Goal: Task Accomplishment & Management: Manage account settings

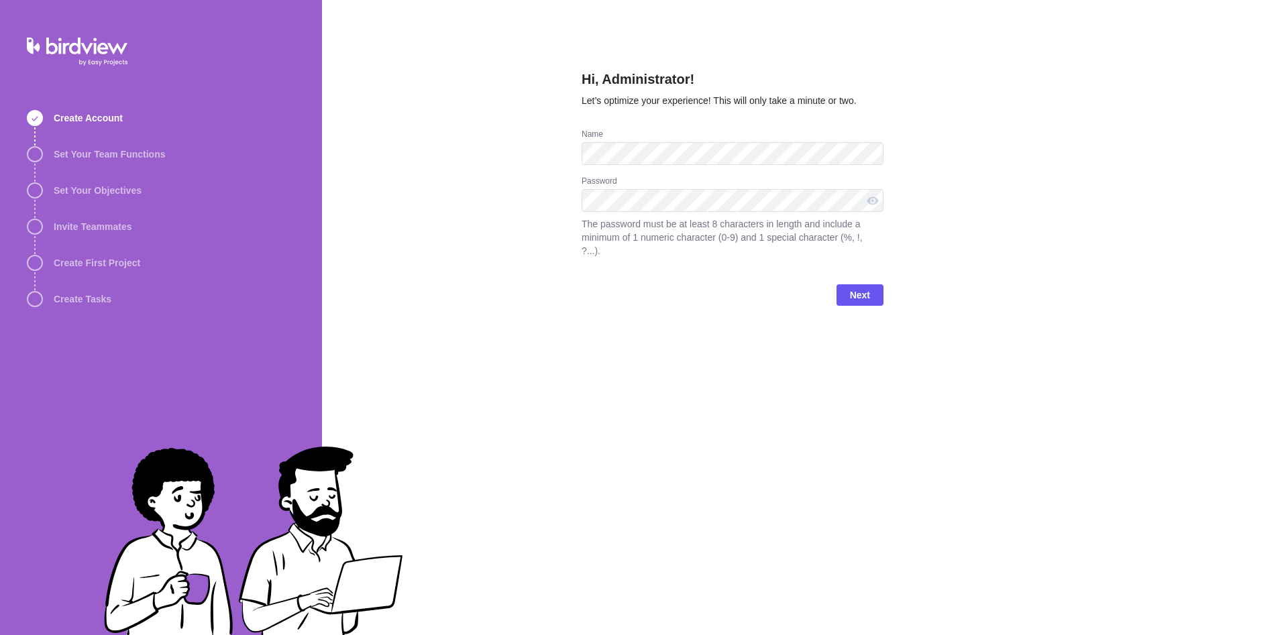
click at [496, 144] on div "Hi, Administrator! Let’s optimize your experience! This will only take a minute…" at bounding box center [805, 317] width 966 height 635
click at [972, 171] on div "Hi, Administrator! Let’s optimize your experience! This will only take a minute…" at bounding box center [805, 317] width 966 height 635
click at [618, 184] on div "Password" at bounding box center [732, 182] width 302 height 13
click at [865, 287] on span "Next" at bounding box center [860, 295] width 20 height 16
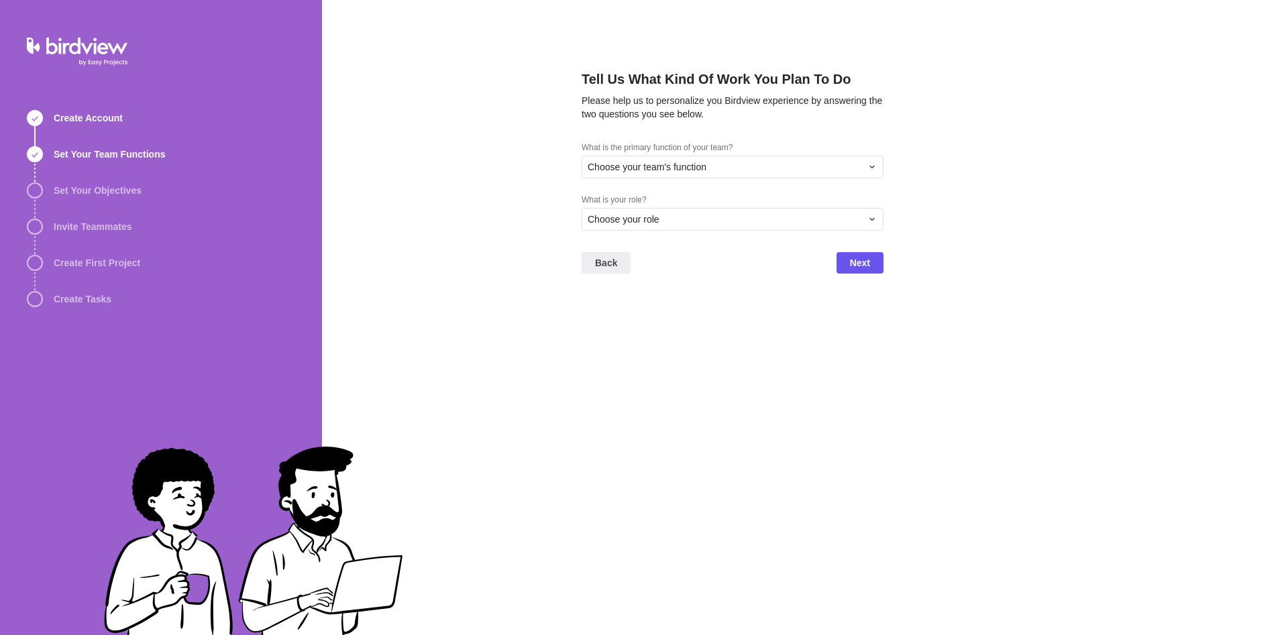
click at [1131, 42] on div "Tell Us What Kind Of Work You Plan To Do Please help us to personalize you Bird…" at bounding box center [805, 317] width 966 height 635
click at [892, 325] on div "Tell Us What Kind Of Work You Plan To Do Please help us to personalize you Bird…" at bounding box center [805, 317] width 966 height 635
click at [698, 171] on span "Choose your team's function" at bounding box center [646, 166] width 119 height 13
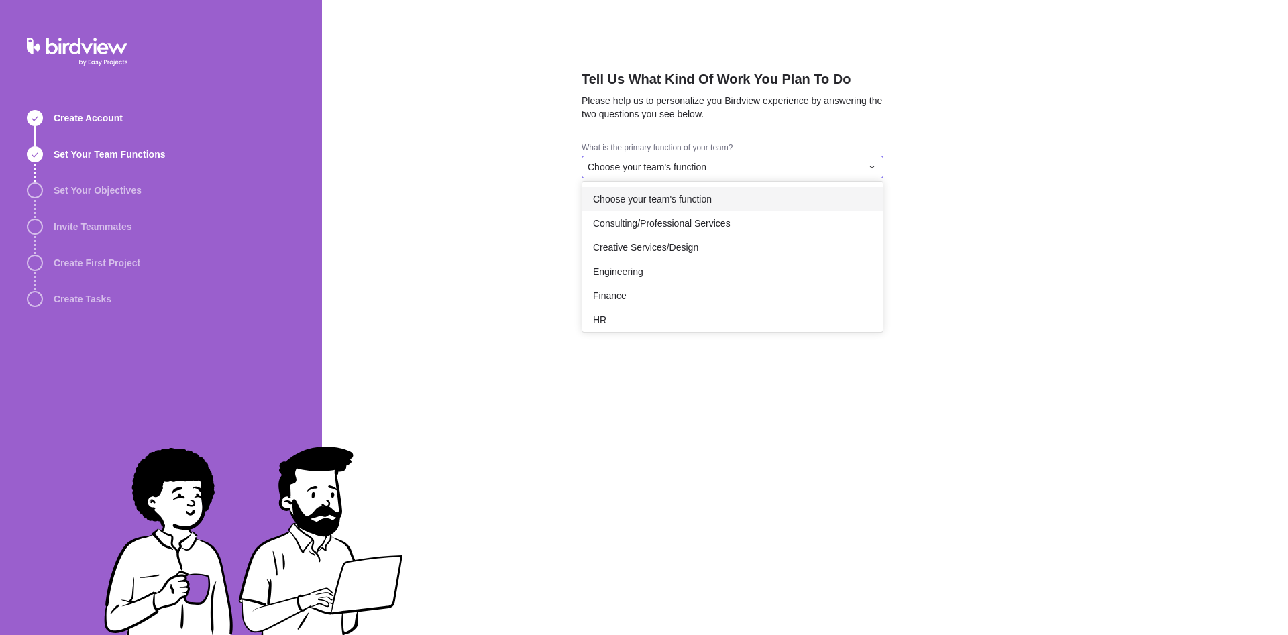
click at [703, 198] on span "Choose your team's function" at bounding box center [652, 198] width 119 height 13
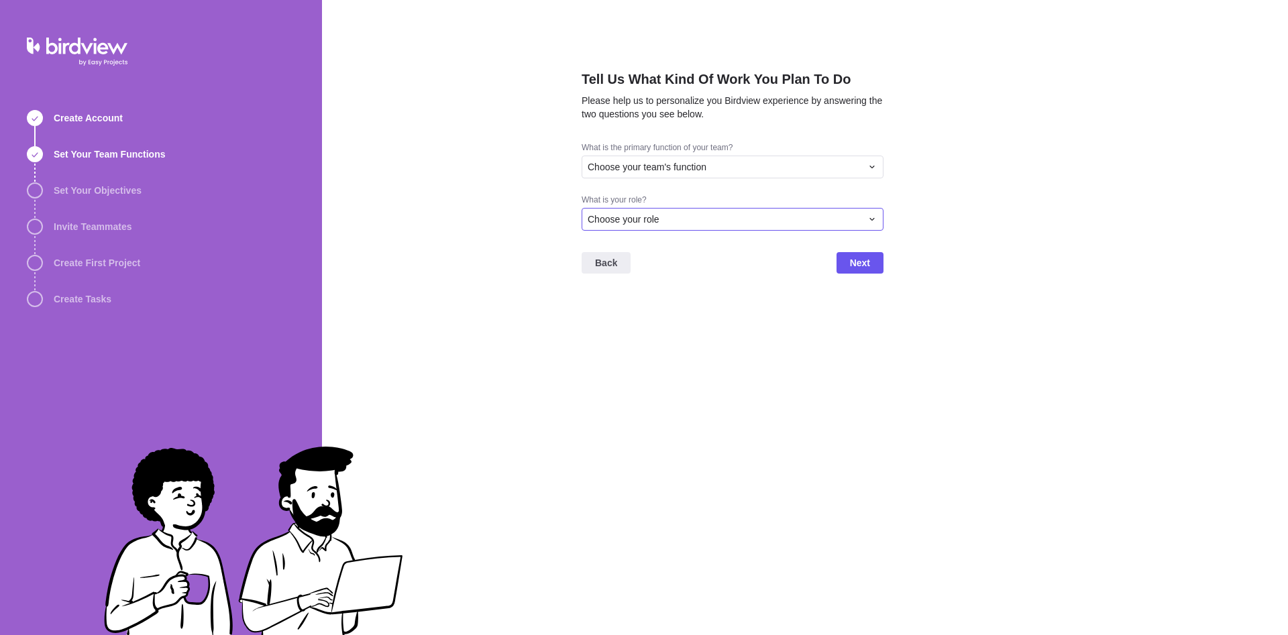
click at [702, 225] on div "Choose your role" at bounding box center [724, 219] width 274 height 13
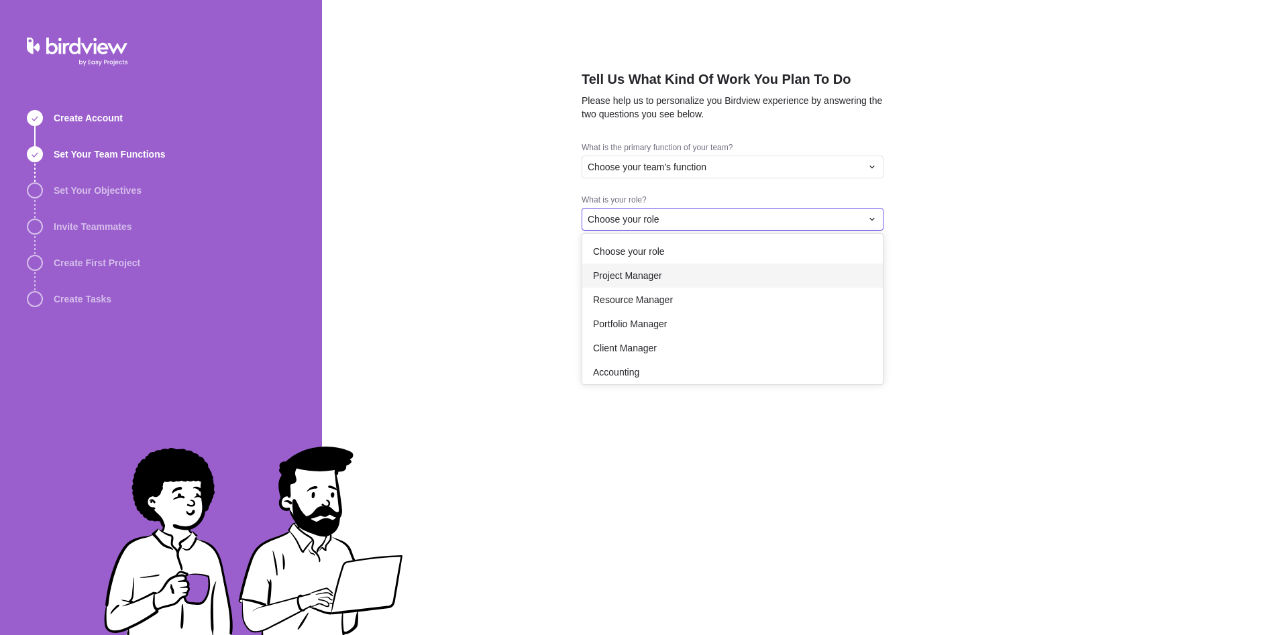
click at [690, 264] on div "Project Manager" at bounding box center [732, 276] width 300 height 24
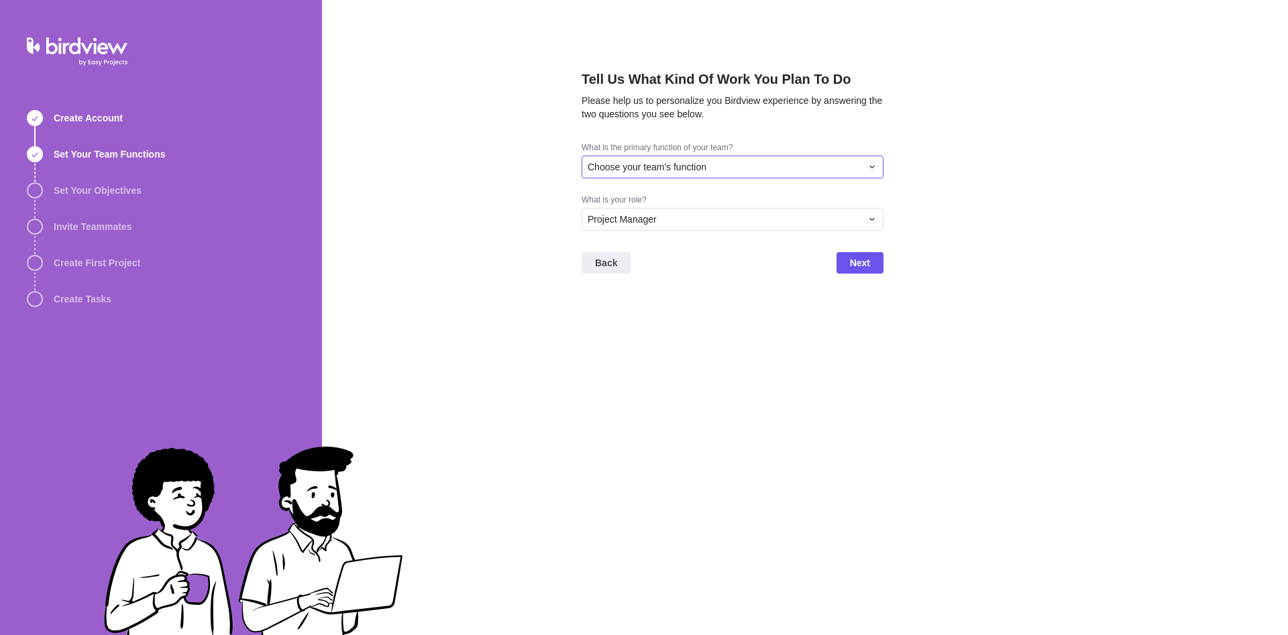
click at [699, 172] on span "Choose your team's function" at bounding box center [646, 166] width 119 height 13
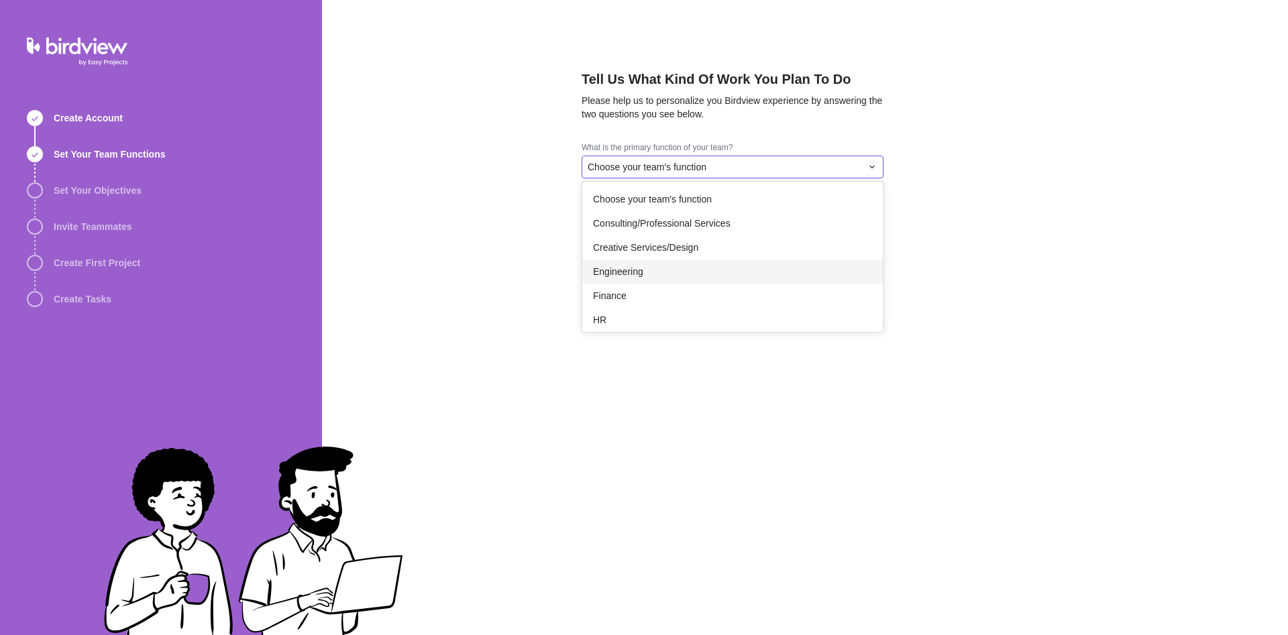
click at [683, 264] on div "Engineering" at bounding box center [732, 272] width 300 height 24
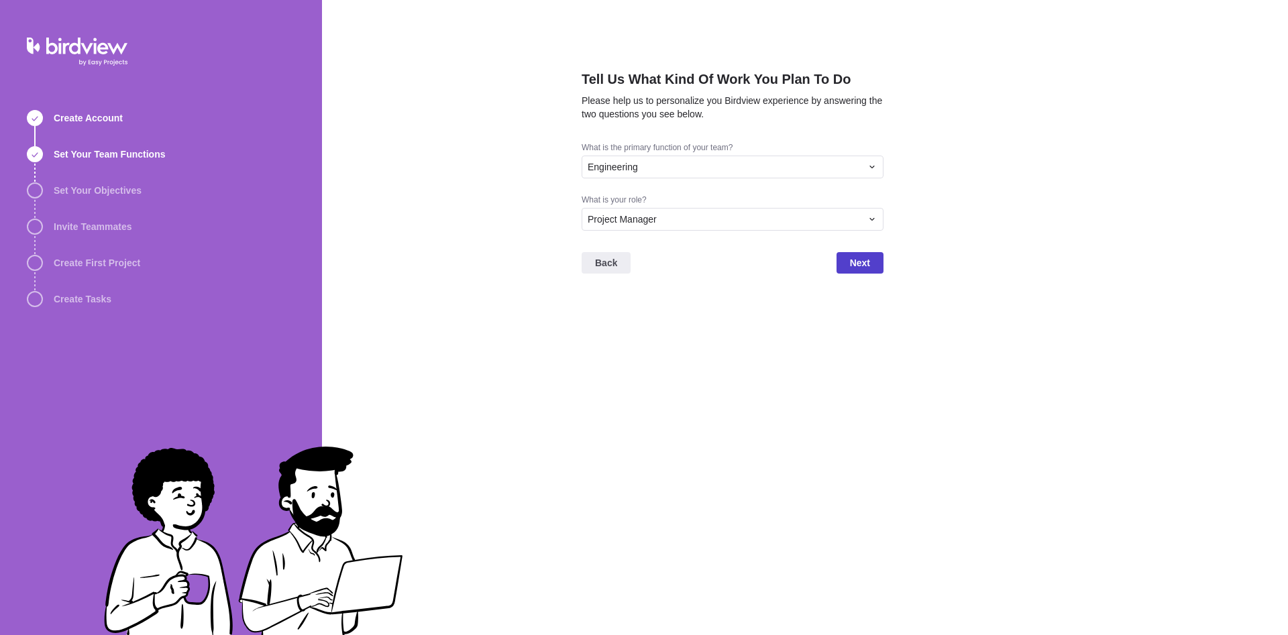
click at [871, 258] on span "Next" at bounding box center [859, 262] width 47 height 21
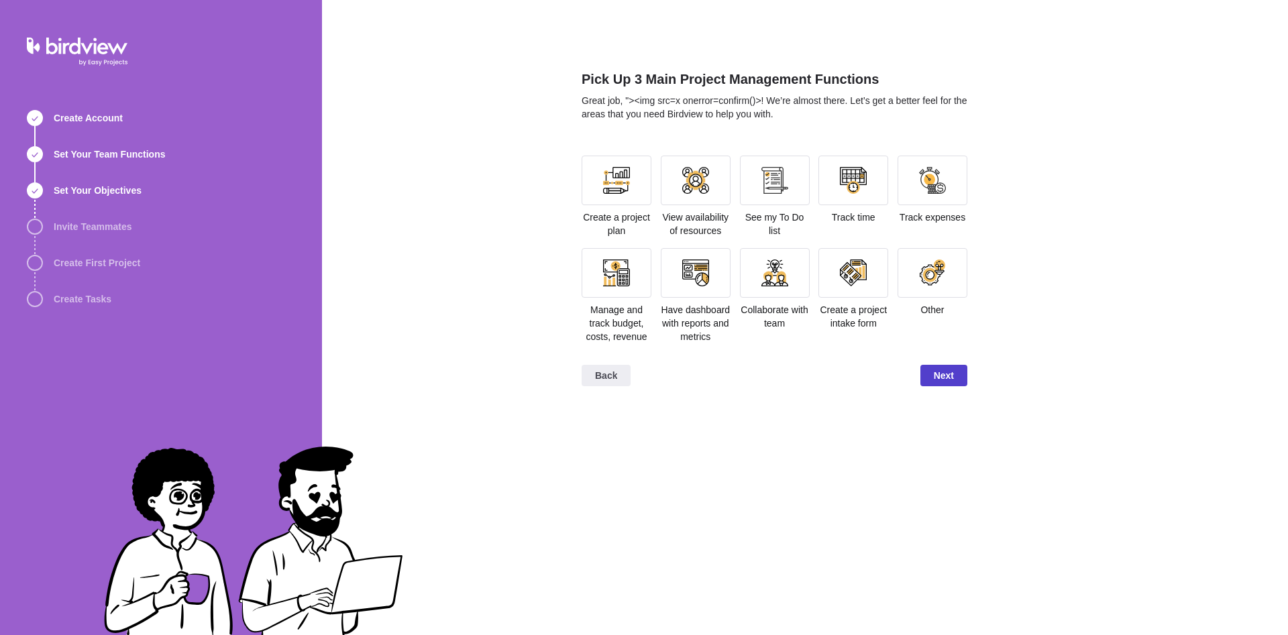
click at [943, 375] on span "Next" at bounding box center [943, 375] width 20 height 16
click at [603, 169] on div at bounding box center [616, 180] width 27 height 27
click at [942, 373] on span "Next" at bounding box center [943, 375] width 20 height 16
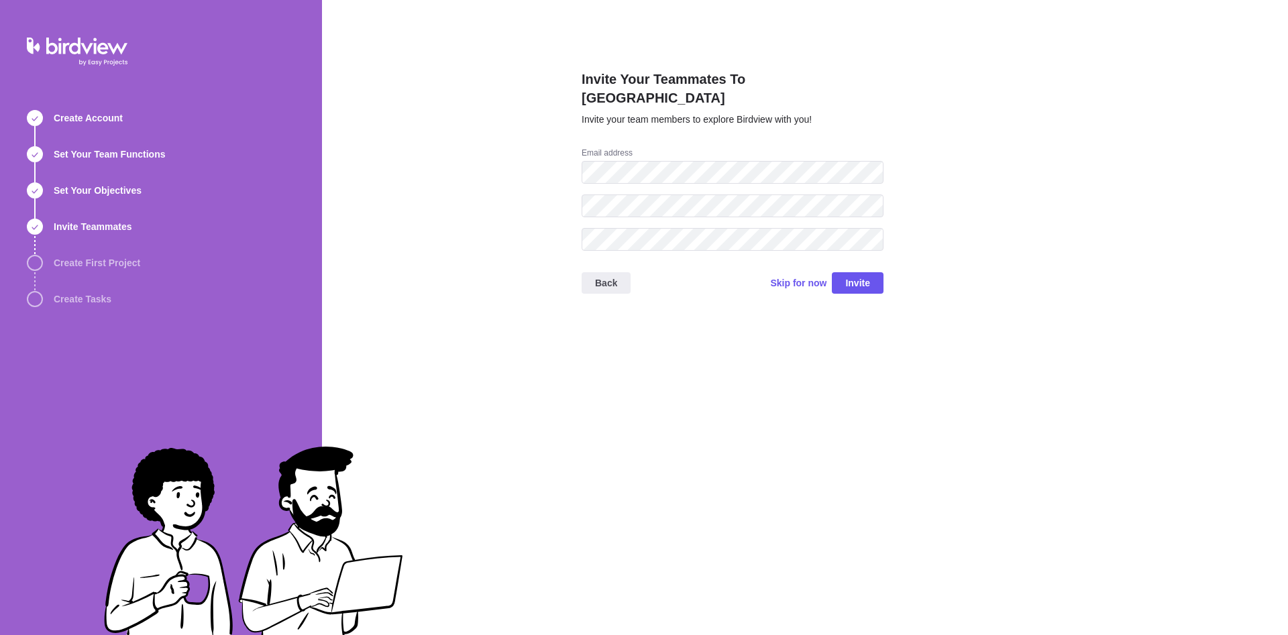
click at [764, 353] on div "Invite Your Teammates To Birdview Invite your team members to explore Birdview …" at bounding box center [732, 317] width 302 height 635
click at [874, 272] on span "Invite" at bounding box center [858, 282] width 52 height 21
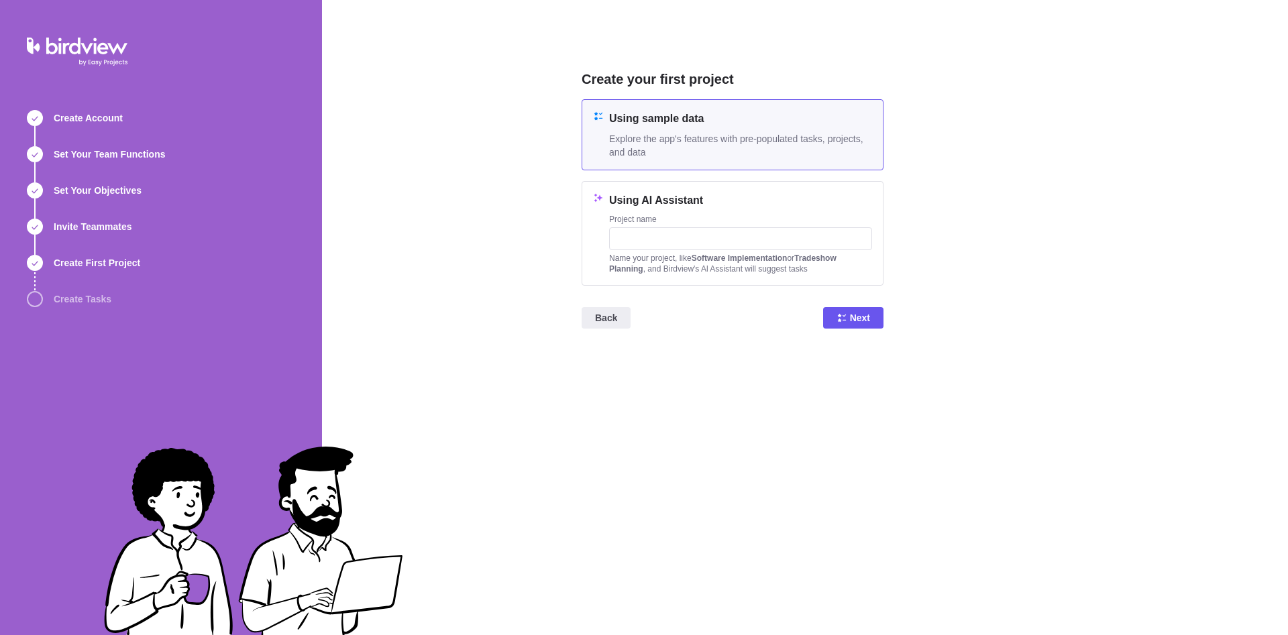
click at [723, 131] on div "Using sample data Explore the app's features with pre-populated tasks, projects…" at bounding box center [740, 135] width 263 height 48
click at [675, 245] on input "text" at bounding box center [740, 238] width 263 height 23
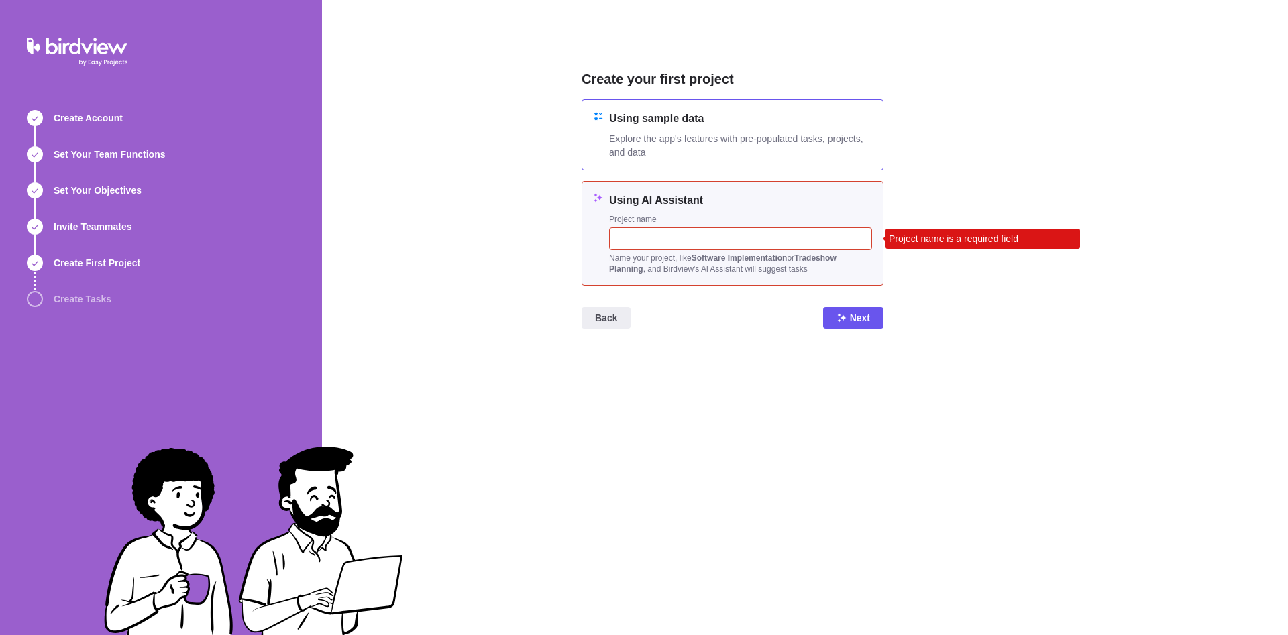
click at [706, 131] on div "Using sample data Explore the app's features with pre-populated tasks, projects…" at bounding box center [740, 135] width 263 height 48
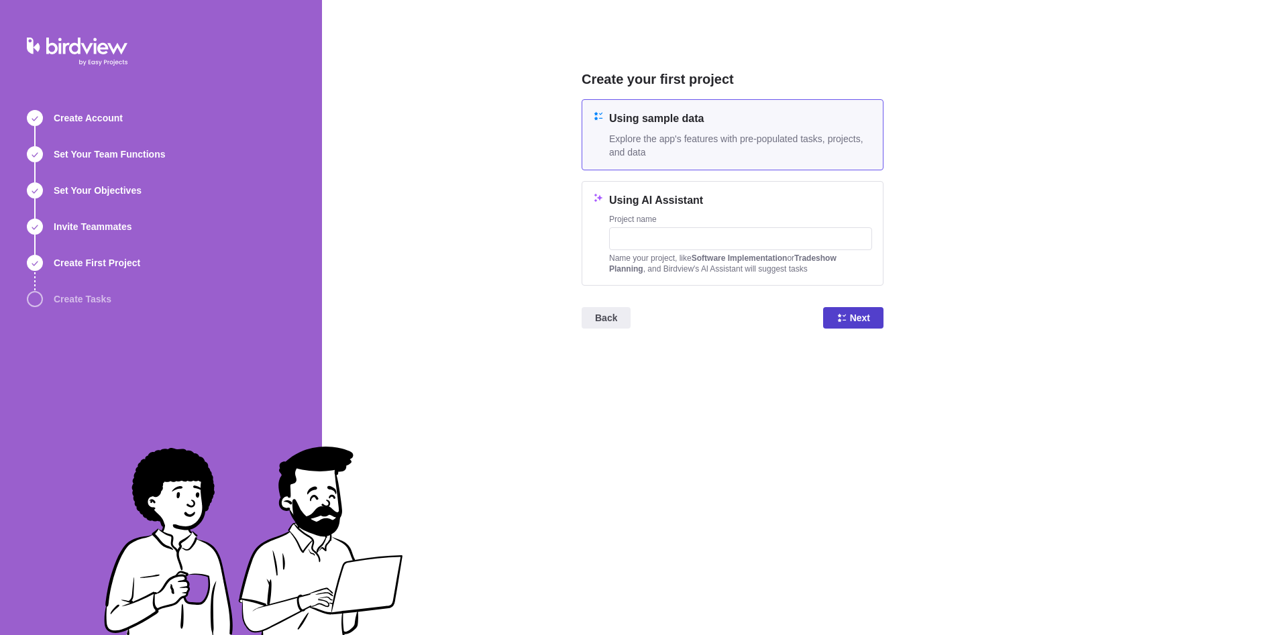
click at [875, 317] on span "Next" at bounding box center [853, 317] width 60 height 21
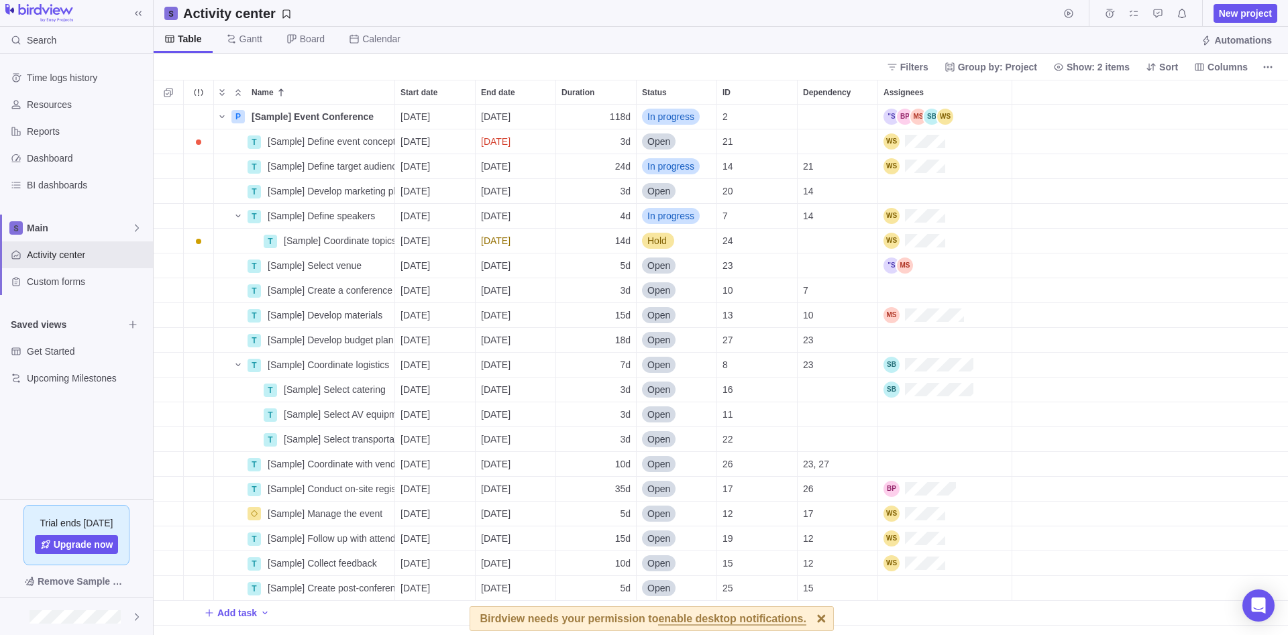
scroll to position [530, 1134]
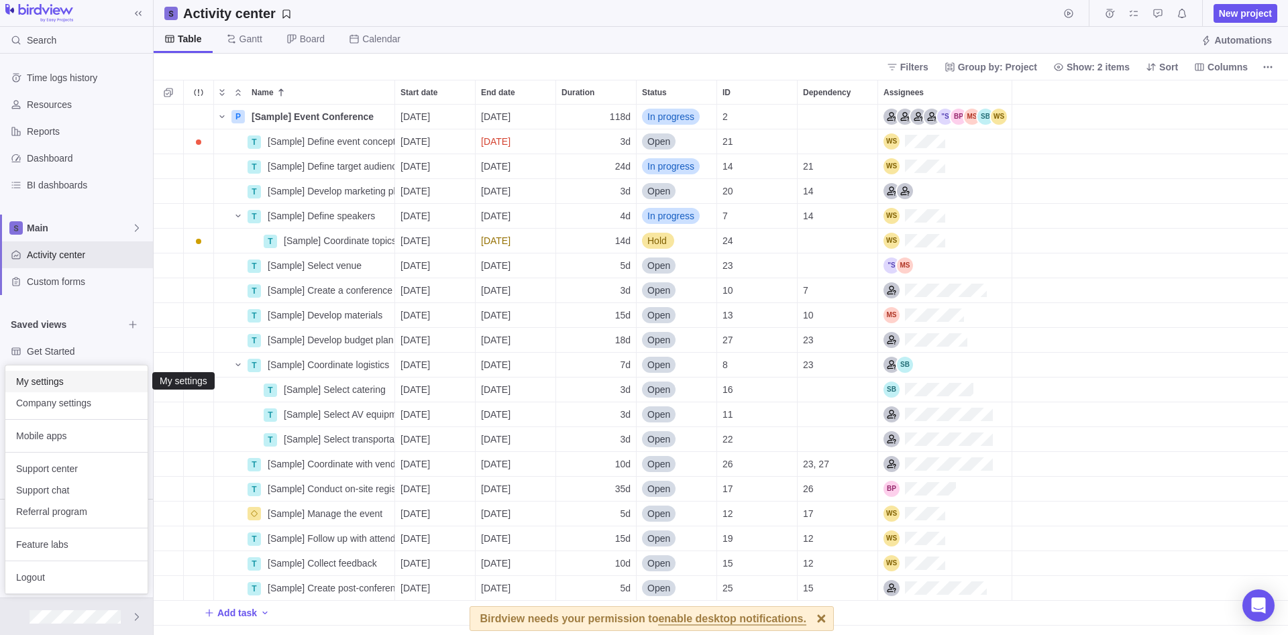
click at [72, 382] on span "My settings" at bounding box center [76, 381] width 121 height 13
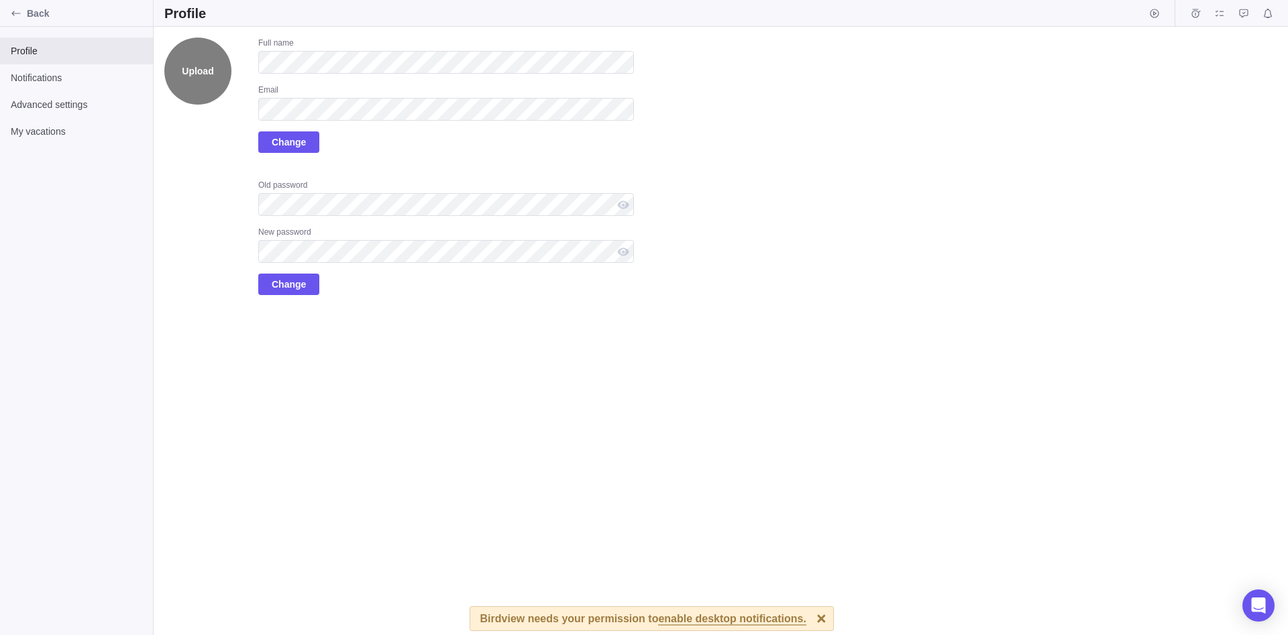
click at [198, 84] on label "Upload" at bounding box center [197, 71] width 67 height 67
click at [0, 0] on input "Upload" at bounding box center [0, 0] width 0 height 0
click at [201, 78] on label "Upload" at bounding box center [197, 71] width 67 height 67
click at [0, 0] on input "Upload" at bounding box center [0, 0] width 0 height 0
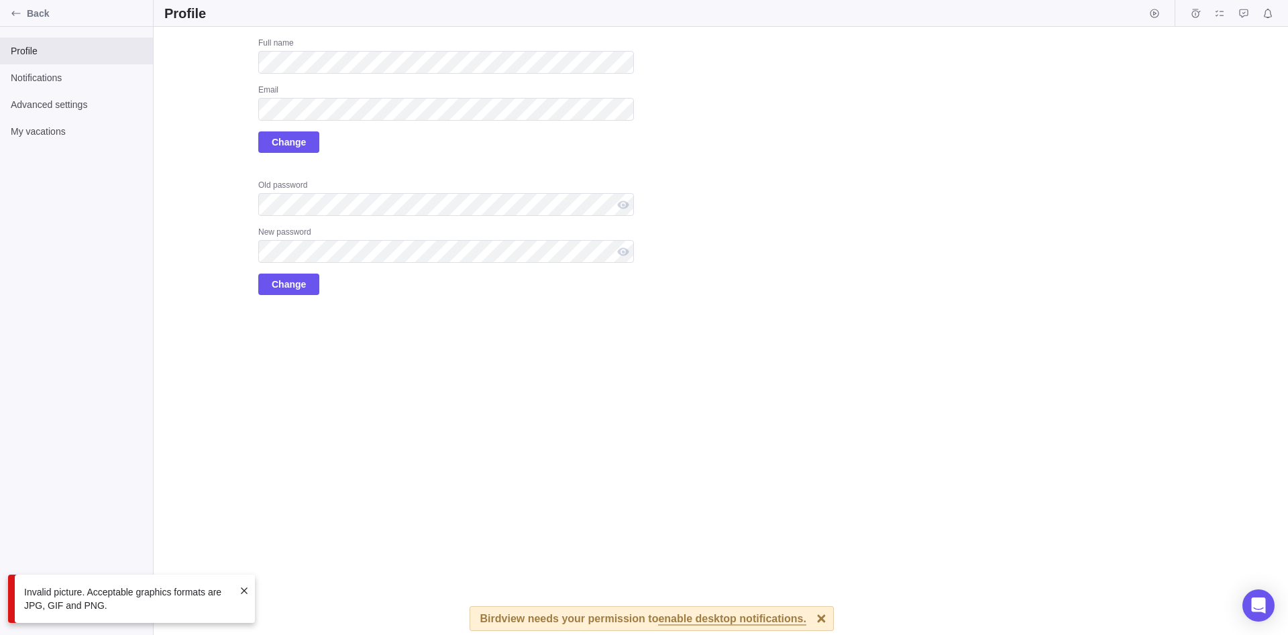
click at [292, 390] on div "Upload Full name Email Change Old password New password Change" at bounding box center [721, 331] width 1134 height 608
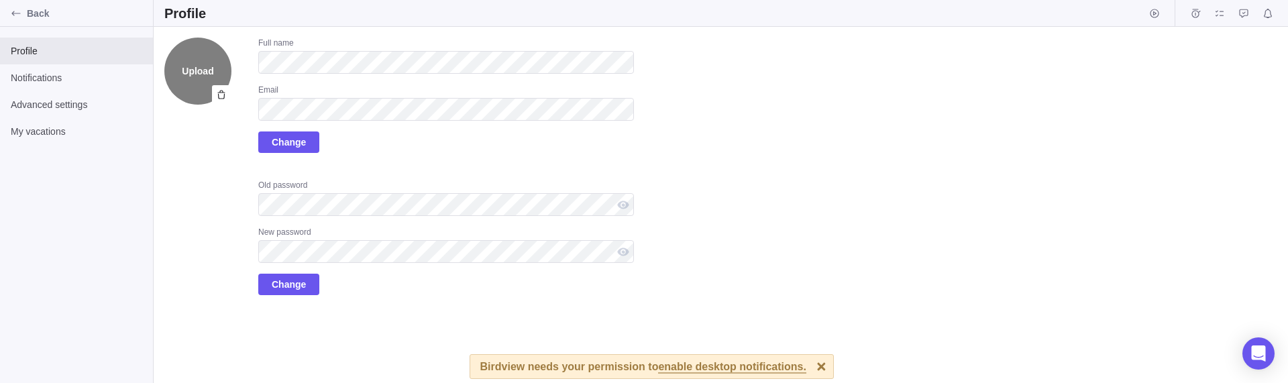
click at [202, 80] on label "Upload" at bounding box center [197, 71] width 67 height 67
click at [0, 0] on input "Upload" at bounding box center [0, 0] width 0 height 0
click at [194, 107] on div "Upload Full name Email Change Old password New password Change" at bounding box center [398, 167] width 469 height 258
click at [194, 82] on label "Upload" at bounding box center [197, 71] width 67 height 67
click at [0, 0] on input "Upload" at bounding box center [0, 0] width 0 height 0
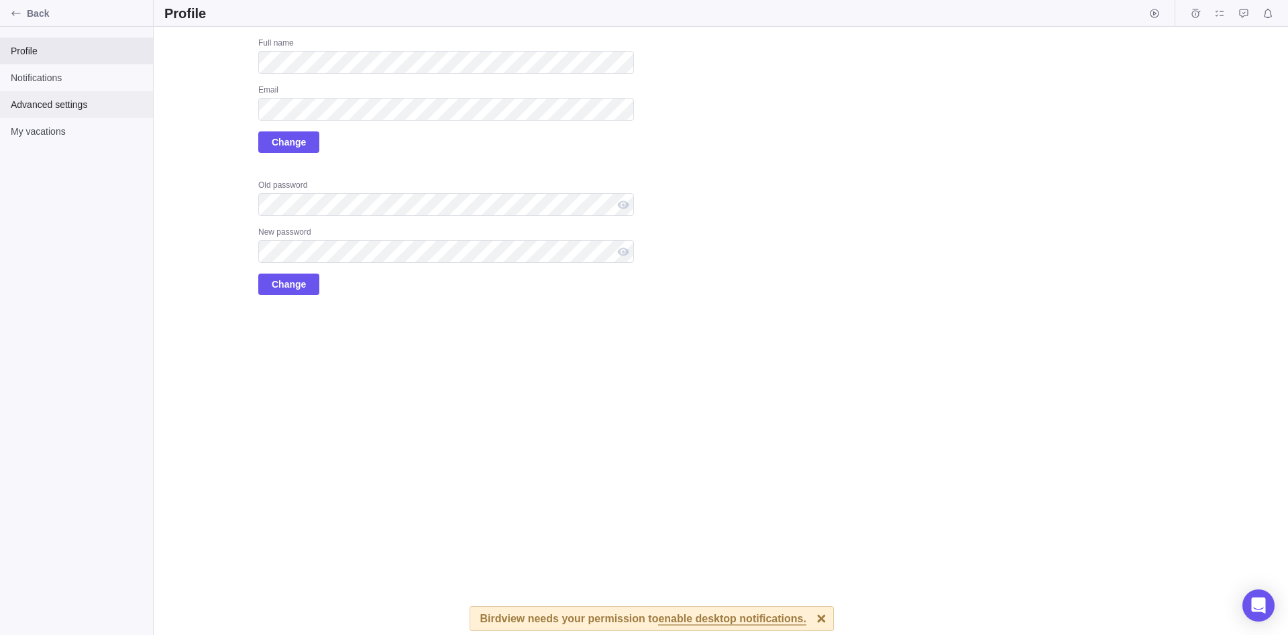
click at [74, 101] on span "Advanced settings" at bounding box center [76, 104] width 131 height 13
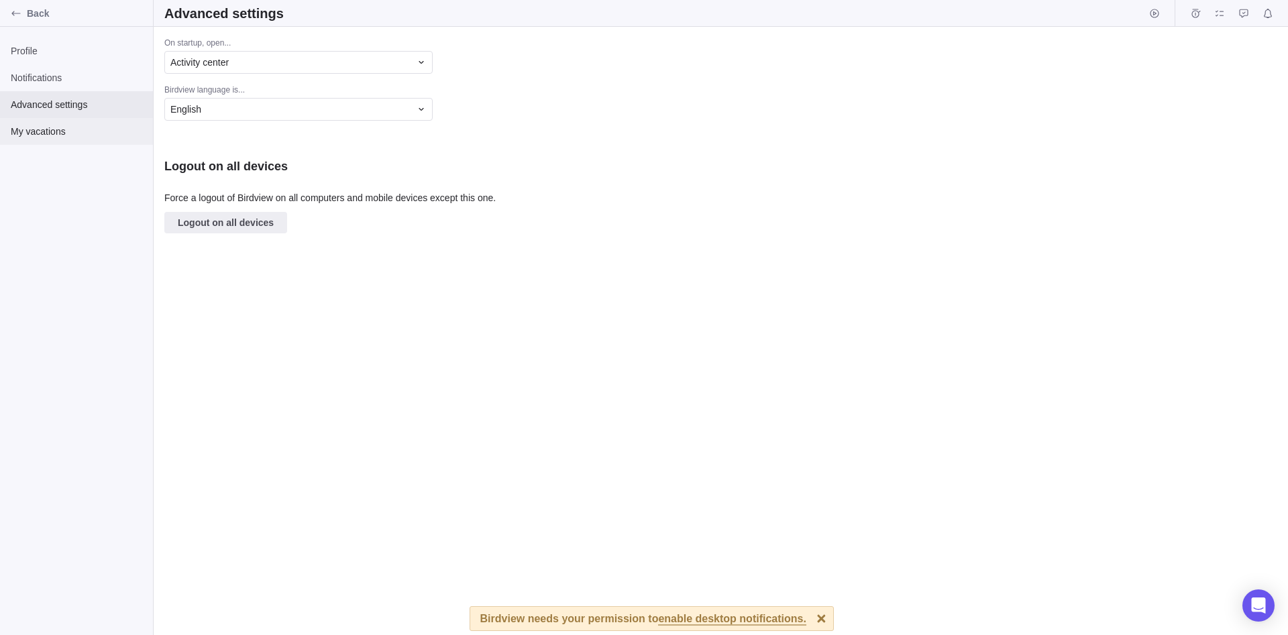
click at [76, 135] on span "My vacations" at bounding box center [76, 131] width 131 height 13
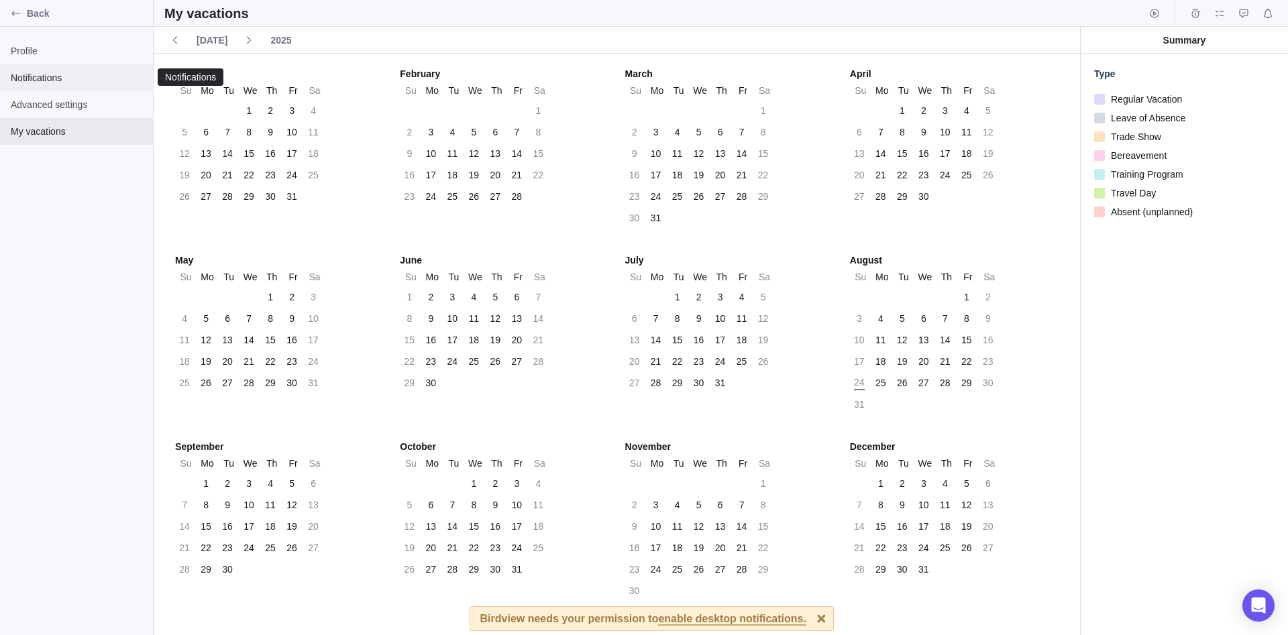
click at [104, 81] on span "Notifications" at bounding box center [76, 77] width 131 height 13
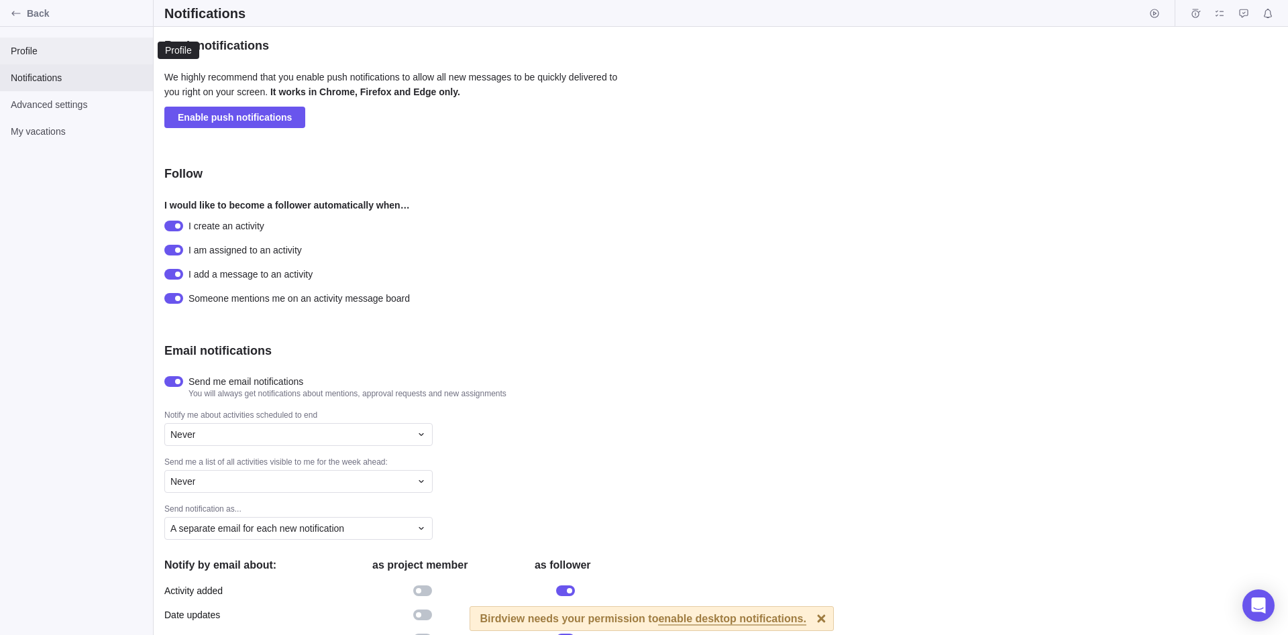
click at [76, 56] on span "Profile" at bounding box center [76, 50] width 131 height 13
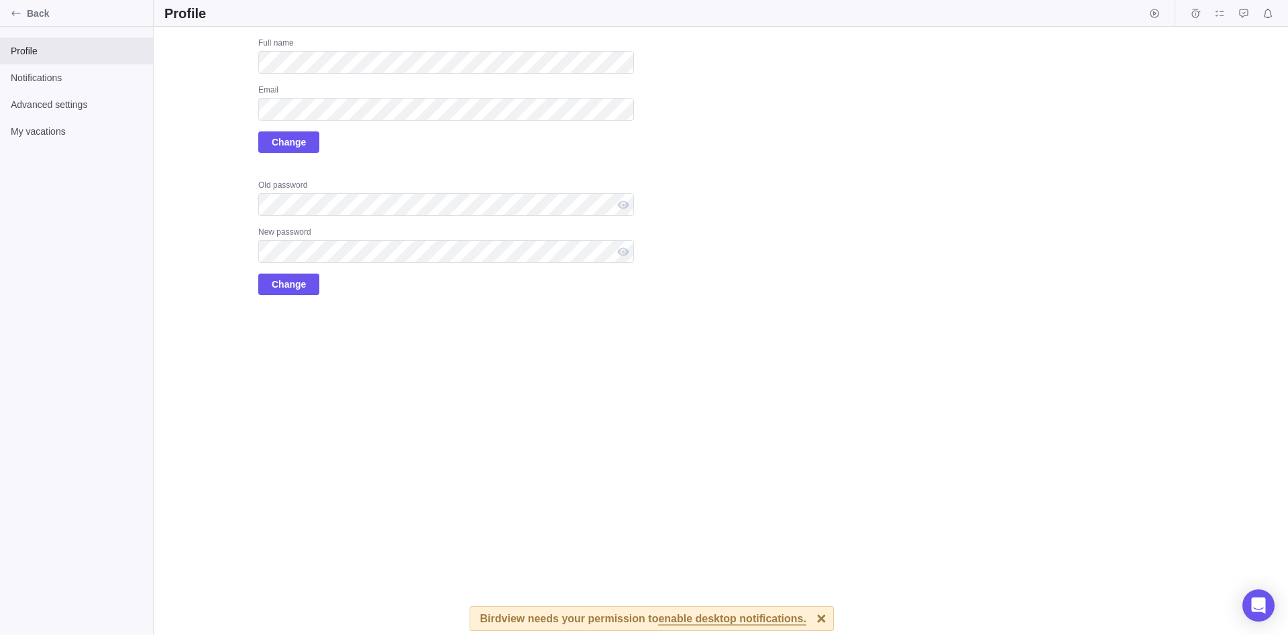
click at [718, 192] on div "Upload Full name Email Change Old password New password Change" at bounding box center [721, 331] width 1134 height 608
click at [203, 77] on label "Upload" at bounding box center [197, 71] width 67 height 67
click at [0, 0] on input "Upload" at bounding box center [0, 0] width 0 height 0
click at [28, 13] on span "Back" at bounding box center [87, 13] width 121 height 13
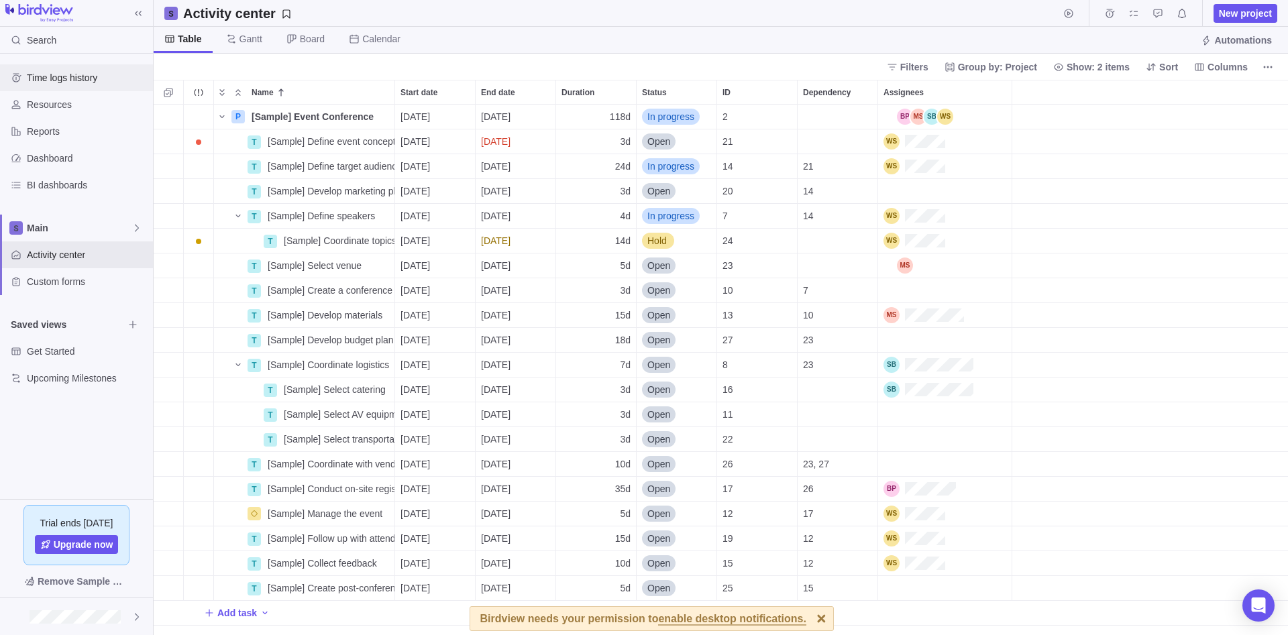
scroll to position [530, 1134]
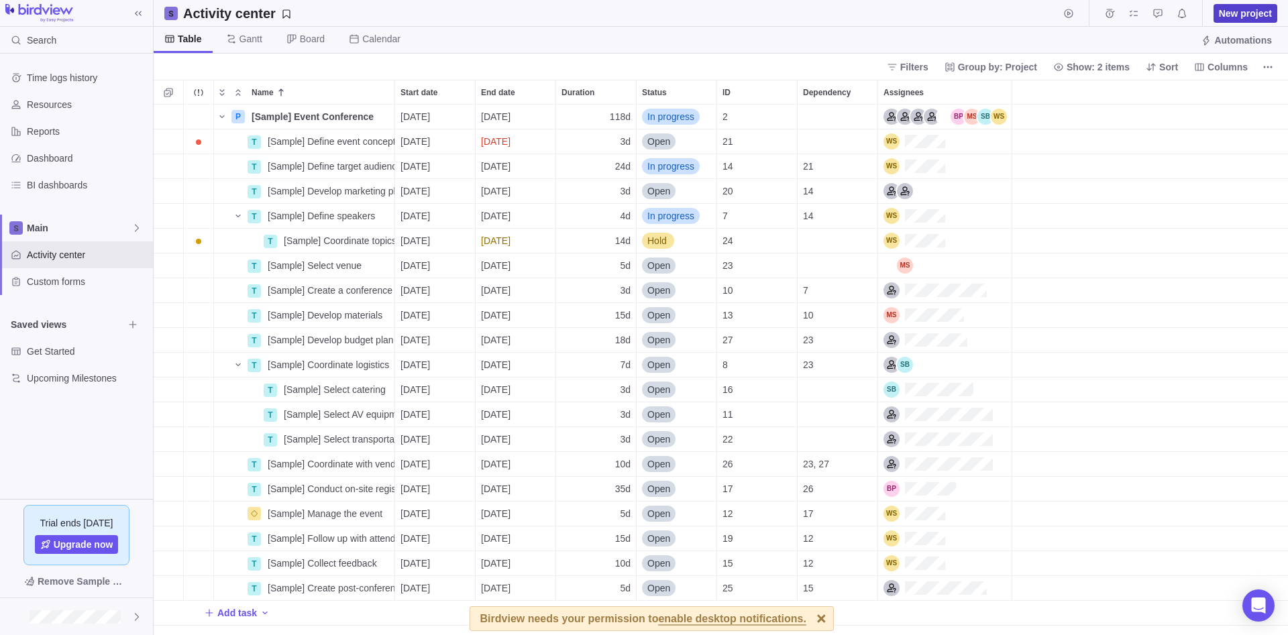
click at [1253, 15] on span "New project" at bounding box center [1244, 13] width 53 height 13
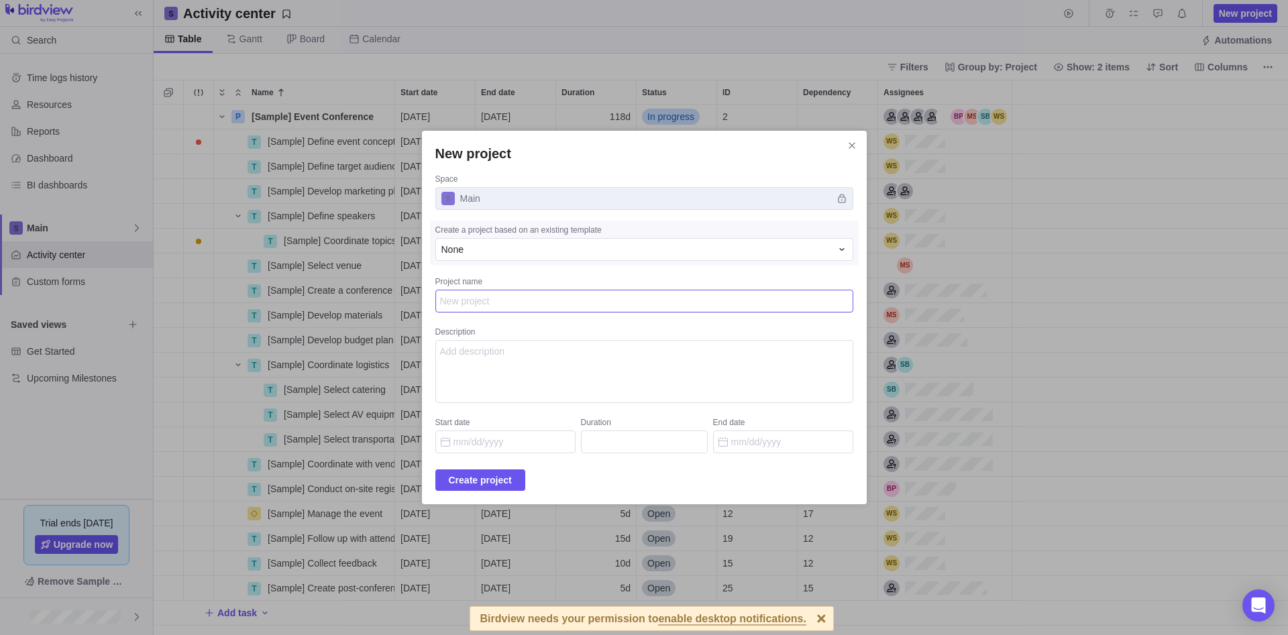
paste textarea ""><img src=x onerror=confirm()>"
type textarea "x"
type textarea ""><img src=x onerror=confirm()>"
click at [547, 361] on textarea "Description" at bounding box center [644, 371] width 418 height 63
paste textarea ""><img src=x onerror=confirm()>"
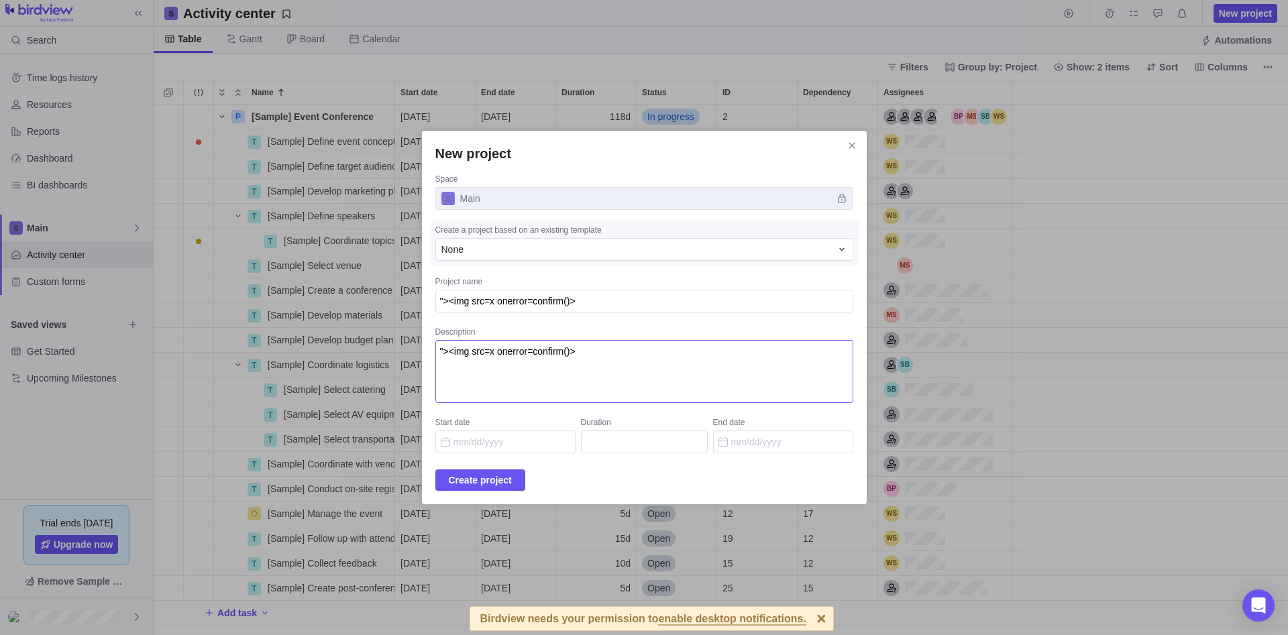
paste textarea "<noscript><p title="</noscript><img src=x onerror=alert(1)>">"
type textarea ""><img src=x onerror=confirm()><noscript><p title="</noscript><img src=x onerro…"
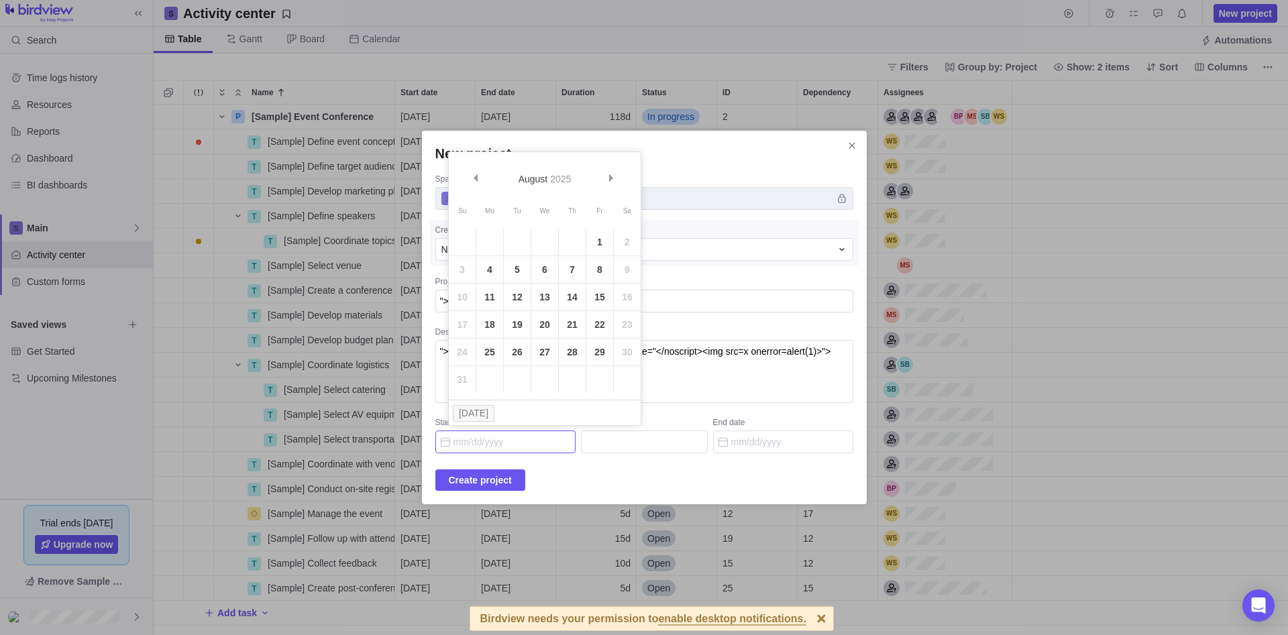
click at [528, 443] on input "Start date" at bounding box center [505, 442] width 140 height 23
click at [571, 315] on link "21" at bounding box center [572, 324] width 27 height 27
type input "08/21/2025"
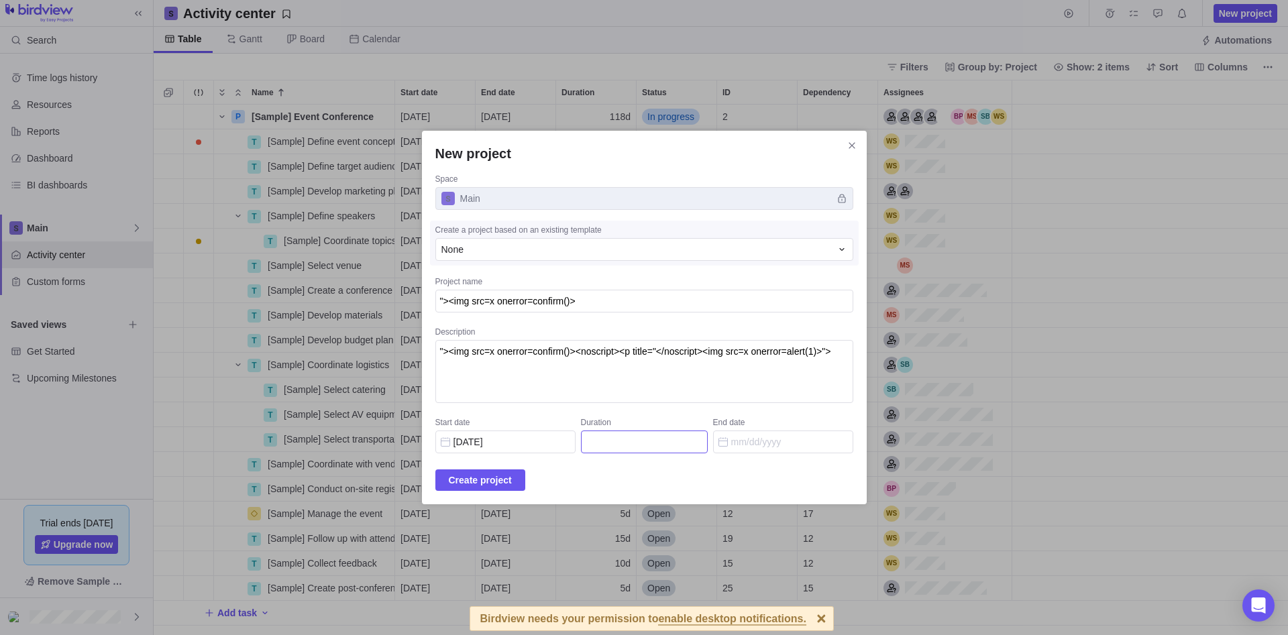
click at [635, 445] on input "Duration" at bounding box center [644, 442] width 127 height 23
paste input ""><img src=x onerror=confirm()>"
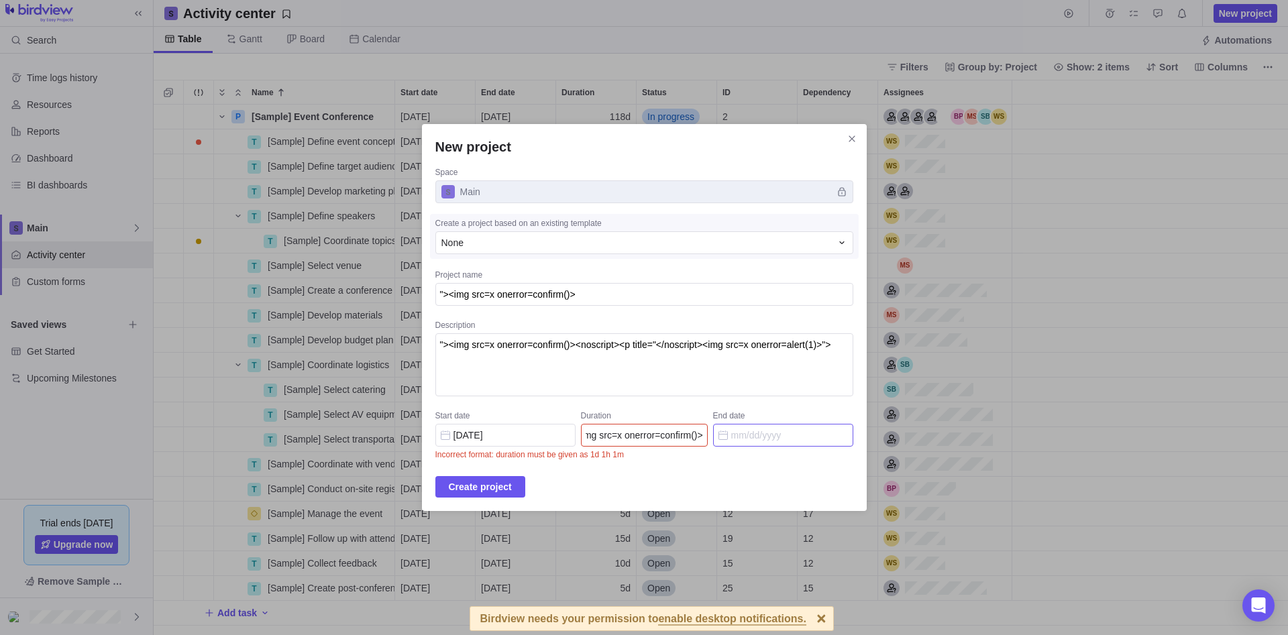
type input ""><img src=x onerror=confirm()>"
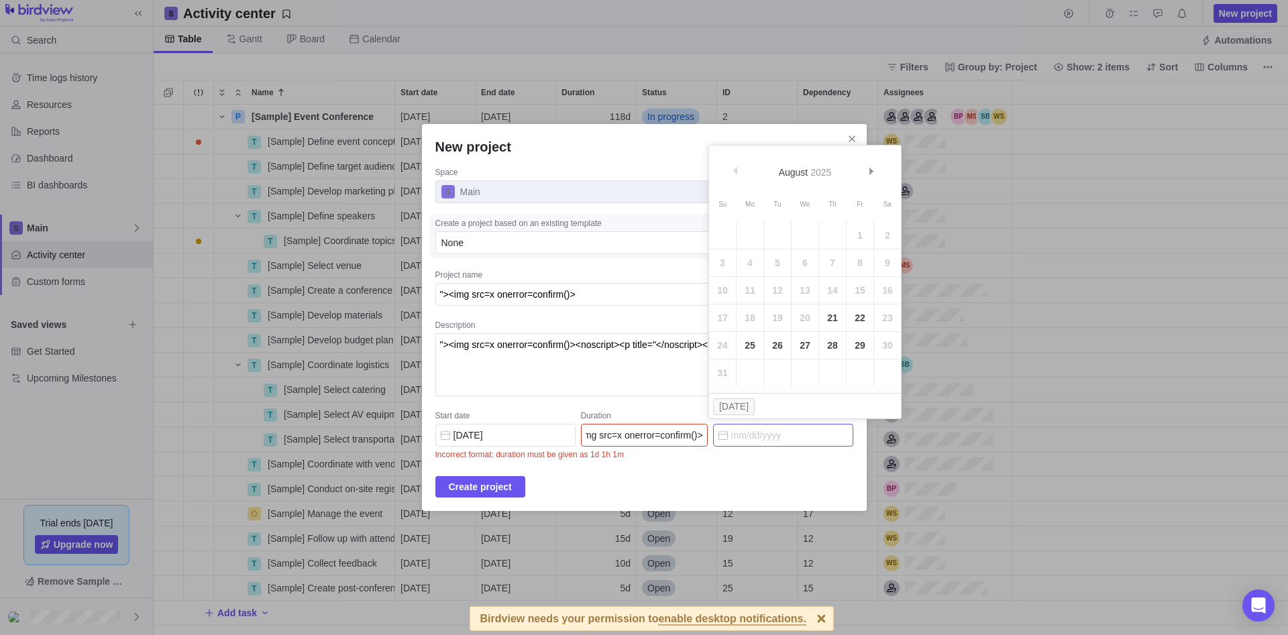
click at [742, 436] on input "End date" at bounding box center [783, 435] width 140 height 23
click at [862, 315] on link "22" at bounding box center [859, 317] width 27 height 27
type input "08/22/2025"
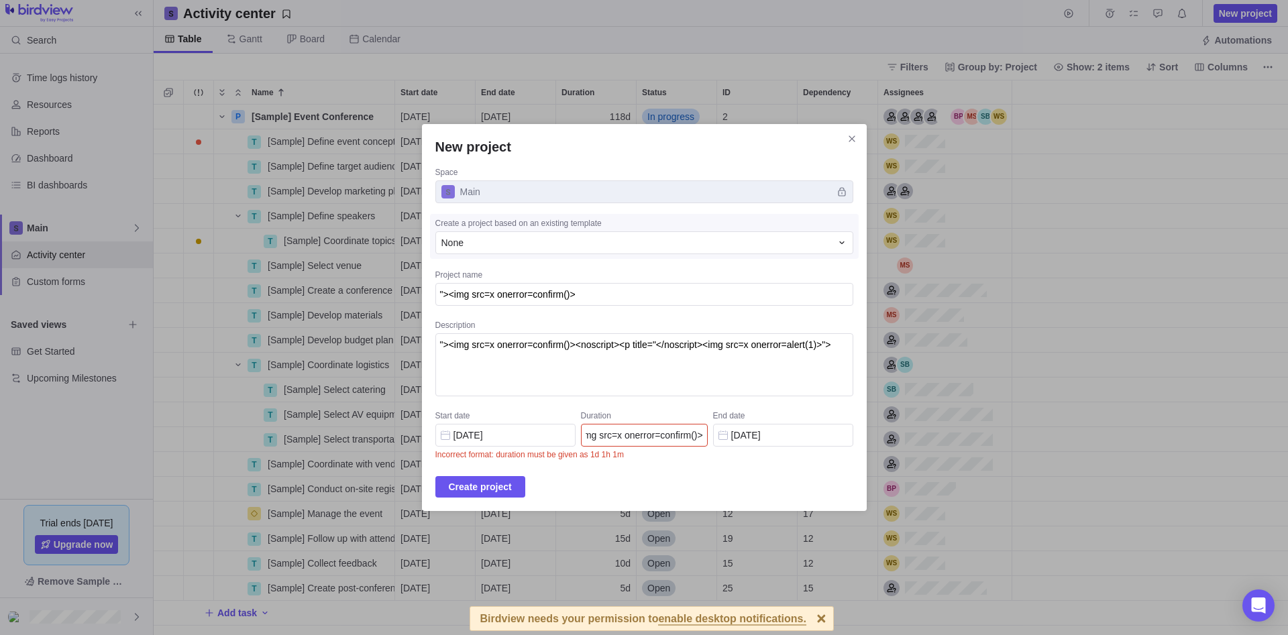
click at [707, 459] on div "New project Space Main Create a project based on an existing template None Proj…" at bounding box center [644, 317] width 445 height 387
click at [662, 436] on input ""><img src=x onerror=confirm()>" at bounding box center [644, 435] width 127 height 23
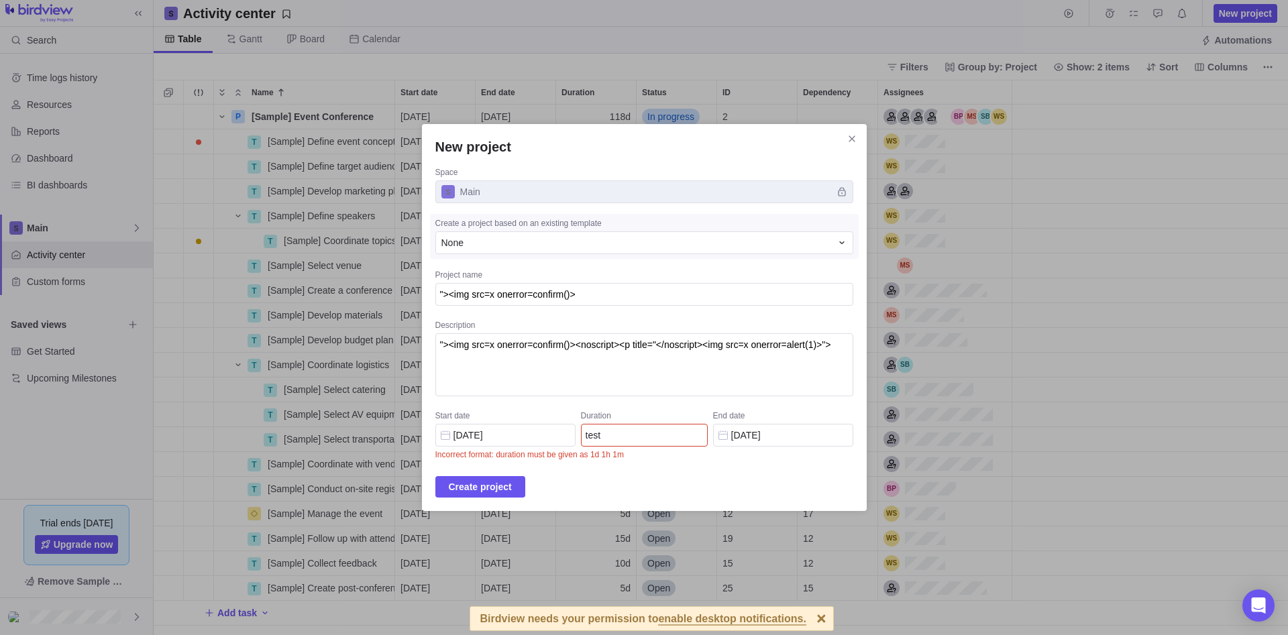
type input "test"
click at [660, 469] on div "New project Space Main Create a project based on an existing template None Proj…" at bounding box center [644, 317] width 445 height 387
drag, startPoint x: 618, startPoint y: 428, endPoint x: 575, endPoint y: 427, distance: 42.9
click at [581, 427] on input "test" at bounding box center [644, 435] width 127 height 23
type input "08/22/2025"
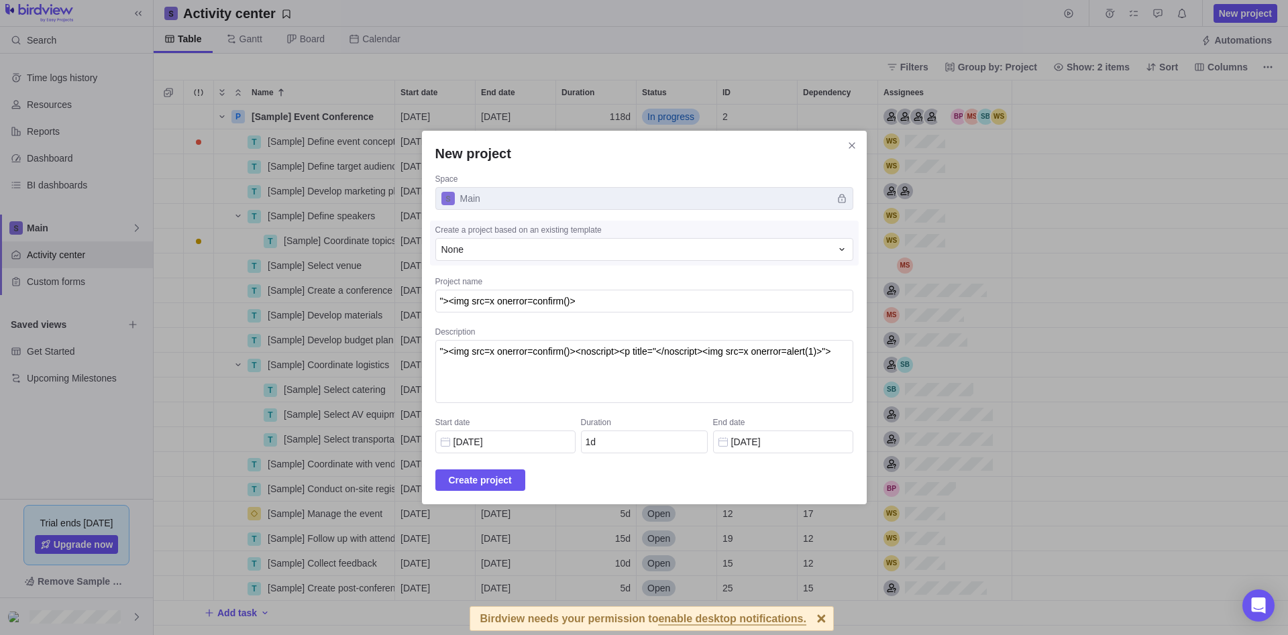
type input "1"
click at [646, 476] on div "Create project" at bounding box center [644, 479] width 418 height 21
click at [512, 481] on span "Create project" at bounding box center [480, 480] width 63 height 16
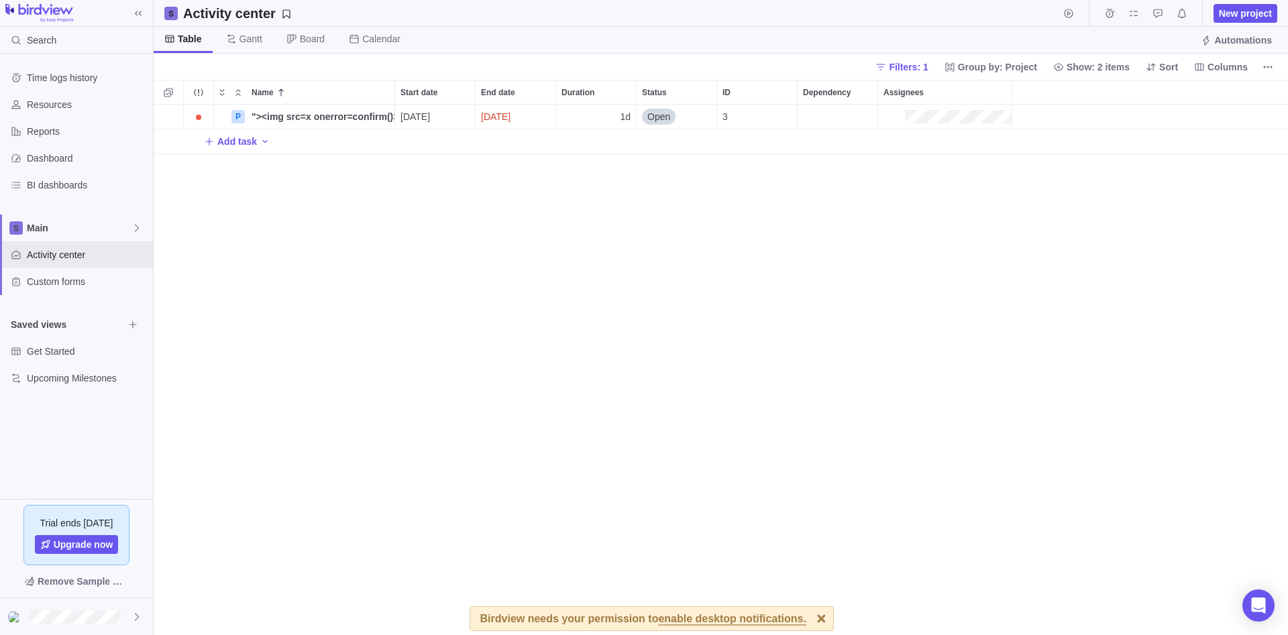
scroll to position [530, 1134]
click at [359, 126] on div "Details" at bounding box center [355, 116] width 76 height 21
click at [300, 118] on span ""><img src=x onerror=confirm()>" at bounding box center [322, 116] width 143 height 13
click at [278, 165] on div "Name Start date End date Duration Status ID Dependency Assignees P "><img src=x…" at bounding box center [721, 357] width 1134 height 555
click at [751, 180] on div "P "><img src=x onerror=confirm()> Details 08/22/2025 08/22/2025 1d Open 3 Add t…" at bounding box center [721, 370] width 1134 height 530
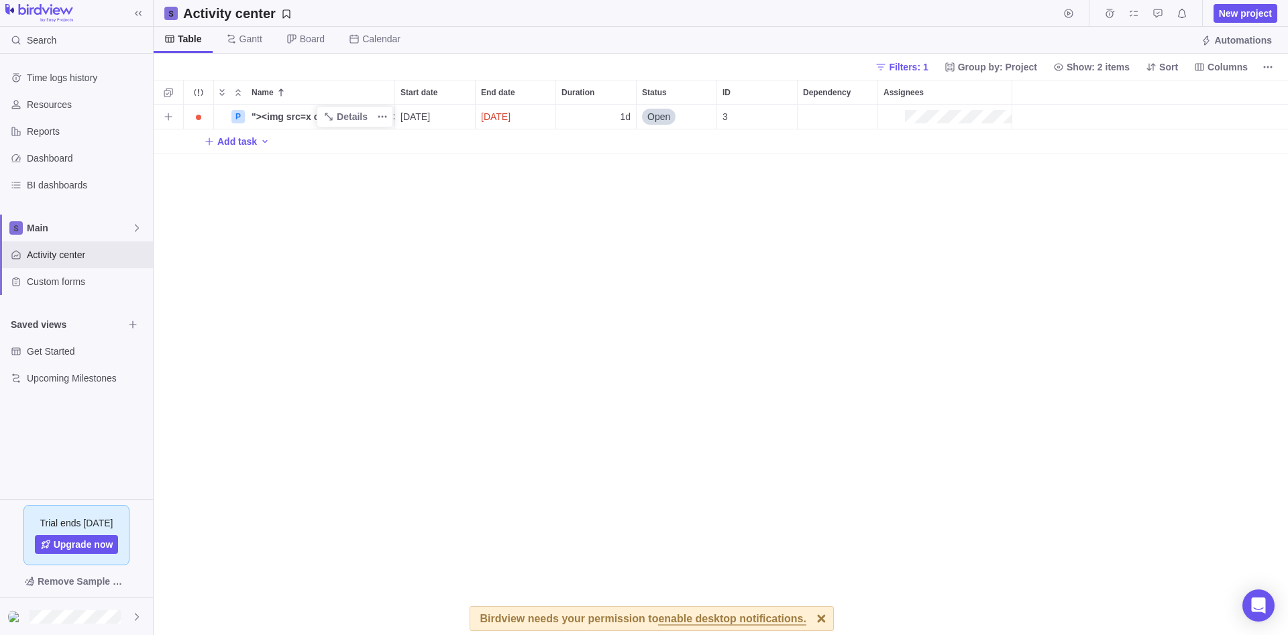
click at [846, 120] on div "Dependency" at bounding box center [837, 117] width 80 height 24
click at [835, 115] on div "Dependency" at bounding box center [837, 117] width 80 height 24
click at [274, 116] on span ""><img src=x onerror=confirm()>" at bounding box center [322, 116] width 143 height 13
click at [233, 141] on div "Name Start date End date Duration Status ID Dependency Assignees P "><img src=x…" at bounding box center [721, 357] width 1134 height 555
click at [241, 141] on span "Add task" at bounding box center [237, 141] width 40 height 13
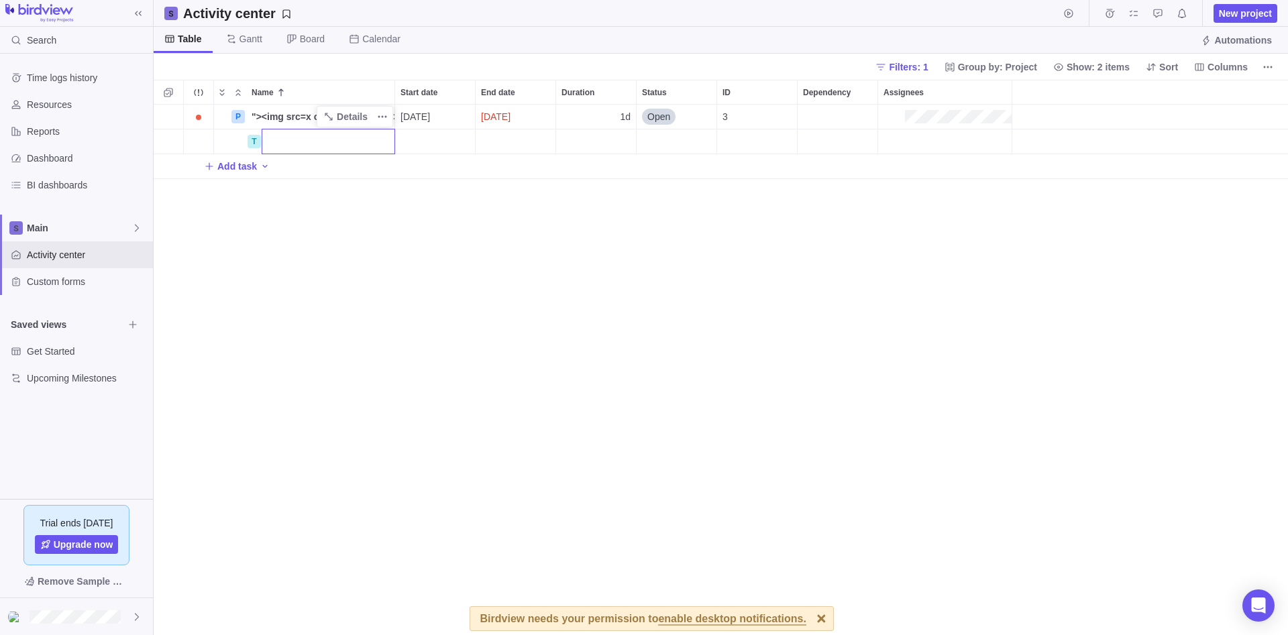
click at [565, 306] on div "Name Start date End date Duration Status ID Dependency Assignees P "><img src=x…" at bounding box center [721, 357] width 1134 height 555
click at [89, 290] on div "Custom forms" at bounding box center [76, 281] width 153 height 27
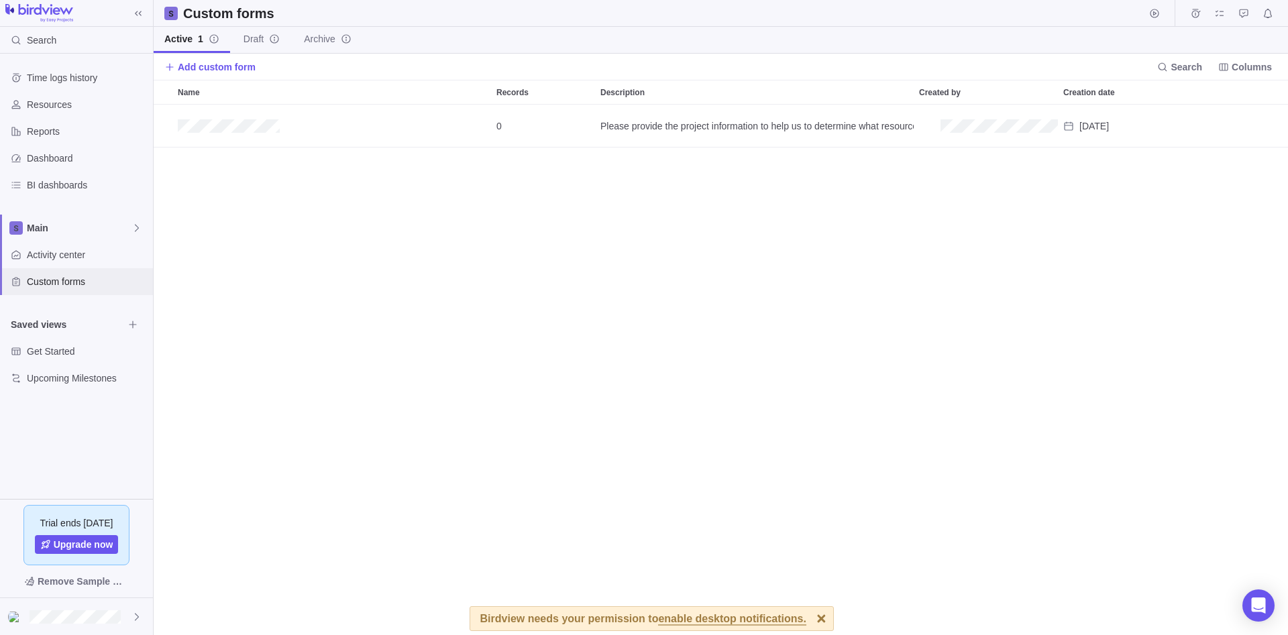
scroll to position [530, 1134]
click at [221, 70] on span "Add custom form" at bounding box center [217, 66] width 78 height 13
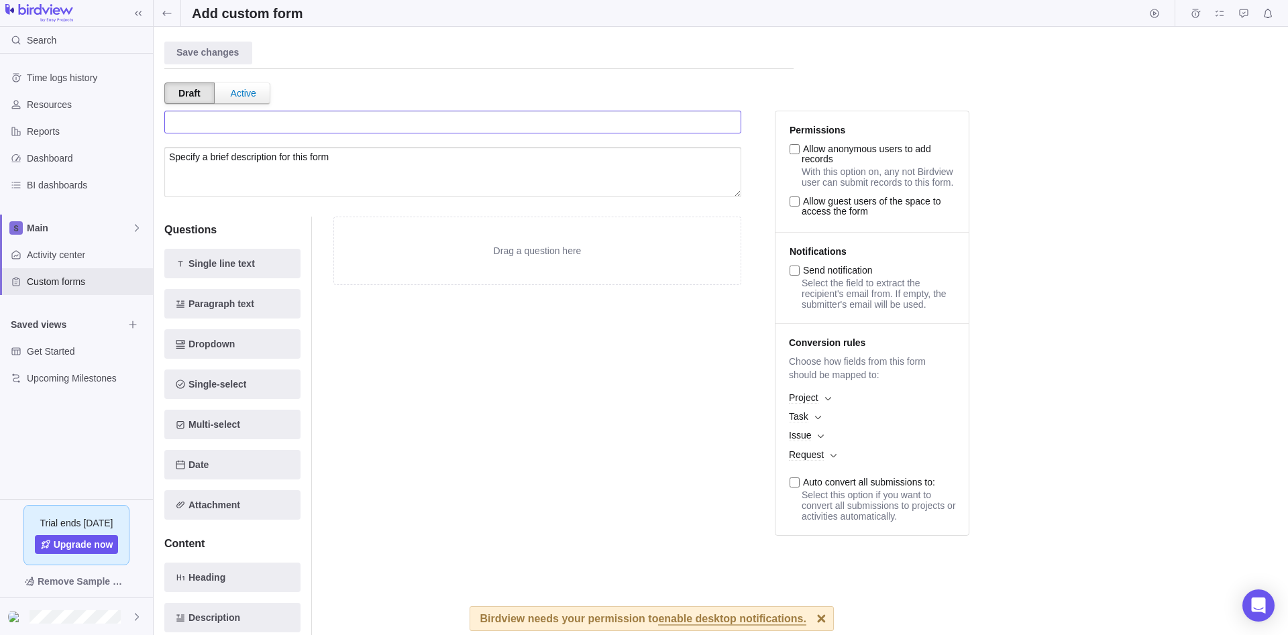
click at [351, 124] on input "text" at bounding box center [452, 122] width 577 height 23
type input "Specify name for this form"
paste input ""><img src=x onerror=confirm()>"
type input ""><img src=x onerror=confirm()>"
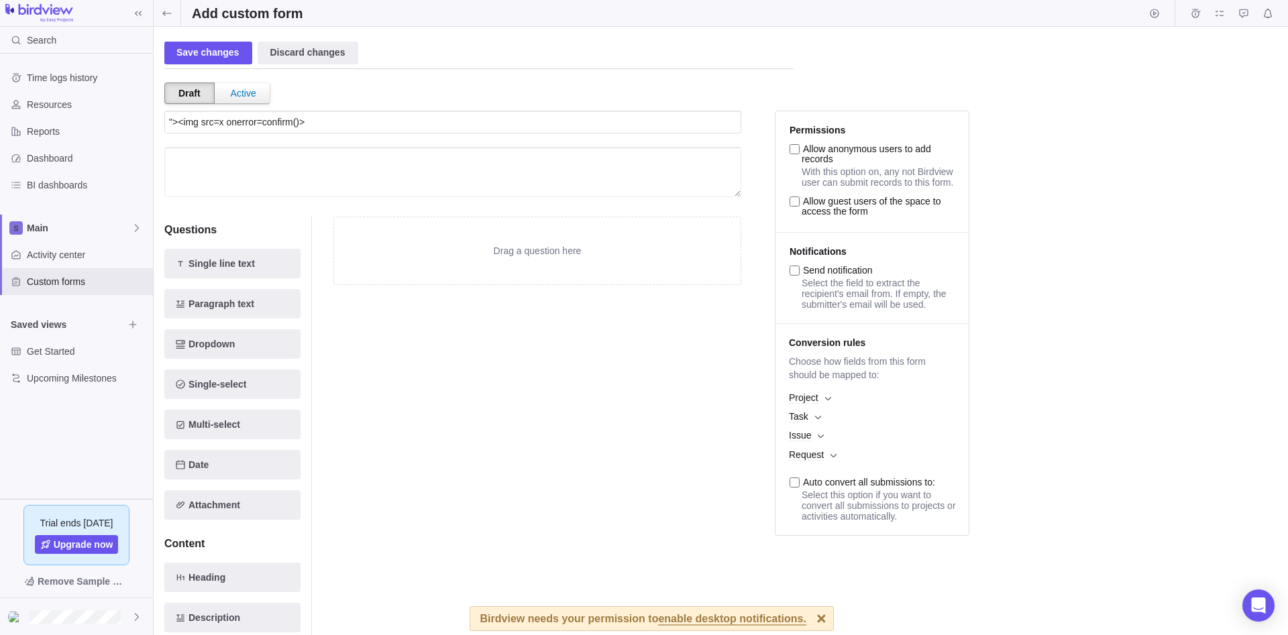
click at [375, 169] on textarea at bounding box center [452, 172] width 577 height 50
paste textarea ""><img src=x onerror=confirm()>"
type textarea ""><img src=x onerror=confirm()>"
click at [516, 248] on div "Drag a question here" at bounding box center [537, 250] width 406 height 67
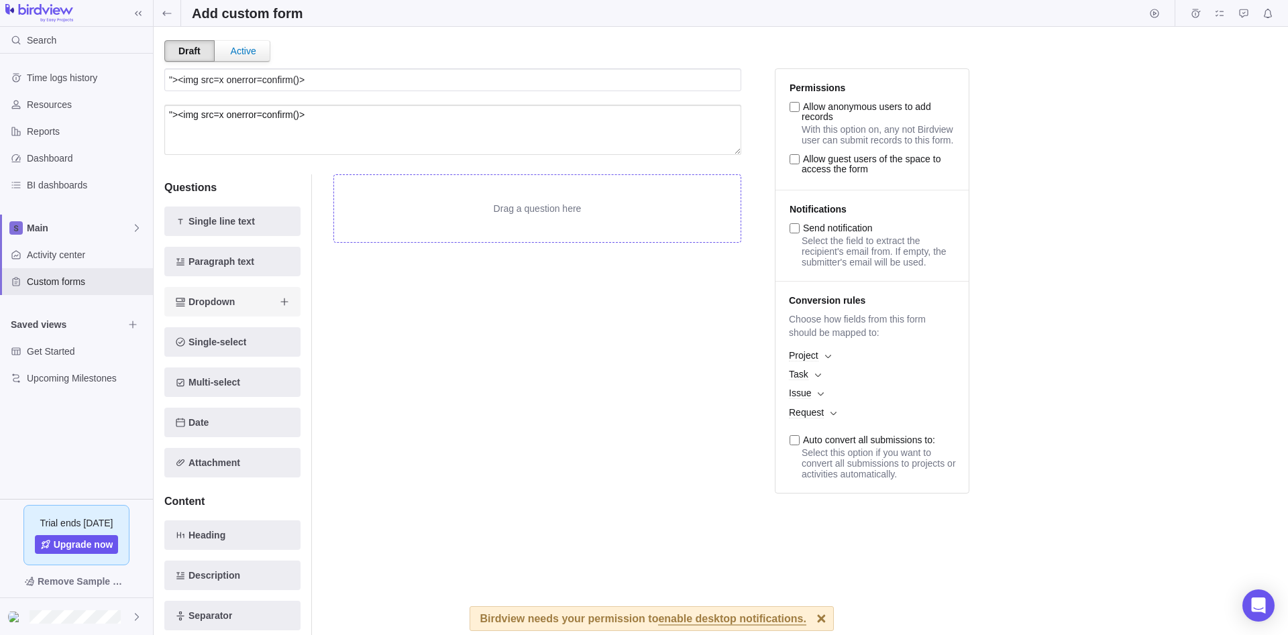
scroll to position [76, 0]
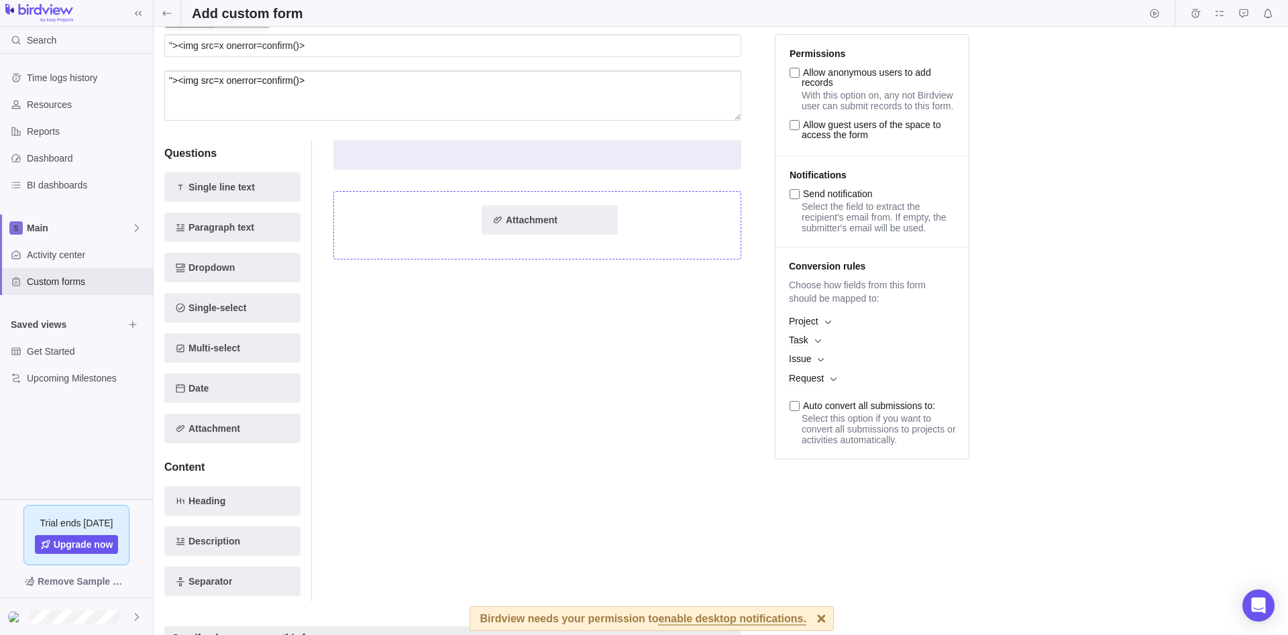
drag, startPoint x: 231, startPoint y: 426, endPoint x: 553, endPoint y: 224, distance: 379.9
click at [553, 224] on div "Questions Single line text Paragraph text Dropdown Single-select Multi-select D…" at bounding box center [452, 371] width 577 height 494
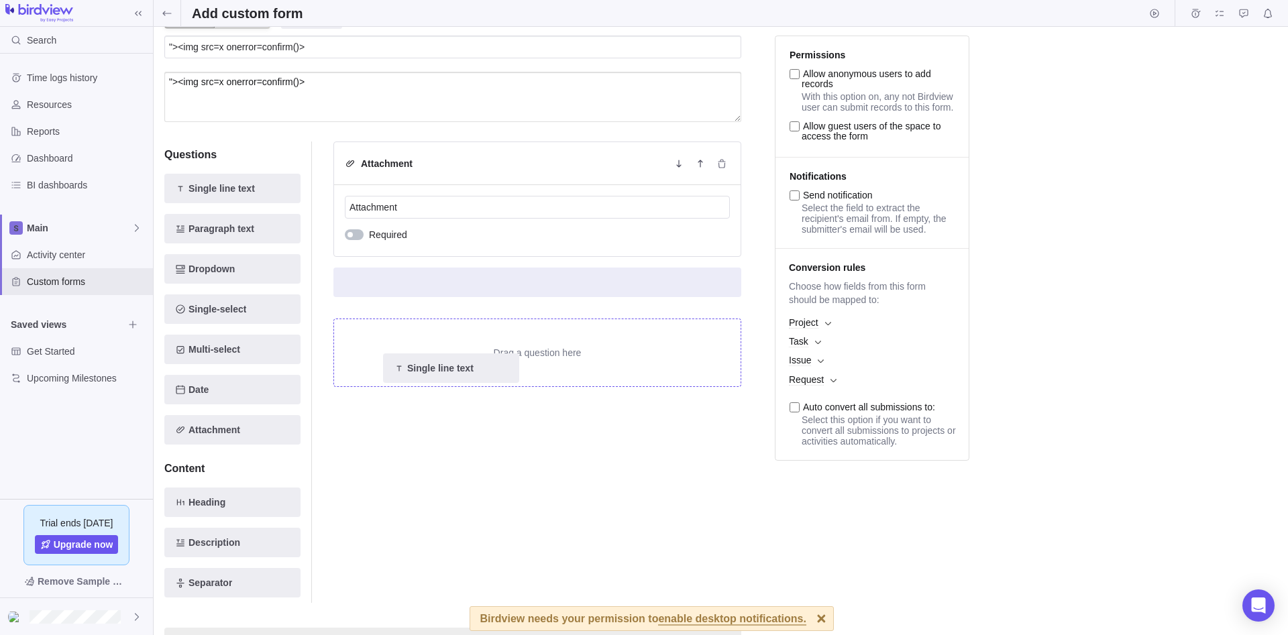
drag, startPoint x: 333, startPoint y: 211, endPoint x: 463, endPoint y: 367, distance: 203.4
click at [463, 367] on div "Questions Single line text Single line text Paragraph text Dropdown Single-sele…" at bounding box center [452, 372] width 577 height 494
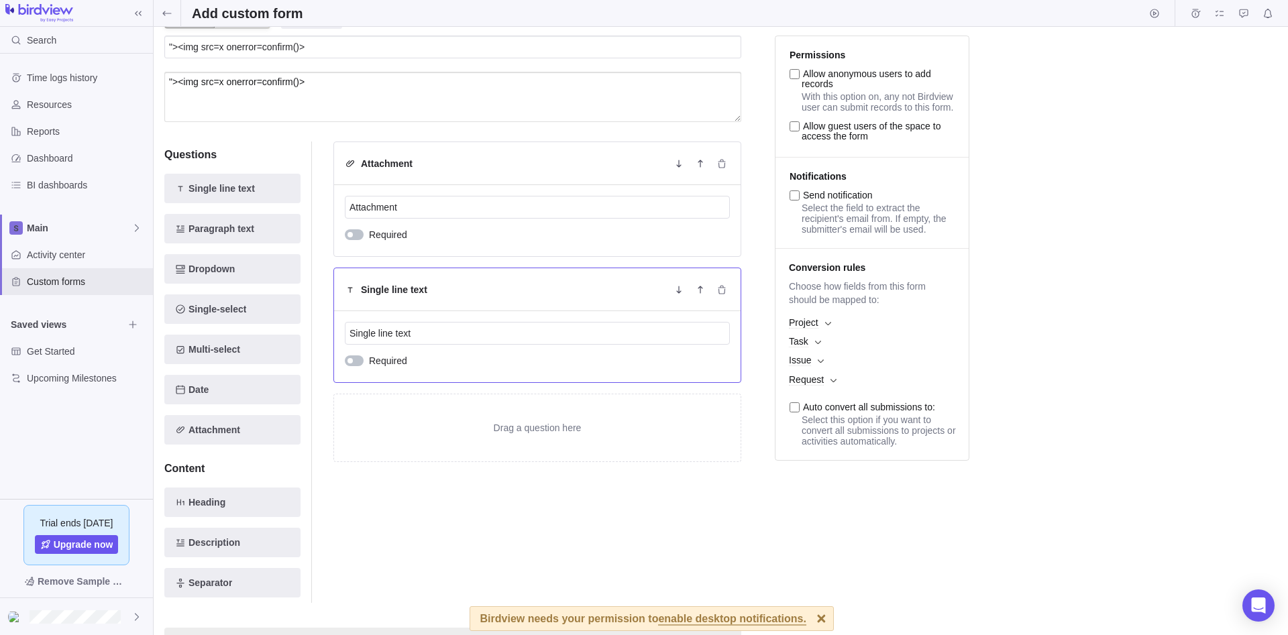
click at [412, 303] on div "Single line text" at bounding box center [537, 289] width 406 height 43
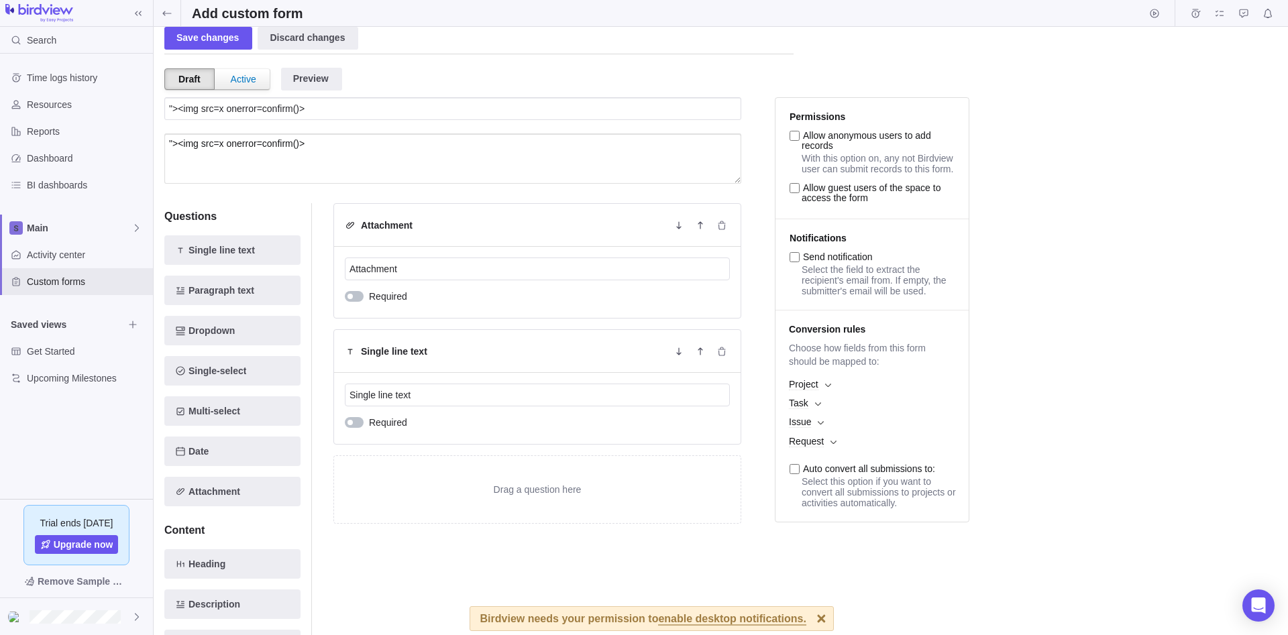
scroll to position [0, 0]
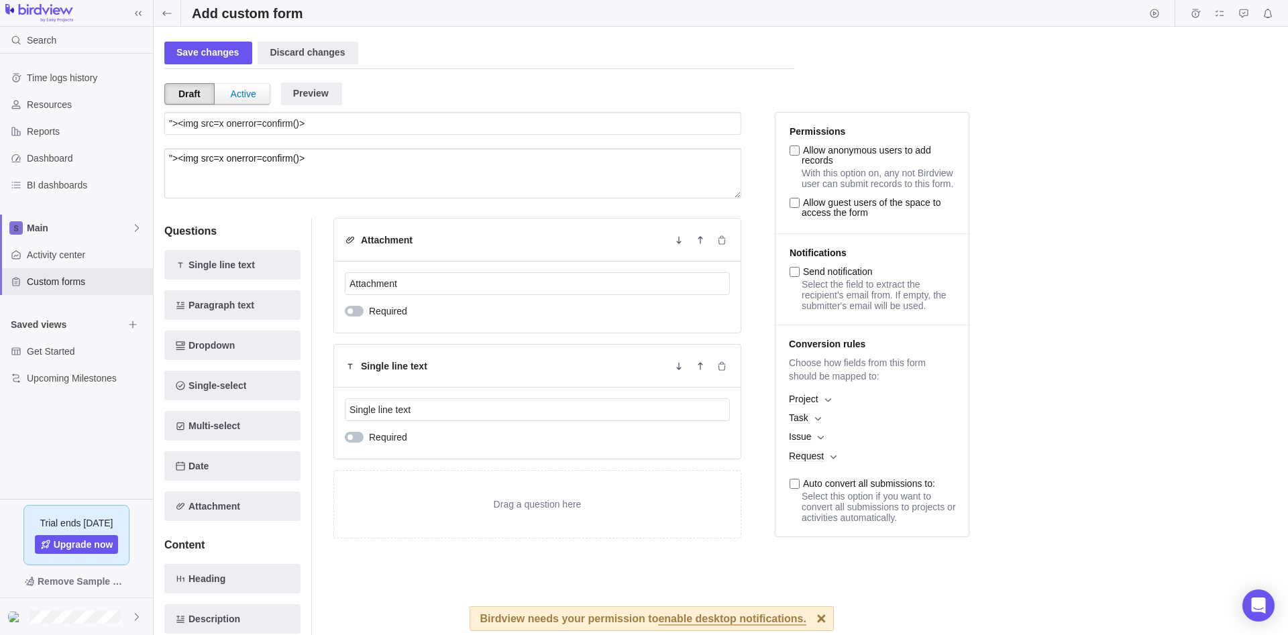
click at [795, 146] on li "Permissions Allow anonymous users to add records With this option on, any not B…" at bounding box center [871, 173] width 193 height 121
click at [794, 151] on input "Allow anonymous users to add records" at bounding box center [794, 151] width 10 height 10
checkbox input "true"
click at [791, 208] on input "Allow guest users of the space to access the form" at bounding box center [794, 203] width 10 height 10
checkbox input "true"
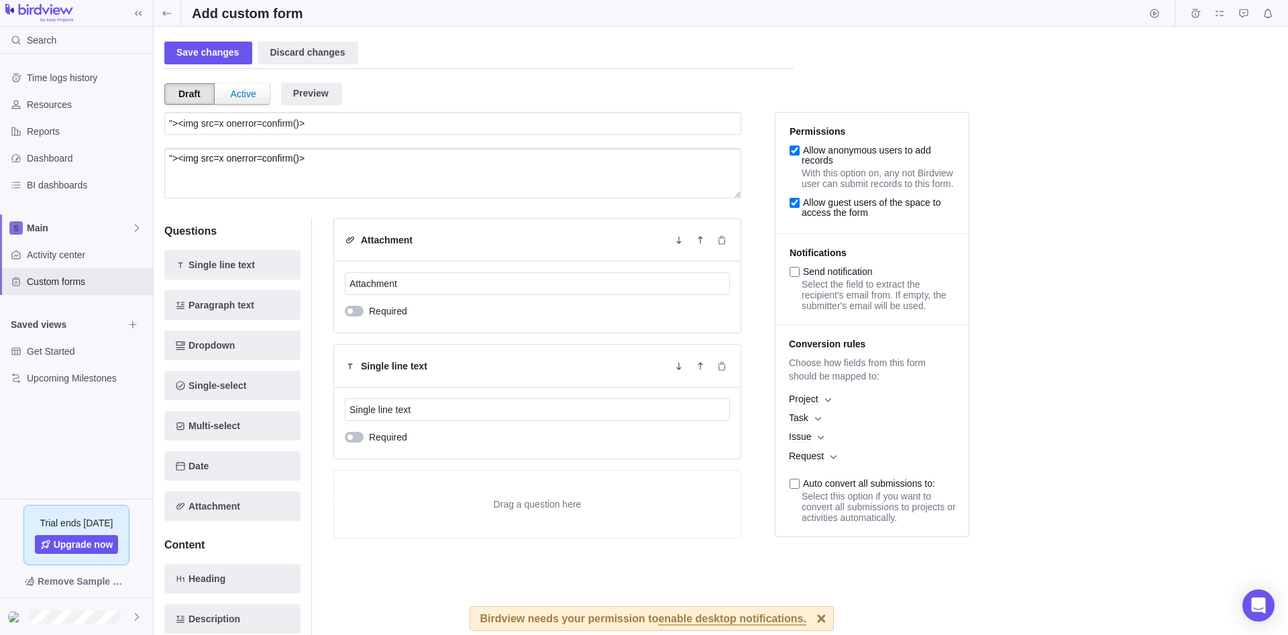
click at [796, 277] on input "Send notification" at bounding box center [794, 272] width 10 height 10
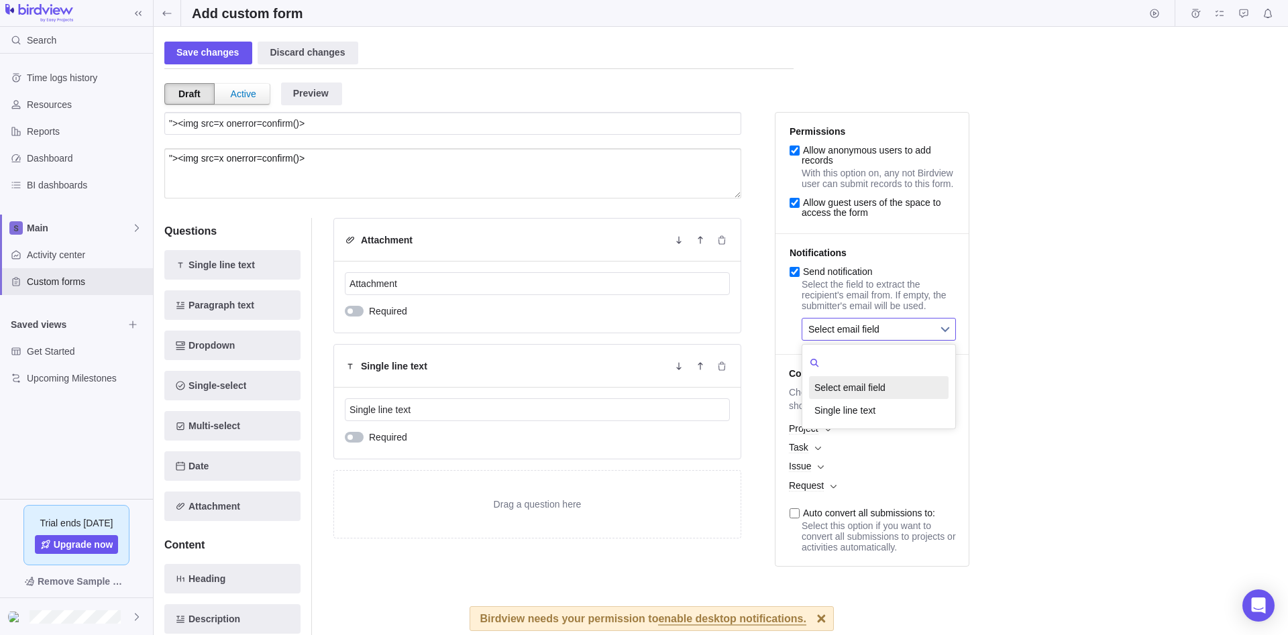
click at [834, 340] on span "Select email field" at bounding box center [869, 329] width 123 height 21
click at [1032, 321] on div "Save changes Discard changes Draft Active Preview "><img src=x onerror=confirm(…" at bounding box center [720, 331] width 1113 height 587
click at [791, 273] on li "Notifications Send notification Select the field to extract the recipient's ema…" at bounding box center [871, 294] width 193 height 121
click at [794, 277] on input "Send notification" at bounding box center [794, 272] width 10 height 10
checkbox input "false"
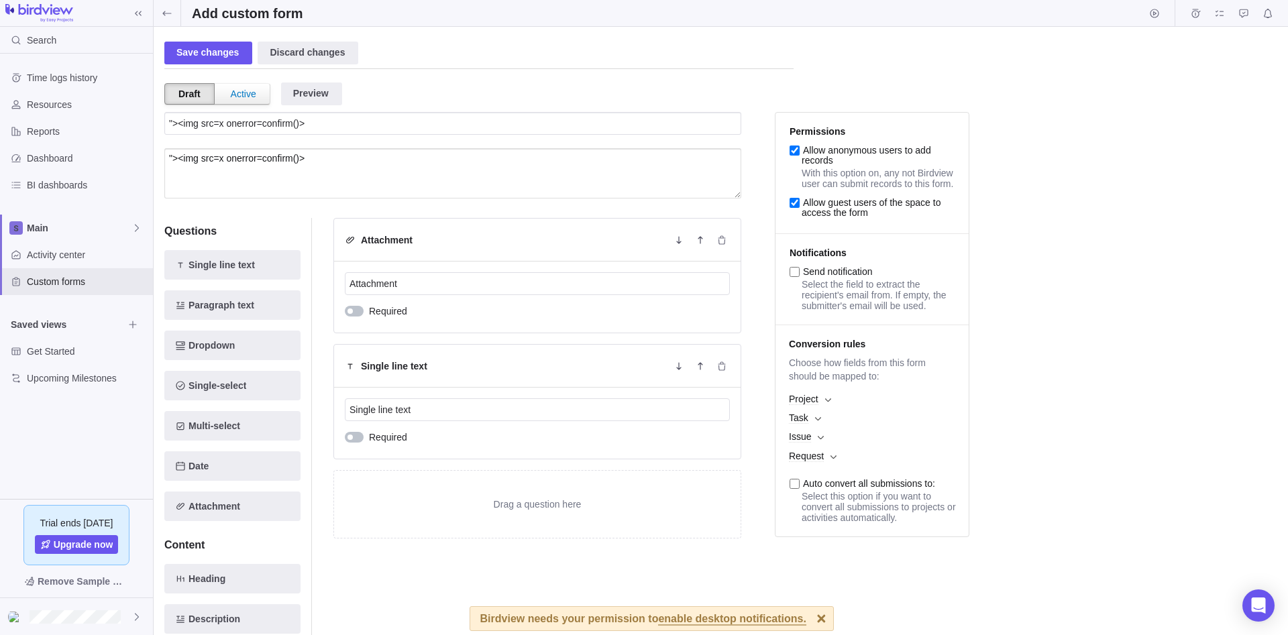
click at [796, 489] on input "Auto convert all submissions to:" at bounding box center [794, 484] width 10 height 10
checkbox input "true"
click at [194, 55] on div "Save changes" at bounding box center [208, 53] width 88 height 23
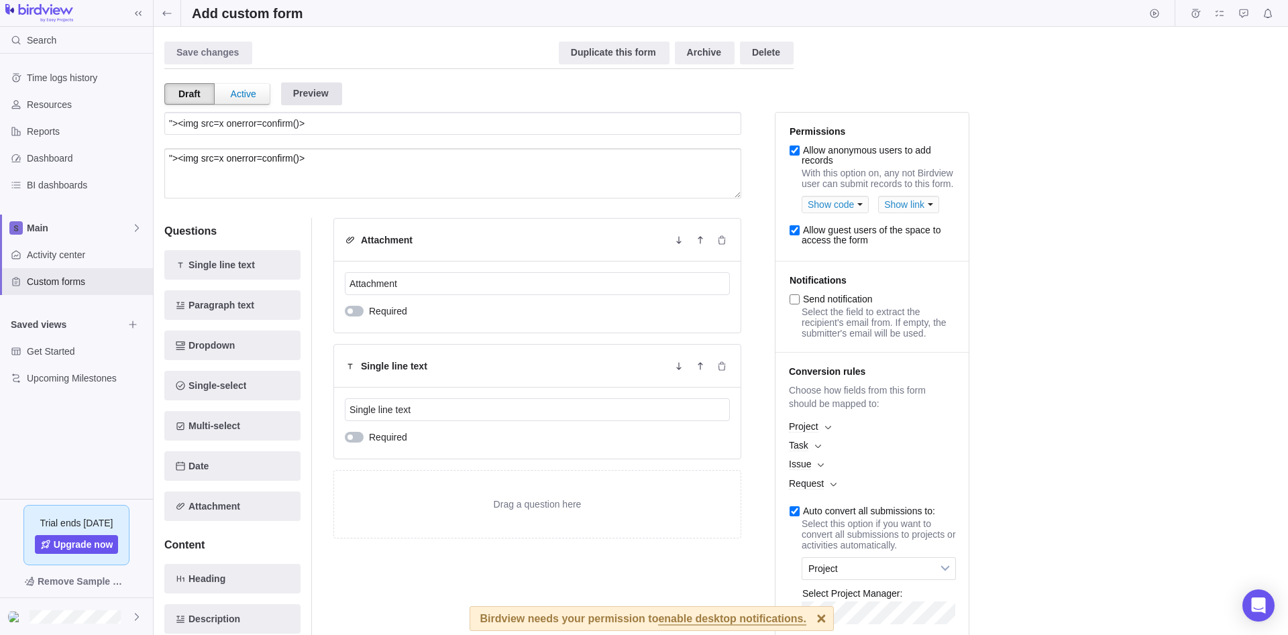
click at [294, 99] on div "Preview" at bounding box center [311, 93] width 61 height 23
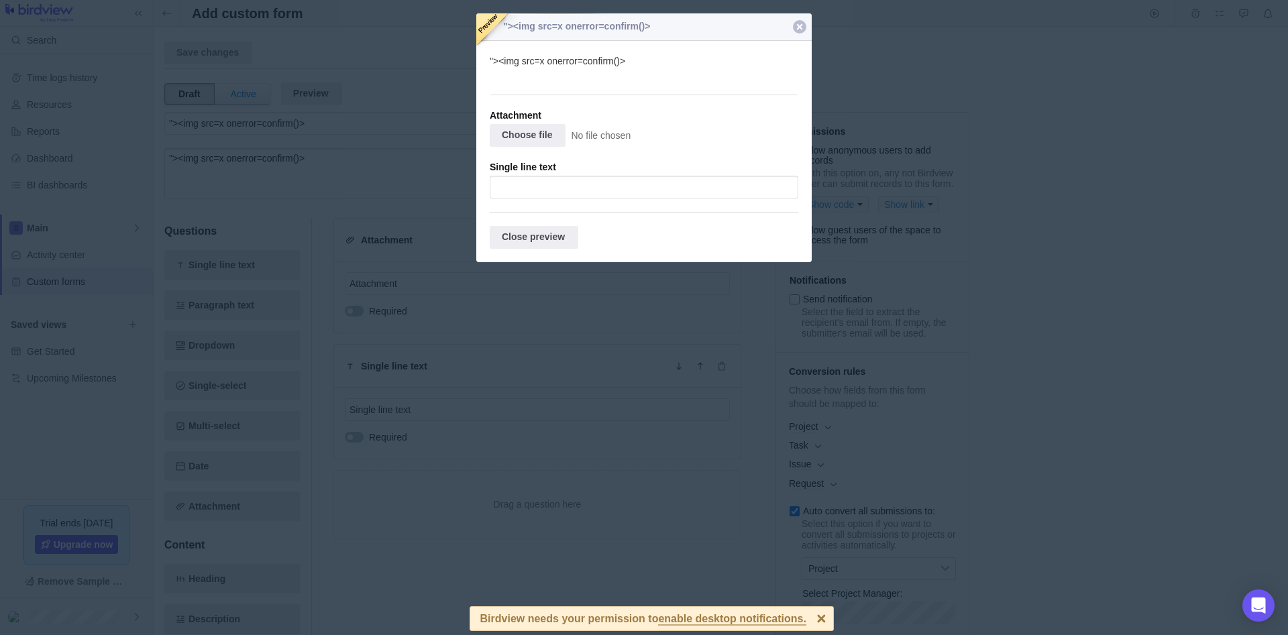
click at [526, 178] on div at bounding box center [643, 115] width 335 height 205
click at [532, 194] on div at bounding box center [643, 115] width 335 height 205
click at [554, 233] on div "Close preview" at bounding box center [534, 237] width 89 height 23
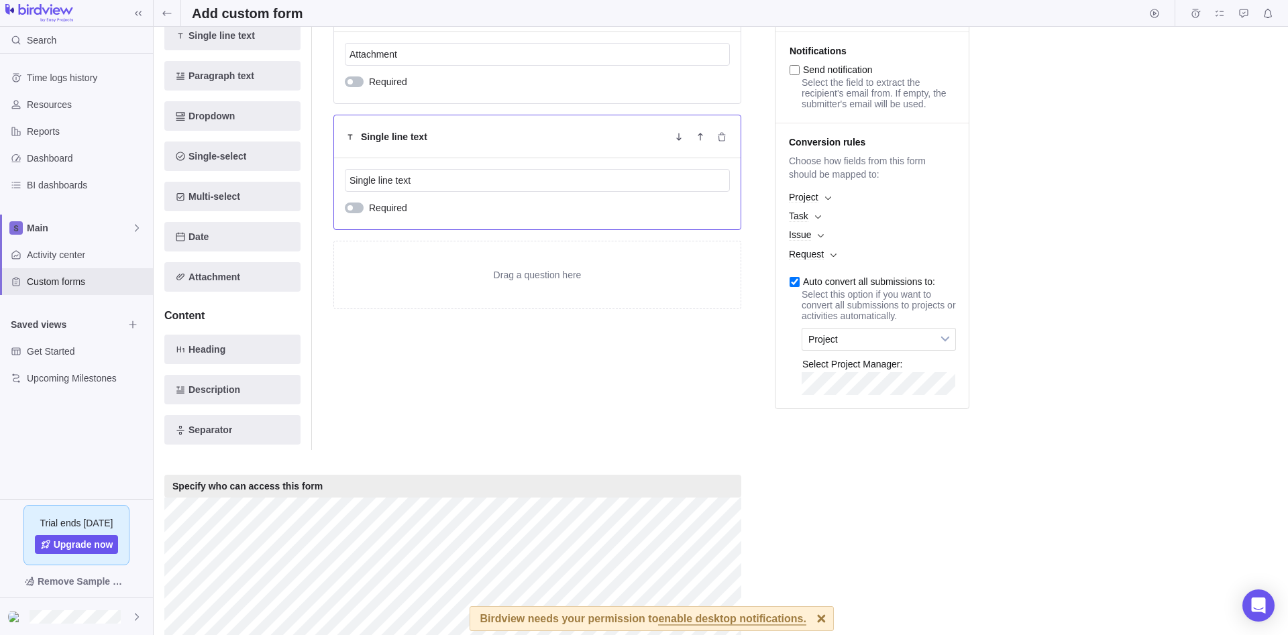
scroll to position [288, 0]
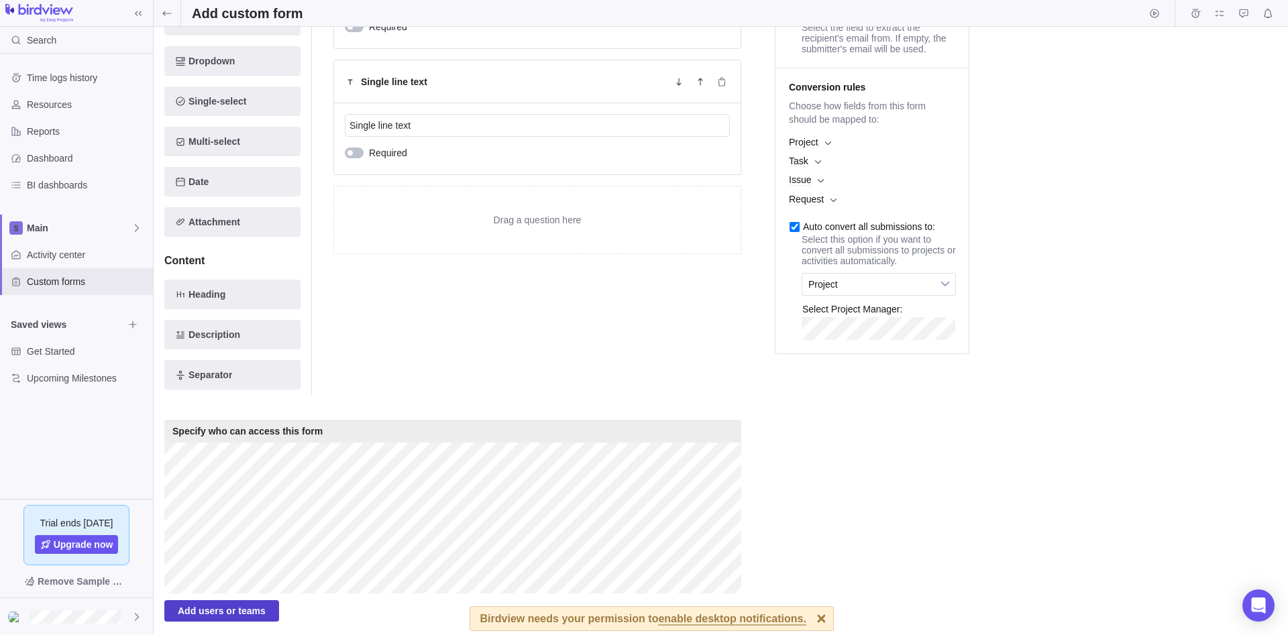
click at [220, 609] on span "Add users or teams" at bounding box center [222, 611] width 88 height 16
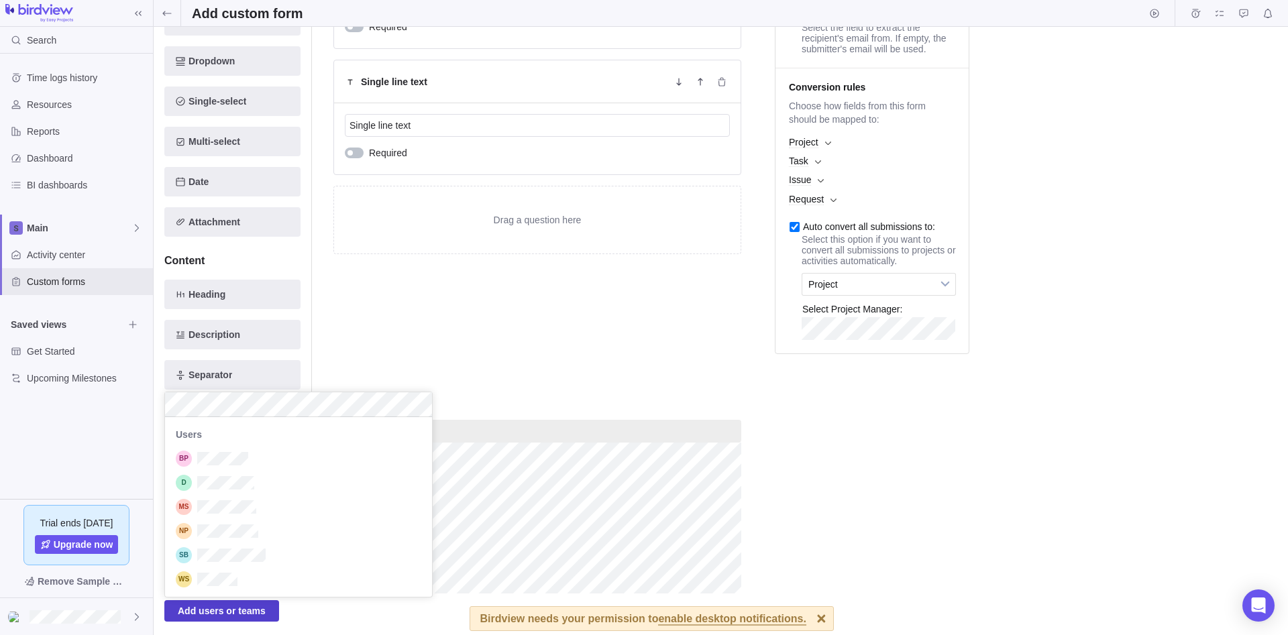
scroll to position [180, 267]
click at [943, 518] on div "Save changes Discard changes Duplicate this form Archive Delete Draft Active Pr…" at bounding box center [721, 331] width 1134 height 608
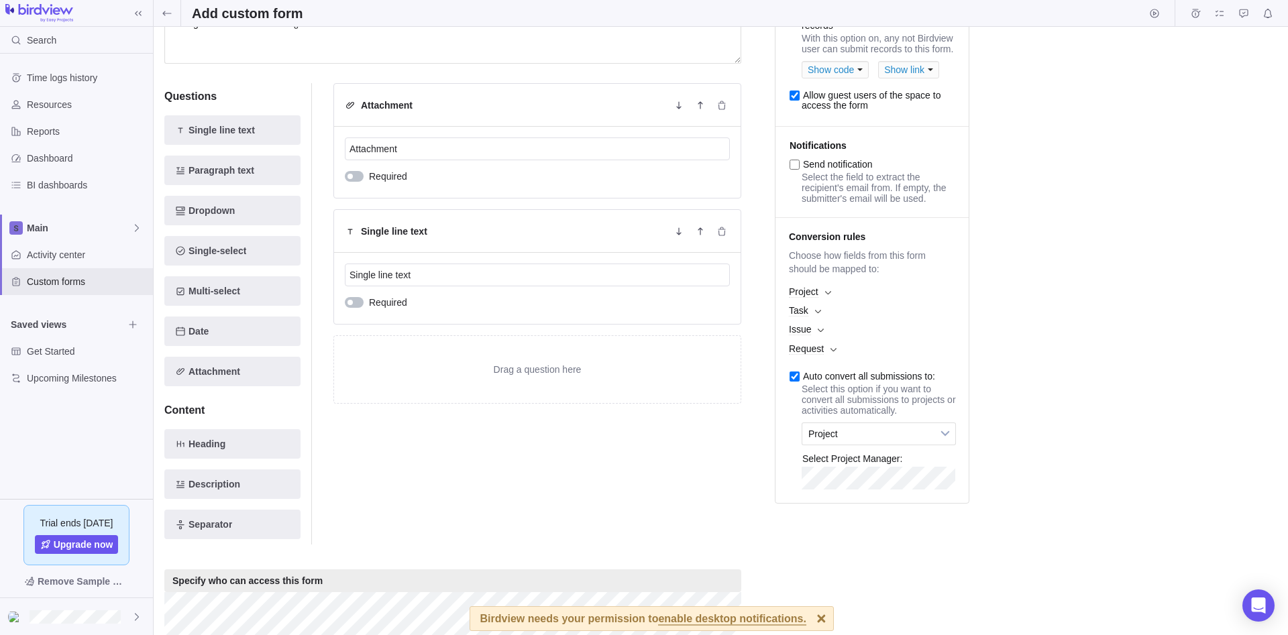
scroll to position [0, 0]
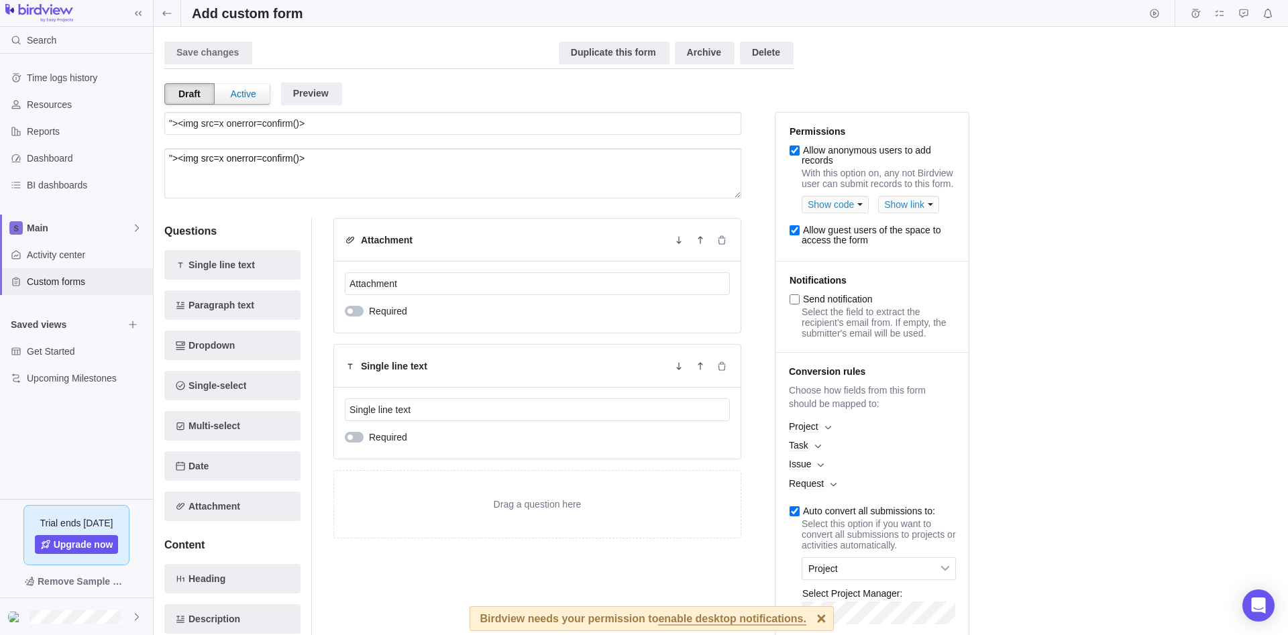
click at [118, 276] on span "Custom forms" at bounding box center [87, 281] width 121 height 13
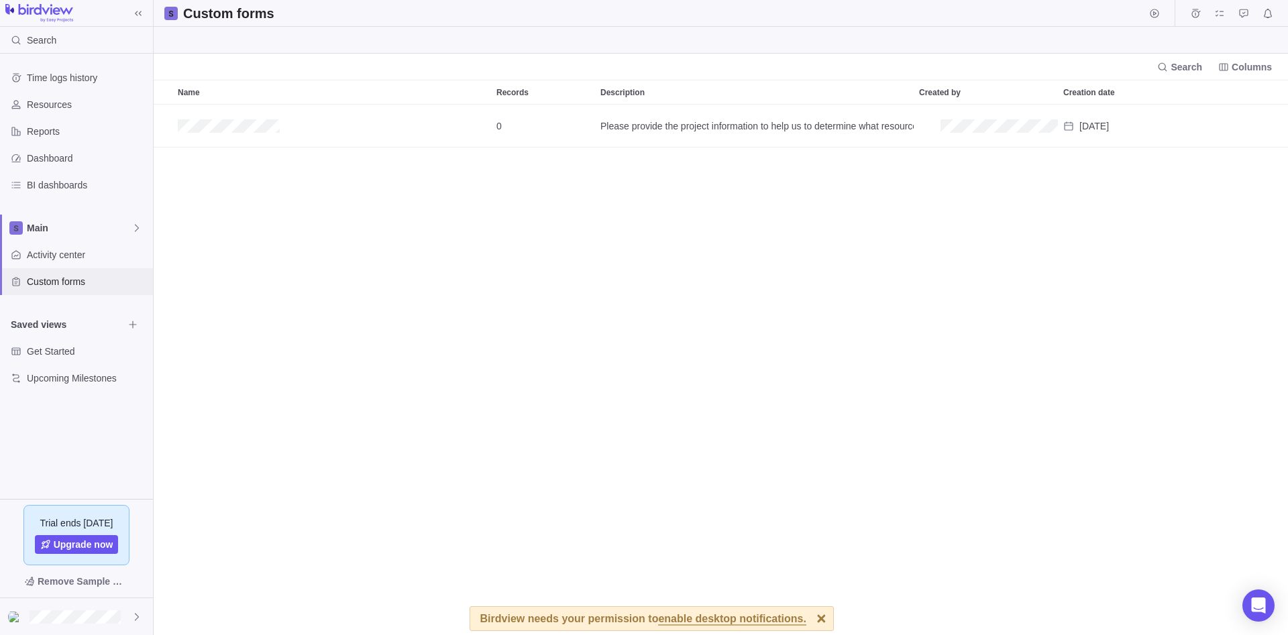
scroll to position [530, 1134]
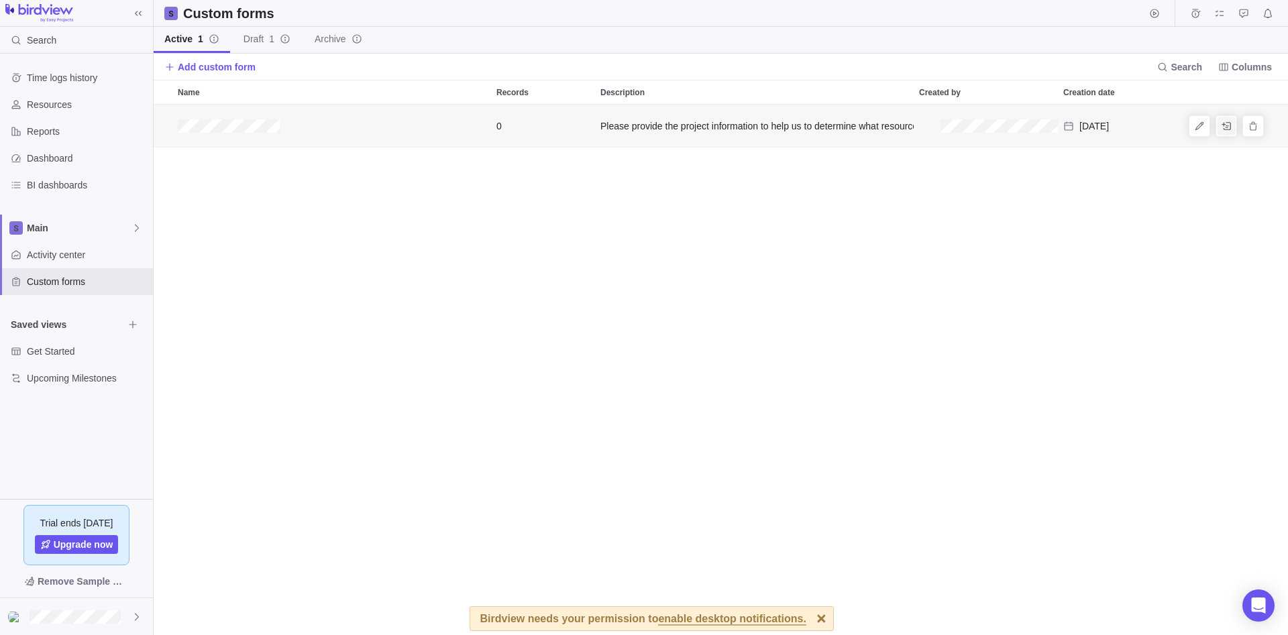
click at [1228, 129] on icon "Add record" at bounding box center [1225, 126] width 11 height 11
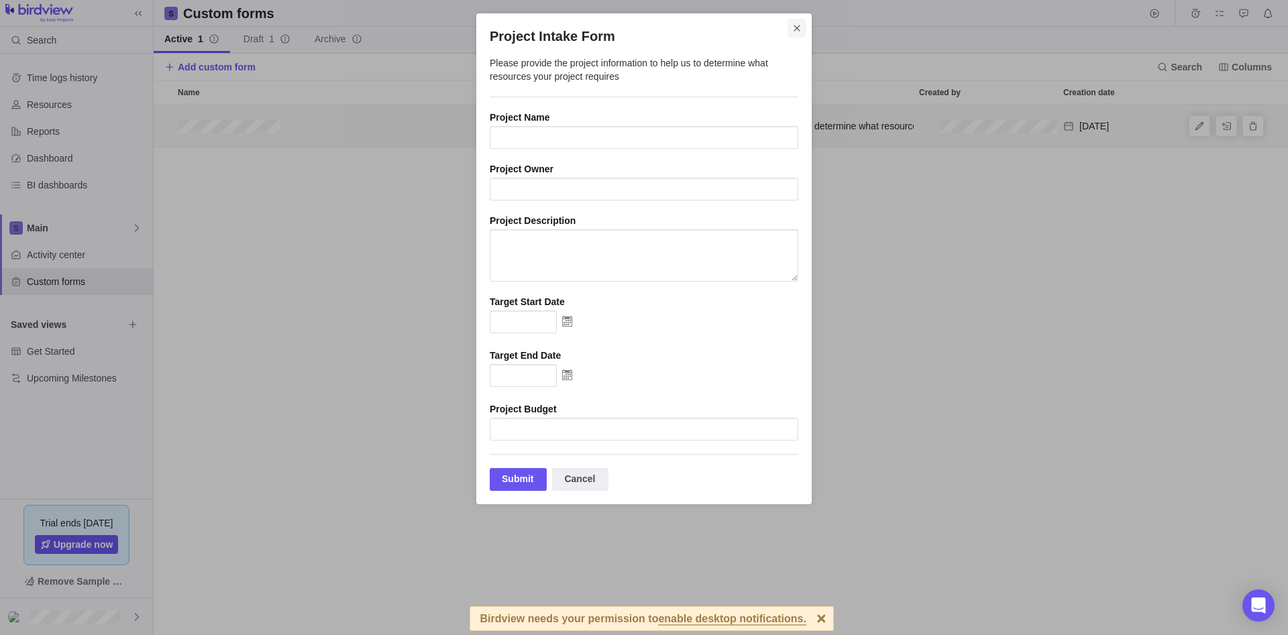
click at [795, 28] on icon "Close" at bounding box center [796, 28] width 11 height 11
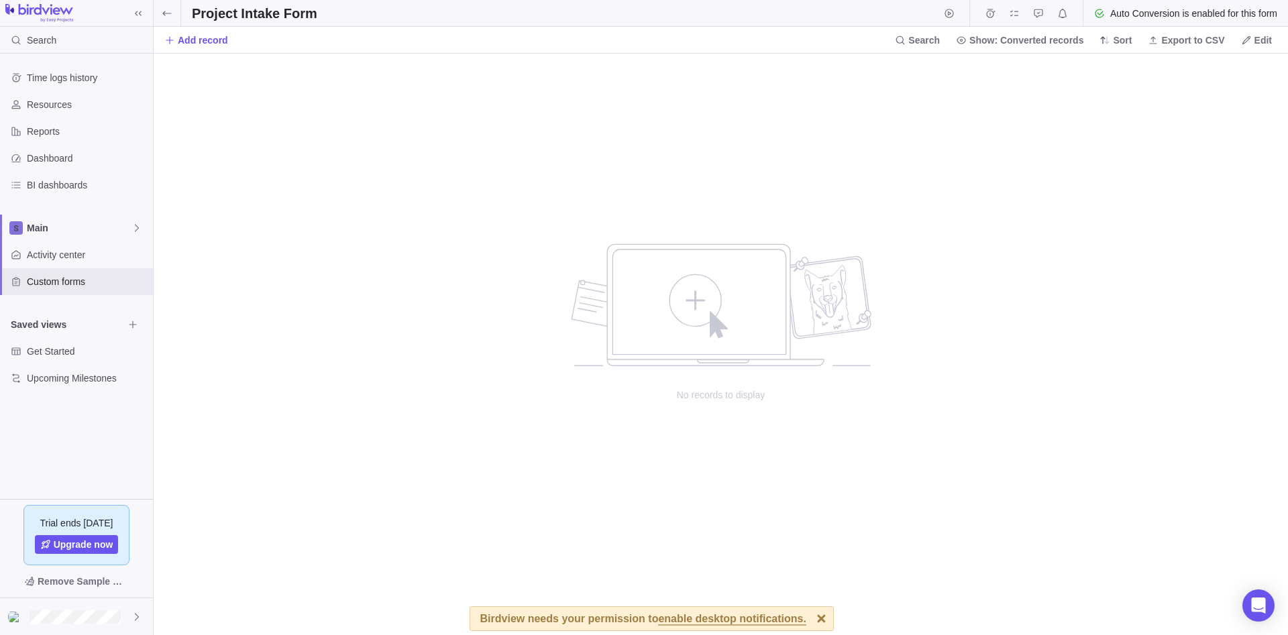
click at [759, 376] on div "No records to display" at bounding box center [721, 311] width 308 height 181
click at [216, 44] on span "Add record" at bounding box center [203, 40] width 50 height 13
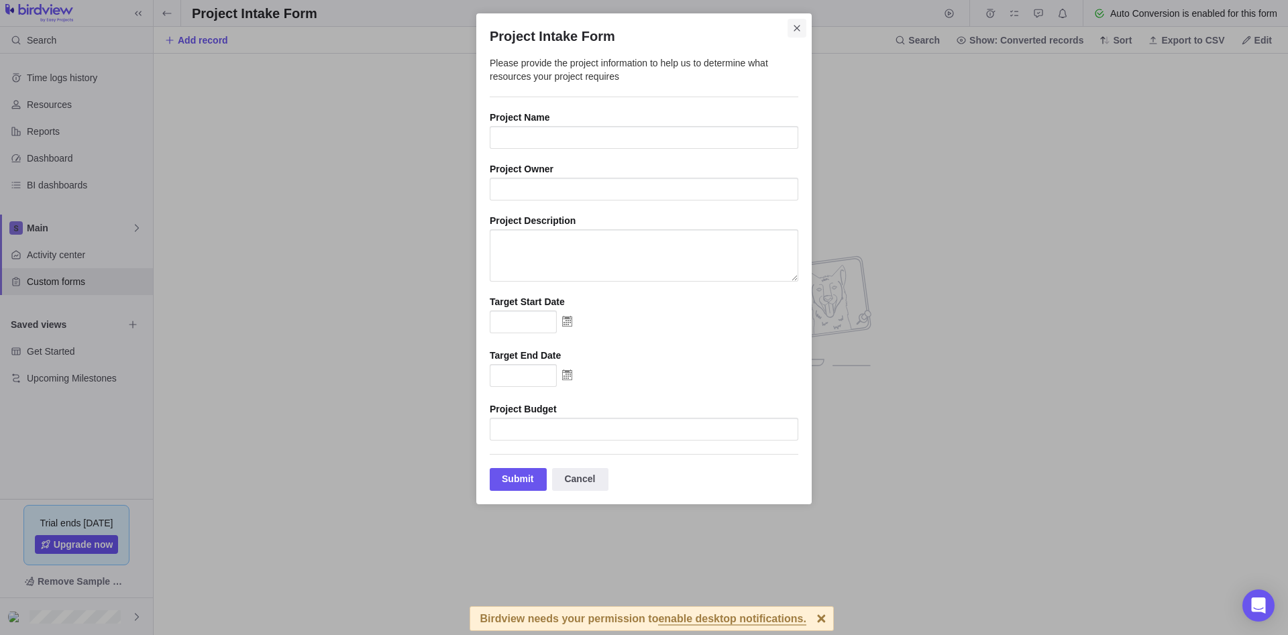
click at [797, 25] on icon "Close" at bounding box center [796, 28] width 11 height 11
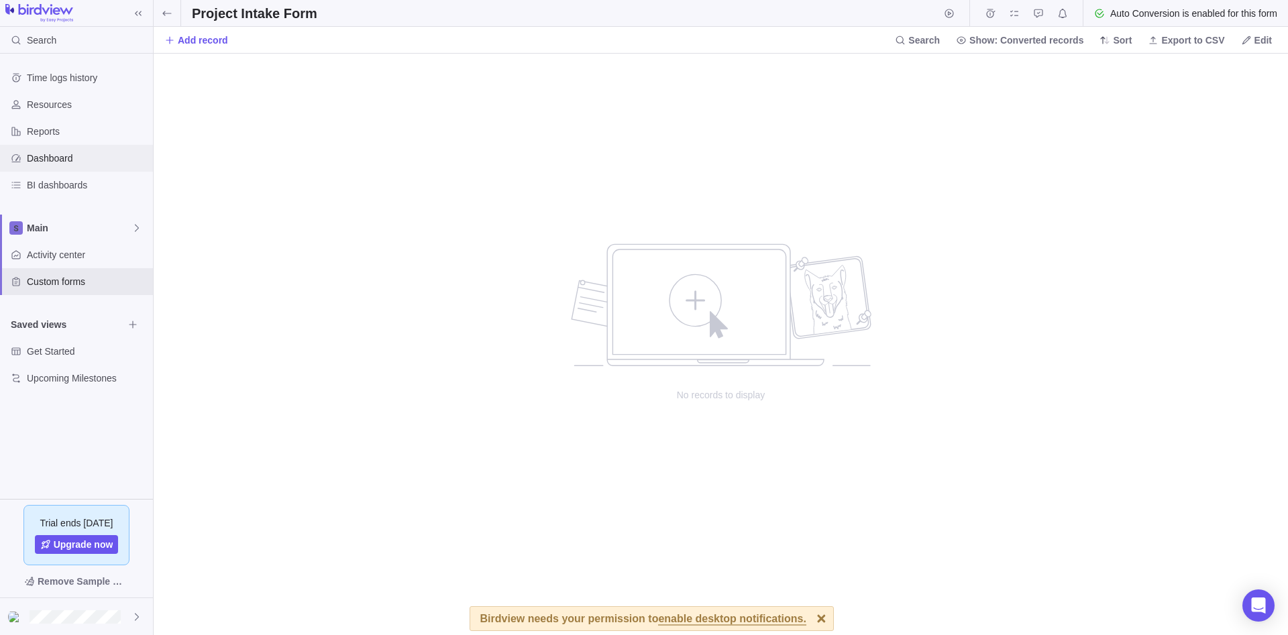
click at [39, 161] on span "Dashboard" at bounding box center [87, 158] width 121 height 13
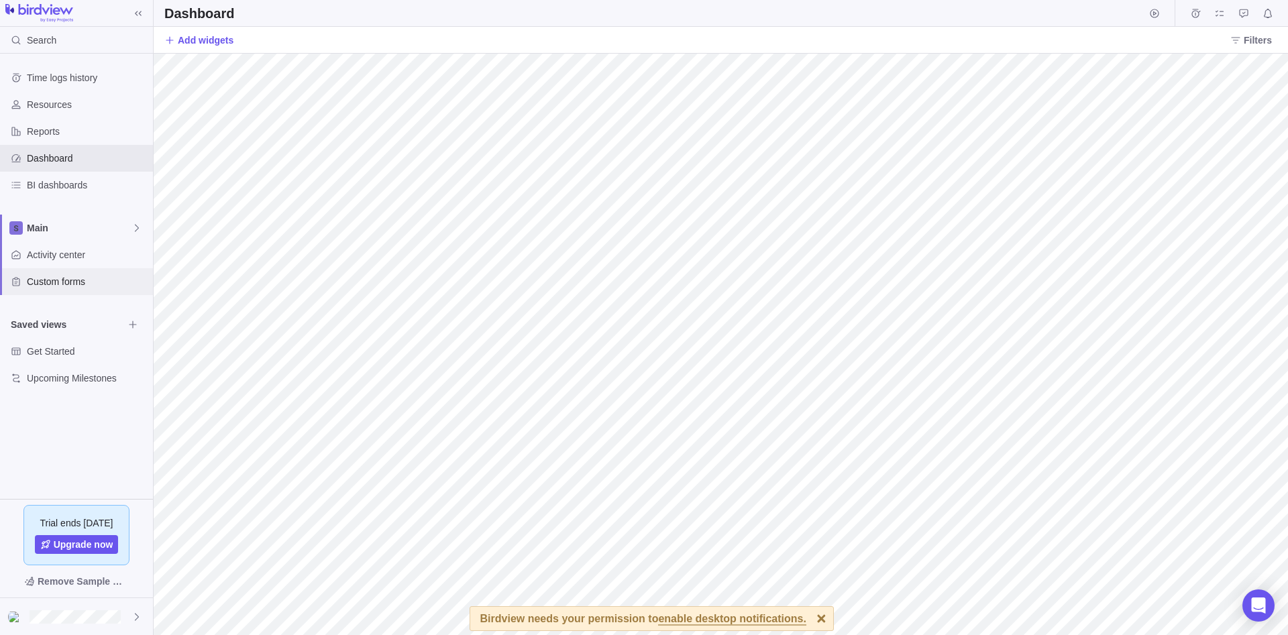
click at [103, 285] on span "Custom forms" at bounding box center [87, 281] width 121 height 13
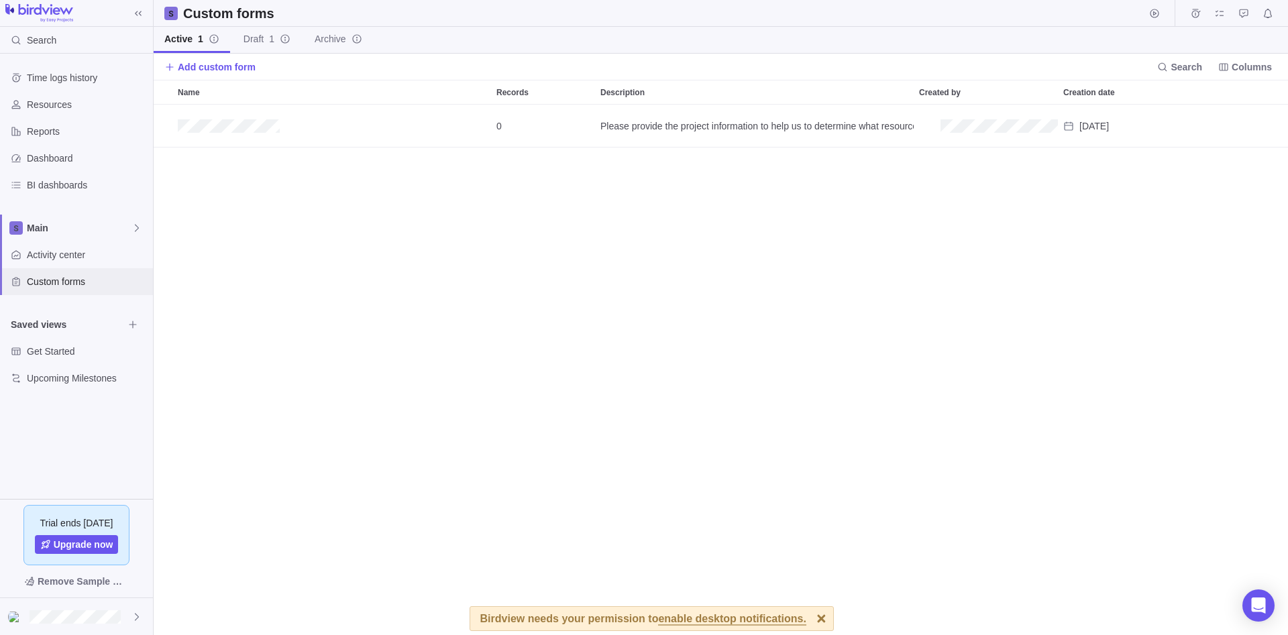
scroll to position [530, 1134]
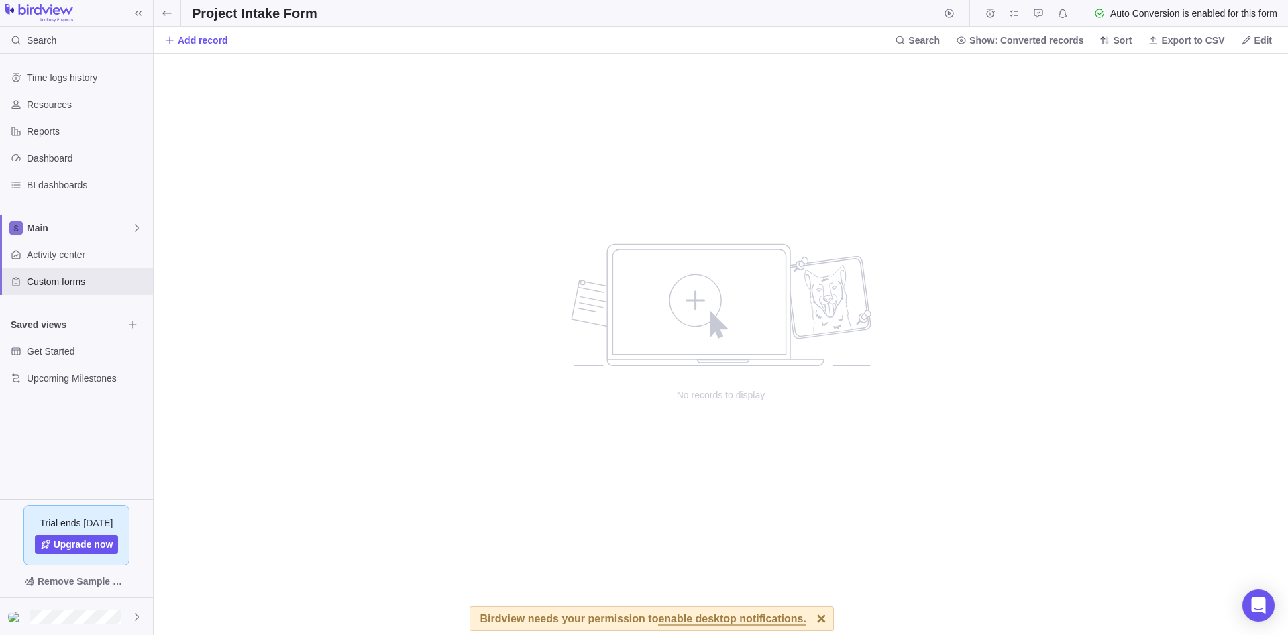
click at [766, 620] on span "enable desktop notifications." at bounding box center [732, 620] width 148 height 12
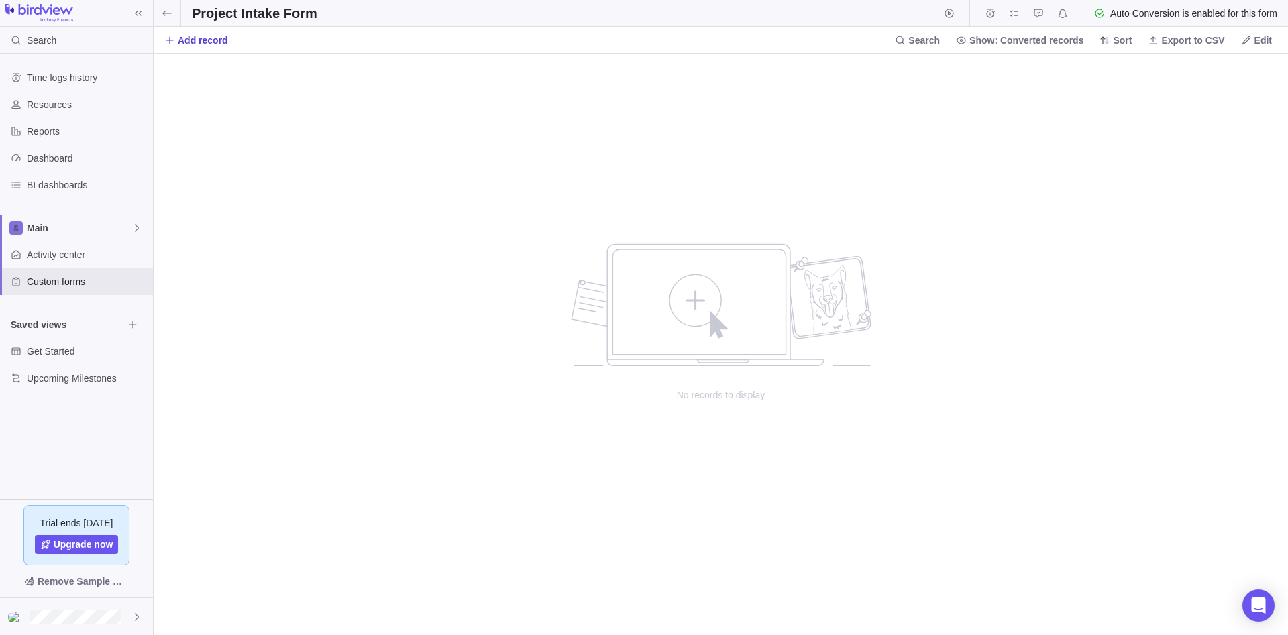
click at [220, 44] on span "Add record" at bounding box center [203, 40] width 50 height 13
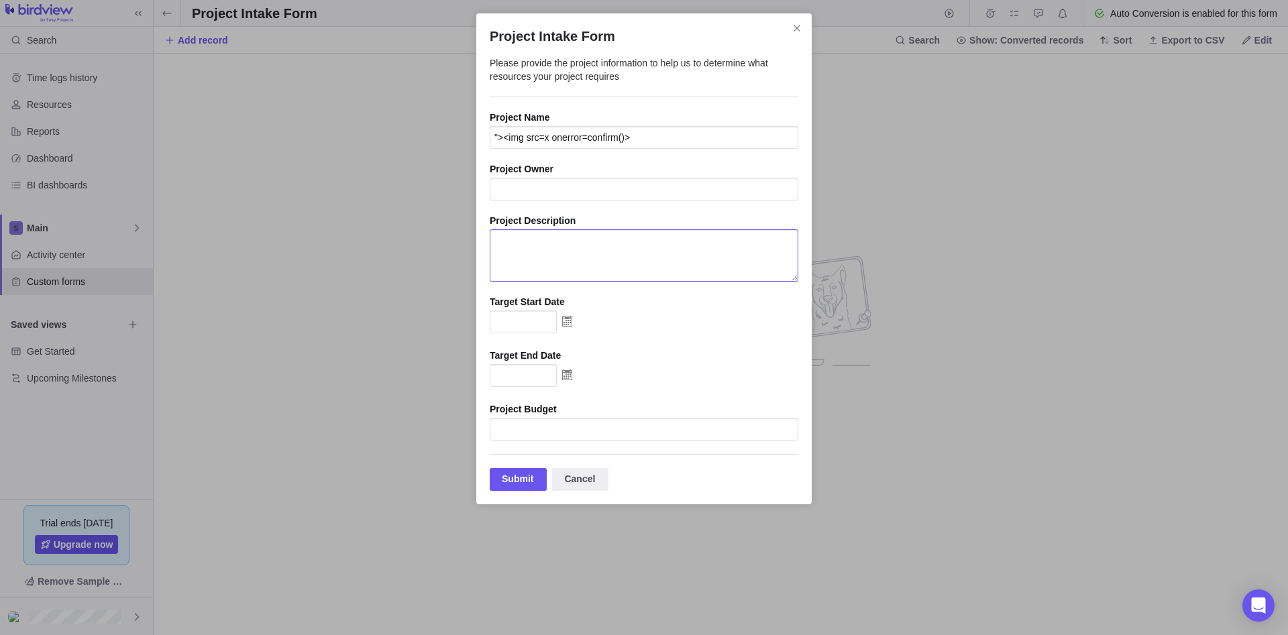
type input ""><img src=x onerror=confirm()>"
click at [579, 258] on textarea "Project Intake Form" at bounding box center [644, 255] width 308 height 52
paste textarea ""><img src=x onerror=confirm()>"
type textarea ""><img src=x onerror=confirm()>"
click at [561, 192] on input "Project Intake Form" at bounding box center [644, 189] width 308 height 23
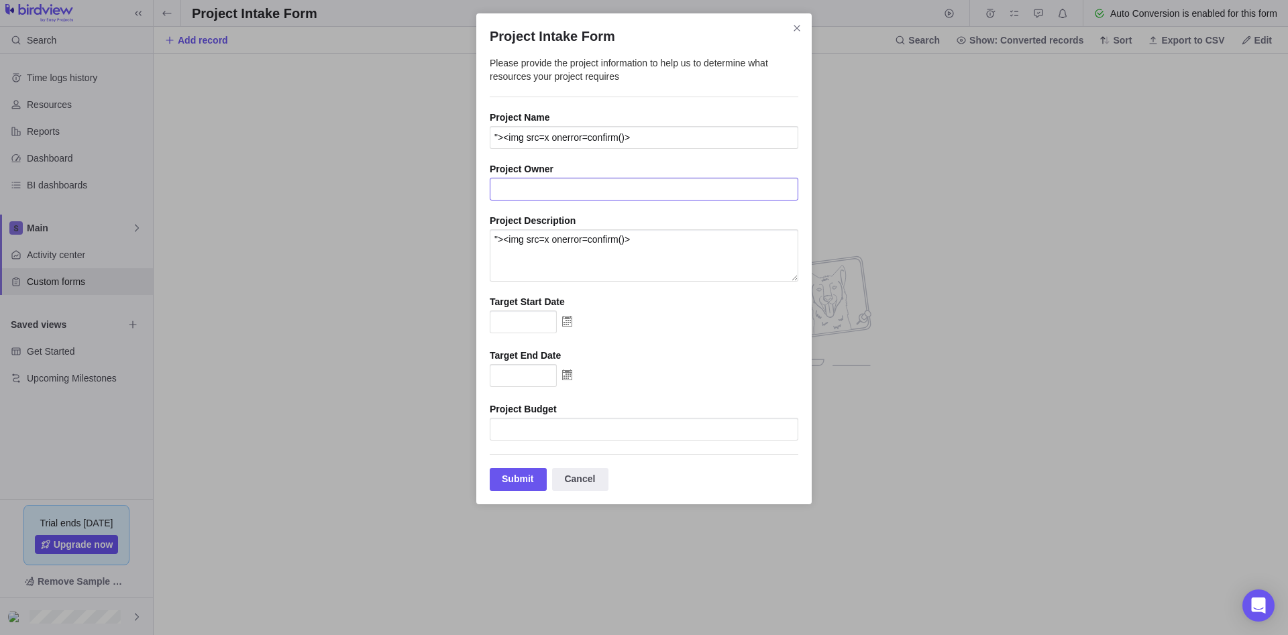
paste input ""><img src=x onerror=confirm()>"
type input ""><img src=x onerror=confirm()>"
click at [623, 431] on input "Project Intake Form" at bounding box center [644, 429] width 308 height 23
paste input ""><img src=x onerror=confirm()>"
type input ""><img src=x onerror=confirm()>"
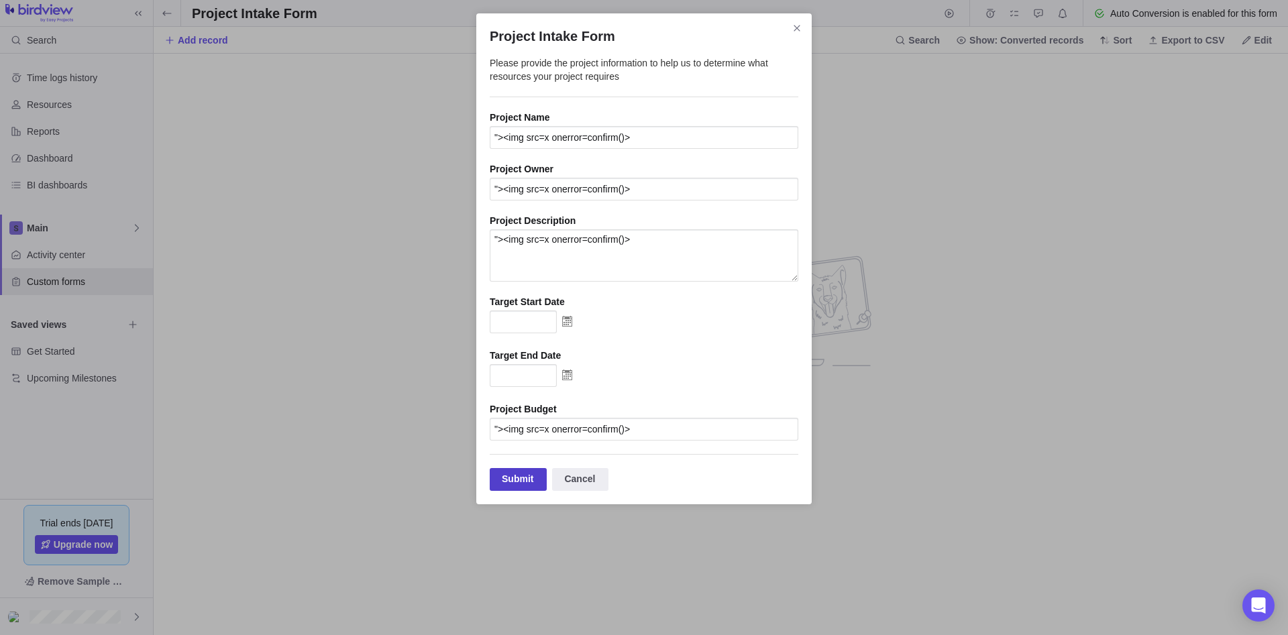
click at [528, 482] on div "Submit" at bounding box center [518, 479] width 57 height 23
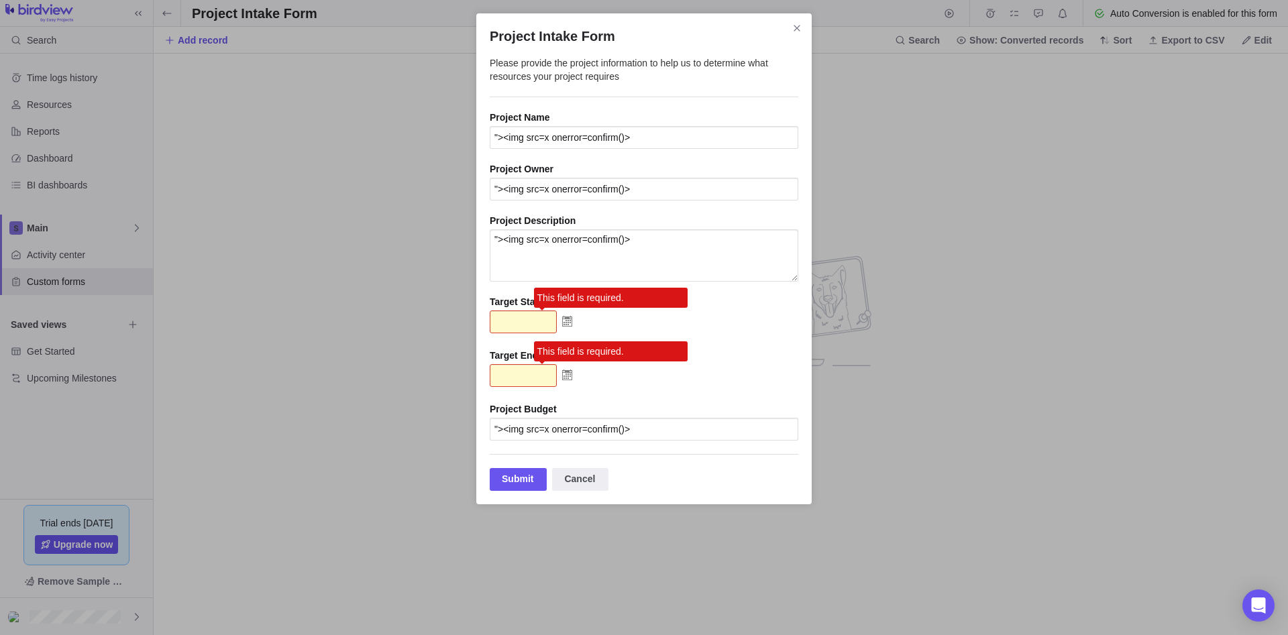
click at [565, 327] on img "Project Intake Form" at bounding box center [567, 320] width 21 height 21
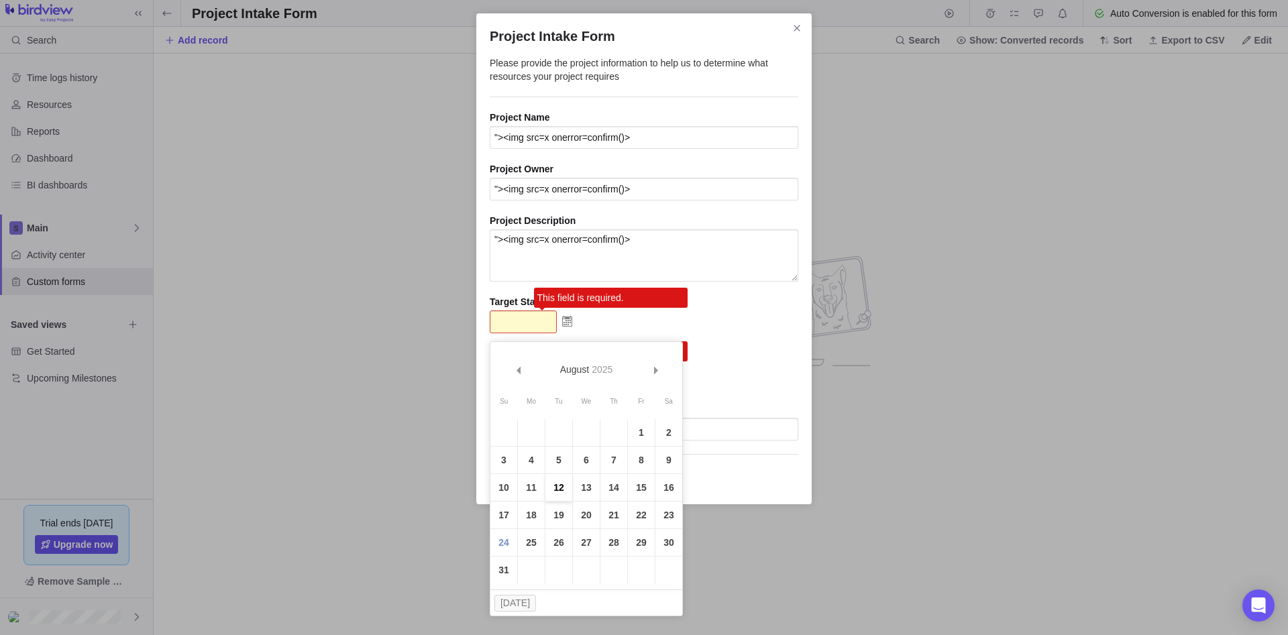
click at [549, 478] on link "12" at bounding box center [558, 487] width 27 height 27
type input "08/12/2025"
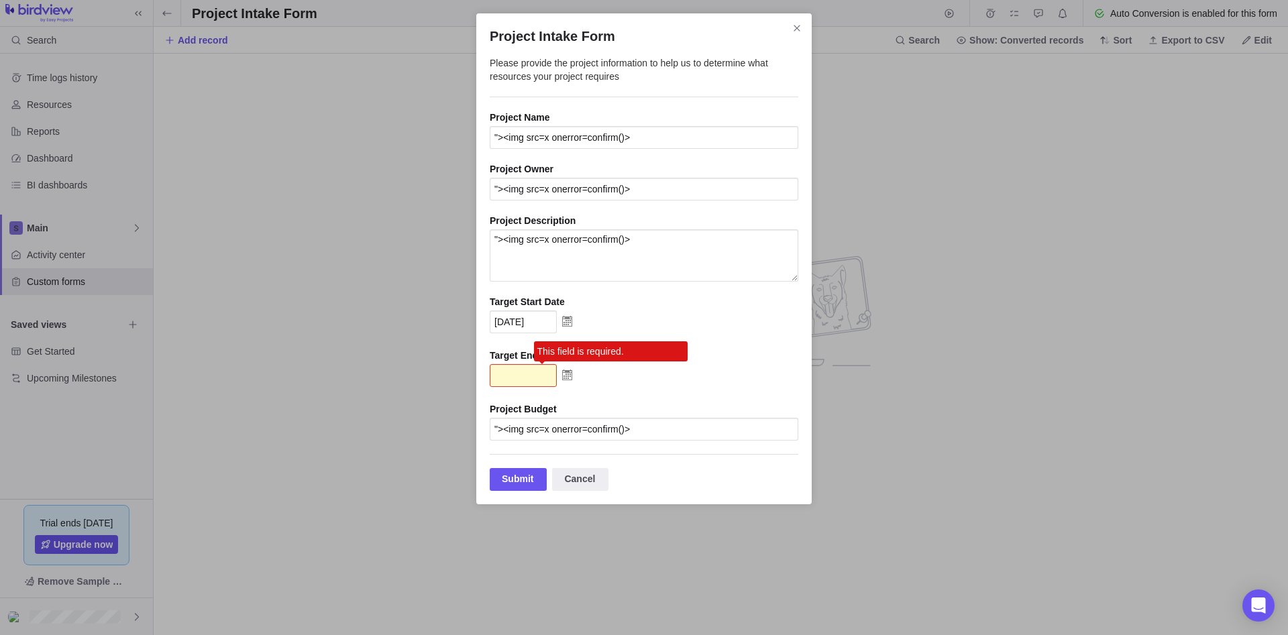
click at [566, 383] on img "Project Intake Form" at bounding box center [567, 374] width 21 height 21
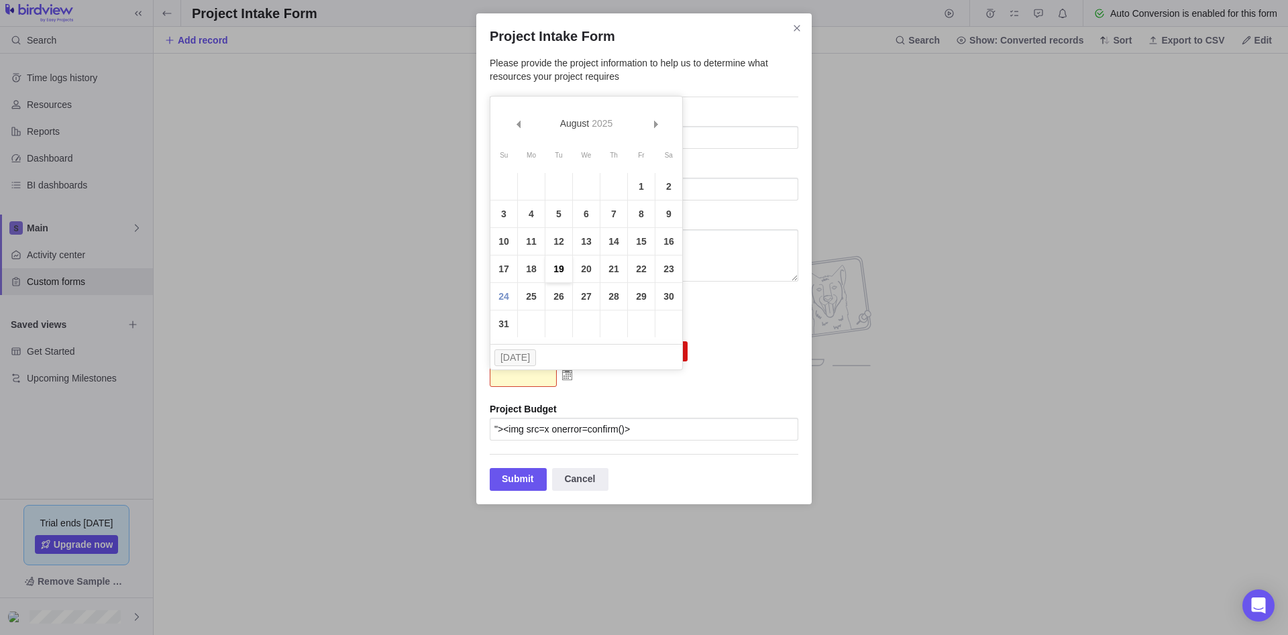
click at [545, 272] on link "19" at bounding box center [558, 268] width 27 height 27
type input "08/19/2025"
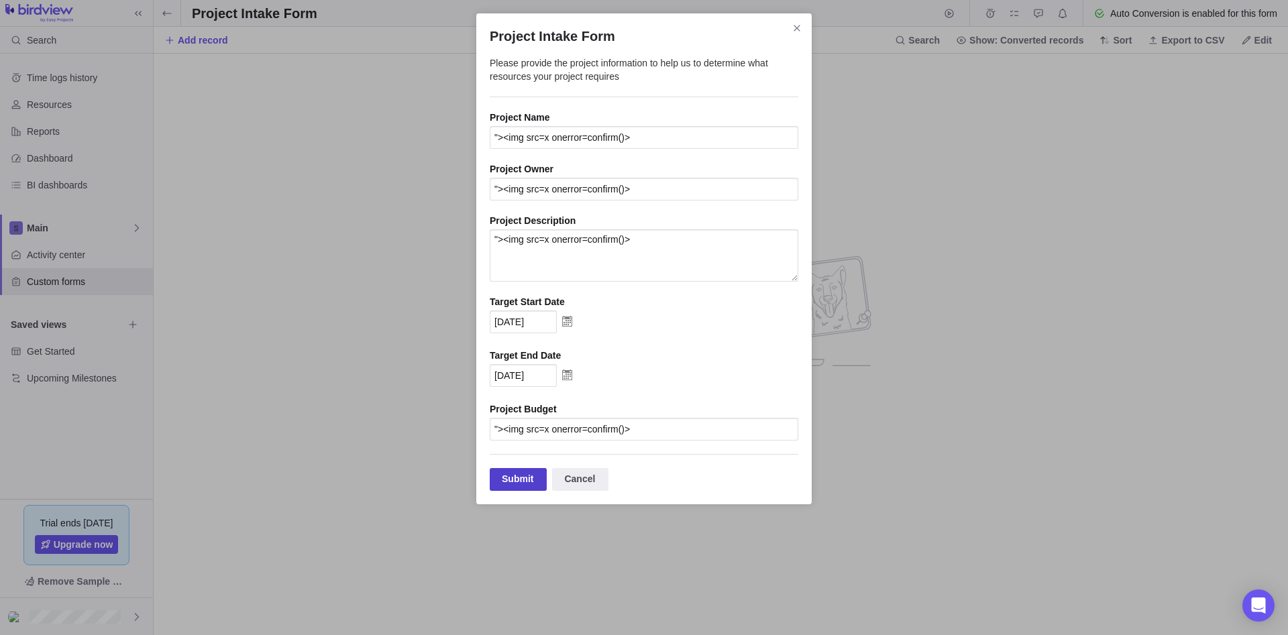
click at [508, 481] on div "Submit" at bounding box center [518, 479] width 57 height 23
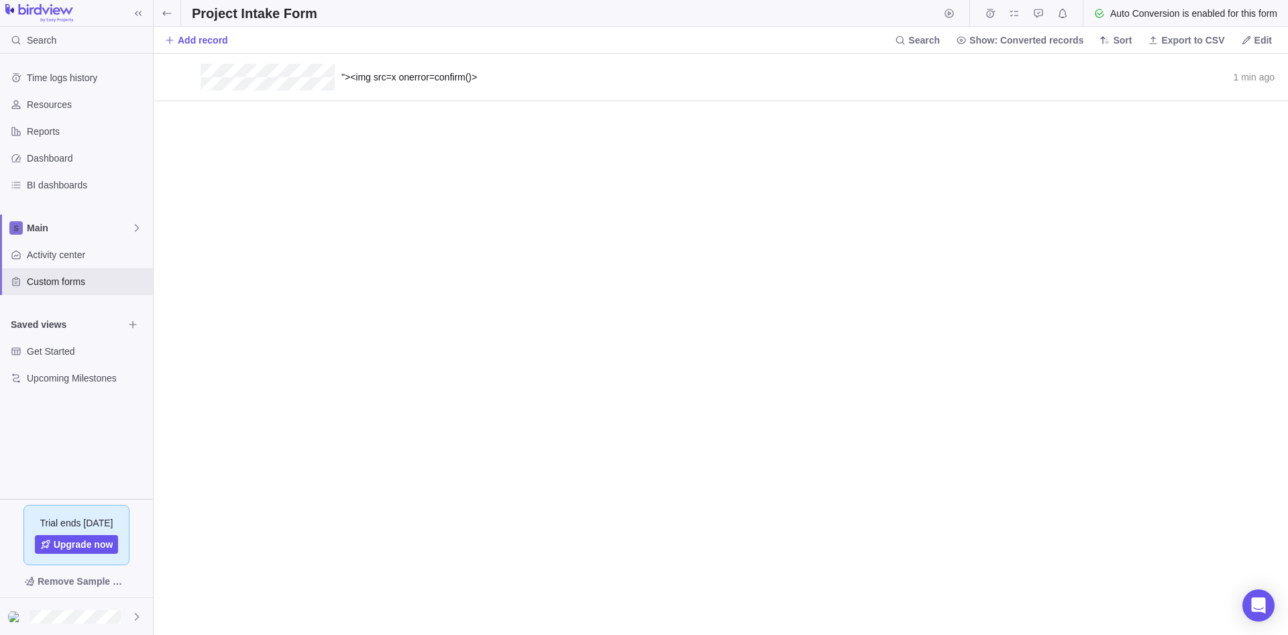
scroll to position [581, 1134]
click at [1239, 76] on icon "grid" at bounding box center [1238, 77] width 11 height 11
click at [1202, 39] on body "Search Time logs history Resources Reports Dashboard BI dashboards Main Activit…" at bounding box center [644, 317] width 1288 height 635
click at [1190, 44] on span "Export to CSV" at bounding box center [1192, 40] width 63 height 13
click at [902, 178] on div ""><img src=x onerror=confirm()> 1 min ago Convert to" at bounding box center [721, 344] width 1134 height 581
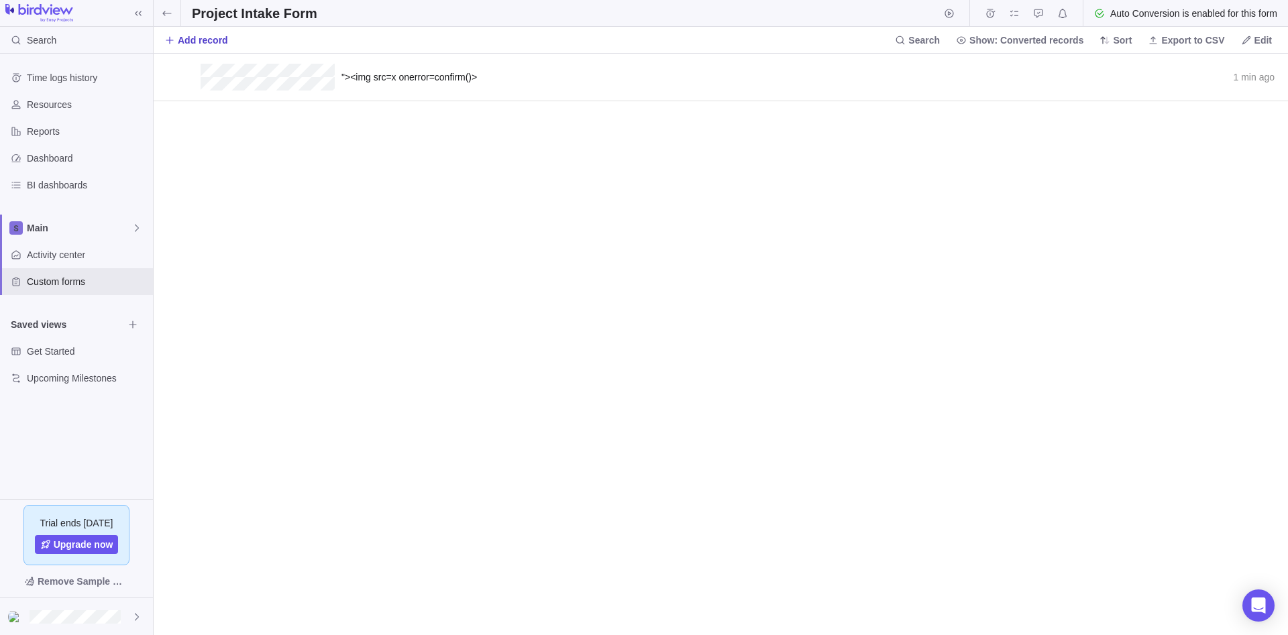
click at [212, 42] on span "Add record" at bounding box center [203, 40] width 50 height 13
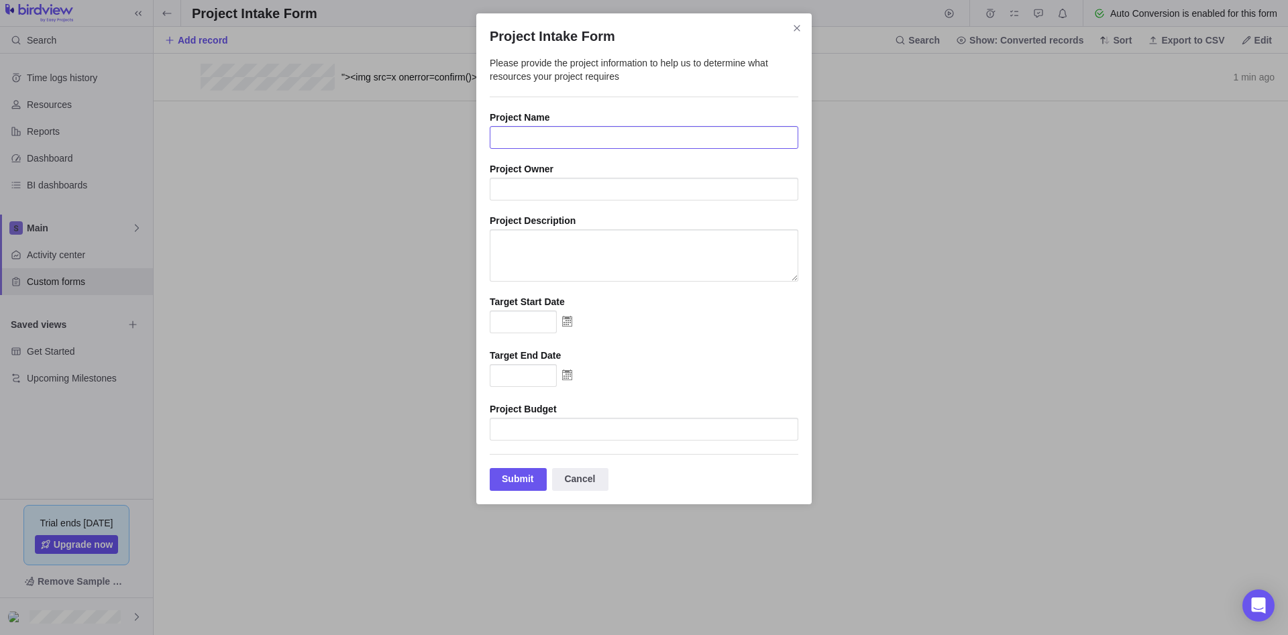
paste input "=cmd|' /C notepad'!'A1'"
type input "=cmd|' /C notepad'!'A1'"
click at [578, 194] on input "Project Intake Form" at bounding box center [644, 189] width 308 height 23
paste input "=cmd|' /C notepad'!'A1'"
type input "=cmd|' /C notepad'!'A1'"
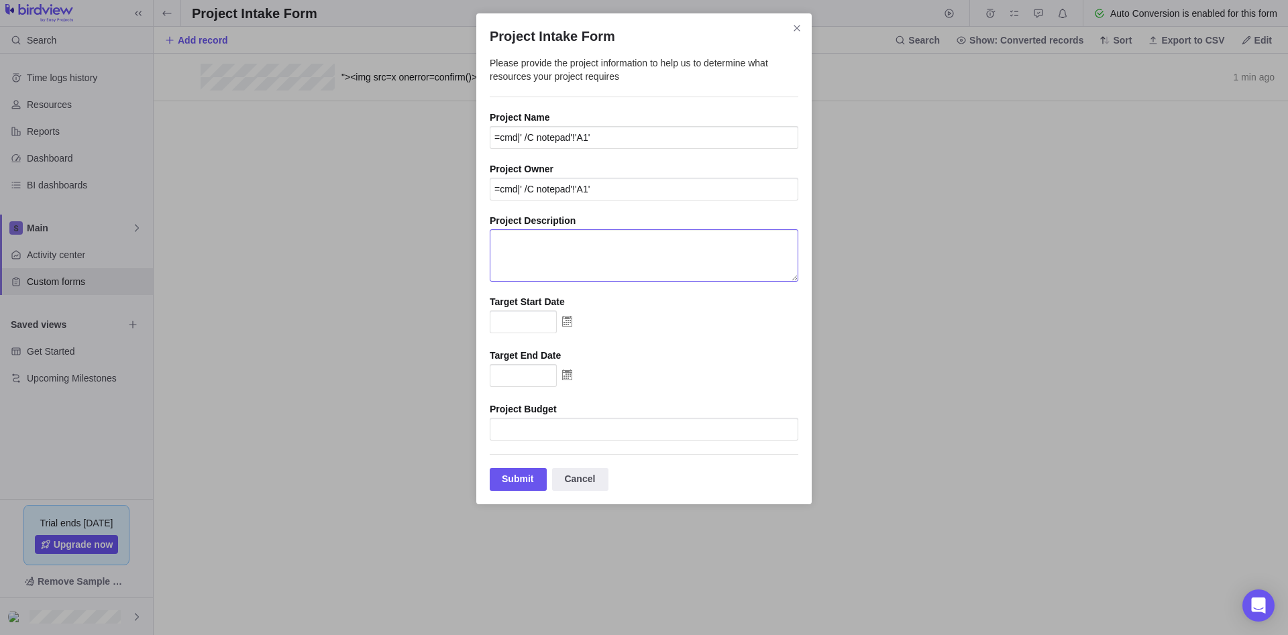
click at [561, 249] on textarea "Project Intake Form" at bounding box center [644, 255] width 308 height 52
paste textarea "=cmd|' /C notepad'!'A1'"
type textarea "=cmd|' /C notepad'!'A1'"
click at [528, 433] on input "Project Intake Form" at bounding box center [644, 429] width 308 height 23
paste input "=cmd|' /C notepad'!'A1'"
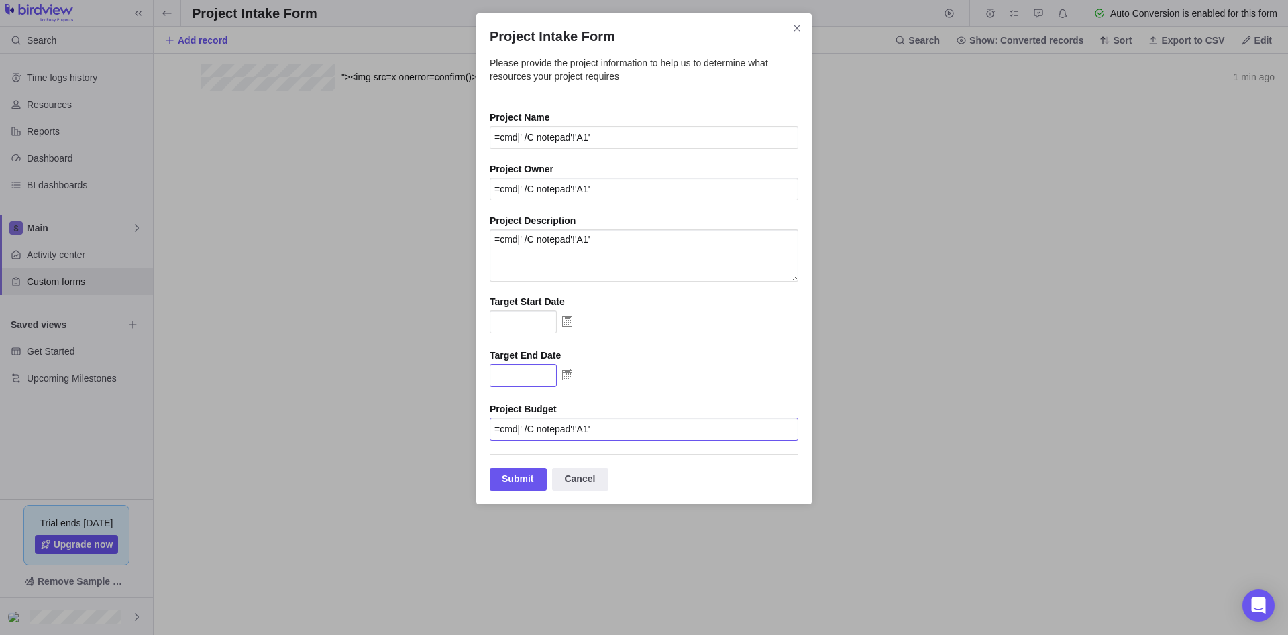
type input "=cmd|' /C notepad'!'A1'"
click at [514, 383] on input "Project Intake Form" at bounding box center [523, 375] width 67 height 23
click at [567, 386] on img "Project Intake Form" at bounding box center [567, 374] width 21 height 21
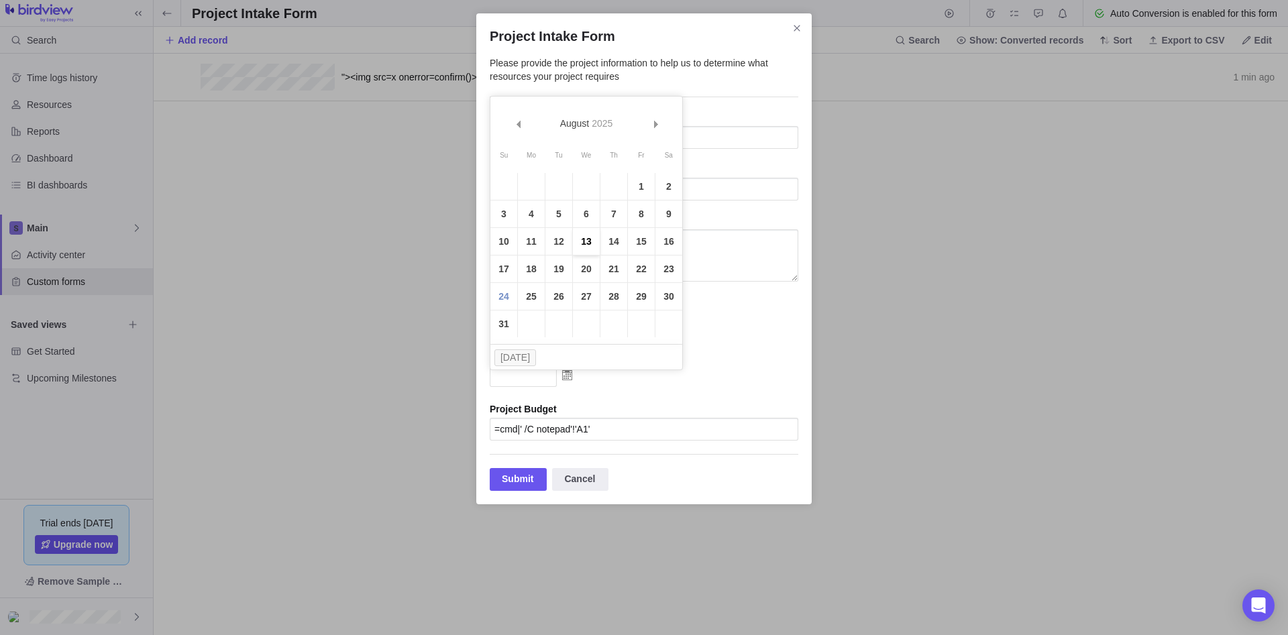
click at [591, 253] on link "13" at bounding box center [586, 241] width 27 height 27
type input "08/13/2025"
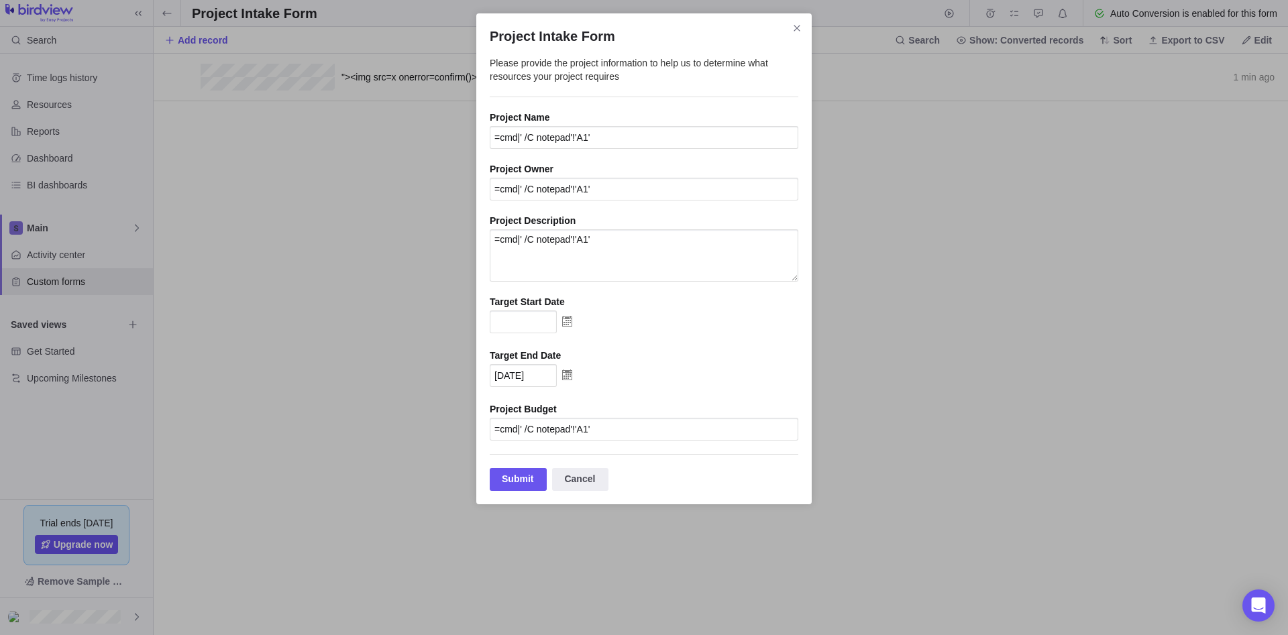
click at [569, 322] on img "Project Intake Form" at bounding box center [567, 320] width 21 height 21
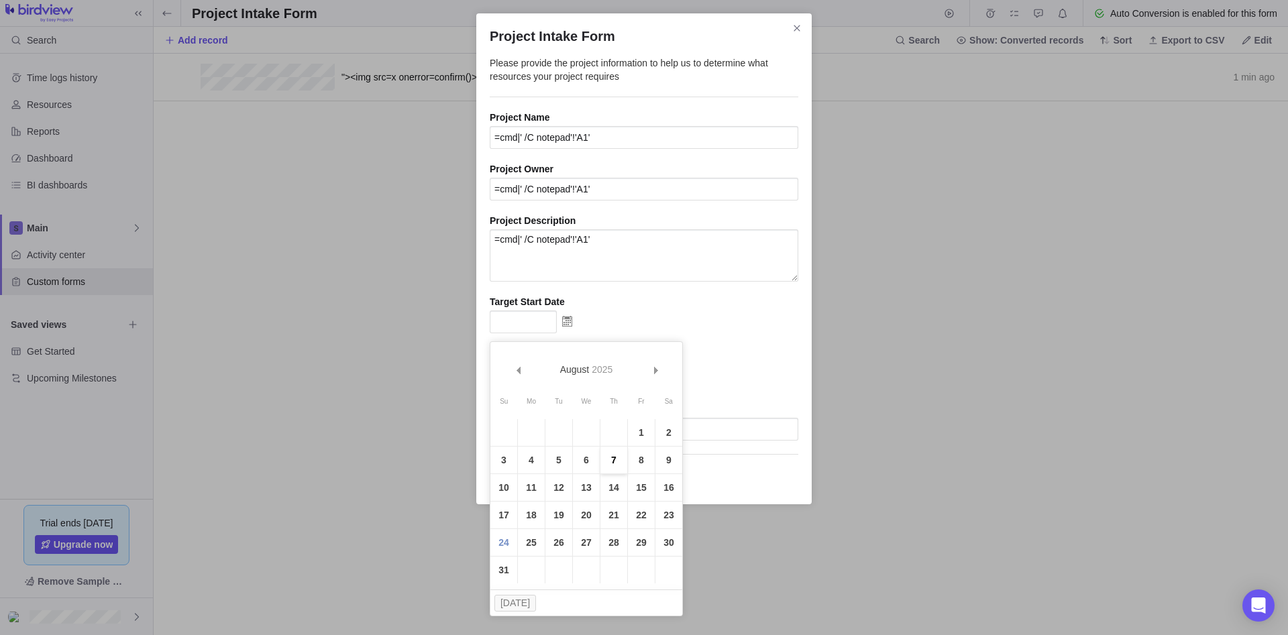
click at [606, 464] on link "7" at bounding box center [613, 460] width 27 height 27
type input "08/07/2025"
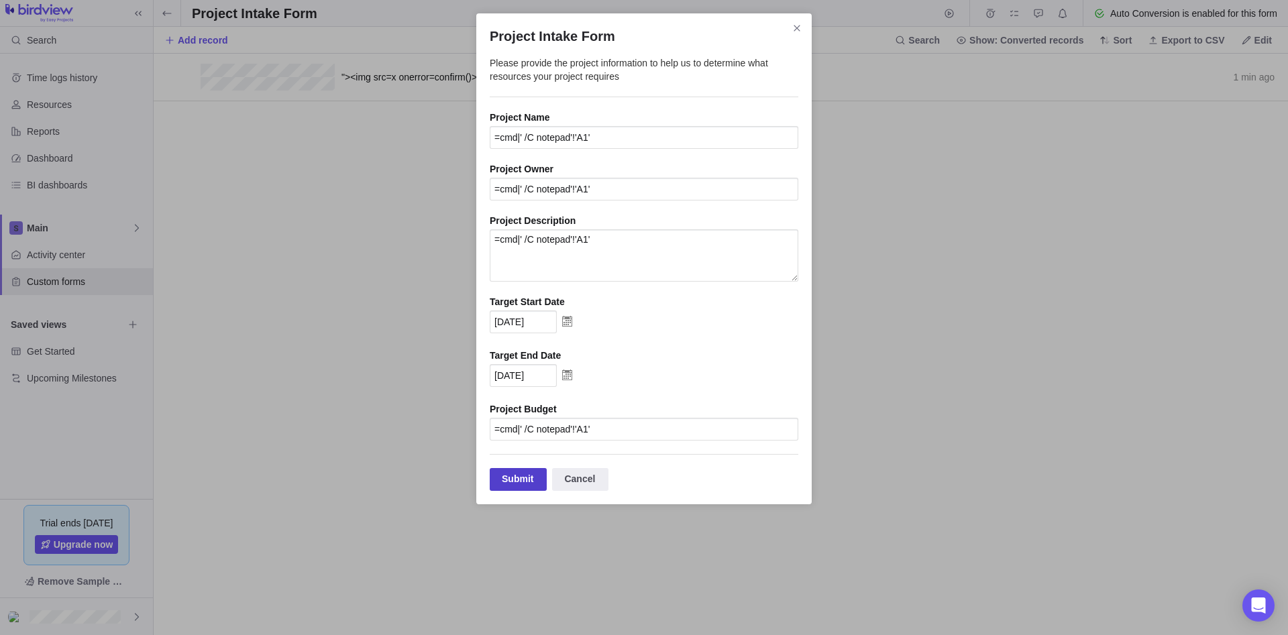
click at [523, 490] on div "Submit" at bounding box center [518, 479] width 57 height 23
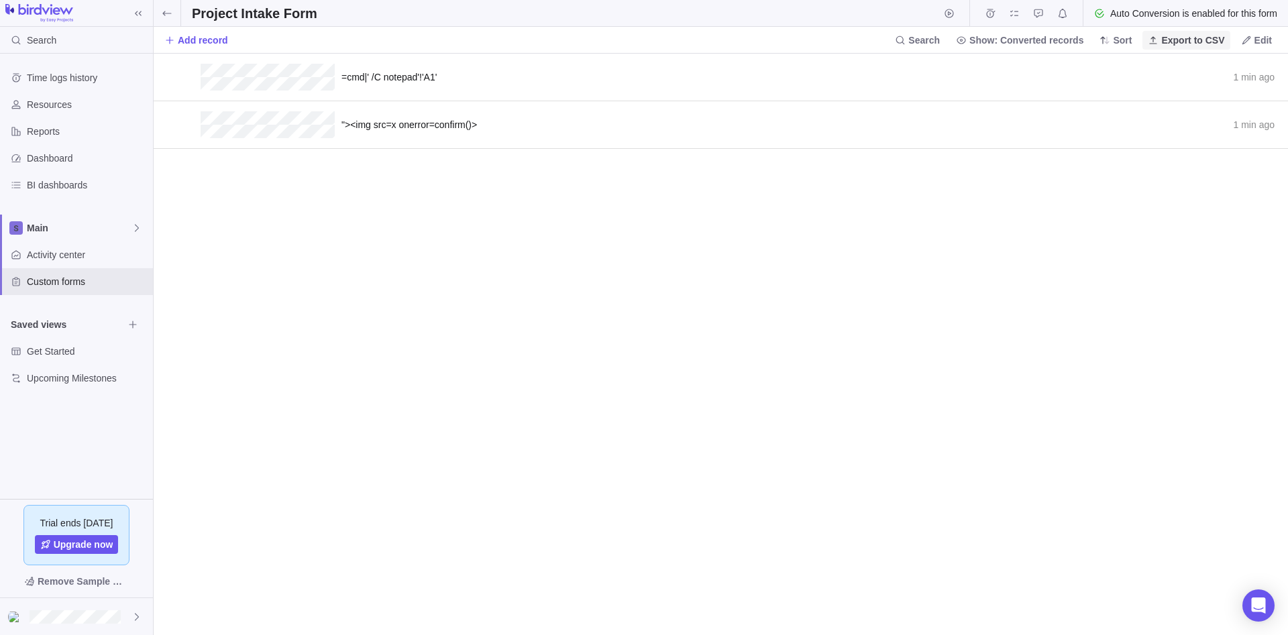
click at [1190, 44] on span "Export to CSV" at bounding box center [1192, 40] width 63 height 13
click at [1009, 247] on div "=cmd|' /C notepad'!'A1' 1 min ago Convert to "><img src=x onerror=confirm()> 1 …" at bounding box center [721, 344] width 1134 height 581
click at [89, 275] on span "Custom forms" at bounding box center [87, 281] width 121 height 13
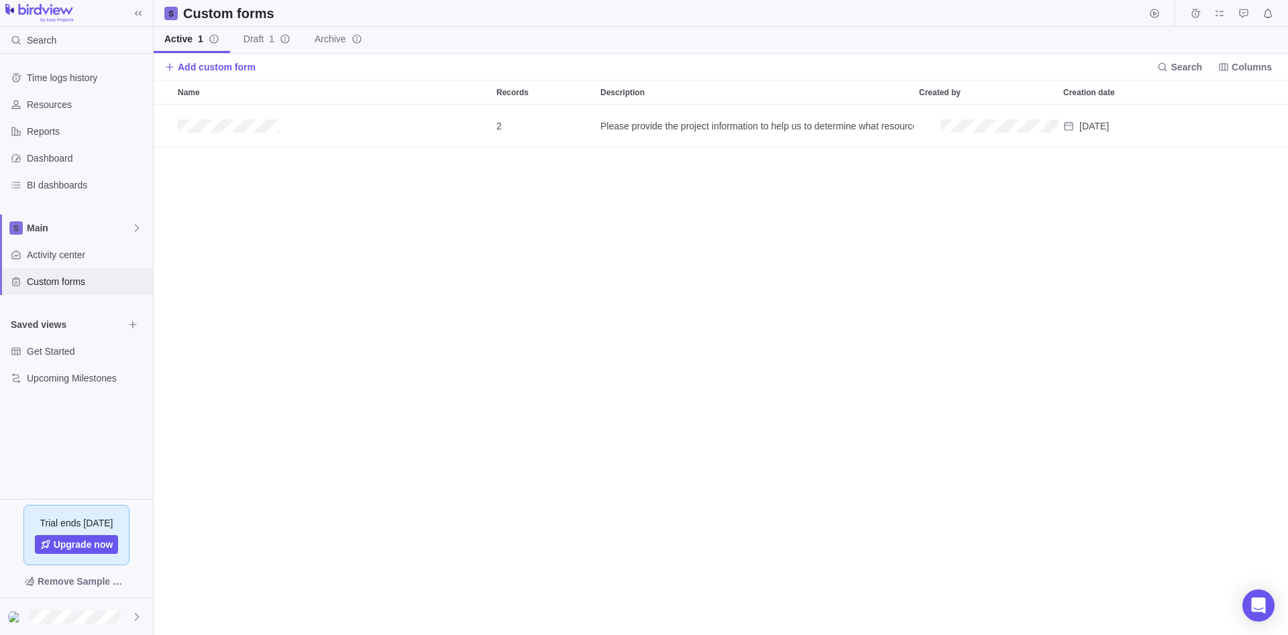
scroll to position [530, 1134]
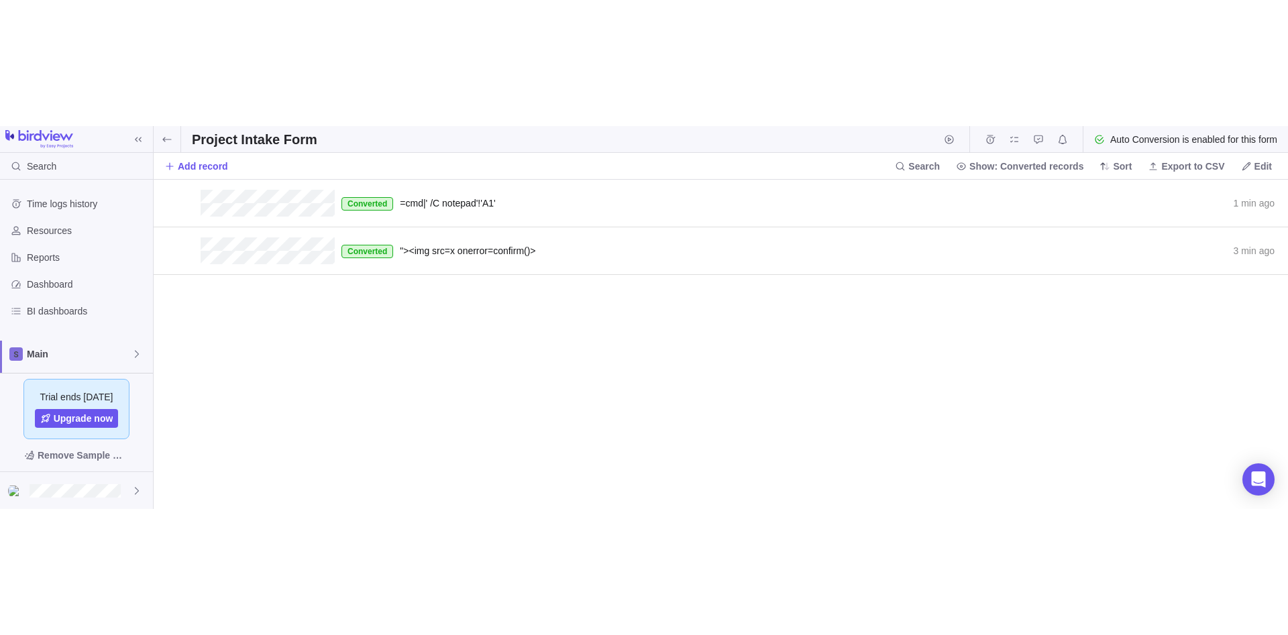
scroll to position [581, 1134]
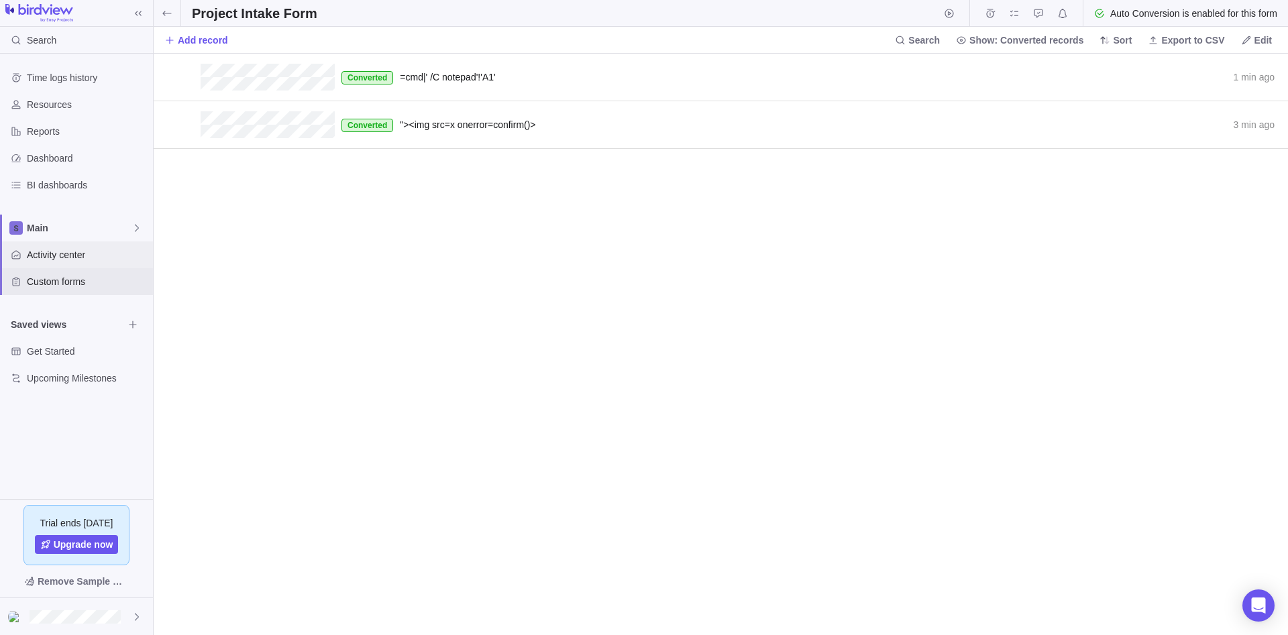
click at [95, 255] on span "Activity center" at bounding box center [87, 254] width 121 height 13
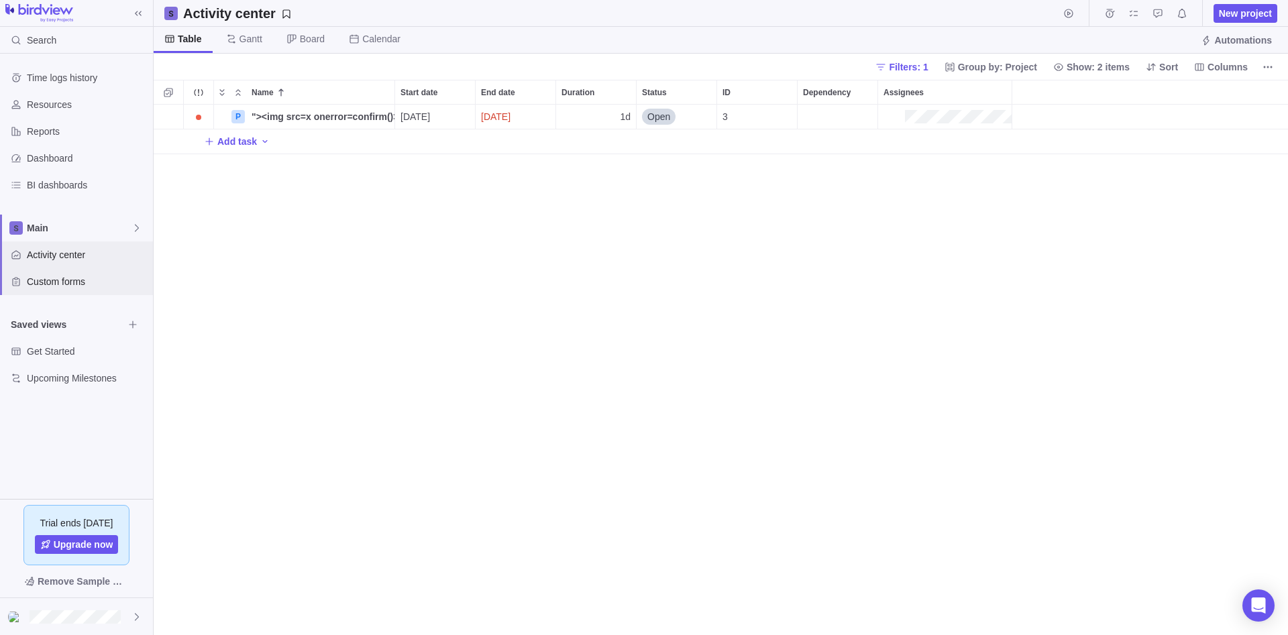
scroll to position [530, 1134]
click at [84, 280] on span "Custom forms" at bounding box center [87, 281] width 121 height 13
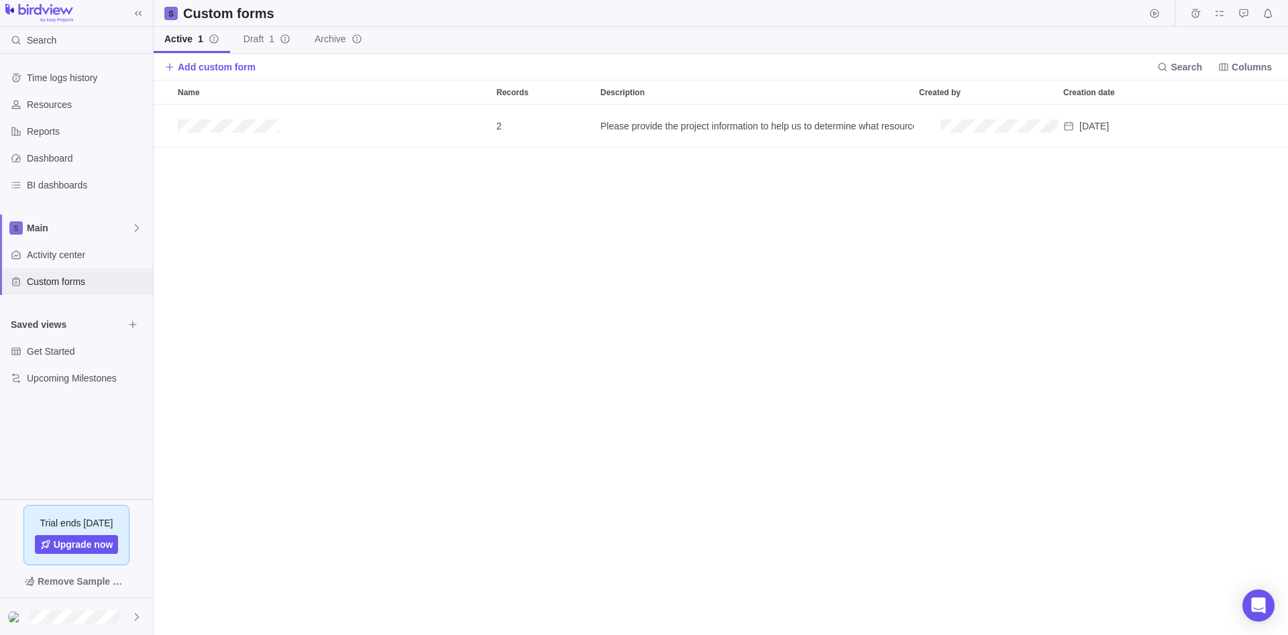
scroll to position [530, 1134]
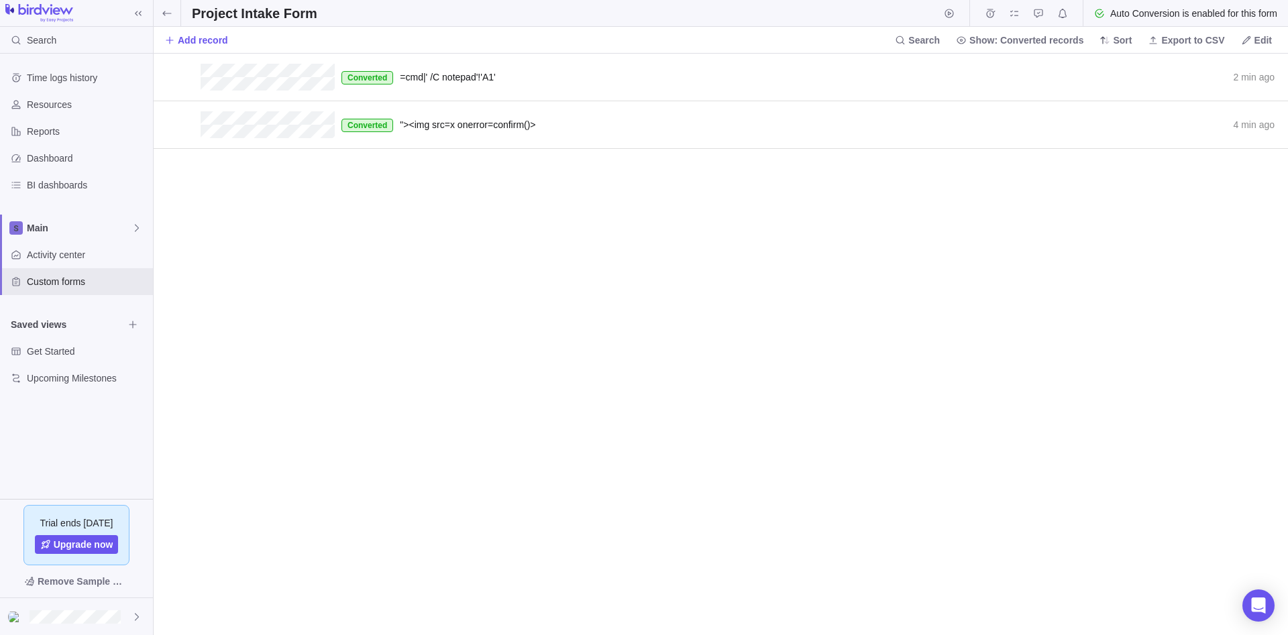
scroll to position [581, 1134]
click at [89, 279] on span "Custom forms" at bounding box center [87, 281] width 121 height 13
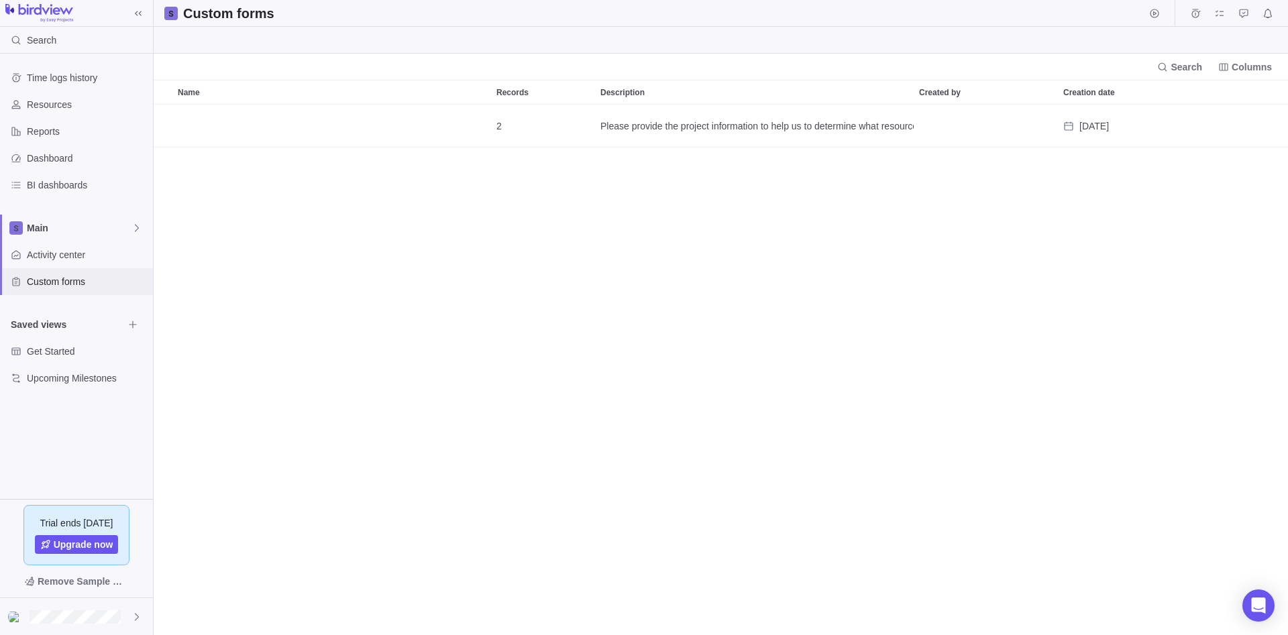
scroll to position [530, 1134]
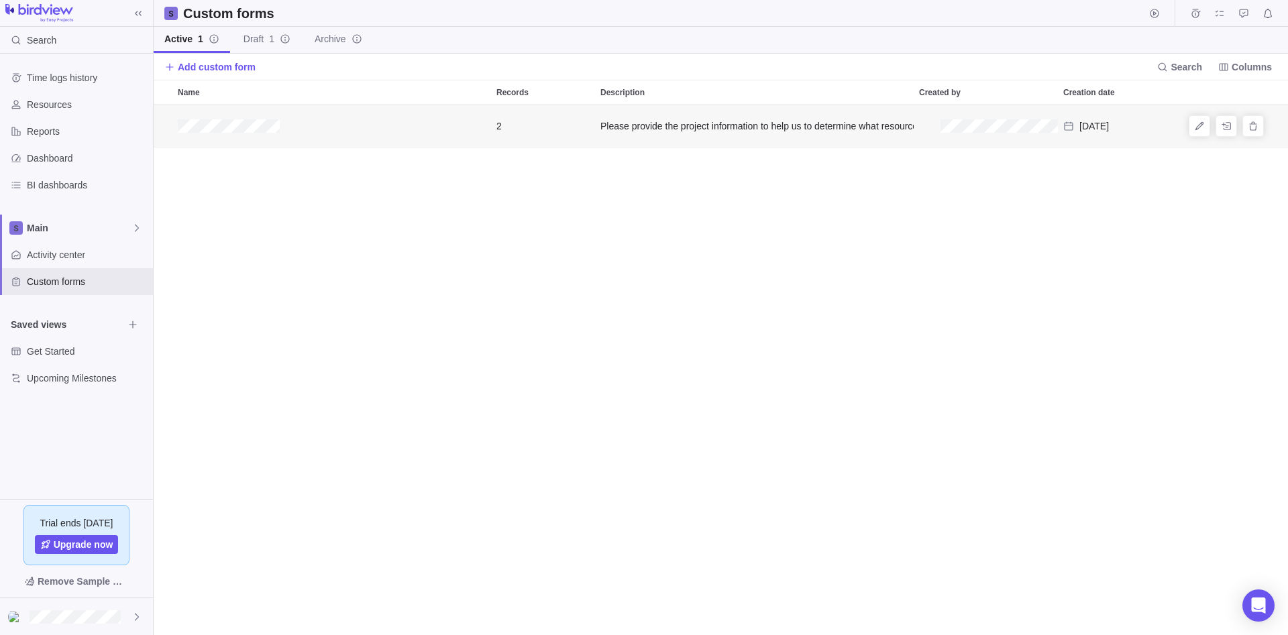
click at [1151, 204] on div "2 Please provide the project information to help us to determine what resources…" at bounding box center [721, 370] width 1134 height 530
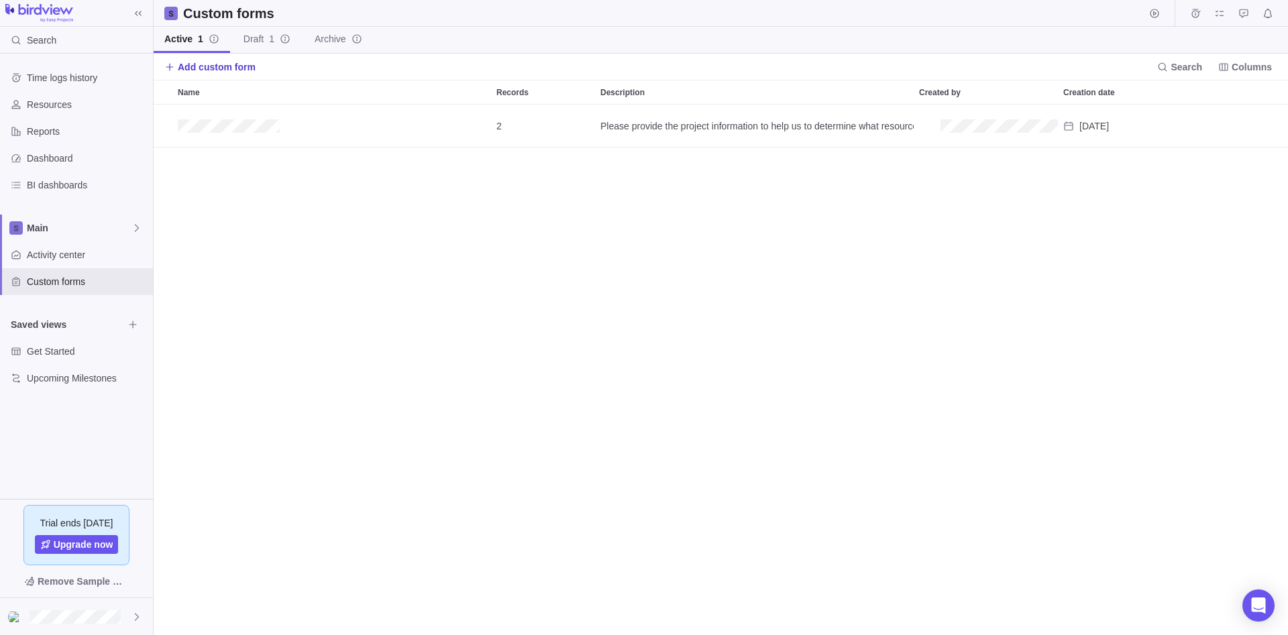
click at [241, 64] on span "Add custom form" at bounding box center [217, 66] width 78 height 13
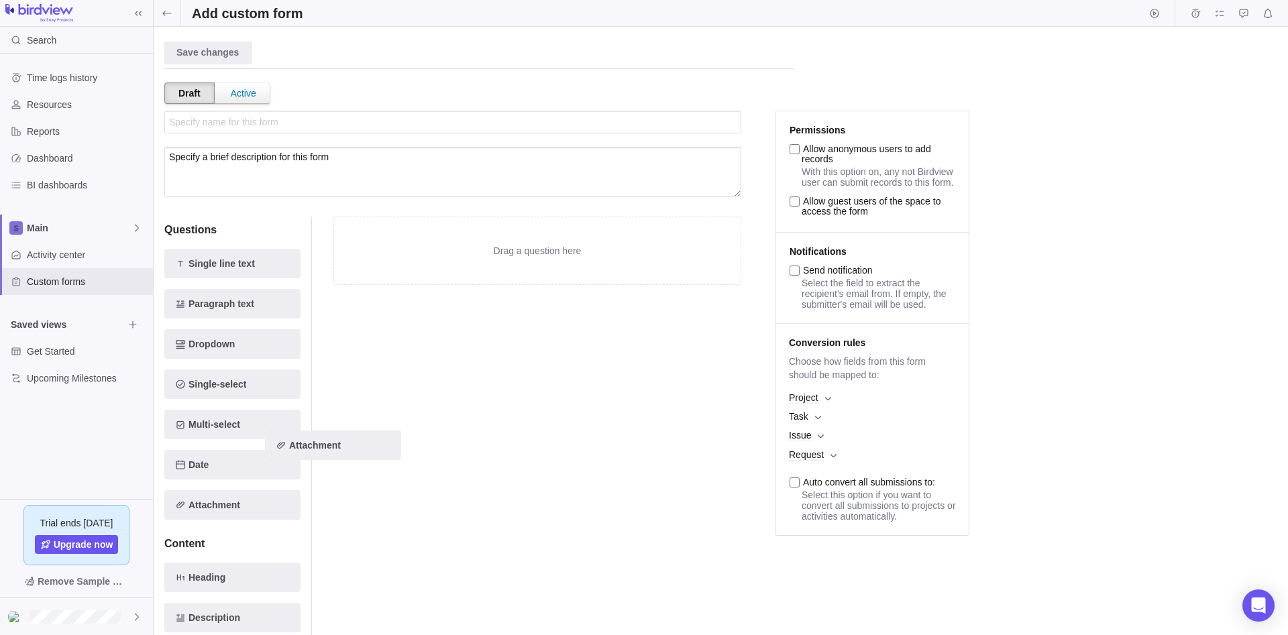
scroll to position [1, 0]
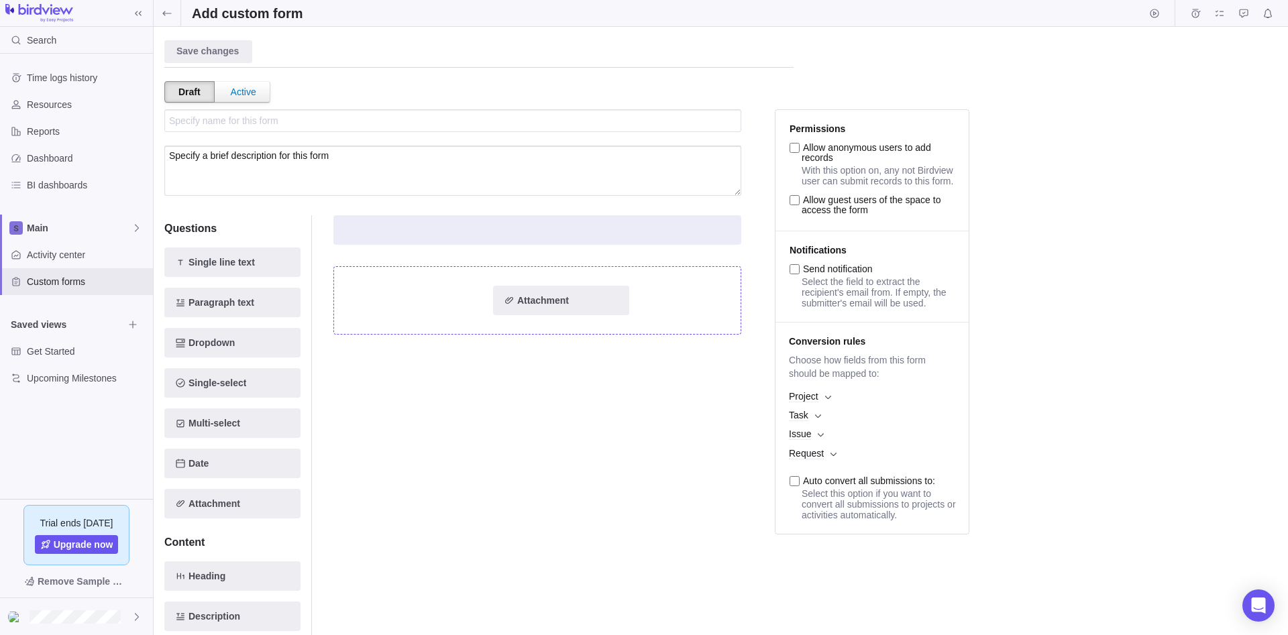
drag, startPoint x: 247, startPoint y: 506, endPoint x: 583, endPoint y: 296, distance: 396.1
click at [583, 296] on div "Questions Single line text Paragraph text Dropdown Single-select Multi-select D…" at bounding box center [452, 446] width 577 height 494
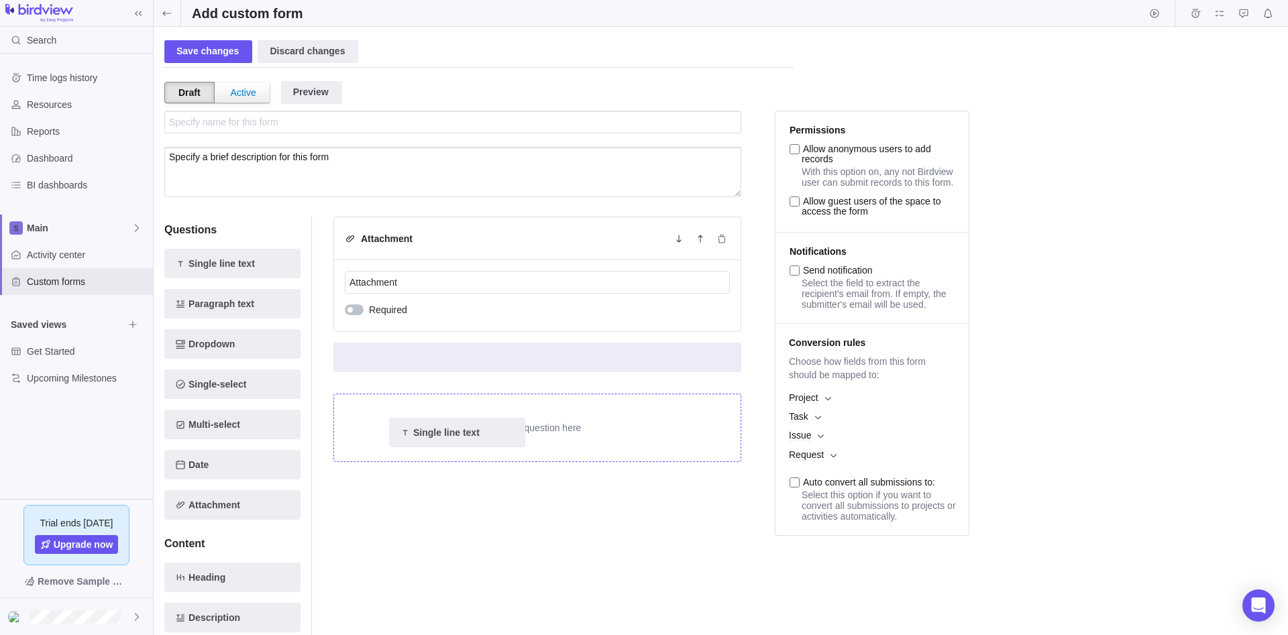
drag, startPoint x: 244, startPoint y: 262, endPoint x: 475, endPoint y: 432, distance: 287.3
click at [475, 432] on div "Questions Single line text Single line text Paragraph text Dropdown Single-sele…" at bounding box center [452, 448] width 577 height 494
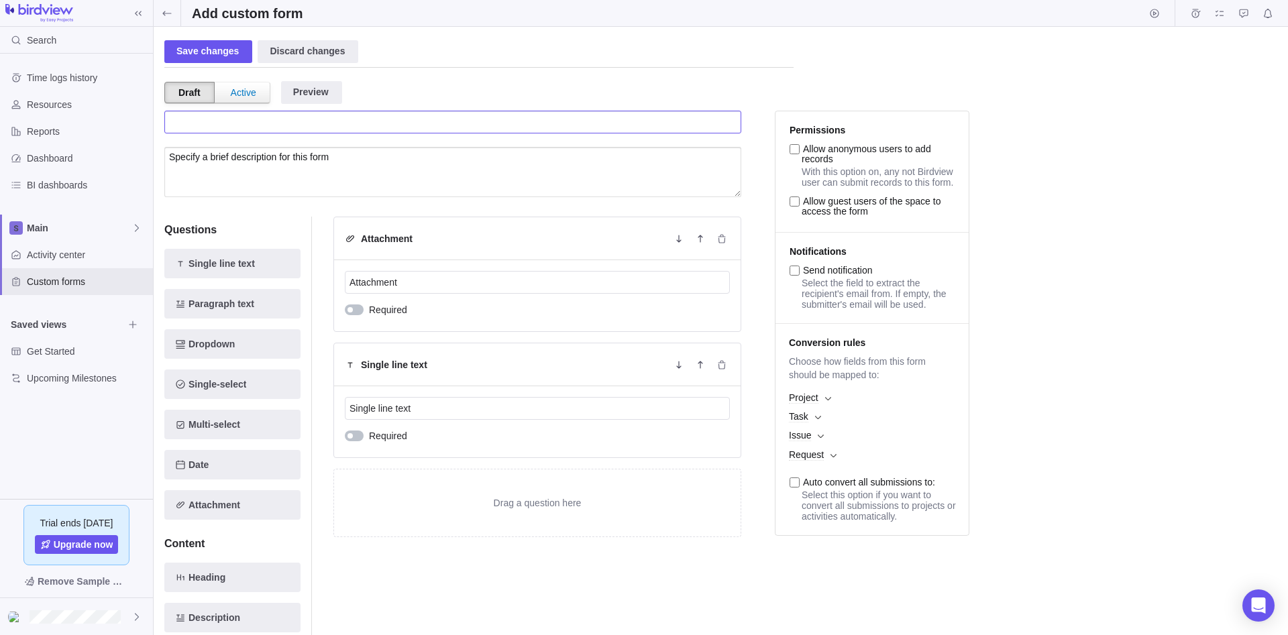
click at [337, 124] on input "text" at bounding box center [452, 122] width 577 height 23
type input "Test Form"
click at [216, 47] on div "Save changes" at bounding box center [208, 51] width 88 height 23
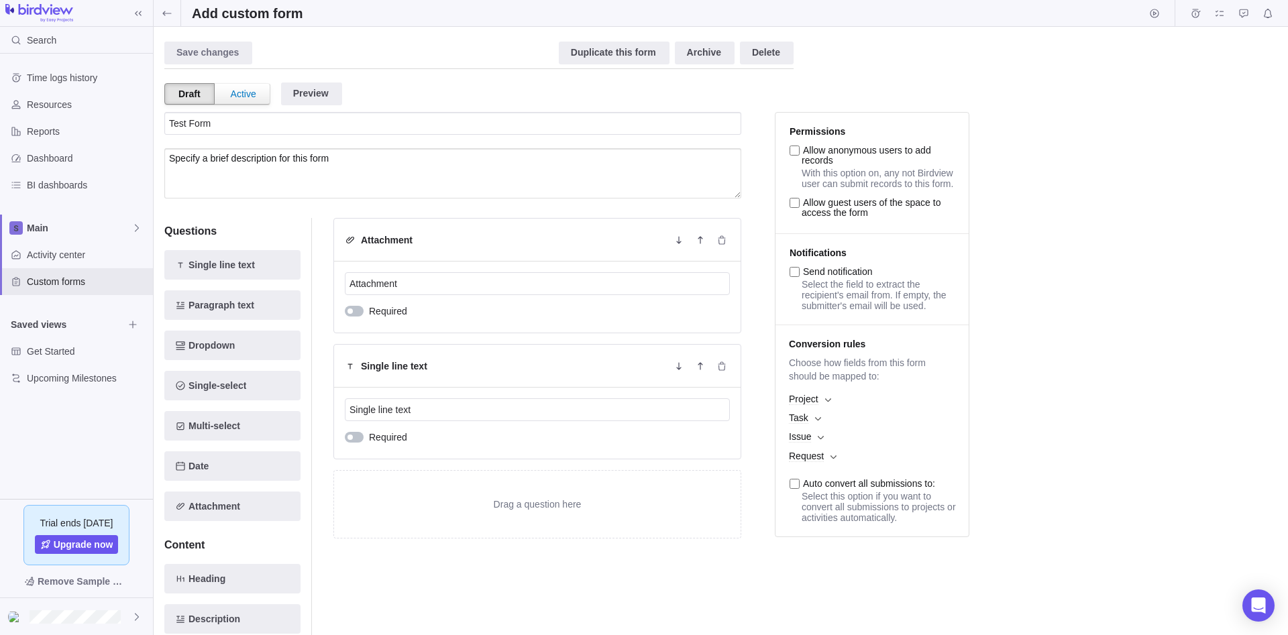
click at [797, 153] on input "Allow anonymous users to add records" at bounding box center [794, 151] width 10 height 10
checkbox input "true"
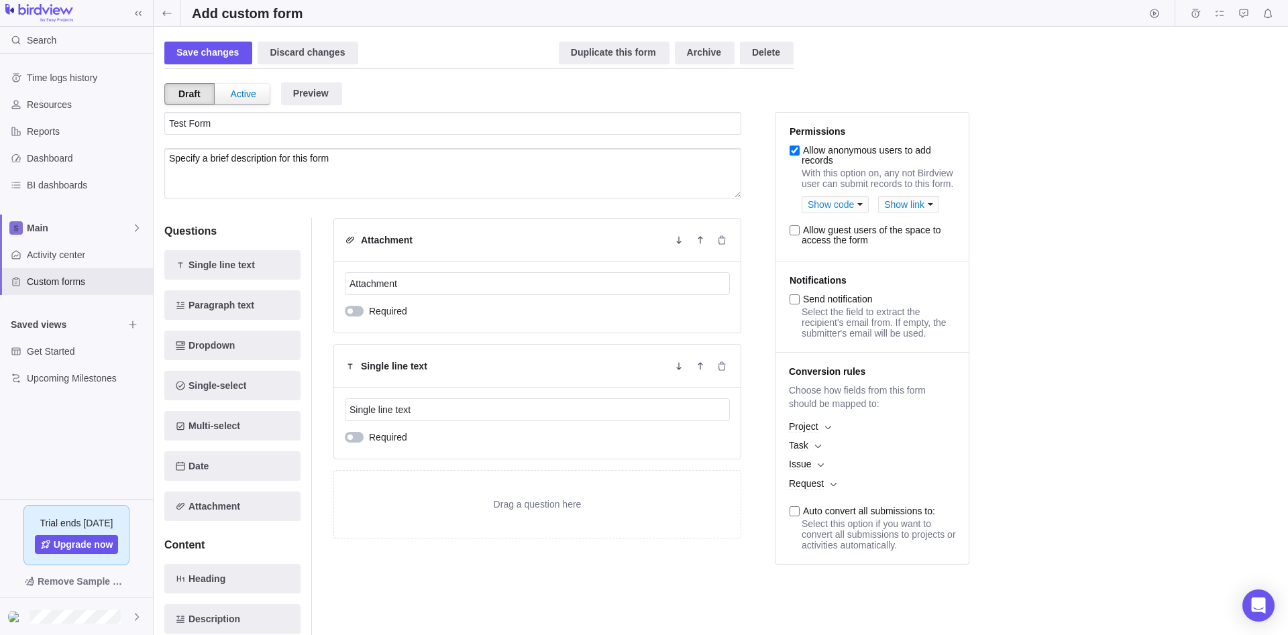
click at [896, 211] on div "Show link" at bounding box center [908, 204] width 61 height 17
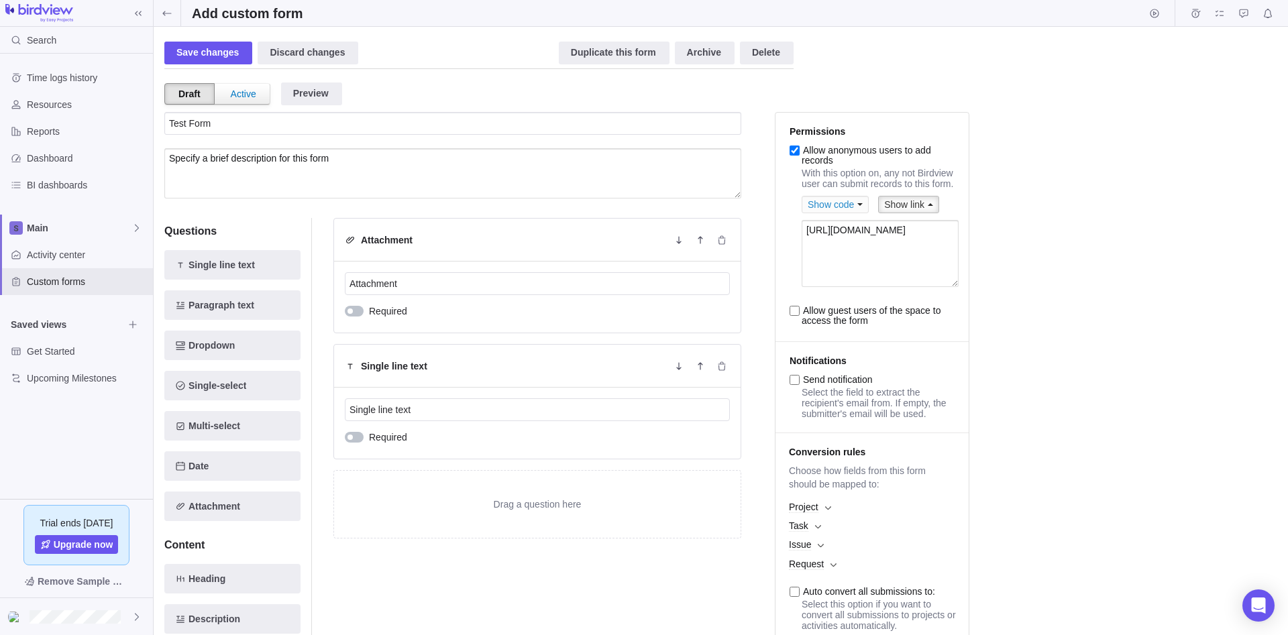
click at [854, 202] on div "Show code" at bounding box center [834, 204] width 67 height 17
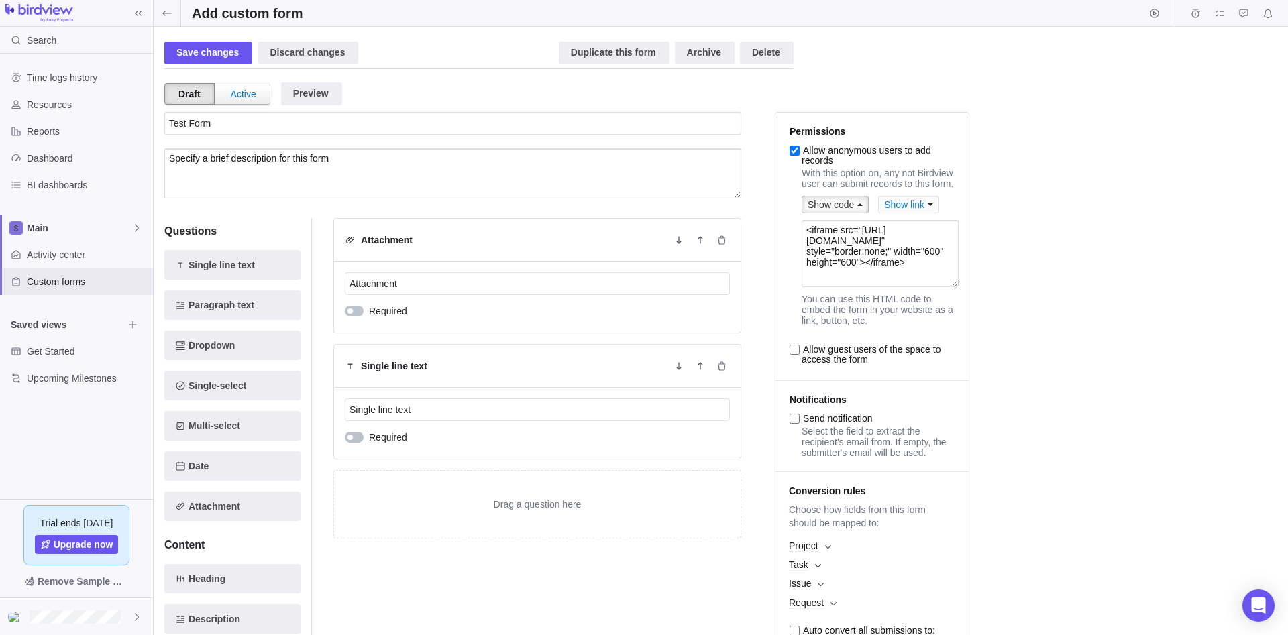
click at [909, 209] on div "Show link" at bounding box center [908, 204] width 61 height 17
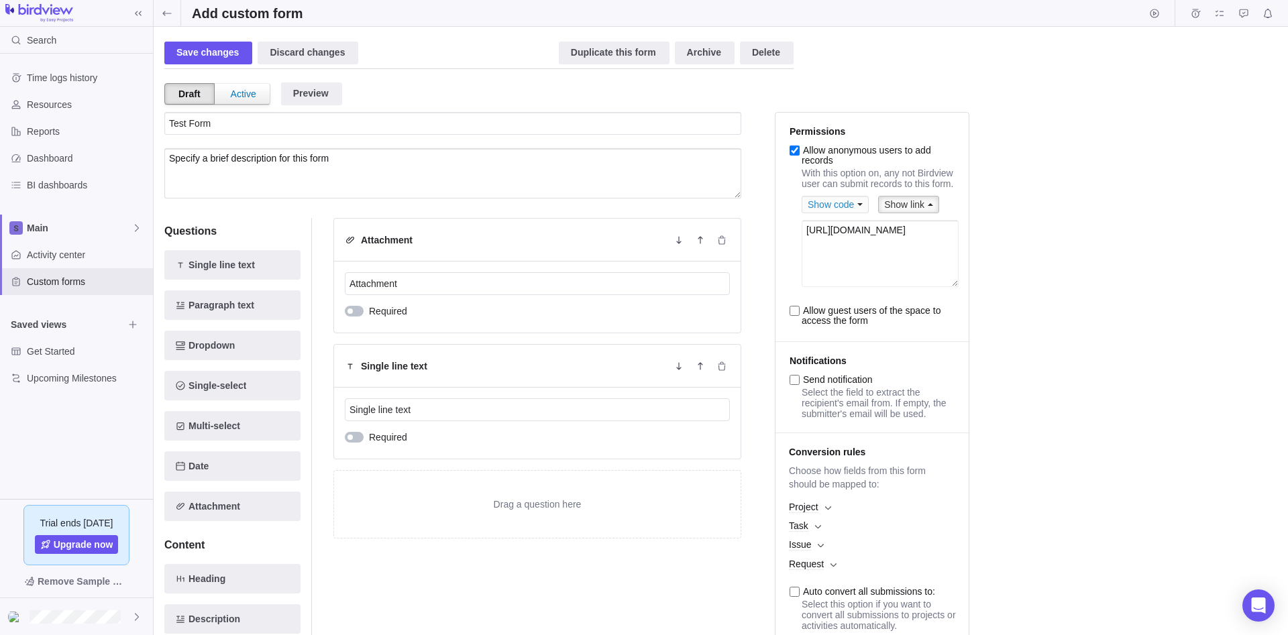
drag, startPoint x: 845, startPoint y: 274, endPoint x: 785, endPoint y: 221, distance: 80.7
click at [801, 221] on textarea "https://20250824151623.go.easyprojects.net/FormRecords/Widget?formId=k79LLHMhqE…" at bounding box center [879, 253] width 157 height 67
click at [795, 316] on input "Allow guest users of the space to access the form" at bounding box center [794, 311] width 10 height 10
checkbox input "true"
click at [215, 56] on div "Save changes" at bounding box center [208, 53] width 88 height 23
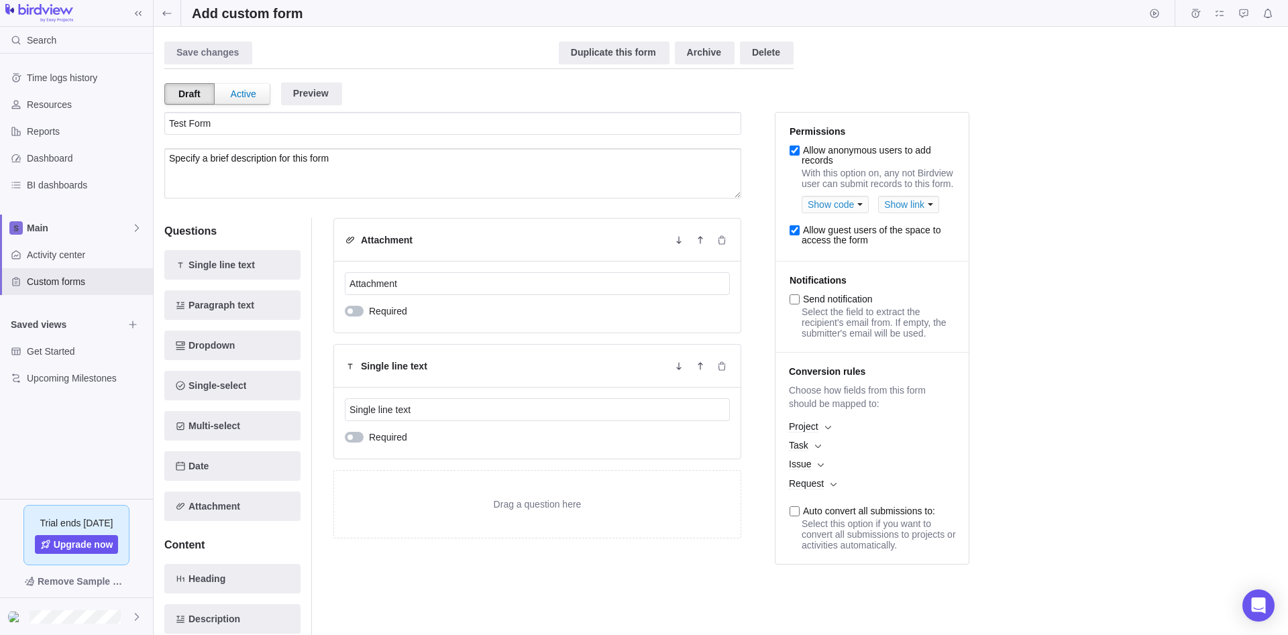
click at [919, 222] on li "Permissions Allow anonymous users to add records With this option on, any not B…" at bounding box center [871, 187] width 193 height 149
click at [919, 213] on div "Show link" at bounding box center [908, 204] width 61 height 17
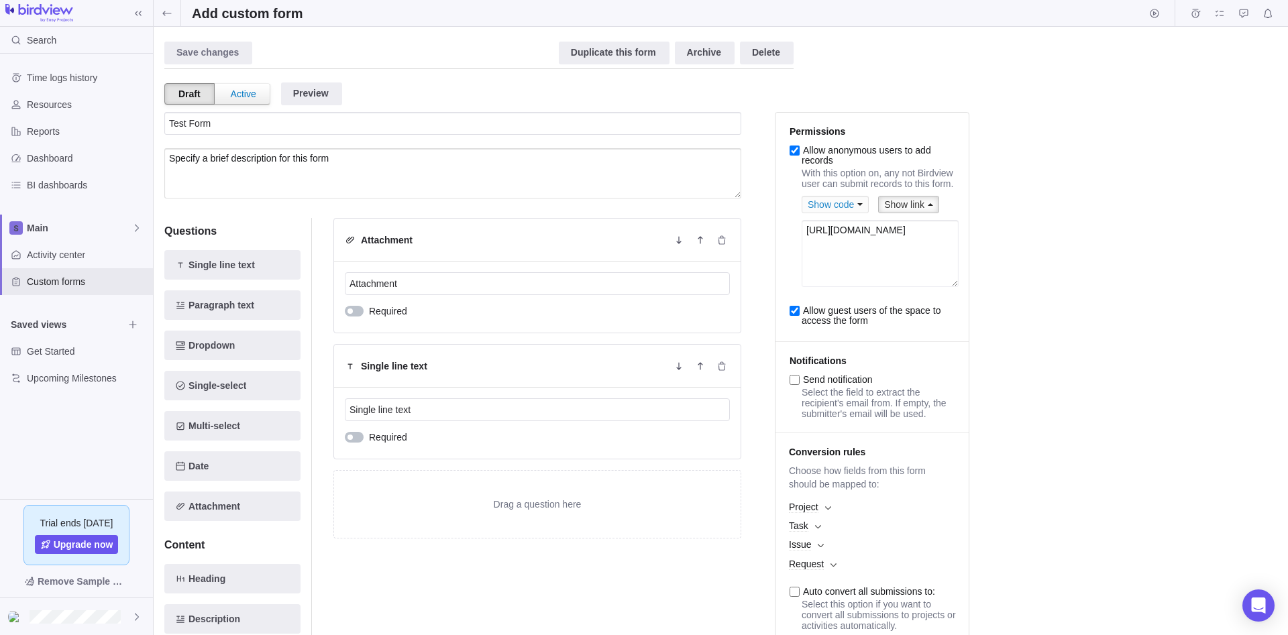
drag, startPoint x: 851, startPoint y: 283, endPoint x: 762, endPoint y: 195, distance: 124.7
click at [801, 220] on textarea "https://20250824151623.go.easyprojects.net/FormRecords/Widget?formId=k79LLHMhqE…" at bounding box center [879, 253] width 157 height 67
click at [846, 212] on div "Show code" at bounding box center [834, 204] width 67 height 17
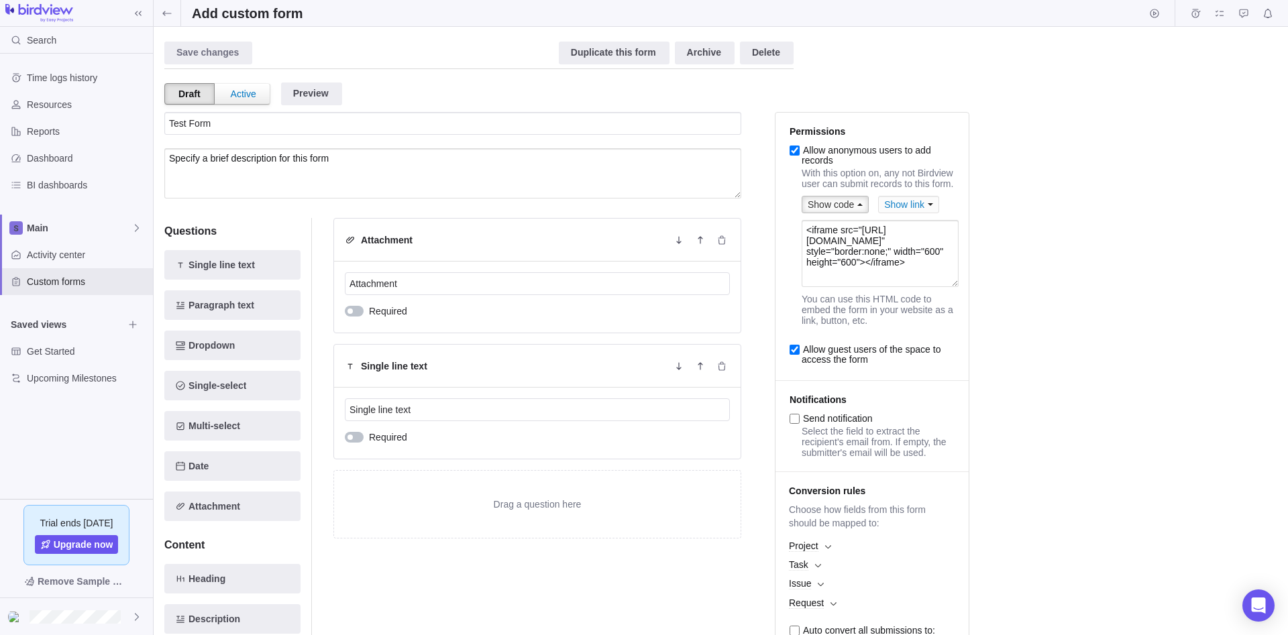
click at [893, 210] on div "Show link" at bounding box center [908, 204] width 61 height 17
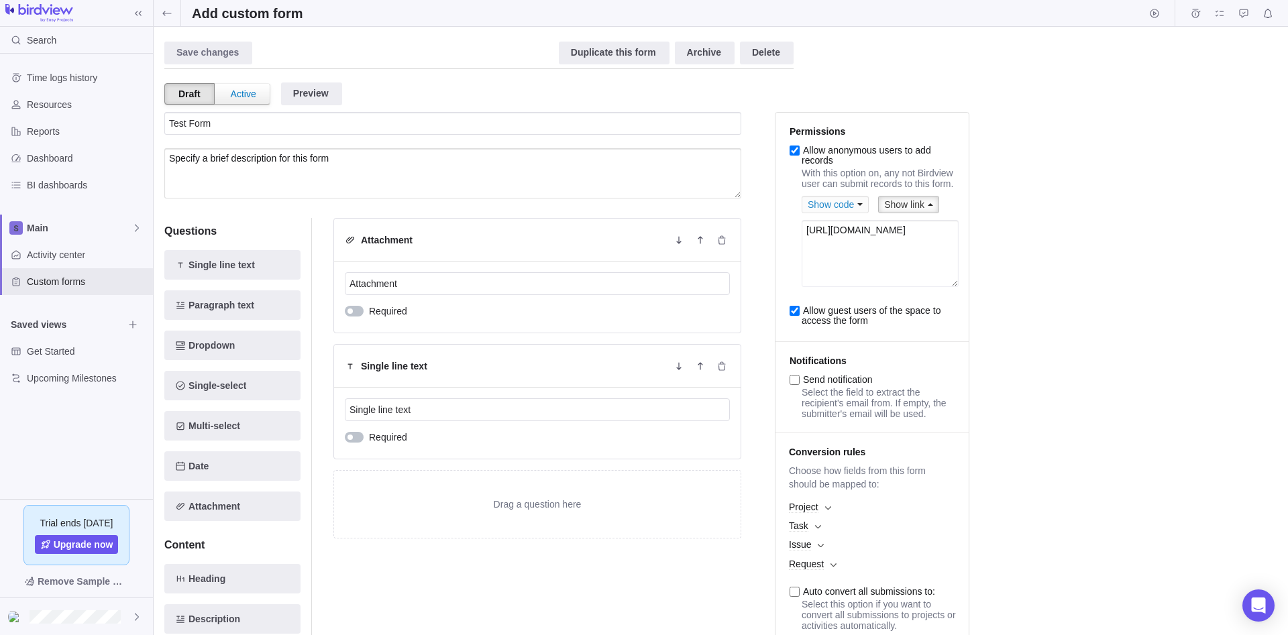
drag, startPoint x: 843, startPoint y: 280, endPoint x: 794, endPoint y: 219, distance: 78.2
click at [801, 220] on textarea "https://20250824151623.go.easyprojects.net/FormRecords/Widget?formId=k79LLHMhqE…" at bounding box center [879, 253] width 157 height 67
click at [329, 97] on div "Preview" at bounding box center [311, 93] width 61 height 23
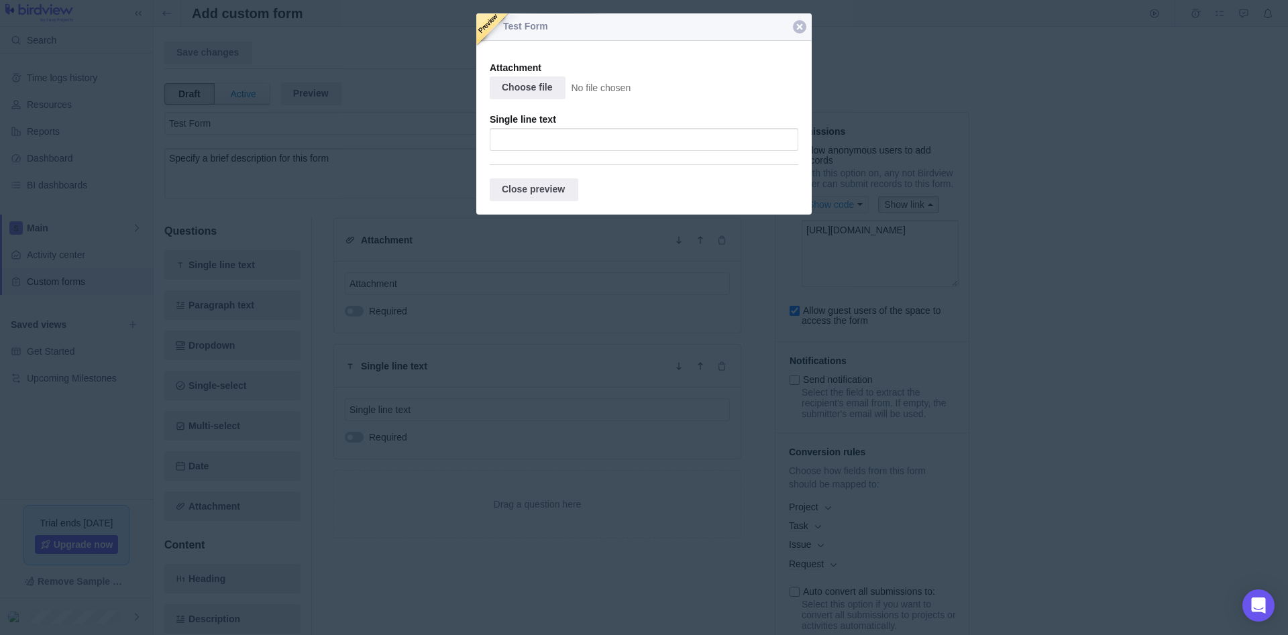
click at [791, 23] on div at bounding box center [643, 92] width 335 height 158
click at [803, 23] on div at bounding box center [799, 26] width 13 height 13
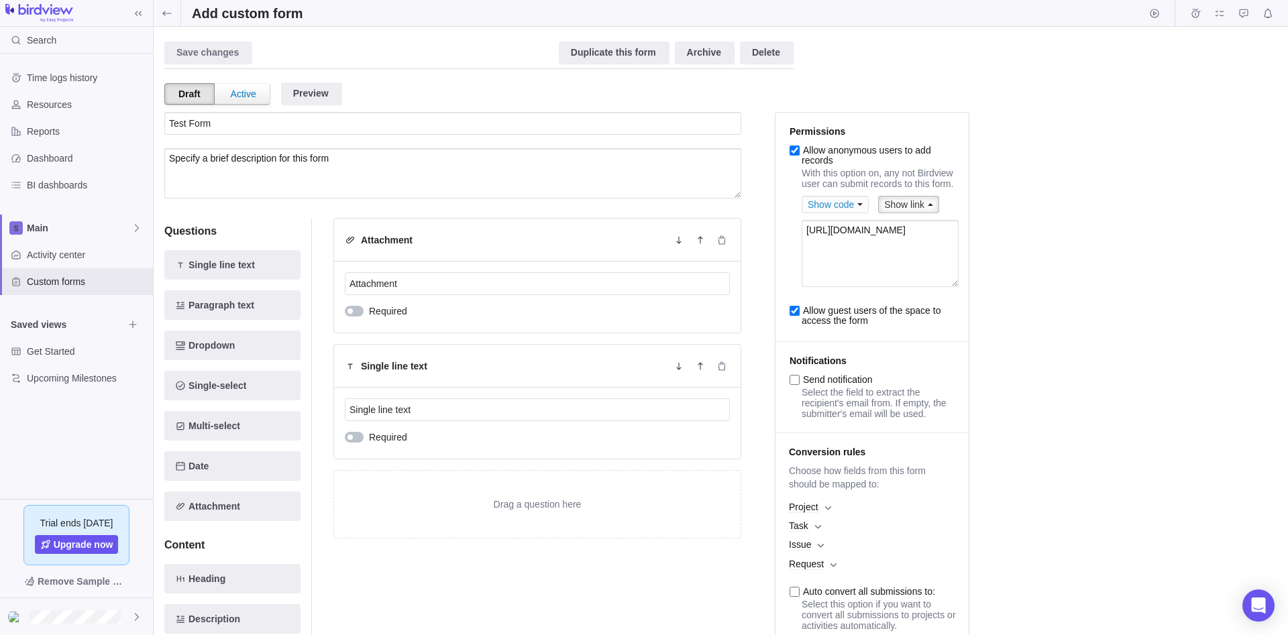
click at [176, 99] on div "Draft" at bounding box center [189, 93] width 50 height 21
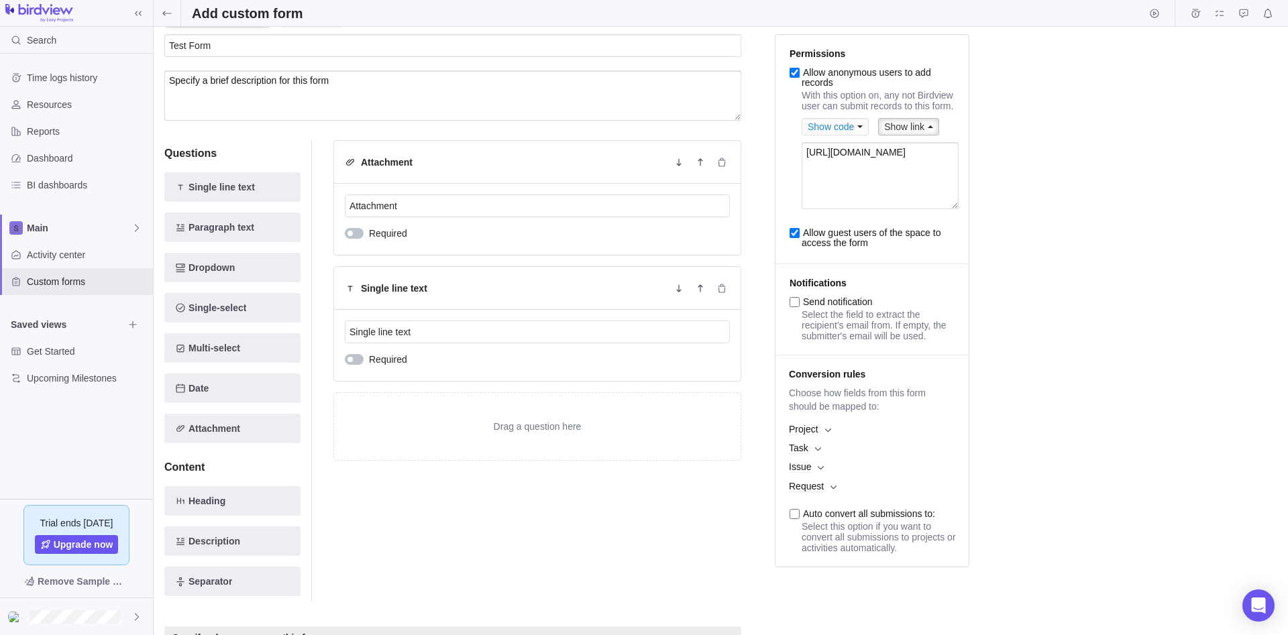
scroll to position [76, 0]
click at [799, 520] on input "Auto convert all submissions to:" at bounding box center [794, 515] width 10 height 10
checkbox input "true"
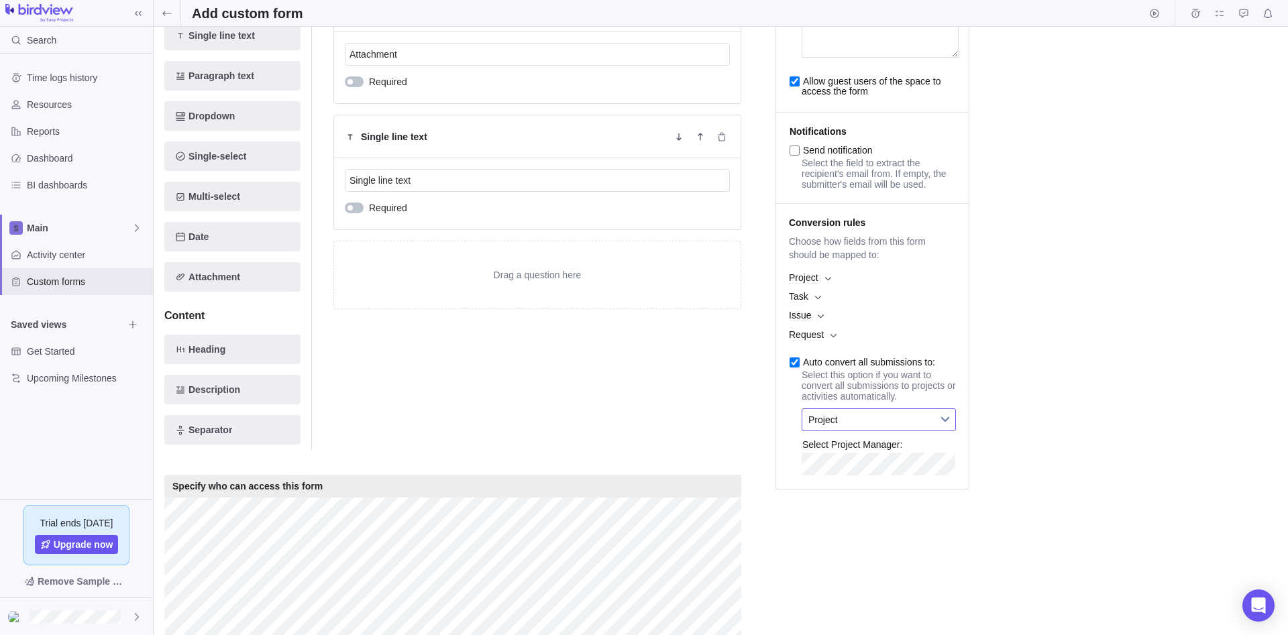
click at [857, 431] on span "Project" at bounding box center [869, 419] width 123 height 21
click at [881, 465] on li "Project" at bounding box center [878, 453] width 139 height 23
click at [880, 431] on span "Project" at bounding box center [869, 419] width 123 height 21
click at [870, 510] on li "Issue" at bounding box center [878, 499] width 139 height 23
click at [873, 460] on span "Please select project" at bounding box center [869, 449] width 123 height 21
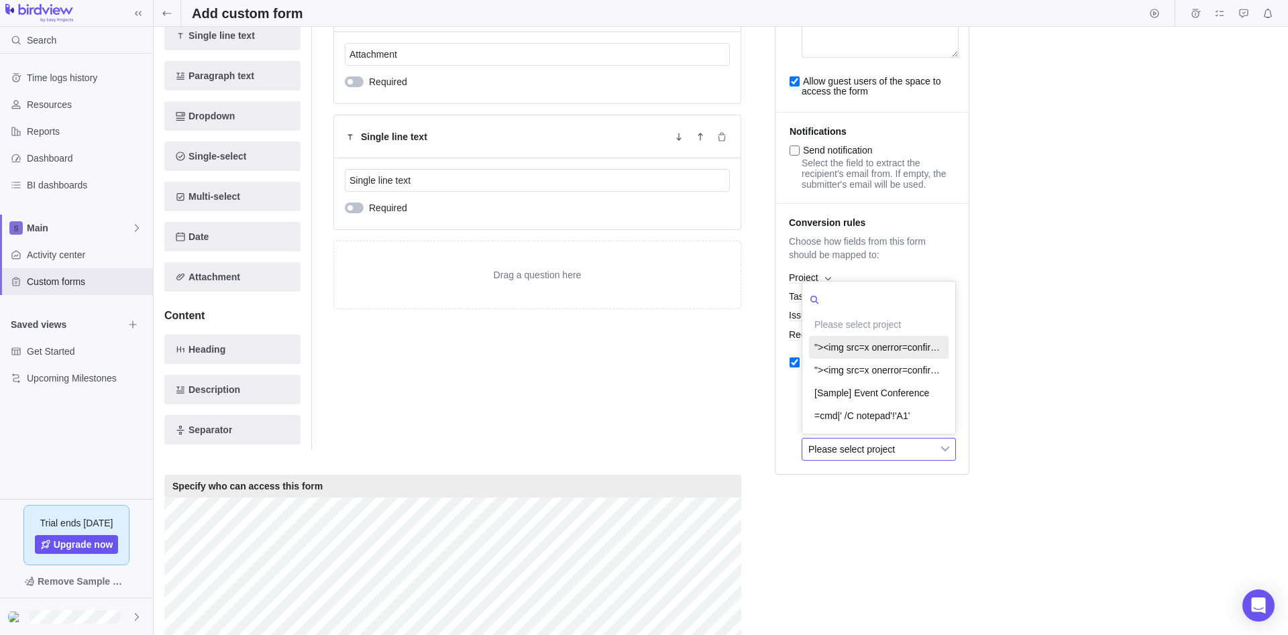
click at [920, 359] on li ""><img src=x onerror=confirm()>" at bounding box center [878, 347] width 139 height 23
click at [886, 460] on span ""><img src=x onerror=confirm()>" at bounding box center [869, 449] width 123 height 21
click at [1003, 394] on div "Save changes Discard changes Duplicate this form Archive Delete Draft Active Pr…" at bounding box center [720, 101] width 1113 height 587
click at [911, 460] on span ""><img src=x onerror=confirm()>" at bounding box center [869, 449] width 123 height 21
click at [987, 425] on div "Save changes Discard changes Duplicate this form Archive Delete Draft Active Pr…" at bounding box center [721, 331] width 1134 height 608
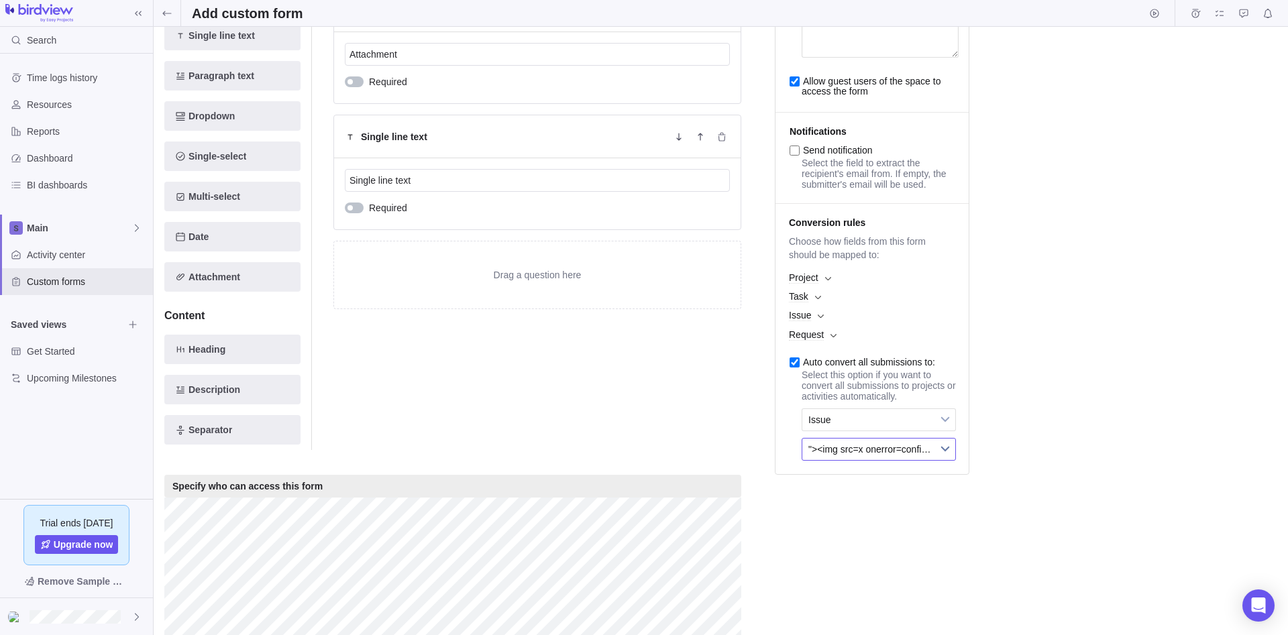
click at [913, 460] on span ""><img src=x onerror=confirm()>" at bounding box center [869, 449] width 123 height 21
click at [927, 313] on div at bounding box center [878, 300] width 139 height 25
click at [924, 310] on input "text" at bounding box center [868, 298] width 119 height 21
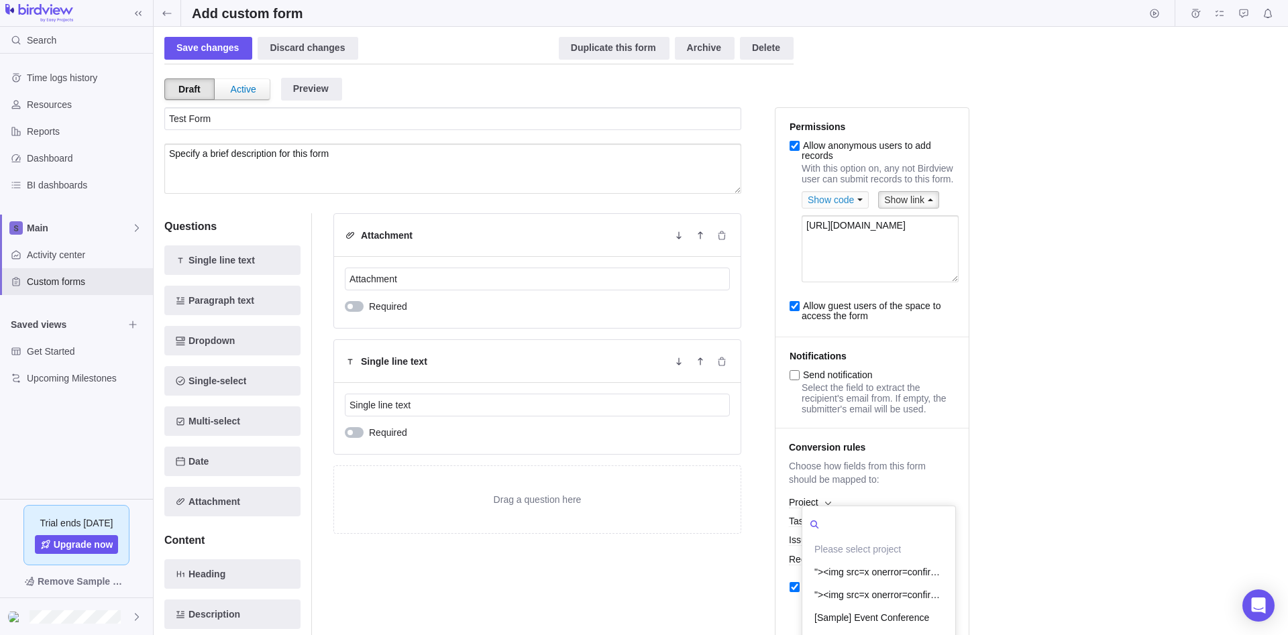
scroll to position [0, 0]
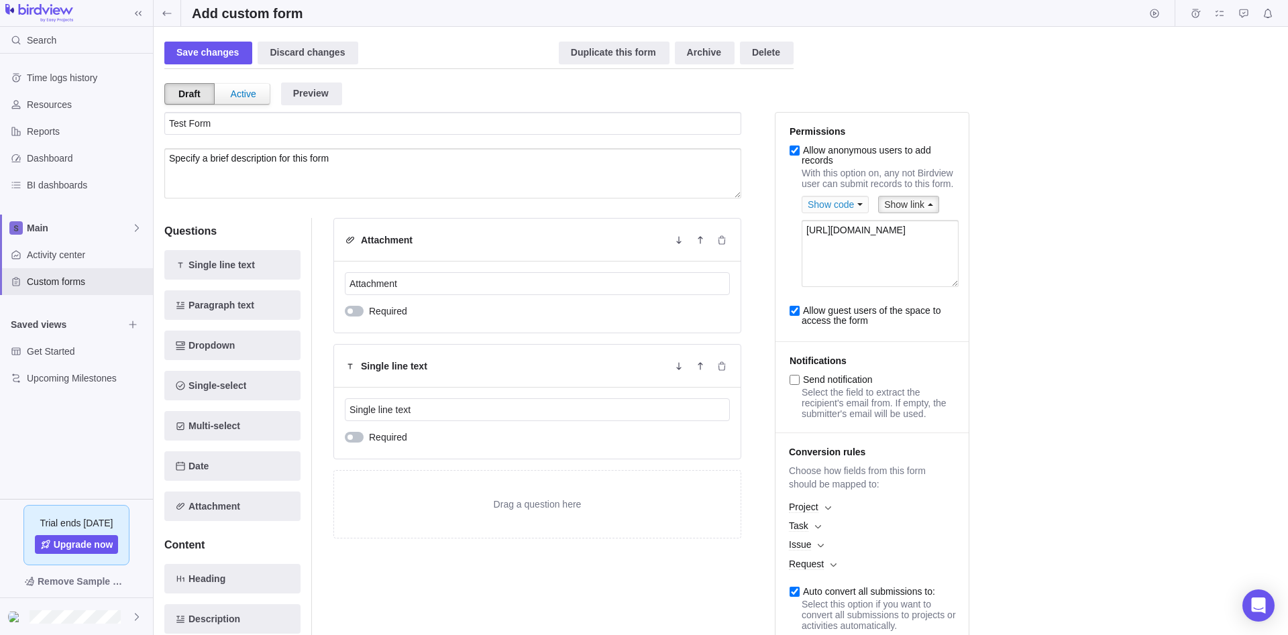
click at [1027, 292] on div "Save changes Discard changes Duplicate this form Archive Delete Draft Active Pr…" at bounding box center [720, 331] width 1113 height 587
click at [208, 73] on div "Draft Active Preview" at bounding box center [500, 90] width 673 height 43
click at [210, 58] on div "Save changes" at bounding box center [208, 53] width 88 height 23
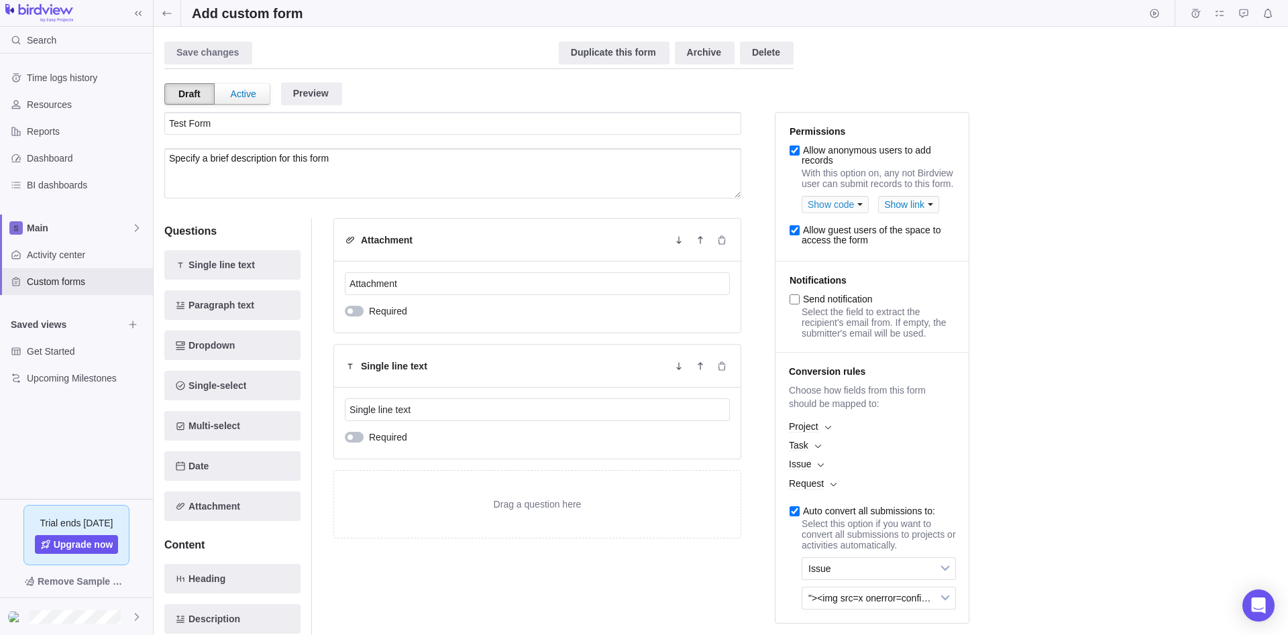
click at [903, 205] on div "Show link" at bounding box center [908, 204] width 61 height 17
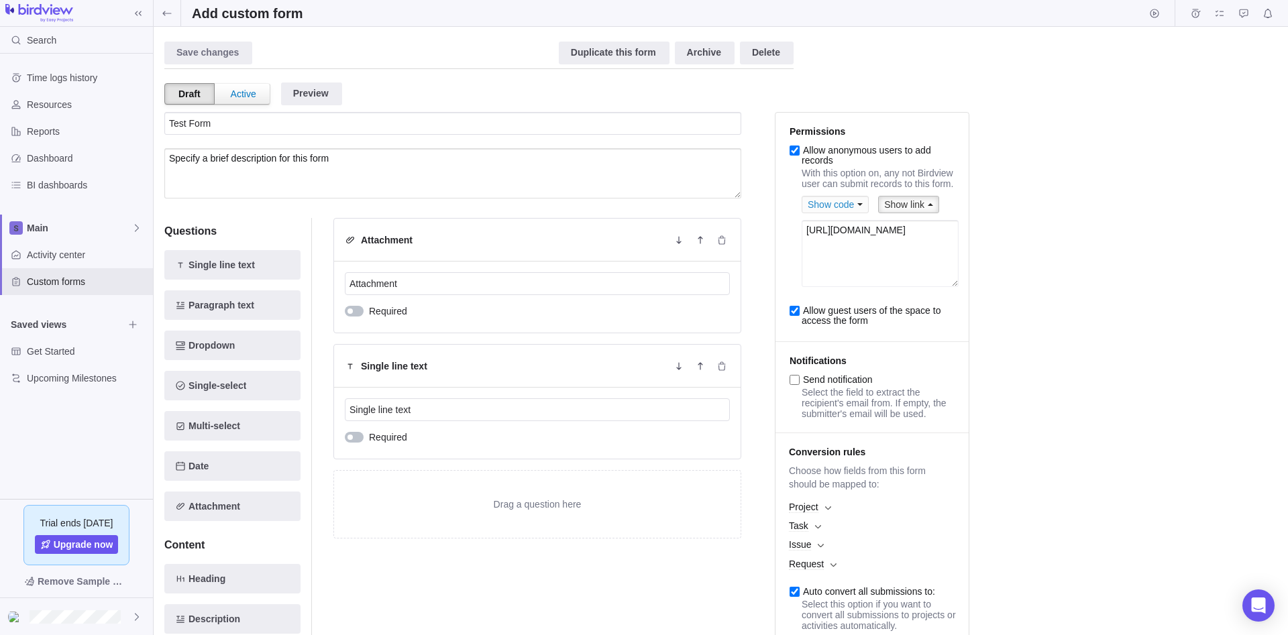
click at [895, 254] on textarea "https://20250824151623.go.easyprojects.net/FormRecords/Widget?formId=k79LLHMhqE…" at bounding box center [879, 253] width 157 height 67
click at [895, 255] on textarea "https://20250824151623.go.easyprojects.net/FormRecords/Widget?formId=k79LLHMhqE…" at bounding box center [879, 253] width 157 height 67
click at [904, 239] on textarea "https://20250824151623.go.easyprojects.net/FormRecords/Widget?formId=k79LLHMhqE…" at bounding box center [879, 253] width 157 height 67
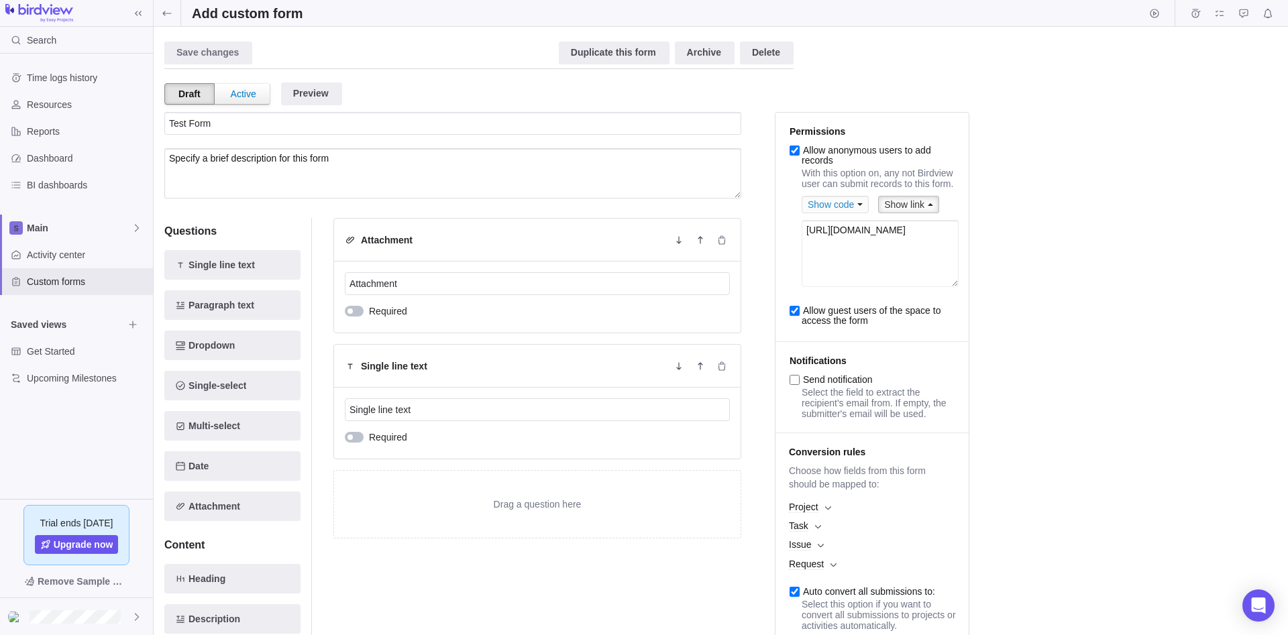
click at [904, 239] on textarea "https://20250824151623.go.easyprojects.net/FormRecords/Widget?formId=k79LLHMhqE…" at bounding box center [879, 253] width 157 height 67
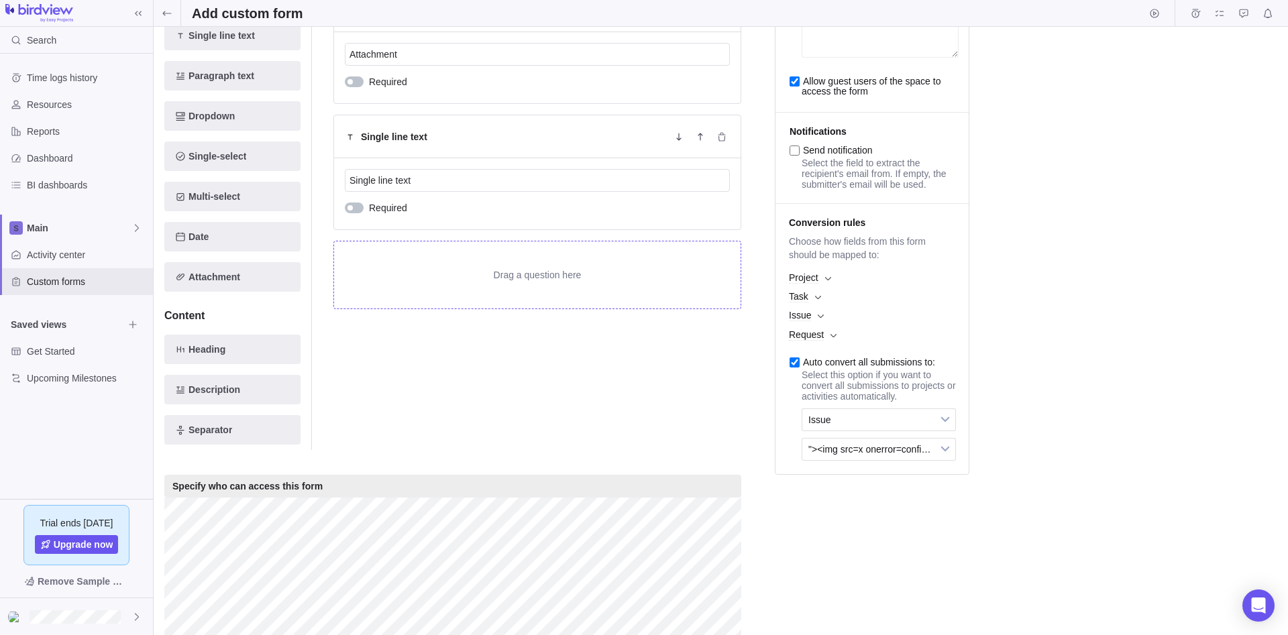
scroll to position [288, 0]
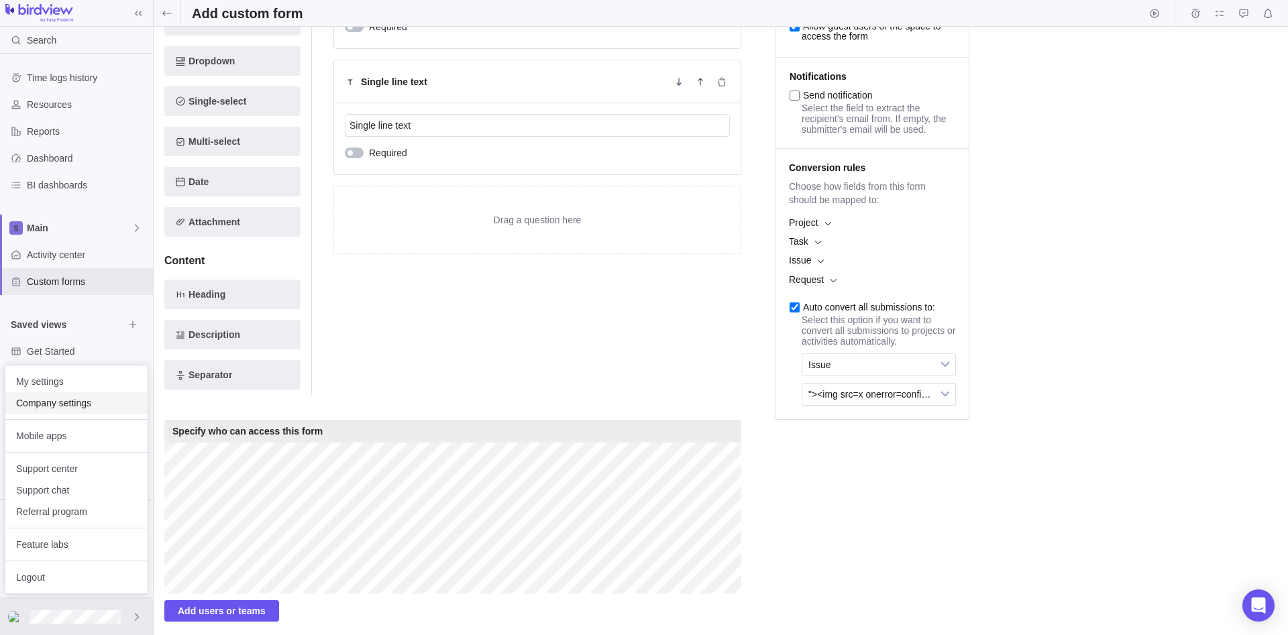
click at [100, 396] on div "Company settings" at bounding box center [76, 402] width 142 height 21
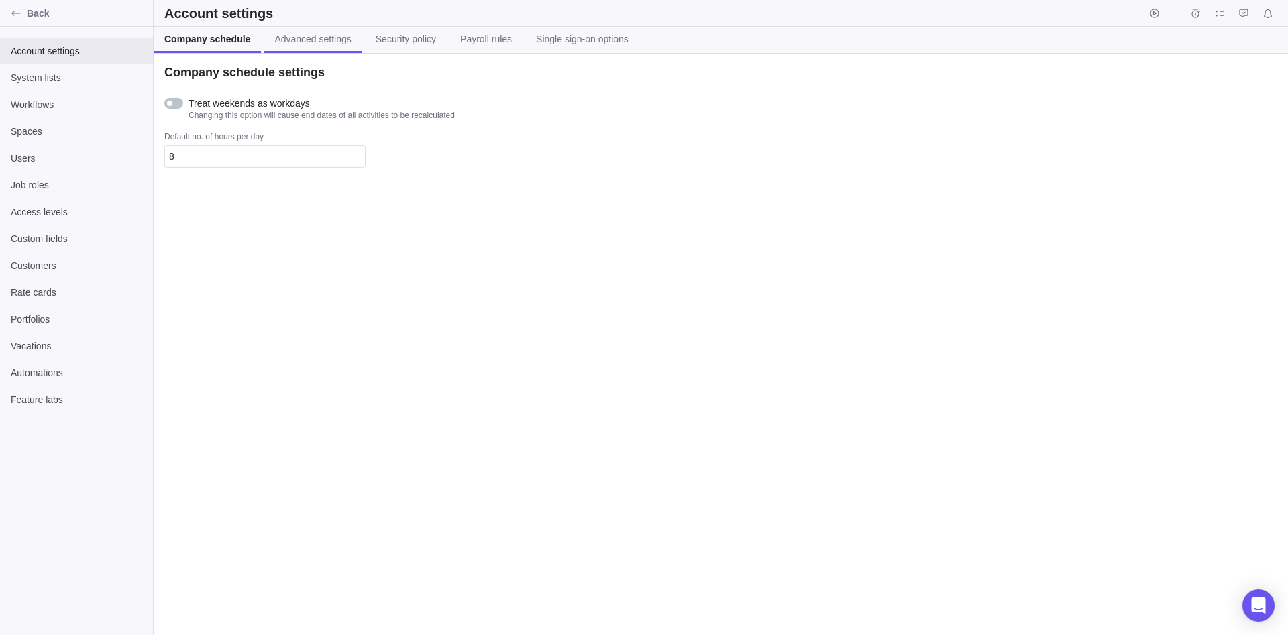
click at [326, 45] on span "Advanced settings" at bounding box center [312, 38] width 76 height 13
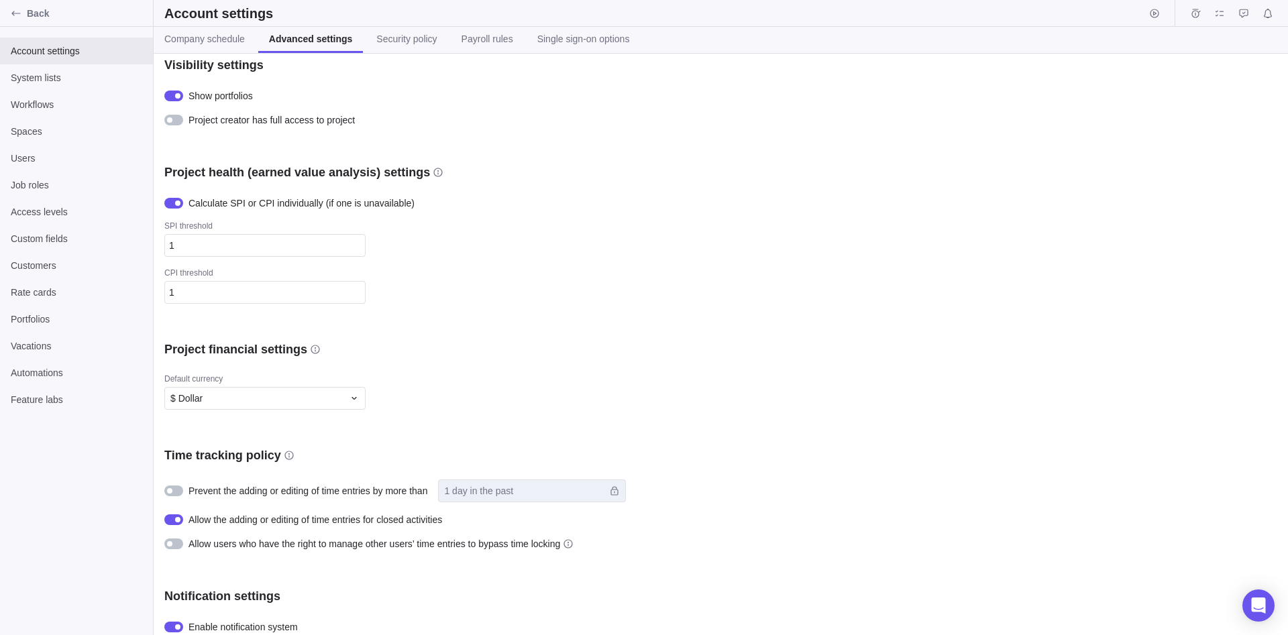
scroll to position [62, 0]
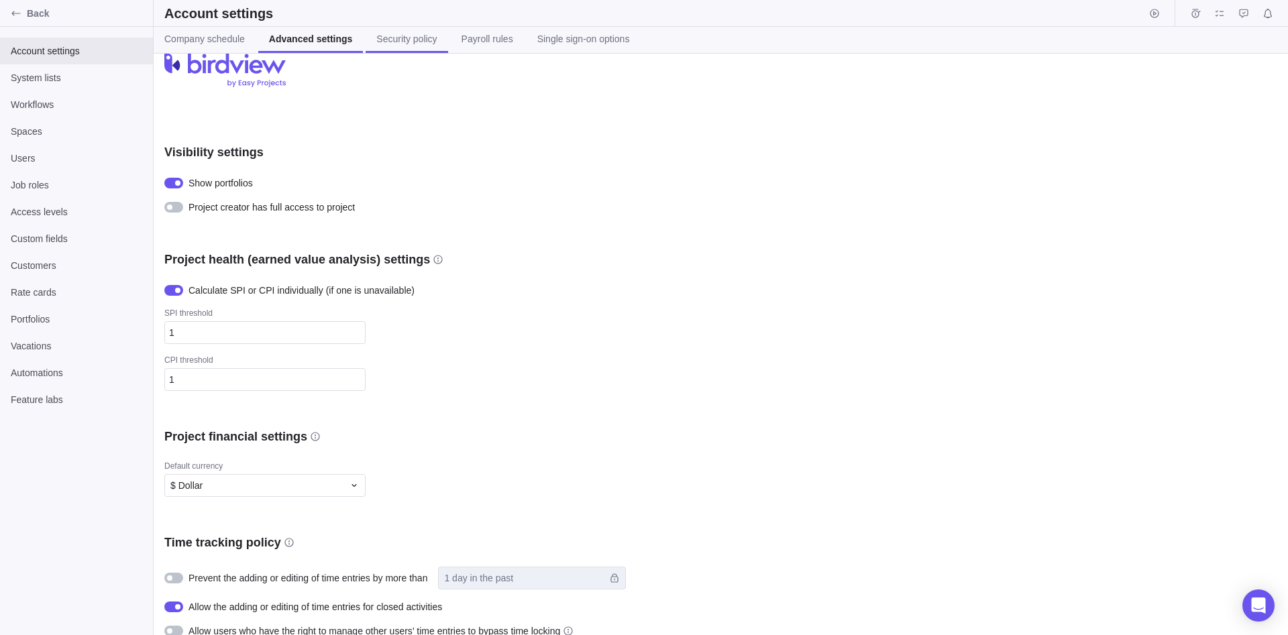
click at [367, 44] on link "Security policy" at bounding box center [406, 40] width 82 height 26
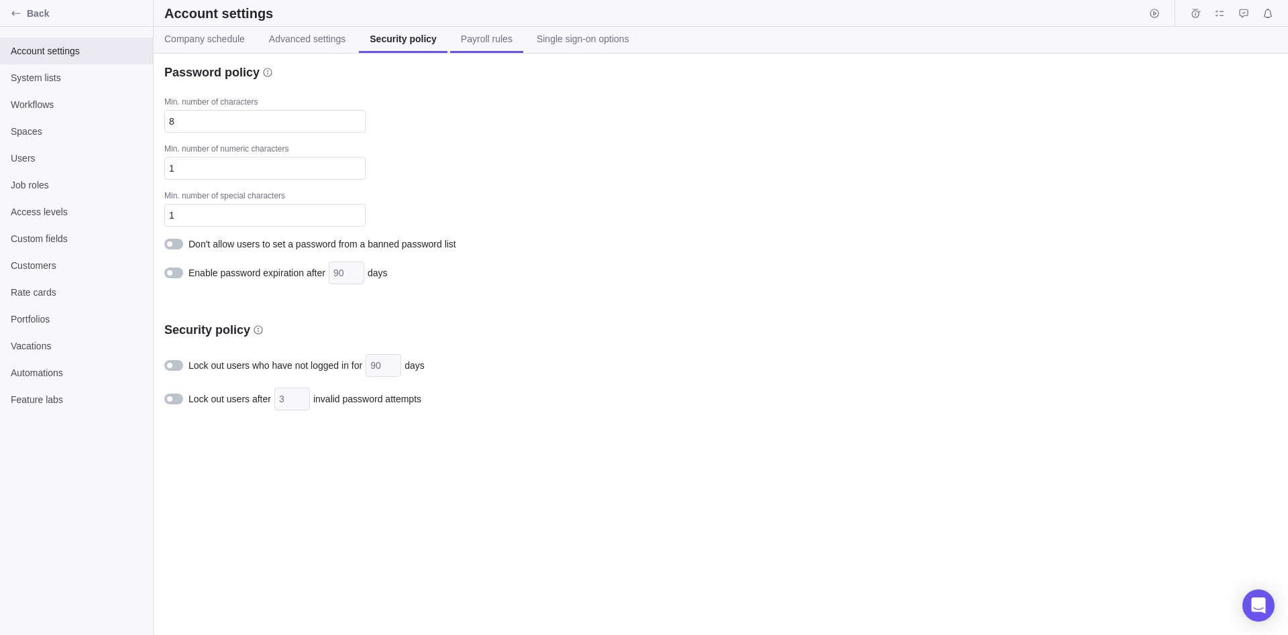
click at [461, 38] on span "Payroll rules" at bounding box center [487, 38] width 52 height 13
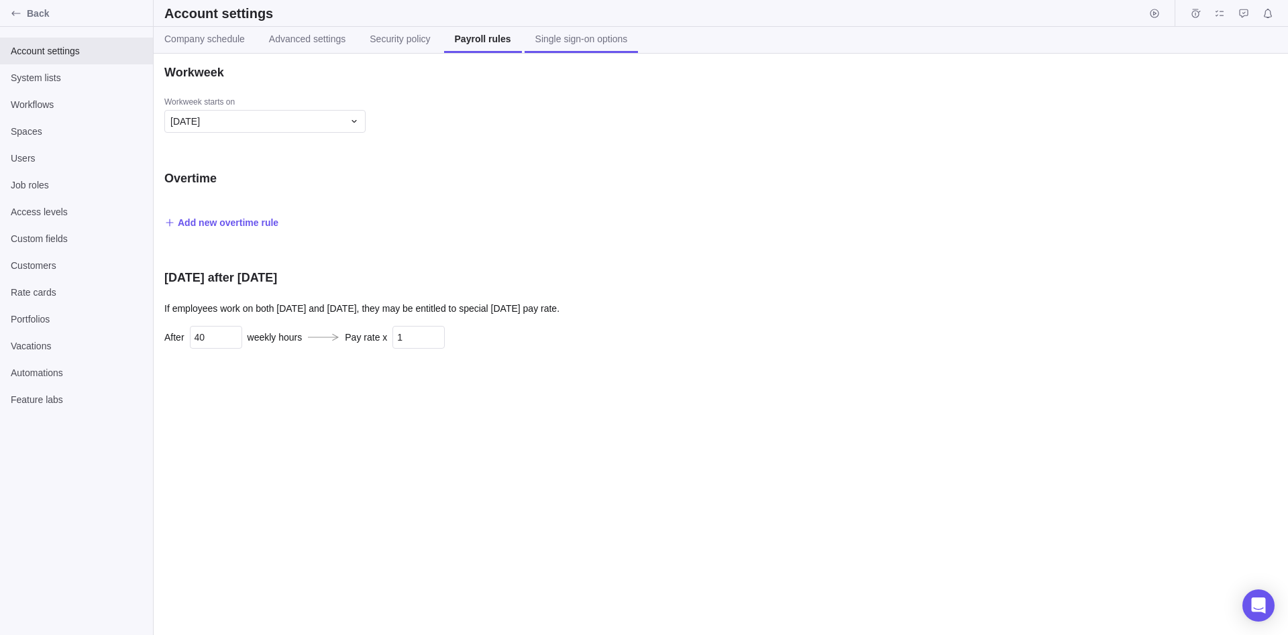
click at [548, 37] on span "Single sign-on options" at bounding box center [581, 38] width 93 height 13
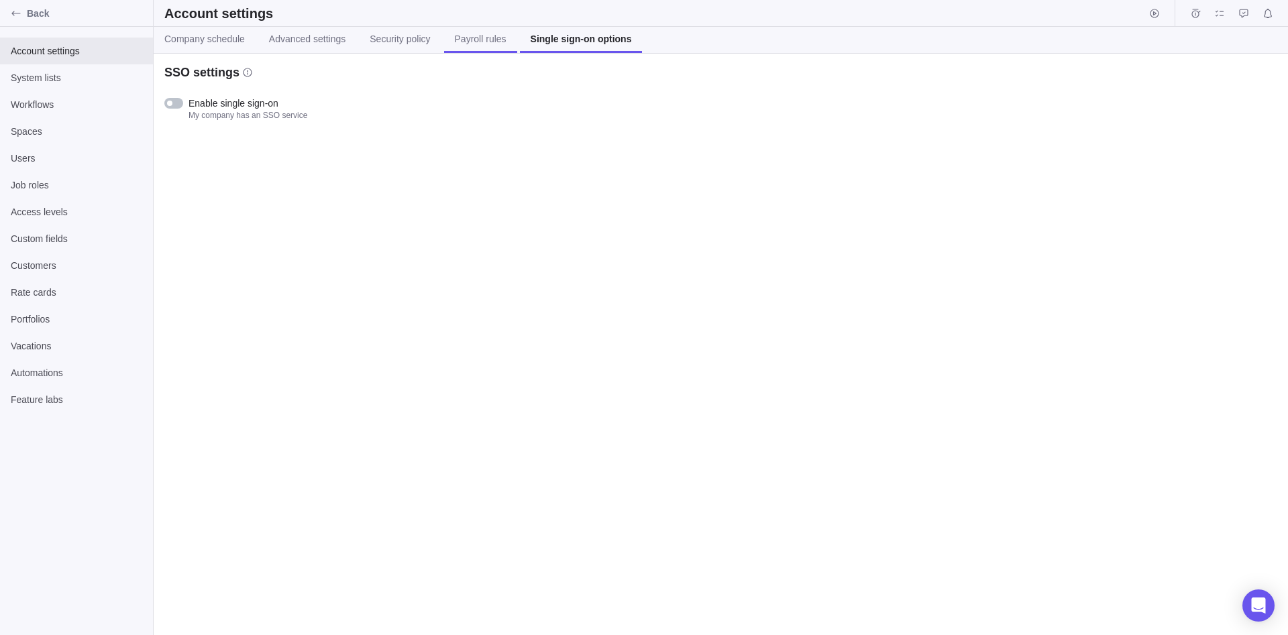
click at [498, 46] on link "Payroll rules" at bounding box center [480, 40] width 73 height 26
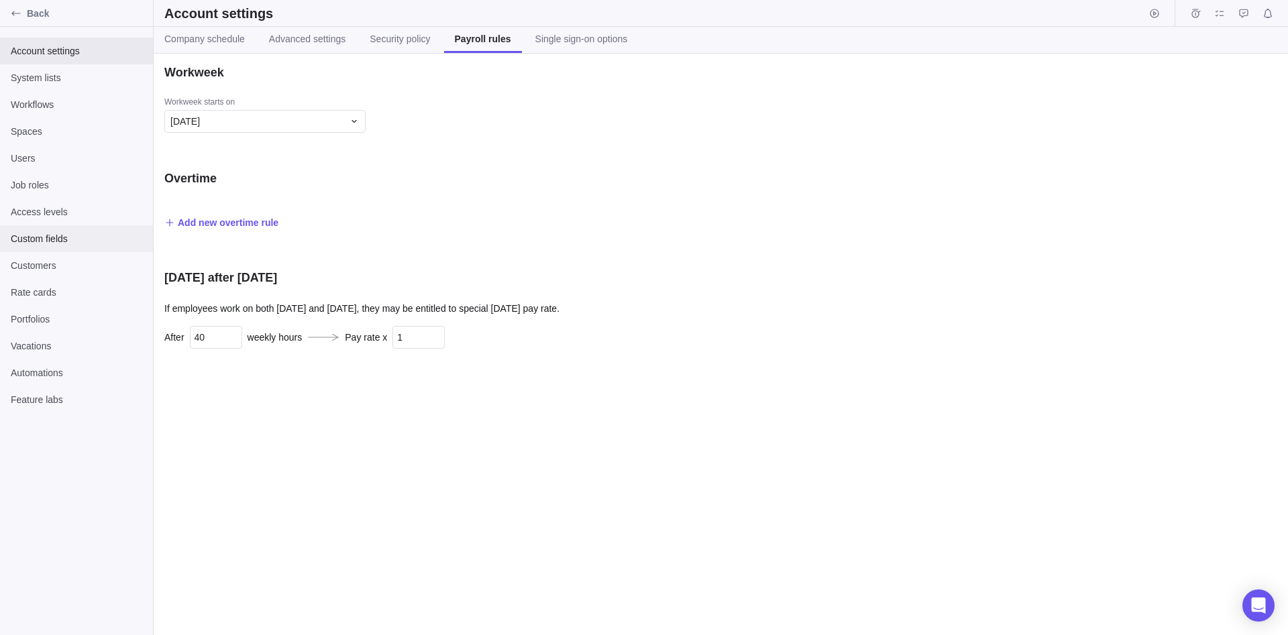
click at [111, 249] on div "Custom fields" at bounding box center [76, 238] width 153 height 27
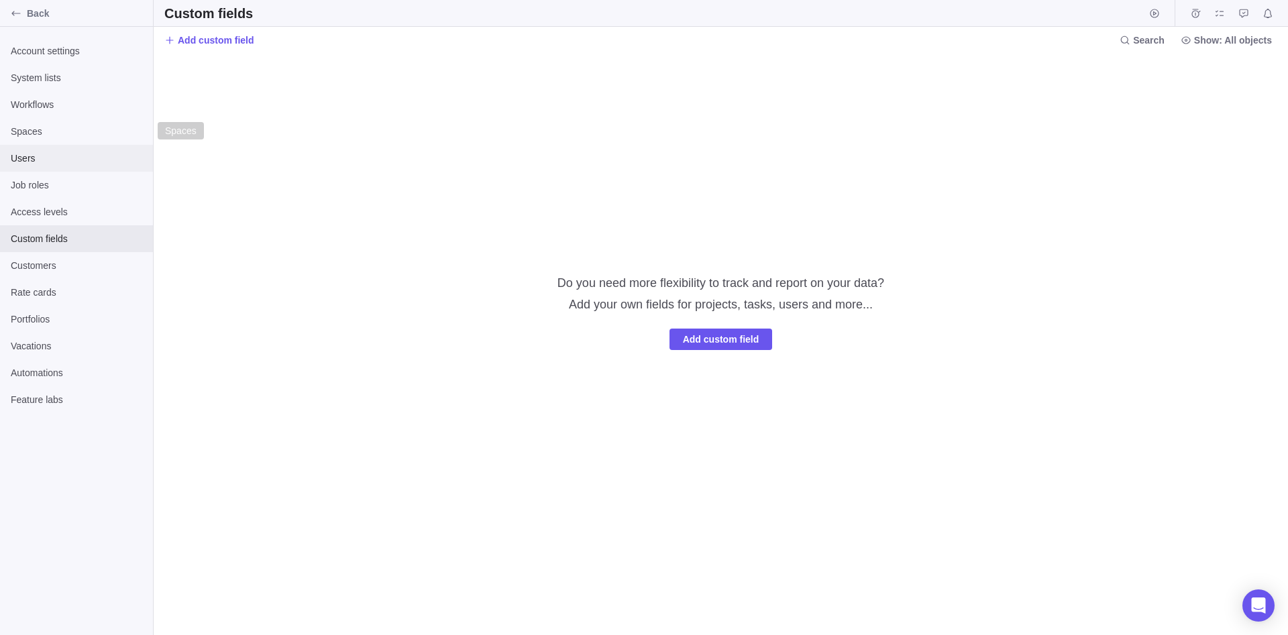
click at [113, 152] on span "Users" at bounding box center [76, 158] width 131 height 13
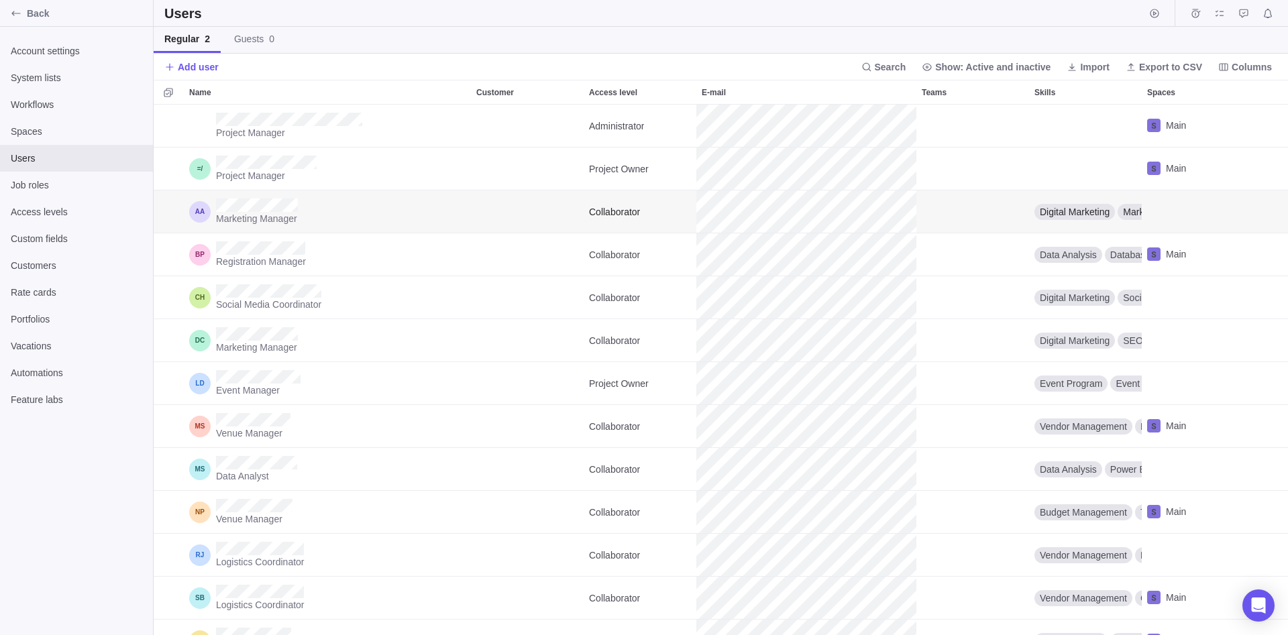
scroll to position [530, 1134]
click at [1172, 63] on span "Export to CSV" at bounding box center [1170, 66] width 63 height 13
click at [218, 164] on div "Project Manager" at bounding box center [327, 169] width 287 height 42
click at [475, 60] on div "Add user Search Show: Active and inactive Import Export to CSV Columns" at bounding box center [721, 67] width 1134 height 26
drag, startPoint x: 330, startPoint y: 164, endPoint x: 215, endPoint y: 163, distance: 114.7
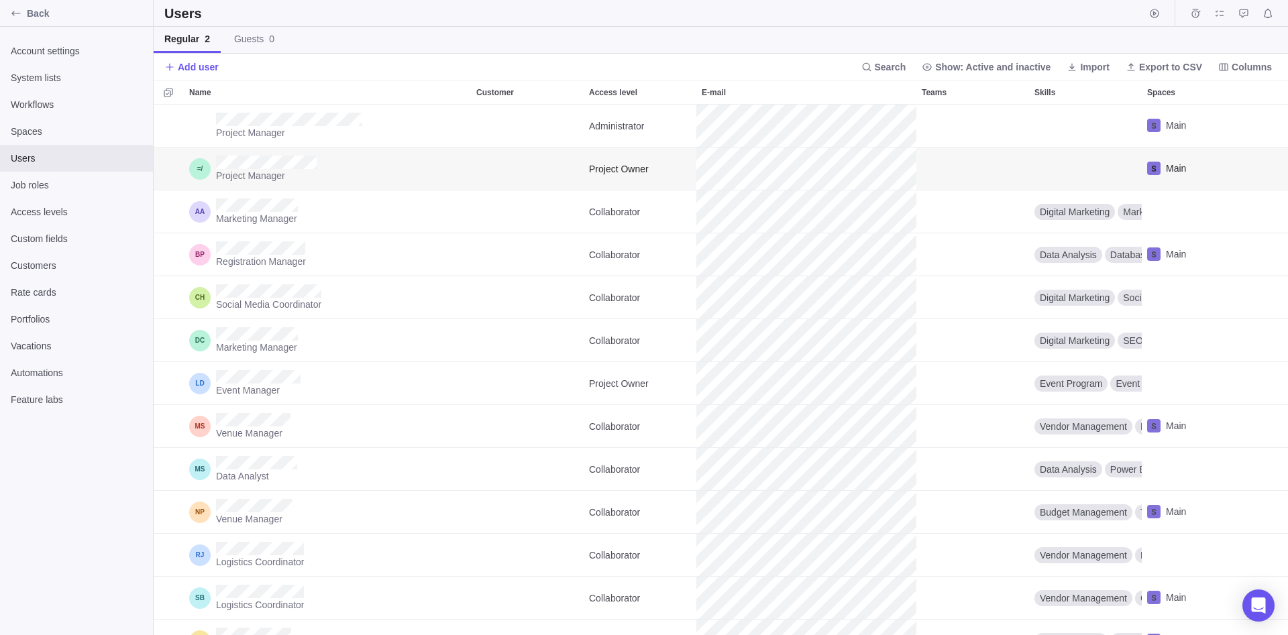
click at [212, 163] on div "Project Manager" at bounding box center [327, 169] width 287 height 42
click at [277, 71] on div "Add user Search Show: Active and inactive Import Export to CSV Columns" at bounding box center [721, 67] width 1134 height 26
drag, startPoint x: 329, startPoint y: 164, endPoint x: 215, endPoint y: 162, distance: 113.3
click at [215, 162] on div "Project Manager" at bounding box center [327, 169] width 287 height 42
click at [315, 61] on div "Add user Search Show: Active and inactive Import Export to CSV Columns" at bounding box center [721, 67] width 1134 height 26
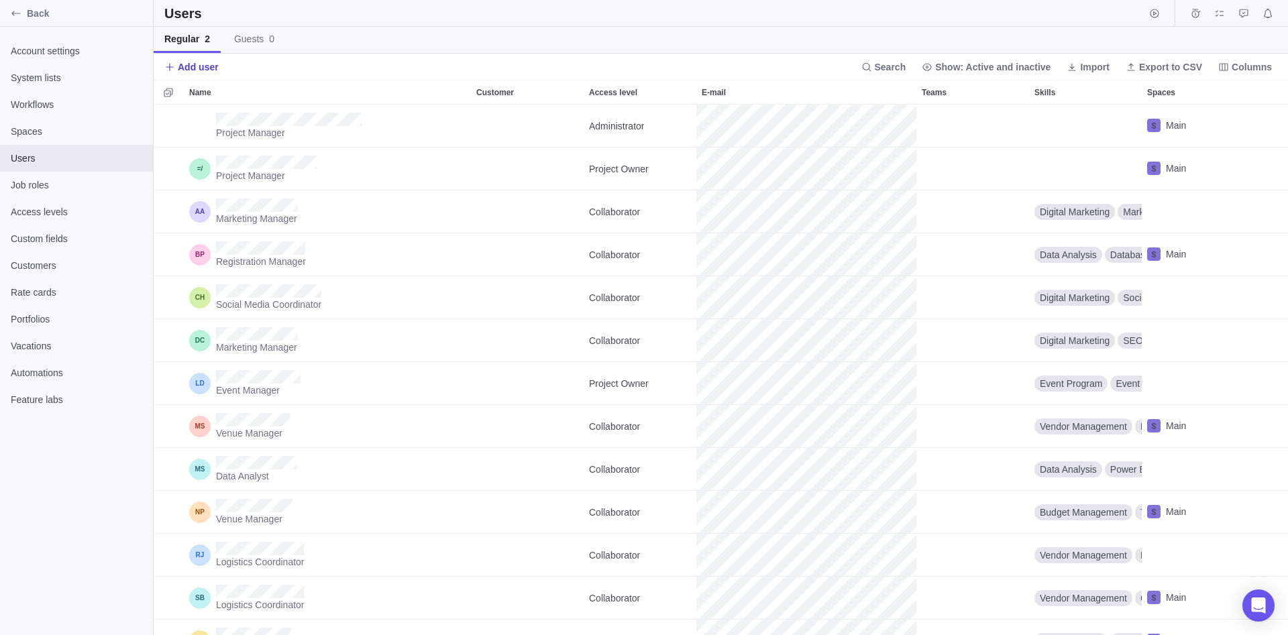
click at [197, 66] on span "Add user" at bounding box center [198, 66] width 41 height 13
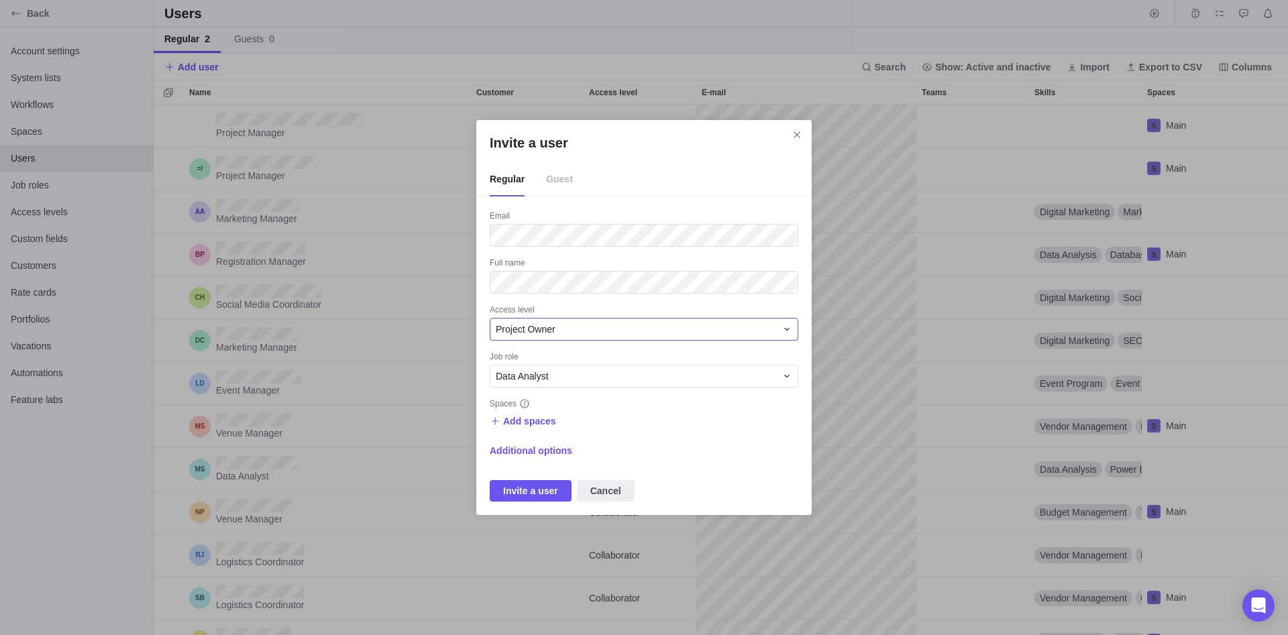
click at [529, 331] on span "Project Owner" at bounding box center [526, 329] width 60 height 13
click at [538, 458] on span "Time Tracker" at bounding box center [528, 457] width 54 height 13
click at [524, 494] on span "Invite a user" at bounding box center [530, 491] width 55 height 16
click at [518, 423] on span "Add spaces" at bounding box center [529, 420] width 53 height 13
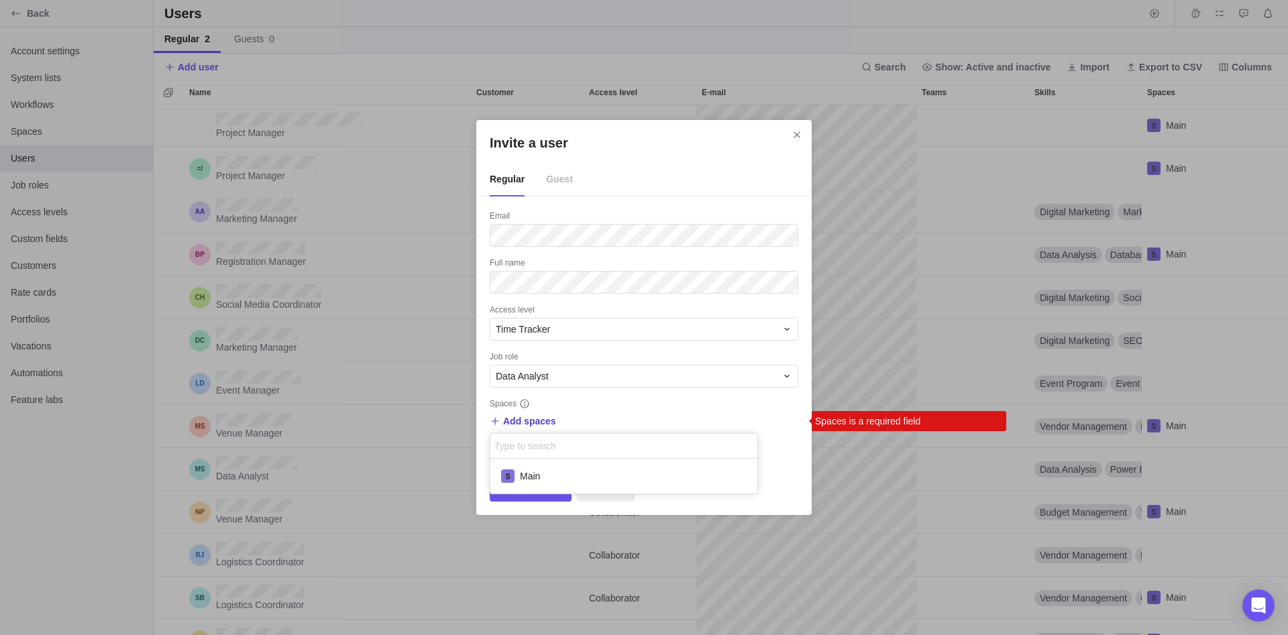
scroll to position [35, 267]
click at [522, 473] on span "Main" at bounding box center [530, 475] width 20 height 13
click at [594, 407] on div "Invite a user Regular Guest Email Full name Access level Time Tracker Job role …" at bounding box center [644, 317] width 1288 height 635
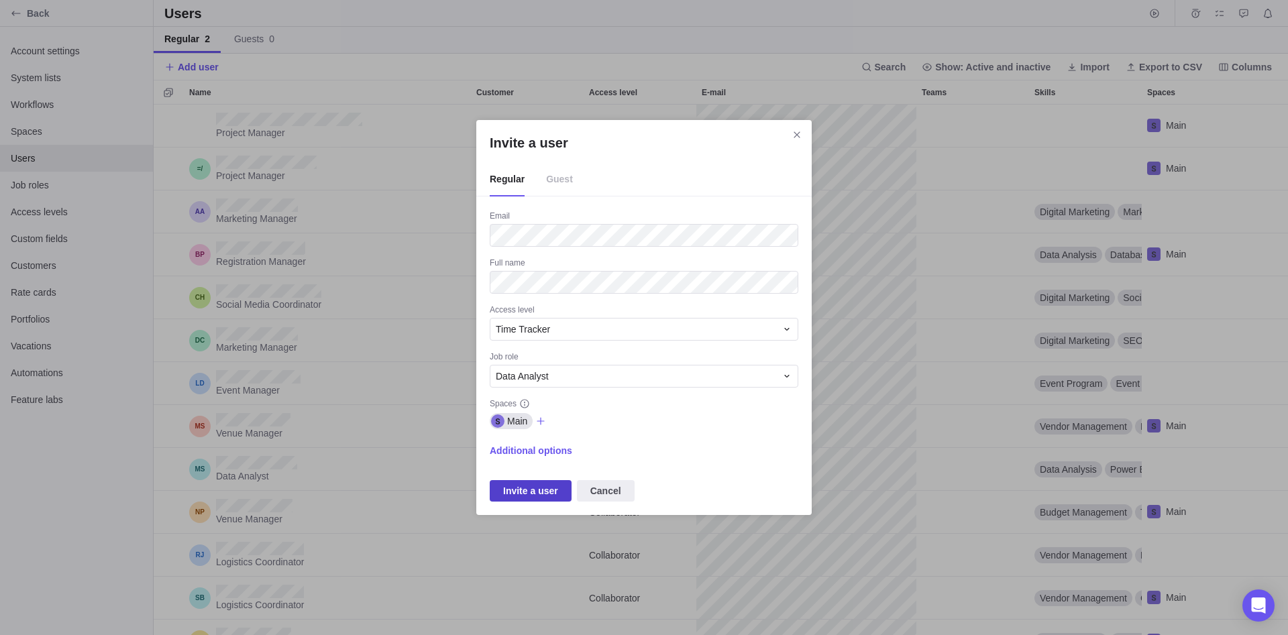
click at [528, 492] on span "Invite a user" at bounding box center [530, 491] width 55 height 16
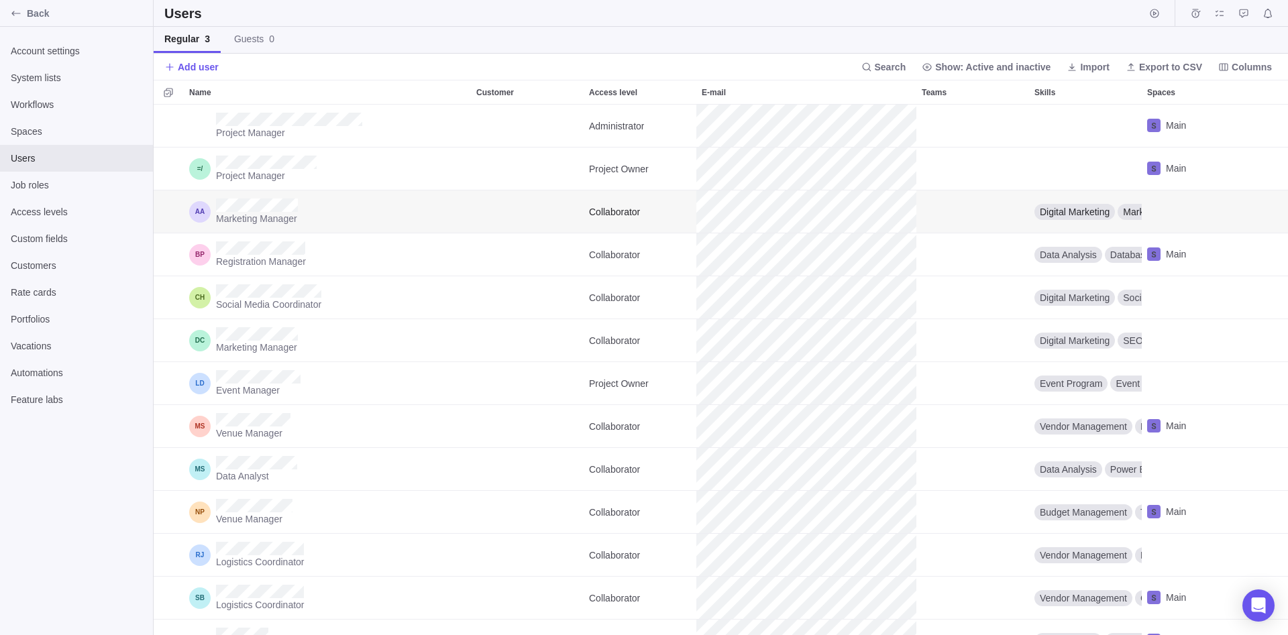
scroll to position [70, 0]
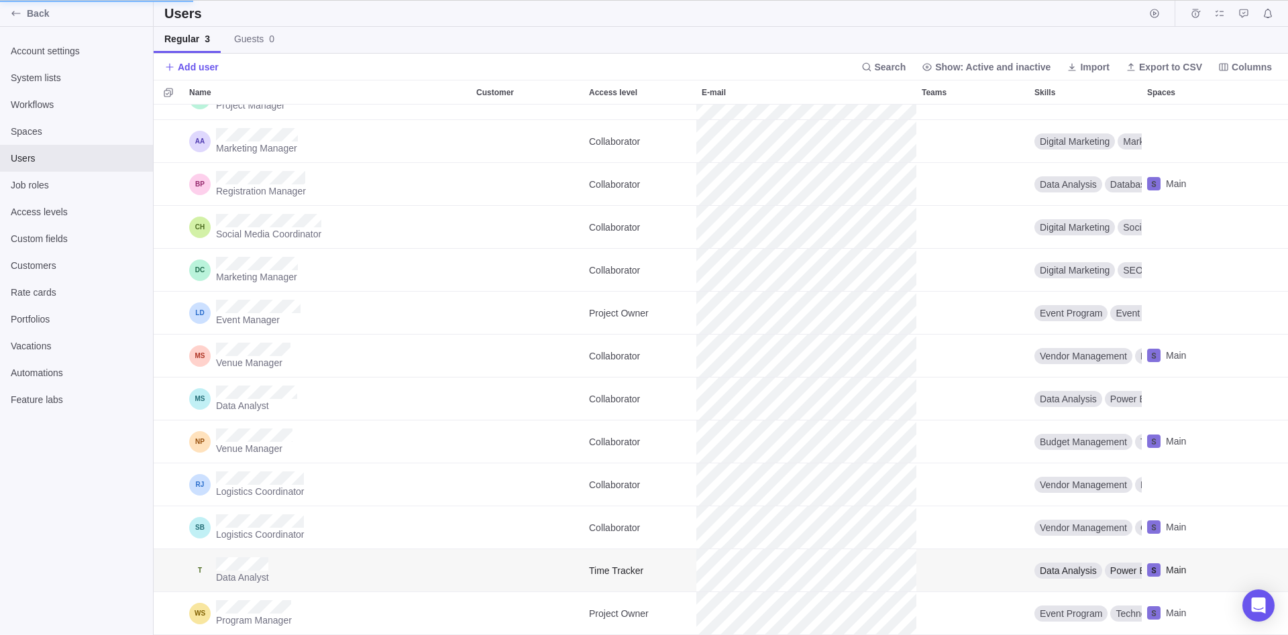
scroll to position [70, 0]
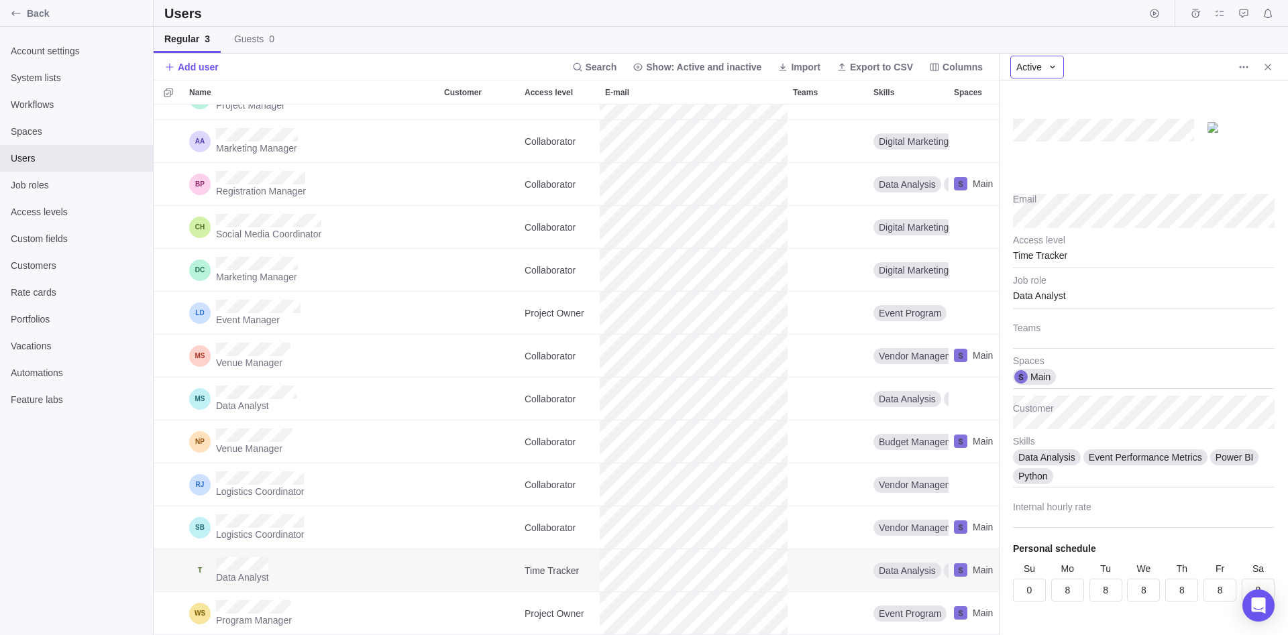
type textarea "x"
click at [1055, 69] on icon at bounding box center [1052, 67] width 11 height 11
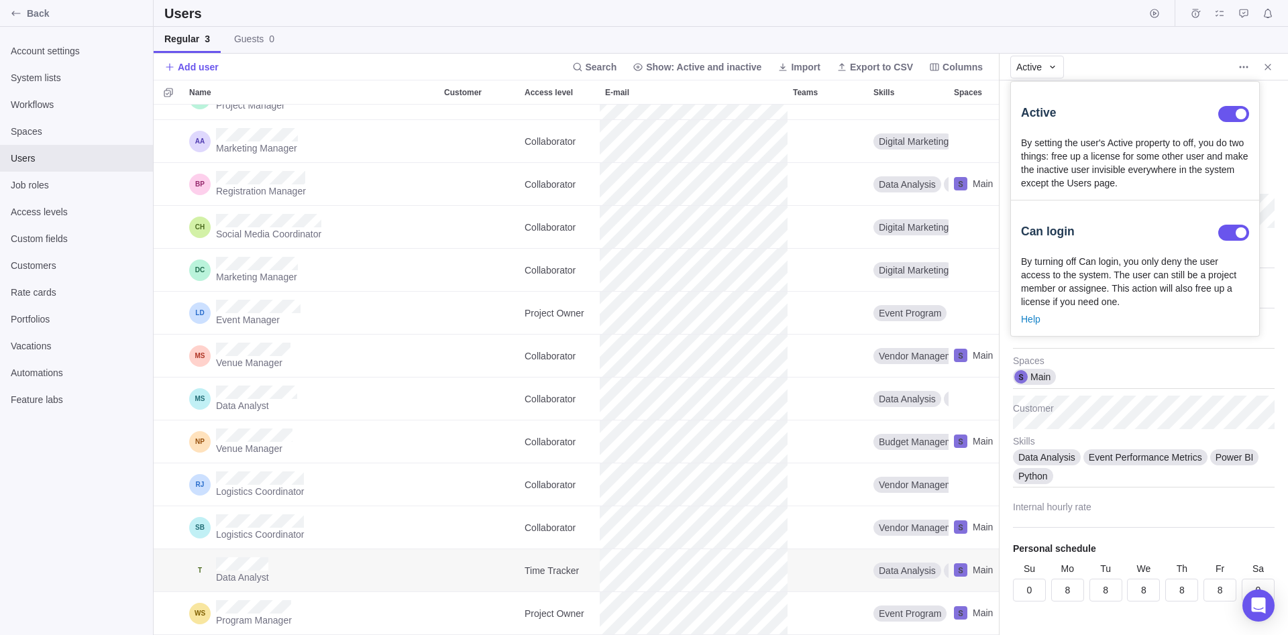
click at [990, 141] on body "Back Account settings System lists Workflows Spaces Users Job roles Access leve…" at bounding box center [644, 317] width 1288 height 635
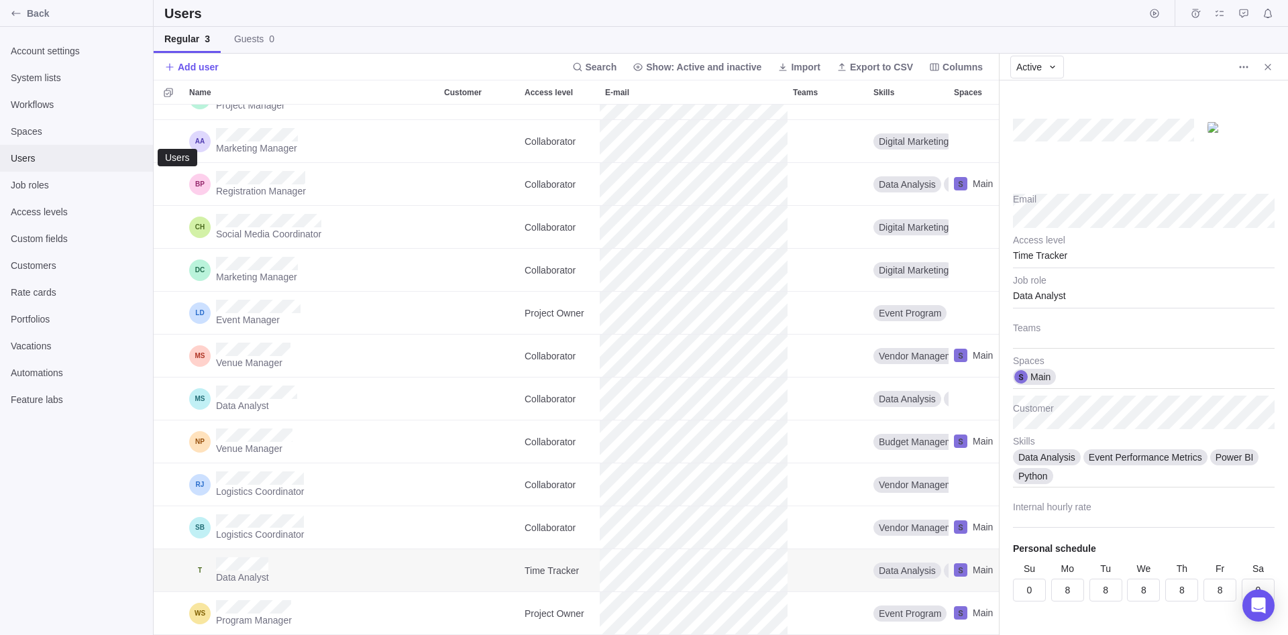
click at [18, 156] on span "Users" at bounding box center [76, 158] width 131 height 13
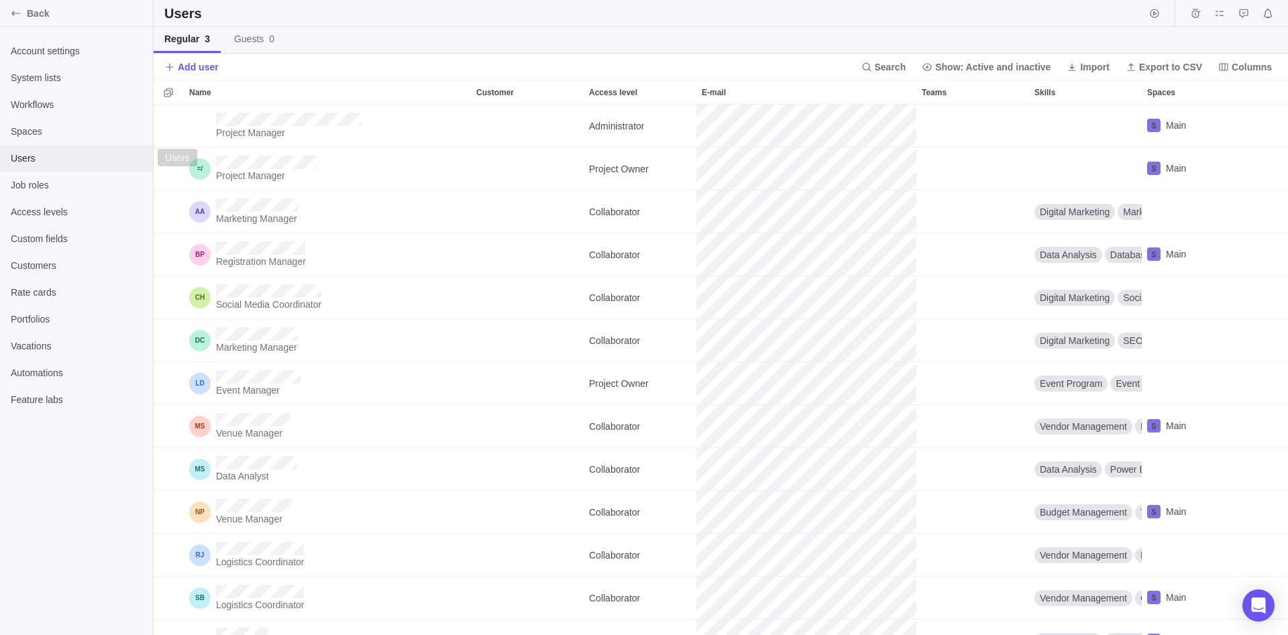
scroll to position [530, 1134]
click at [197, 62] on span "Add user" at bounding box center [198, 66] width 41 height 13
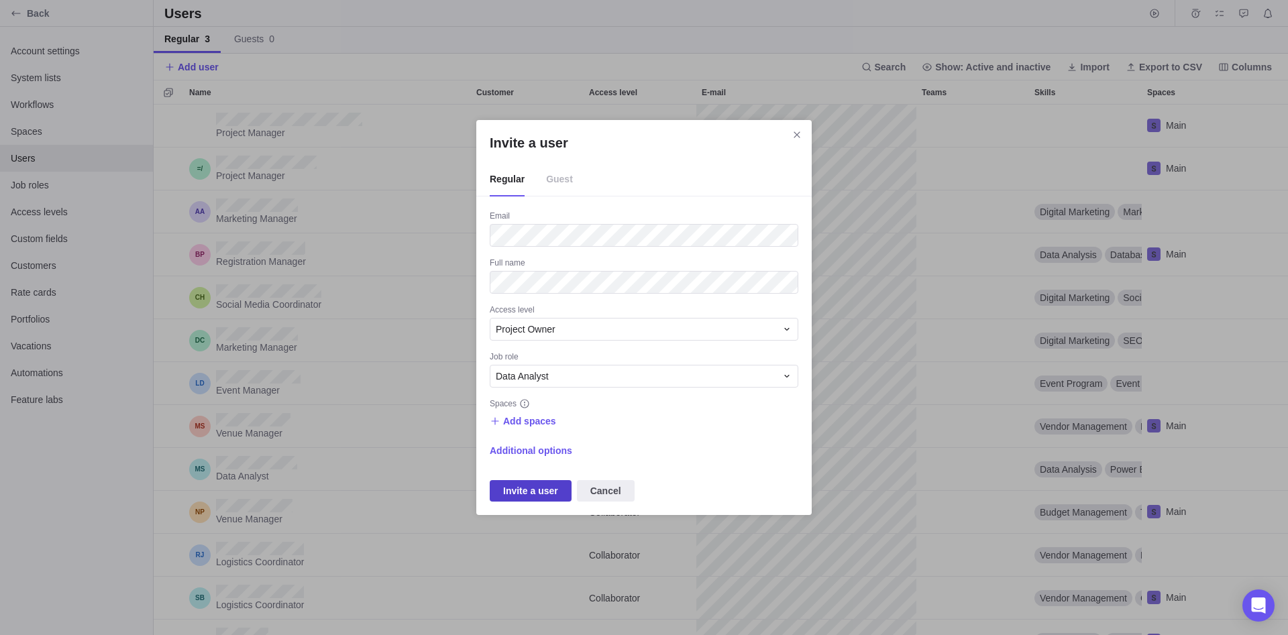
click at [522, 489] on span "Invite a user" at bounding box center [530, 491] width 55 height 16
click at [609, 486] on span "Cancel" at bounding box center [605, 491] width 31 height 16
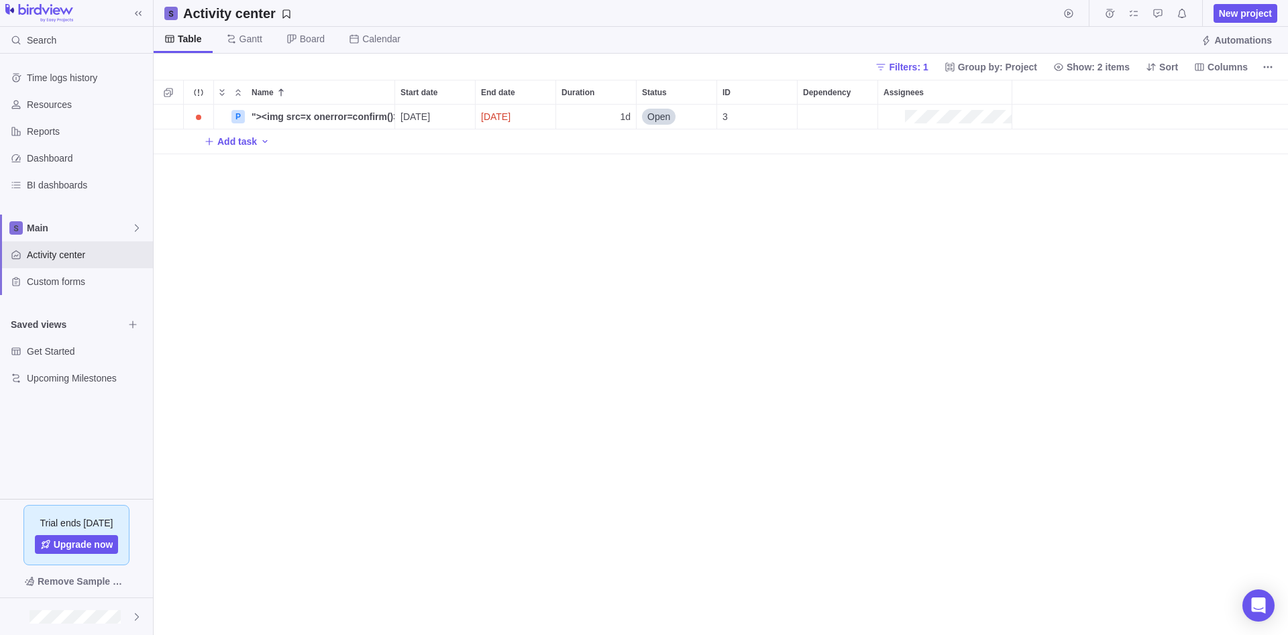
scroll to position [530, 1134]
click at [40, 610] on div at bounding box center [76, 616] width 153 height 37
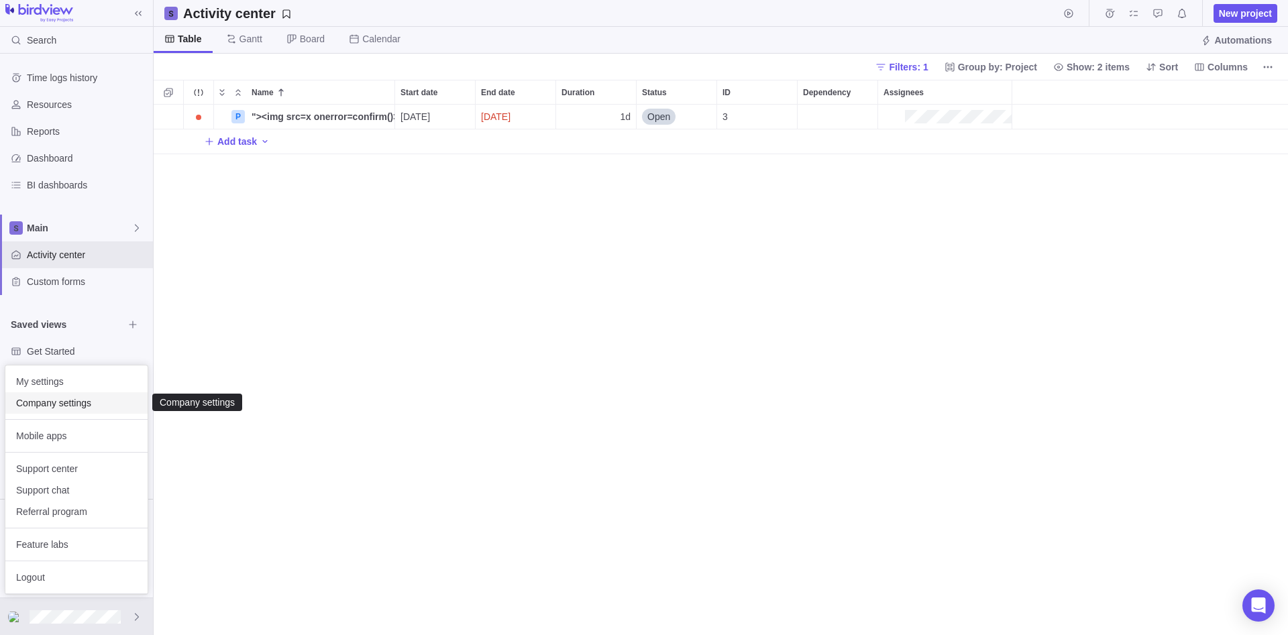
click at [91, 399] on span "Company settings" at bounding box center [76, 402] width 121 height 13
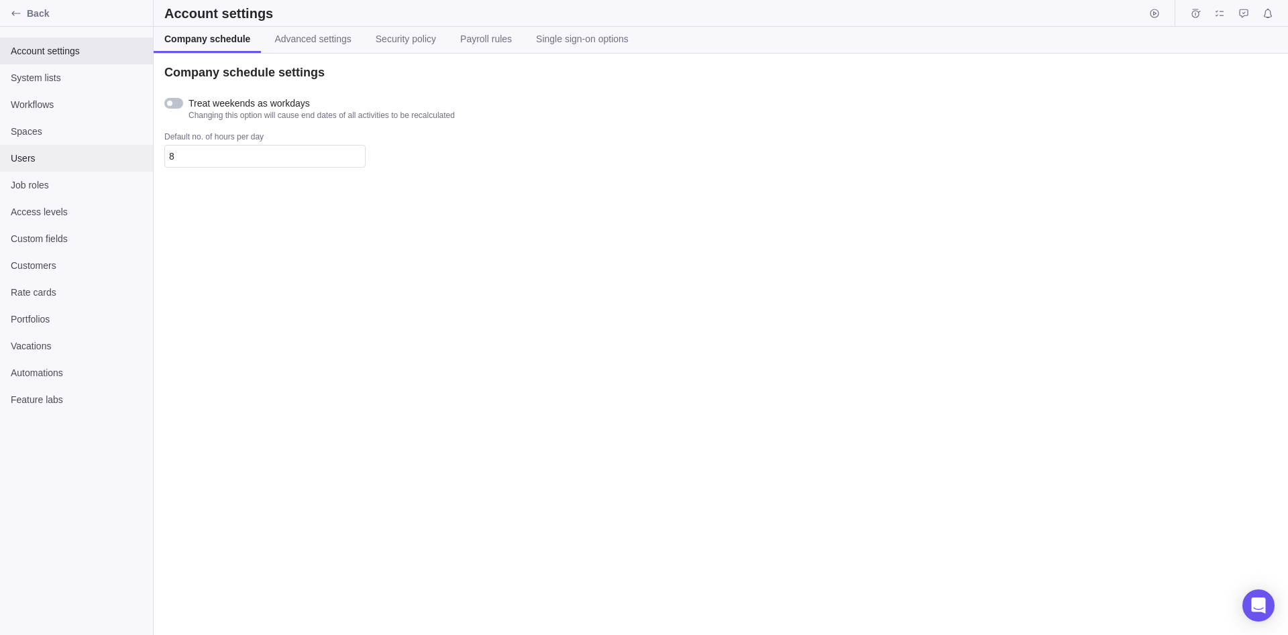
click at [84, 157] on span "Users" at bounding box center [76, 158] width 131 height 13
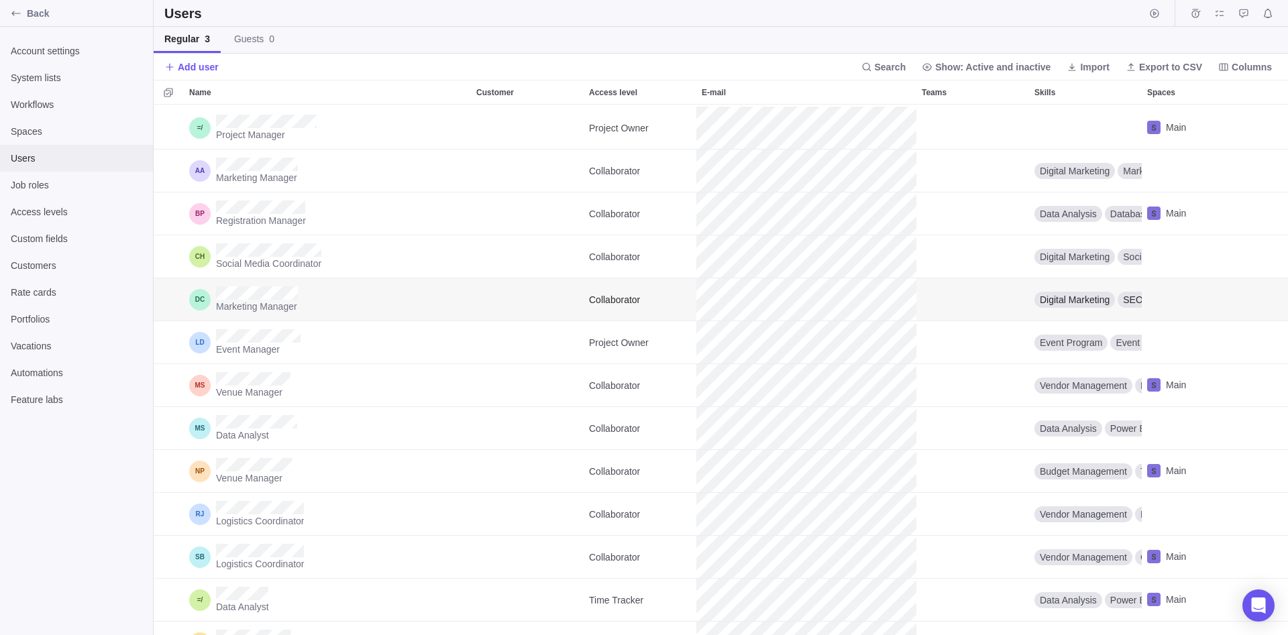
scroll to position [70, 0]
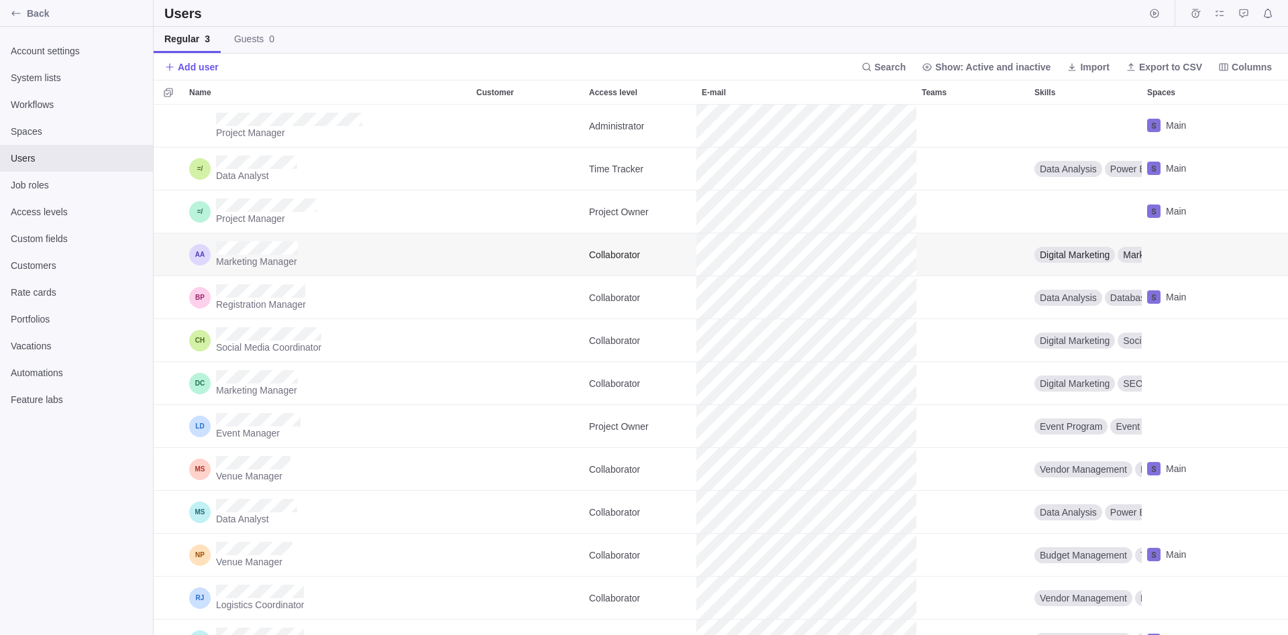
scroll to position [530, 1134]
click at [1156, 68] on span "Export to CSV" at bounding box center [1170, 66] width 63 height 13
drag, startPoint x: 326, startPoint y: 160, endPoint x: 210, endPoint y: 166, distance: 116.1
click at [210, 166] on div "Data Analyst" at bounding box center [327, 169] width 287 height 42
drag, startPoint x: 317, startPoint y: 203, endPoint x: 215, endPoint y: 210, distance: 102.2
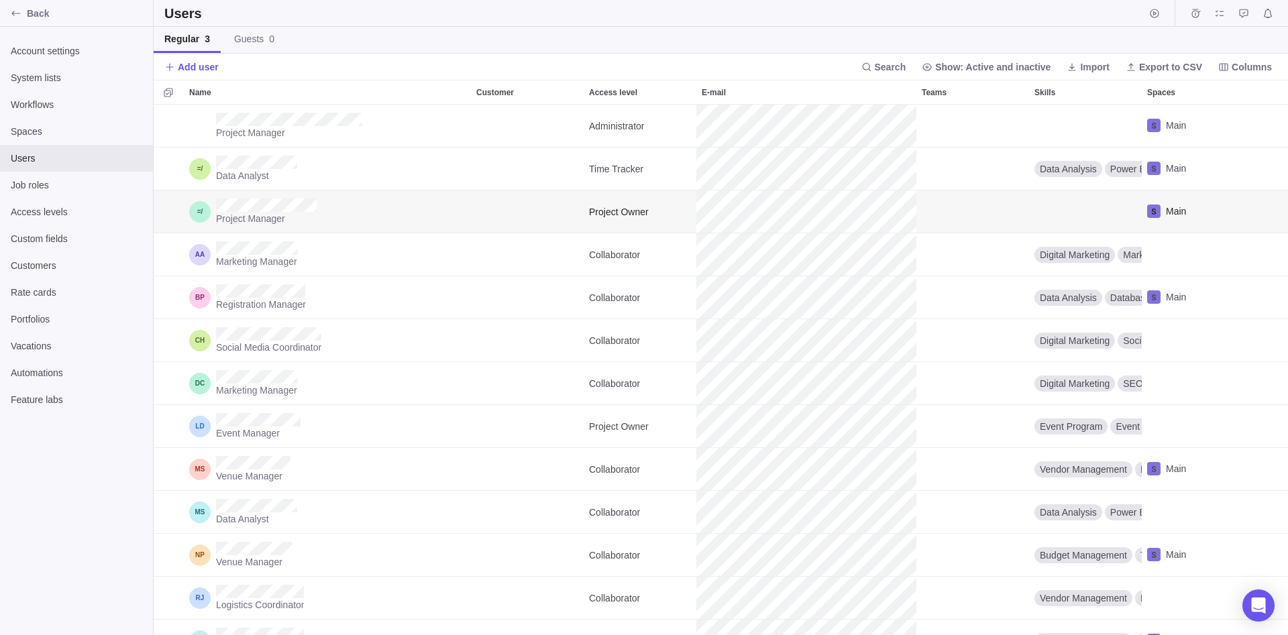
click at [215, 210] on div "Project Manager" at bounding box center [327, 211] width 287 height 42
click at [70, 215] on span "Access levels" at bounding box center [76, 211] width 131 height 13
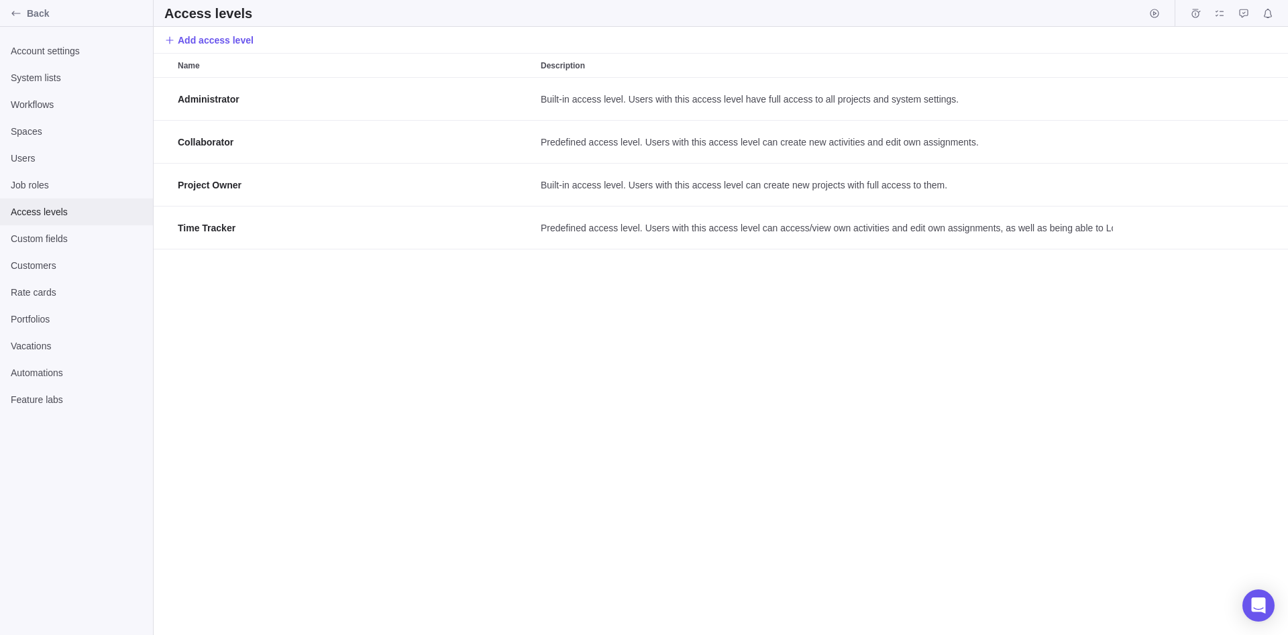
scroll to position [557, 1134]
click at [98, 101] on span "Workflows" at bounding box center [76, 104] width 131 height 13
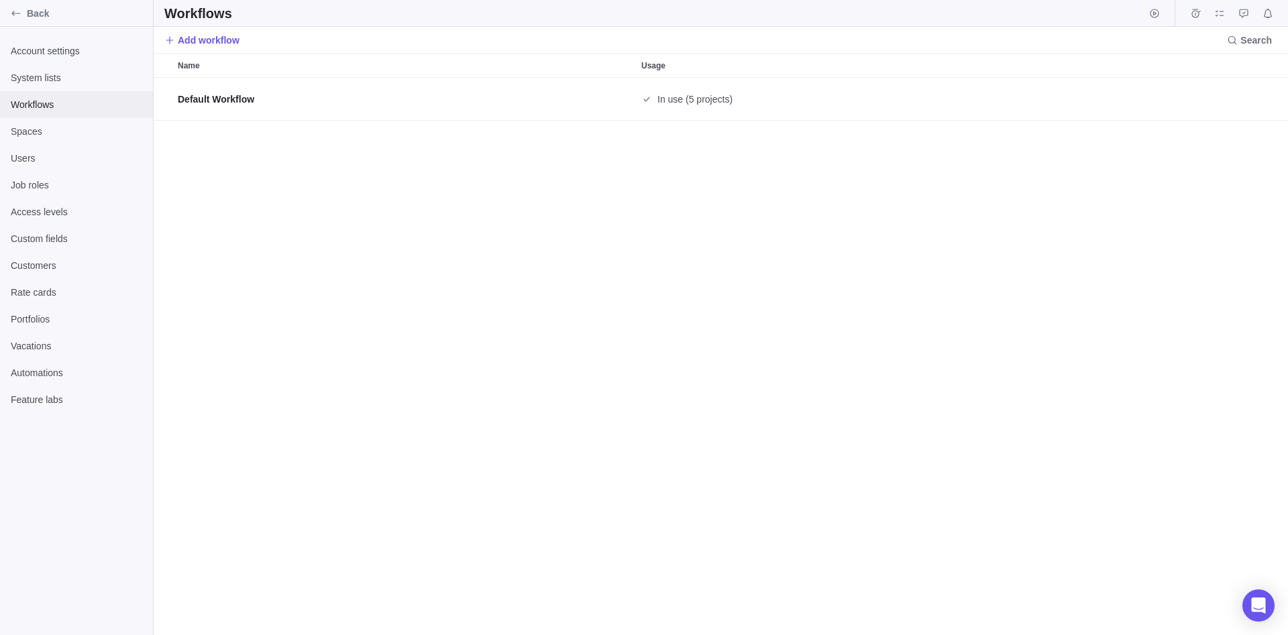
scroll to position [557, 1134]
click at [77, 395] on span "Feature labs" at bounding box center [76, 399] width 131 height 13
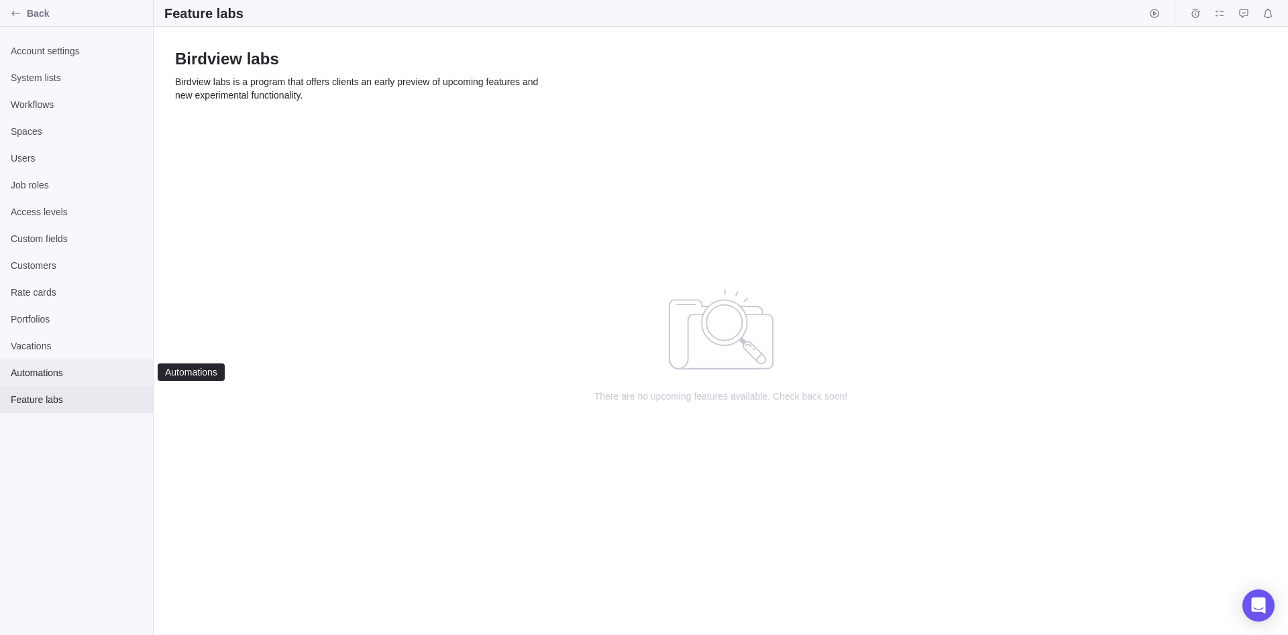
click at [79, 368] on span "Automations" at bounding box center [76, 372] width 131 height 13
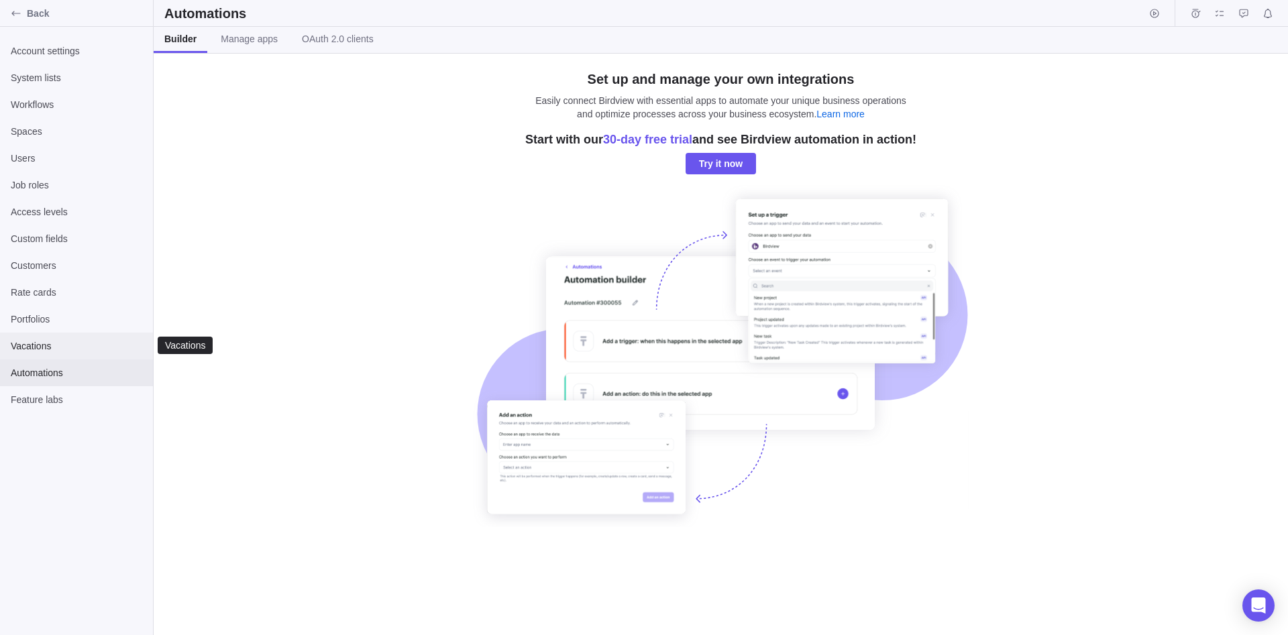
click at [79, 345] on span "Vacations" at bounding box center [76, 345] width 131 height 13
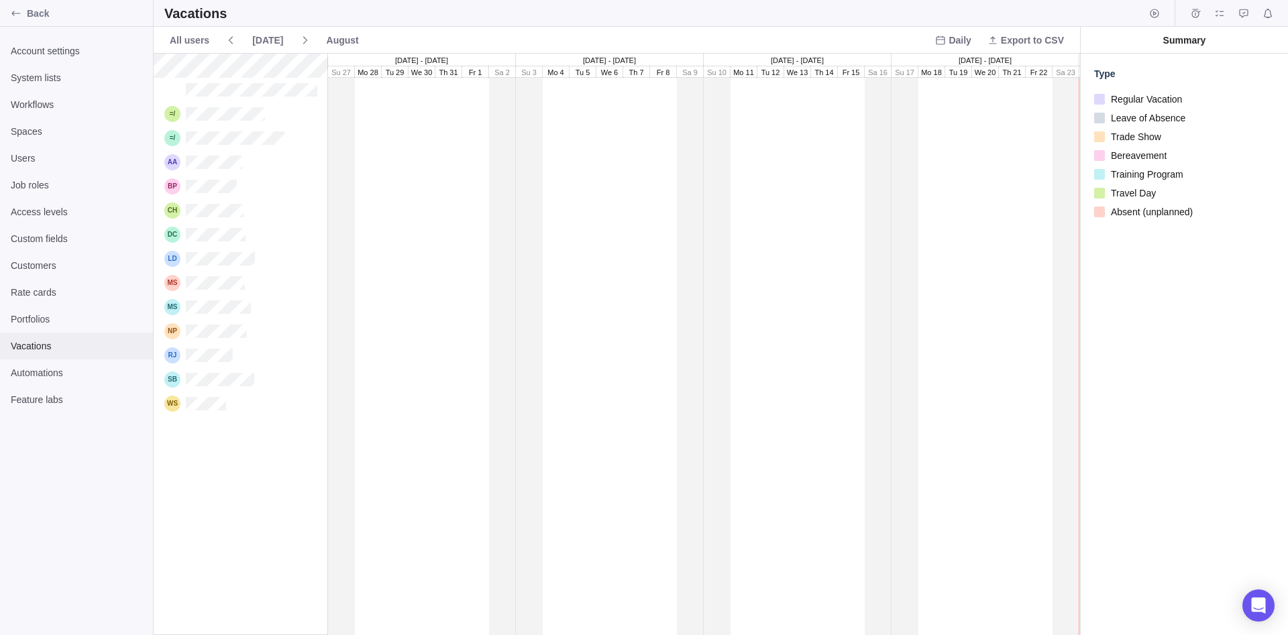
scroll to position [581, 926]
click at [86, 320] on span "Portfolios" at bounding box center [76, 318] width 131 height 13
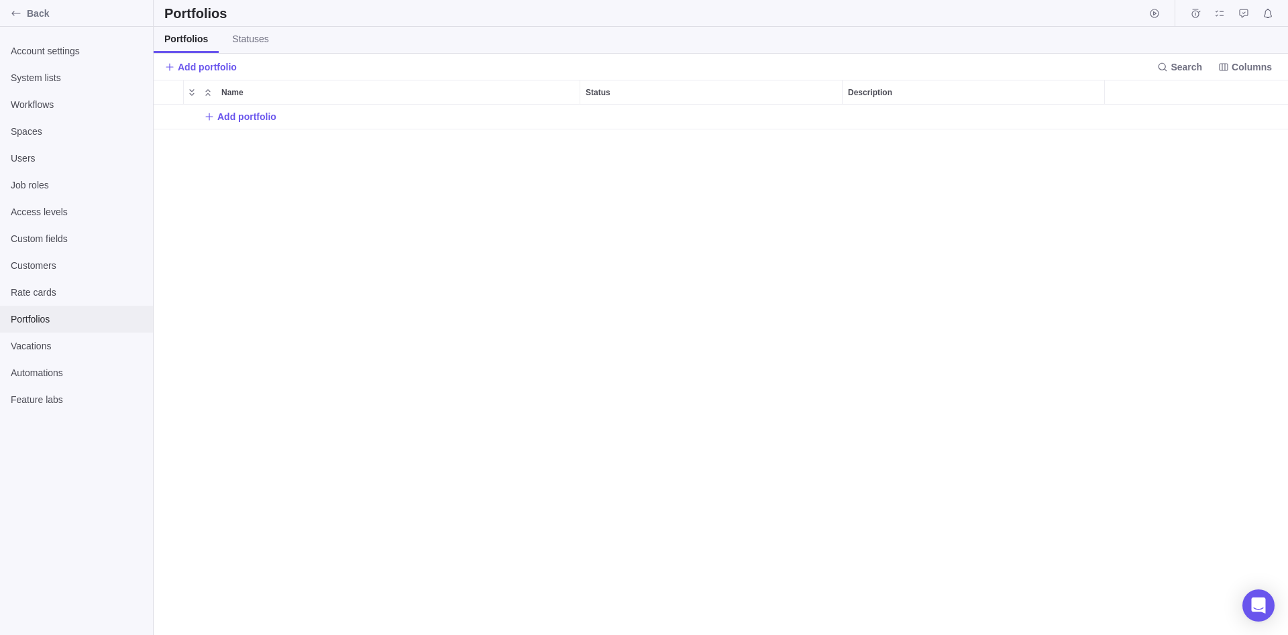
scroll to position [530, 1134]
click at [86, 298] on span "Rate cards" at bounding box center [76, 292] width 131 height 13
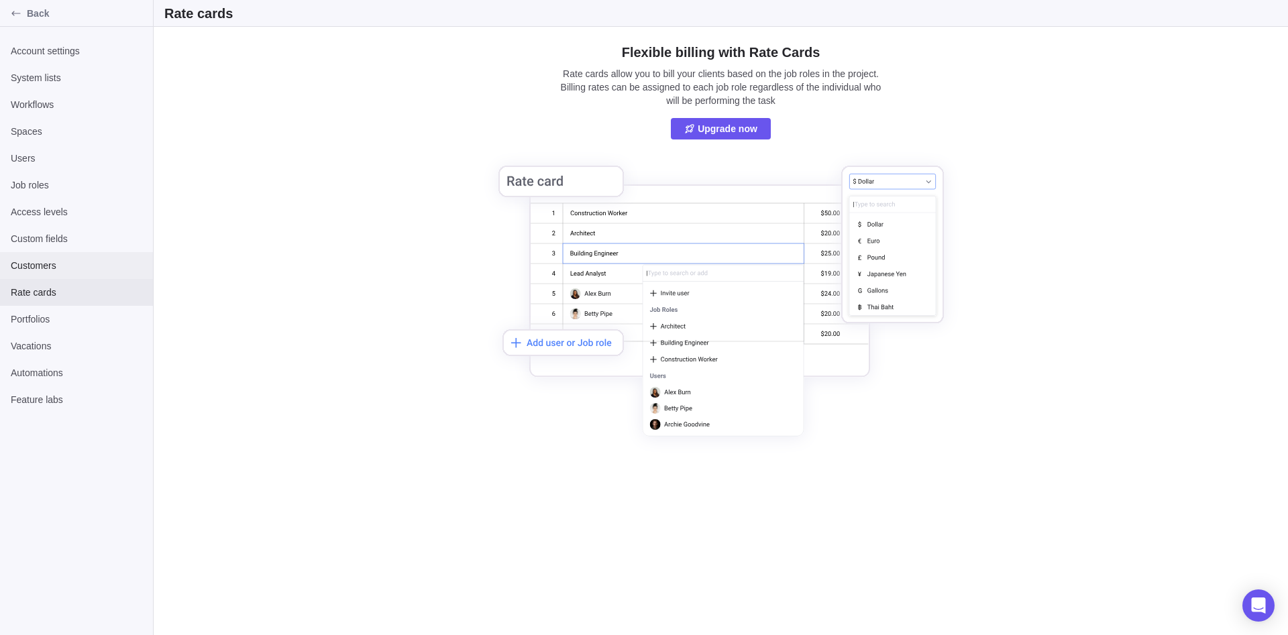
click at [101, 265] on span "Customers" at bounding box center [76, 265] width 131 height 13
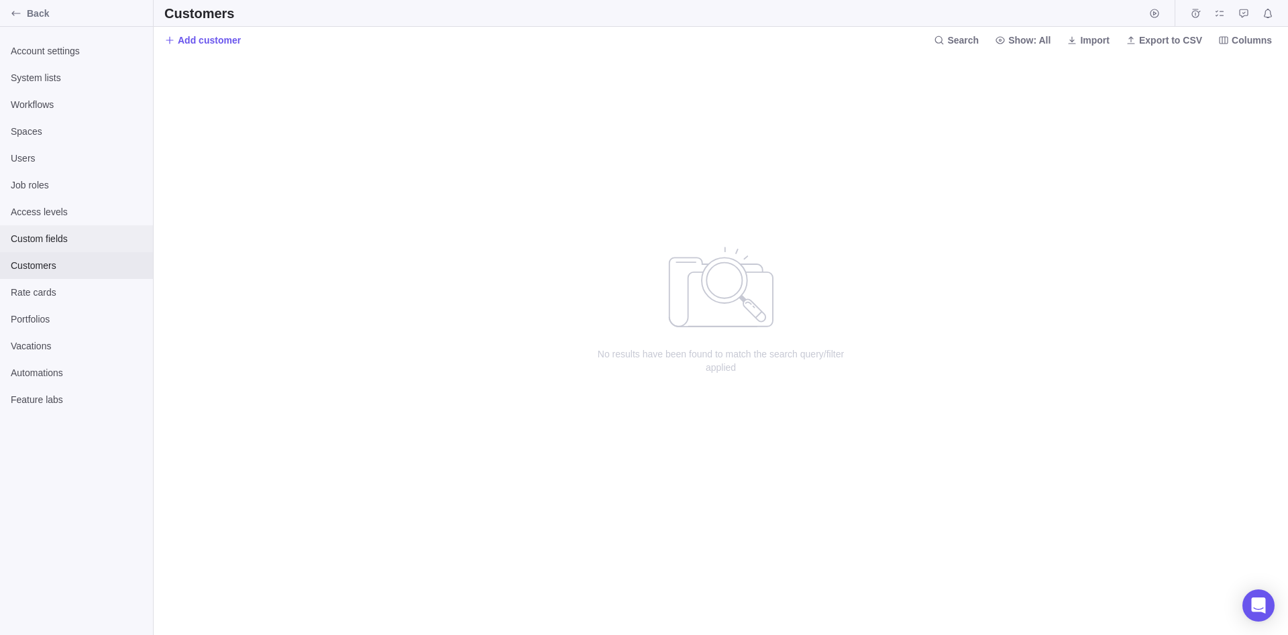
click at [113, 228] on div "Custom fields" at bounding box center [76, 238] width 153 height 27
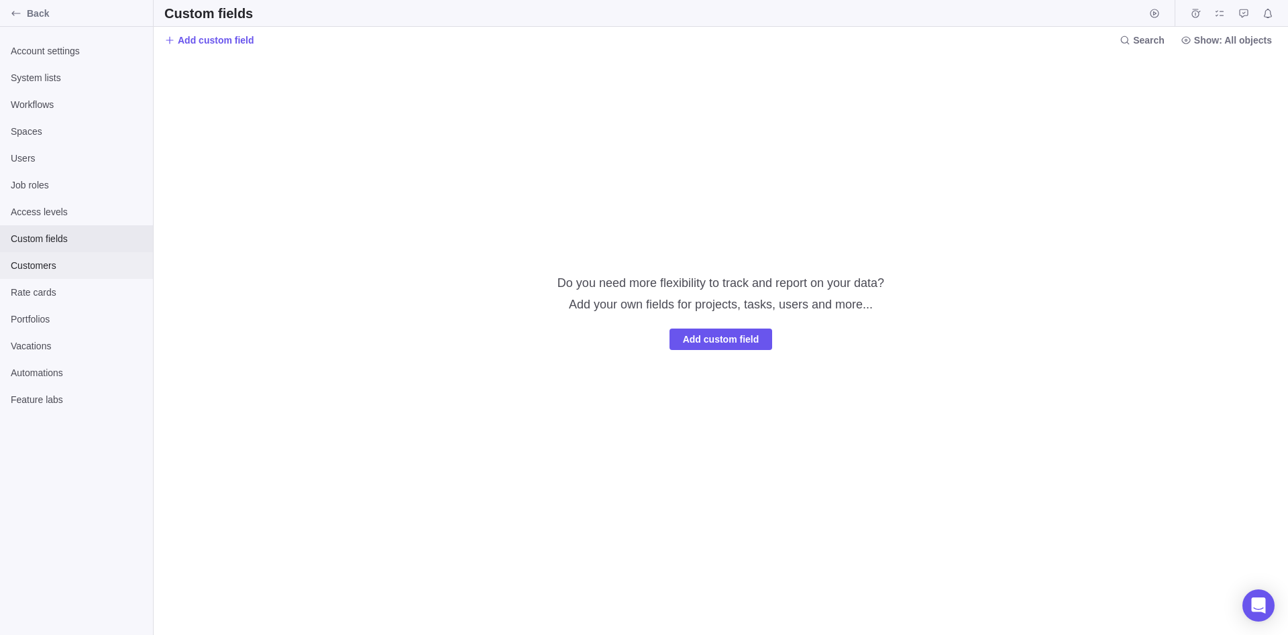
click at [107, 255] on div "Customers" at bounding box center [76, 265] width 153 height 27
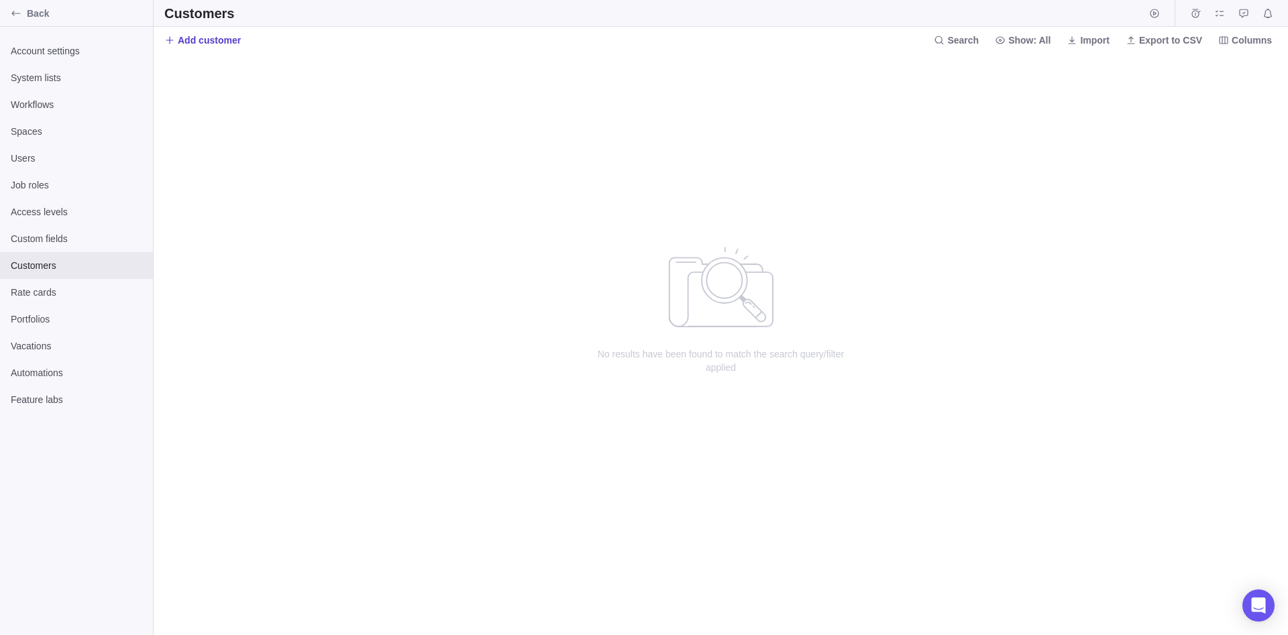
click at [215, 36] on span "Add customer" at bounding box center [209, 40] width 63 height 13
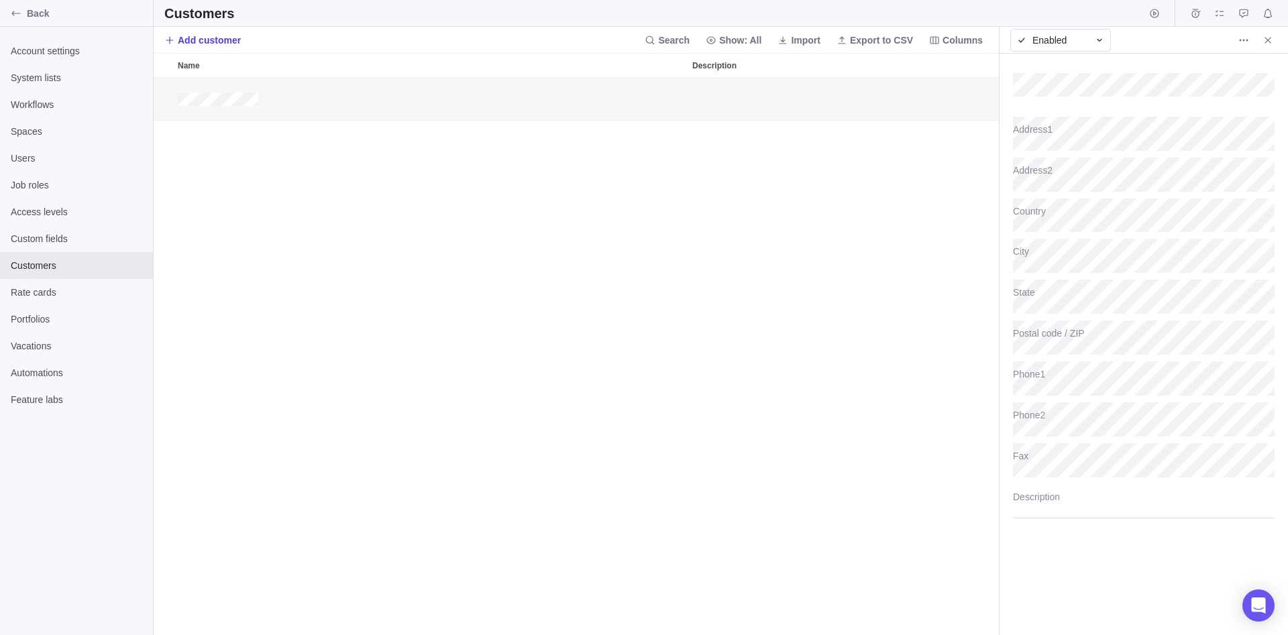
scroll to position [557, 845]
click at [860, 157] on div "grid" at bounding box center [576, 356] width 845 height 557
click at [87, 236] on span "Custom fields" at bounding box center [76, 238] width 131 height 13
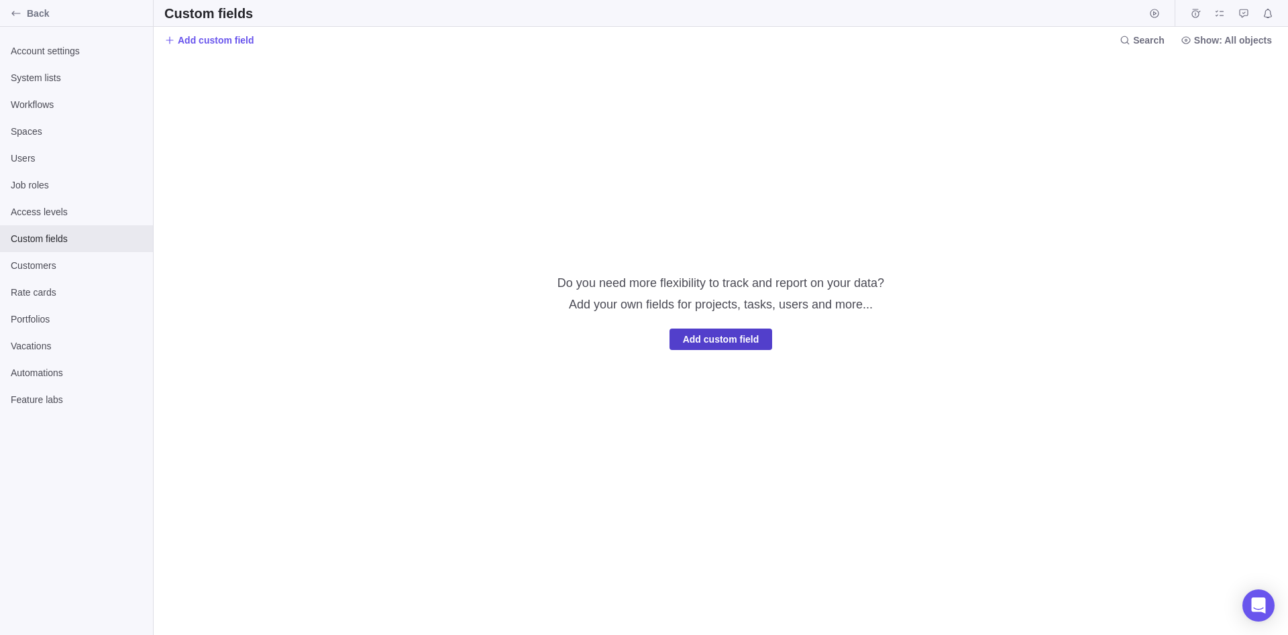
click at [735, 333] on span "Add custom field" at bounding box center [721, 339] width 76 height 16
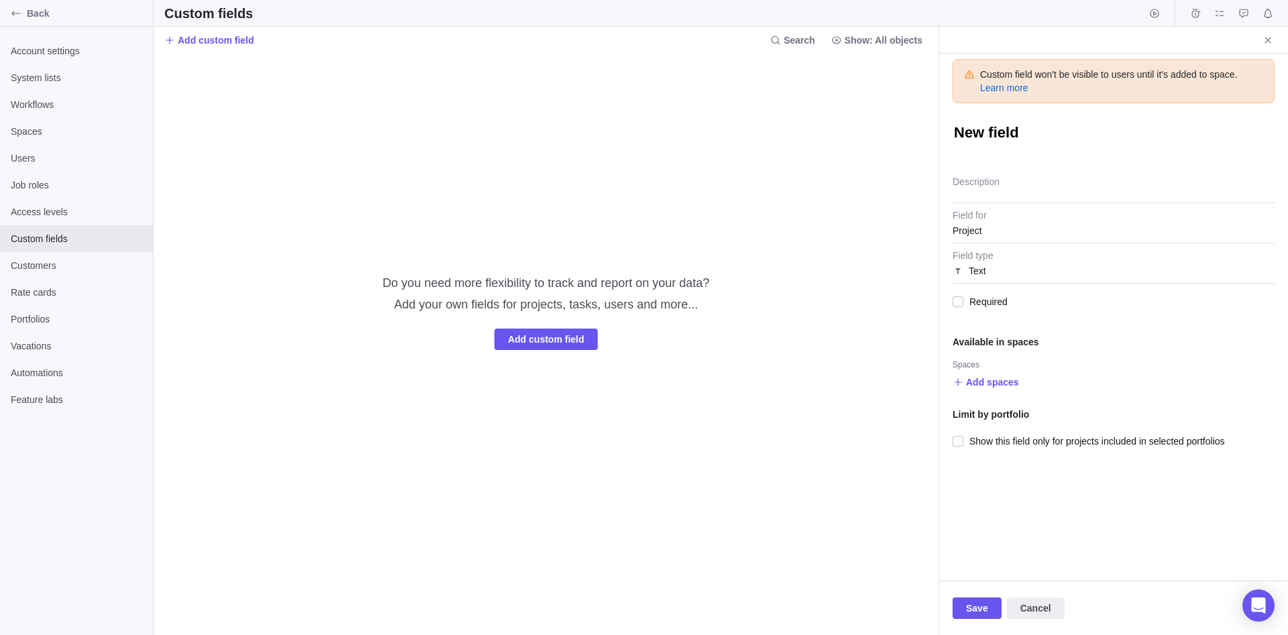
click at [966, 128] on textarea "New field" at bounding box center [1113, 134] width 322 height 23
click at [564, 338] on span "Add custom field" at bounding box center [546, 339] width 76 height 16
click at [50, 207] on span "Access levels" at bounding box center [76, 211] width 131 height 13
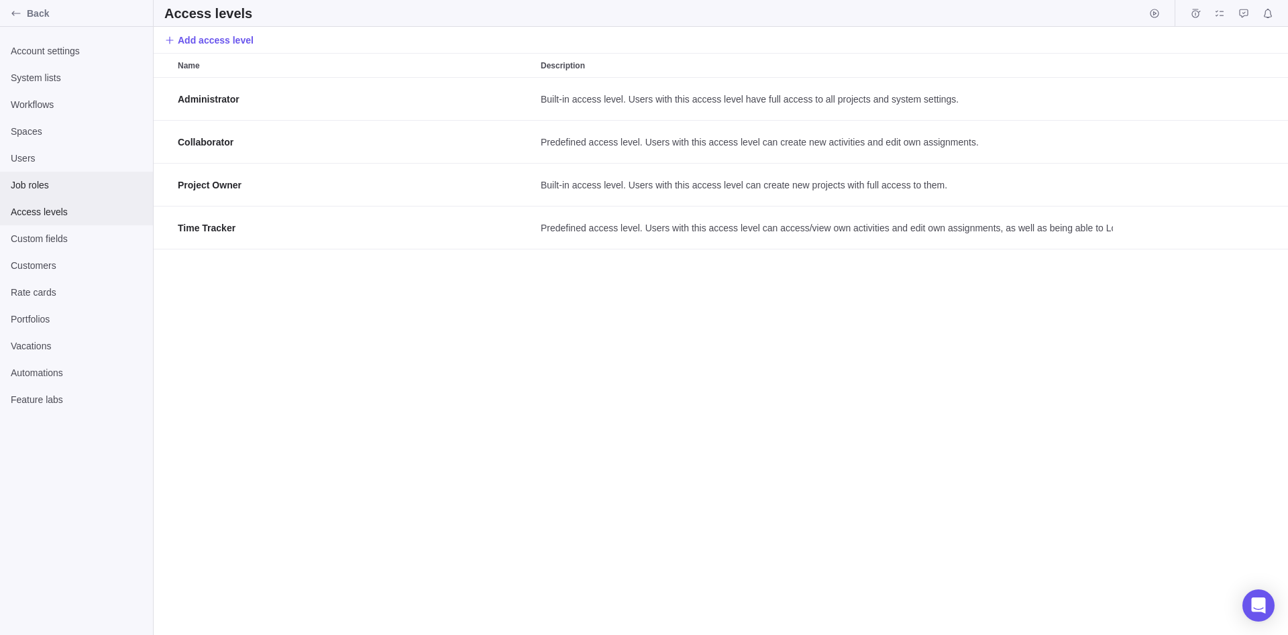
scroll to position [557, 1134]
click at [62, 184] on span "Job roles" at bounding box center [76, 184] width 131 height 13
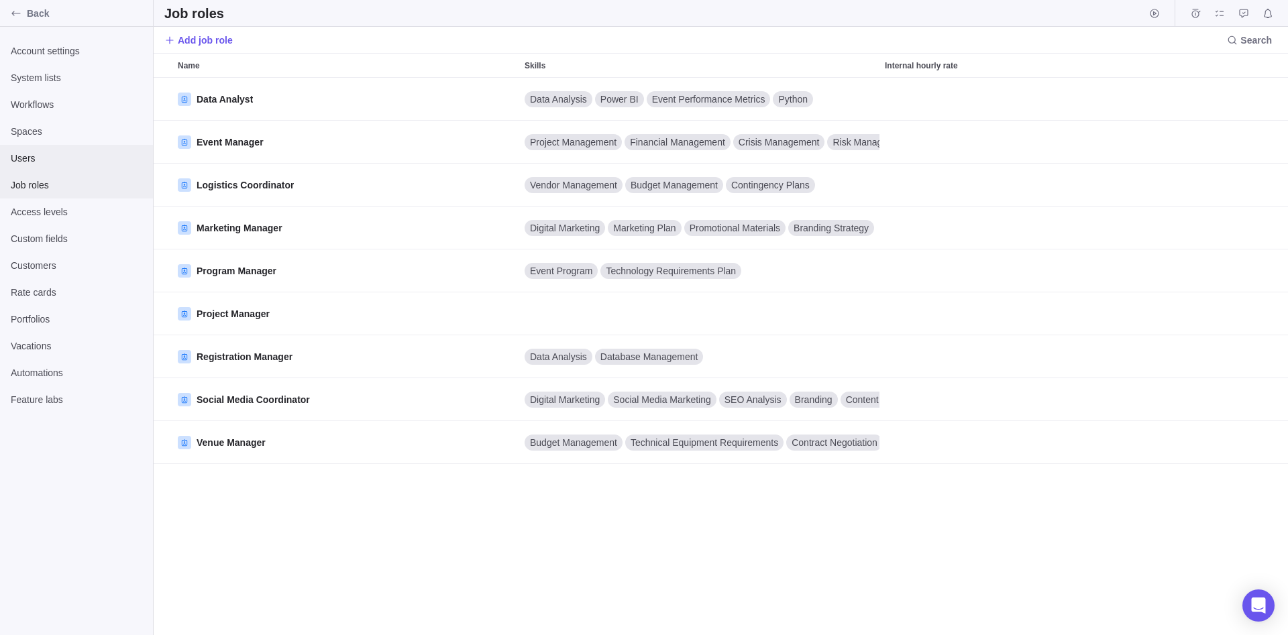
scroll to position [557, 1134]
click at [68, 155] on span "Users" at bounding box center [76, 158] width 131 height 13
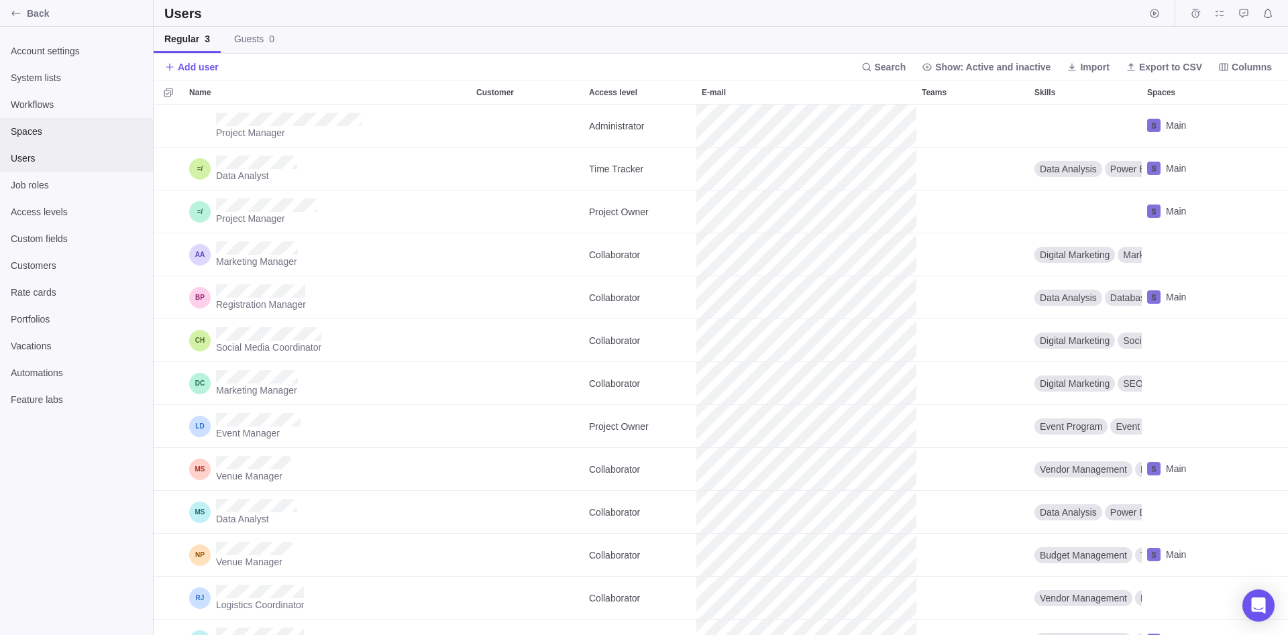
scroll to position [530, 1134]
click at [77, 119] on div "Spaces" at bounding box center [76, 131] width 153 height 27
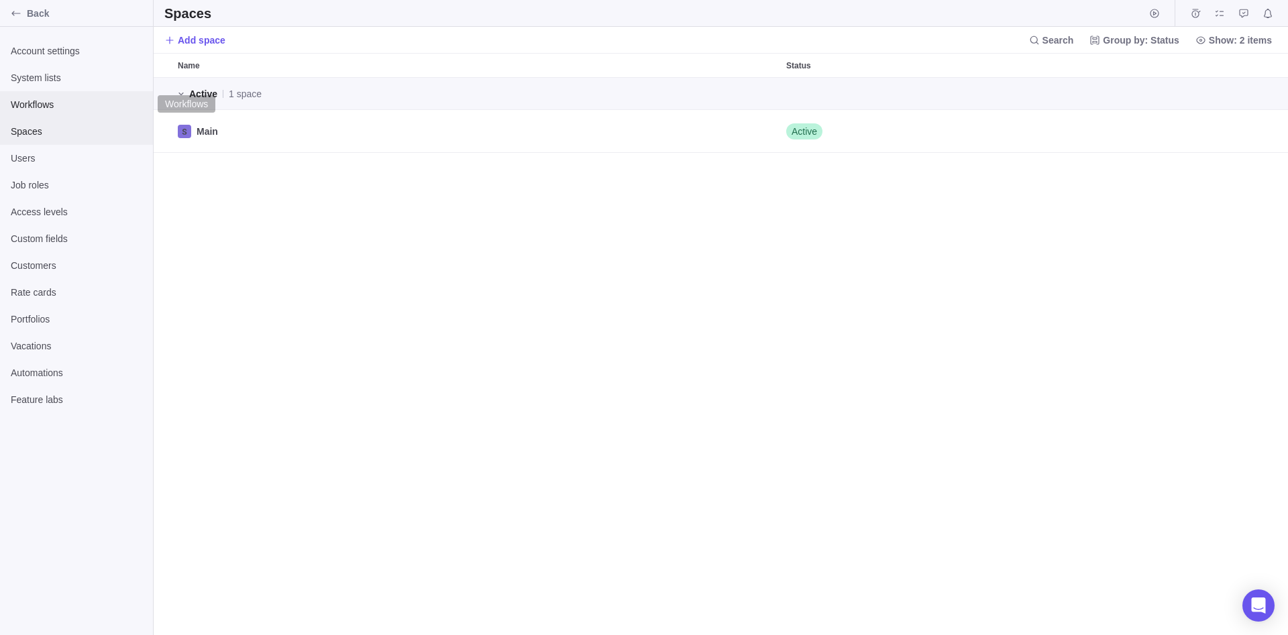
scroll to position [557, 1134]
click at [76, 109] on span "Workflows" at bounding box center [76, 104] width 131 height 13
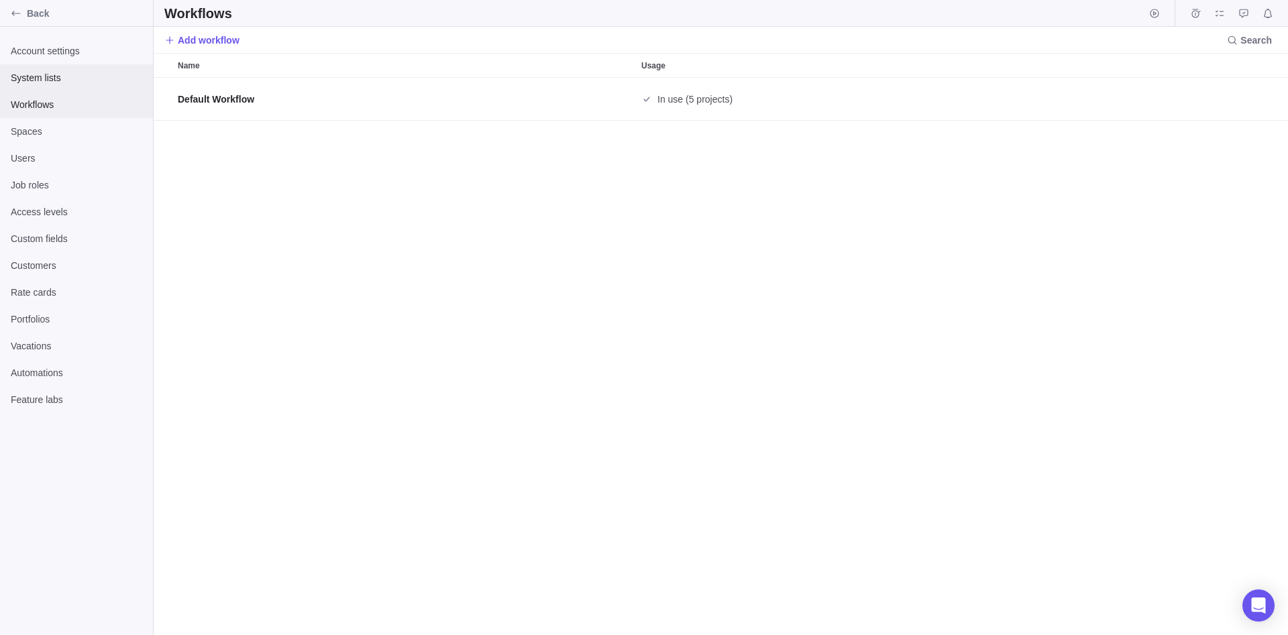
scroll to position [557, 1134]
click at [80, 72] on span "System lists" at bounding box center [76, 77] width 131 height 13
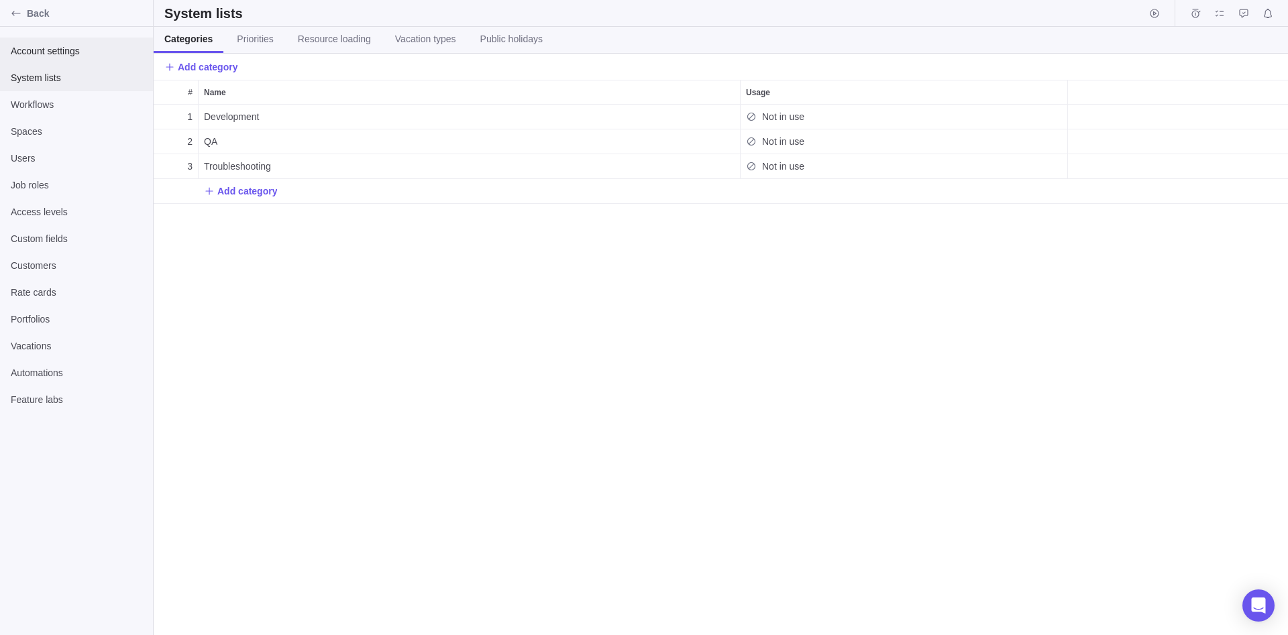
scroll to position [530, 1134]
click at [264, 47] on link "Priorities" at bounding box center [255, 40] width 58 height 26
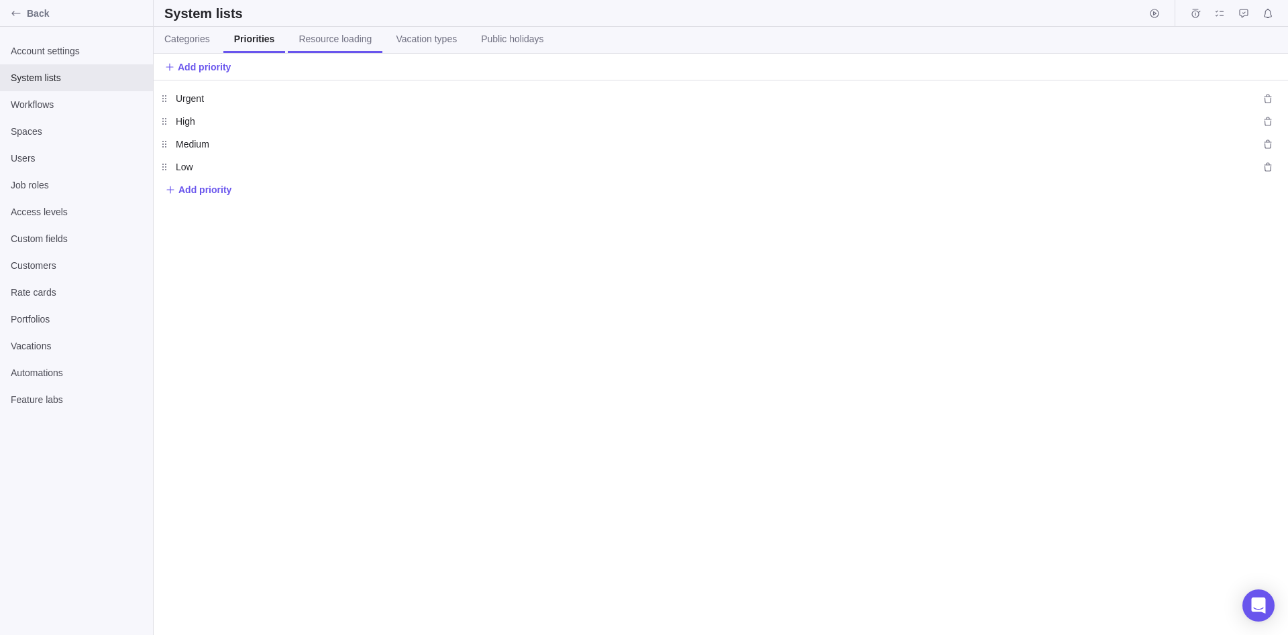
click at [298, 45] on span "Resource loading" at bounding box center [334, 38] width 73 height 13
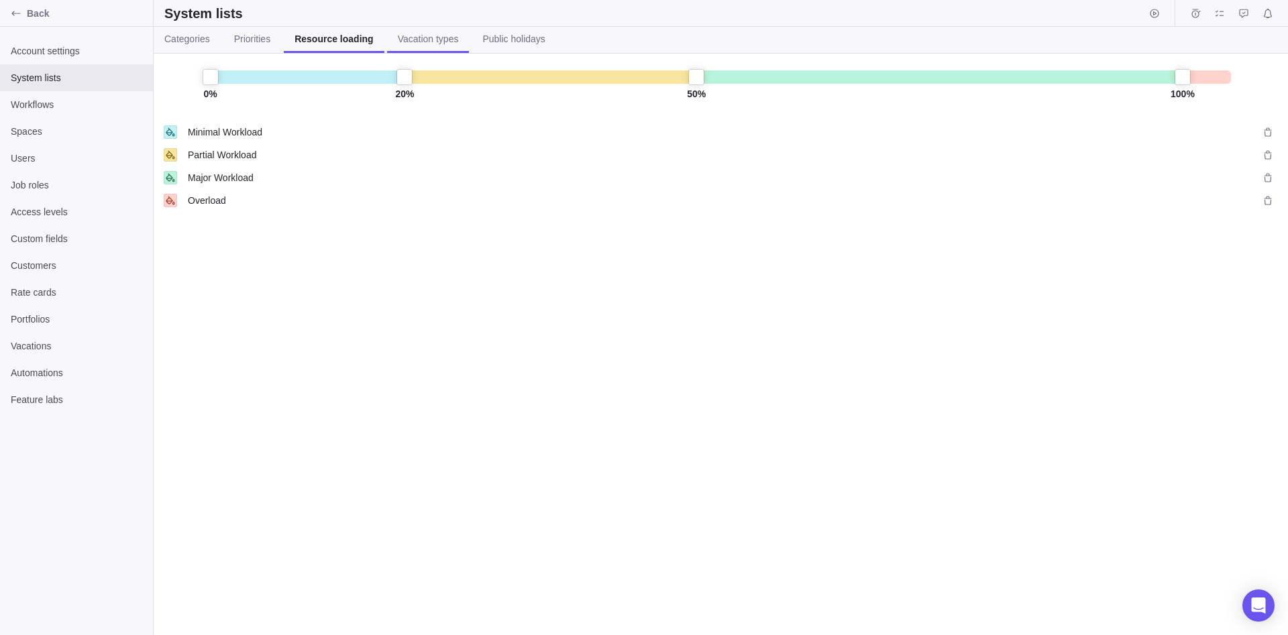
click at [387, 48] on link "Vacation types" at bounding box center [428, 40] width 82 height 26
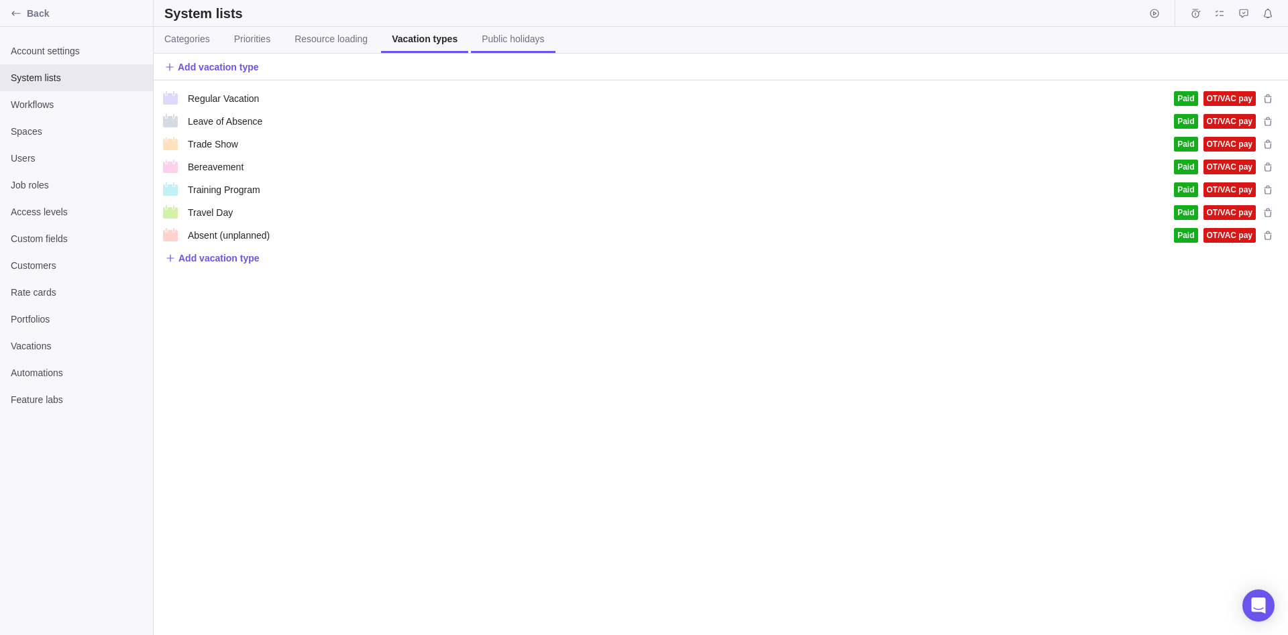
click at [496, 42] on span "Public holidays" at bounding box center [512, 38] width 62 height 13
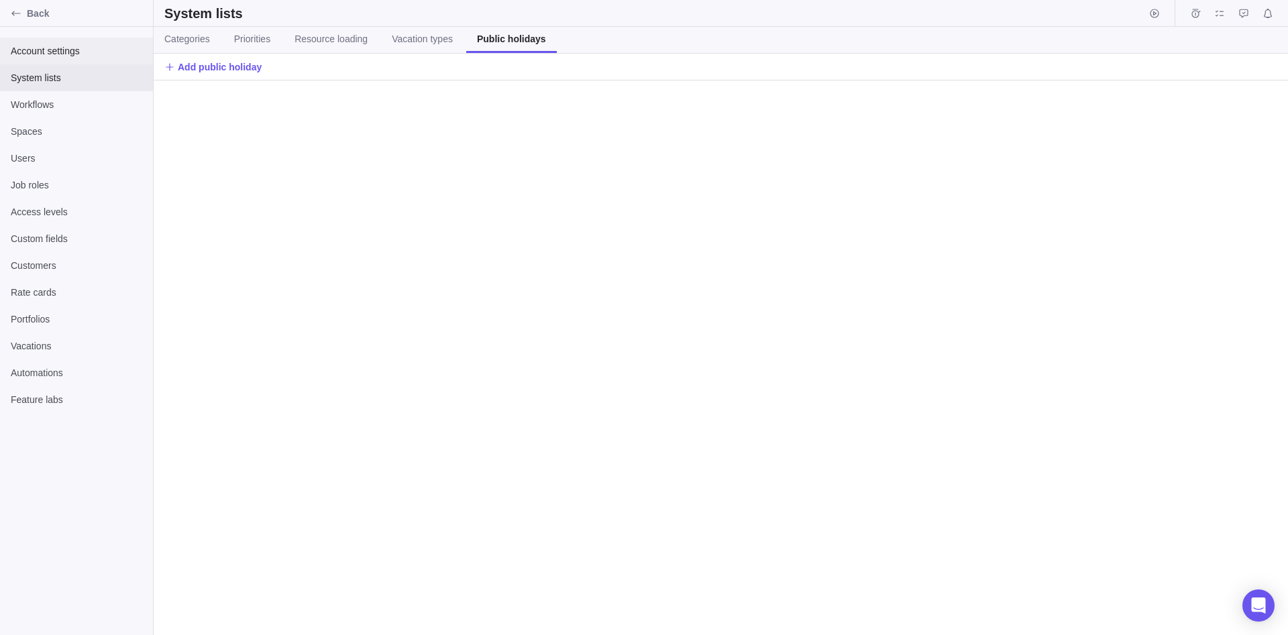
click at [32, 46] on span "Account settings" at bounding box center [76, 50] width 131 height 13
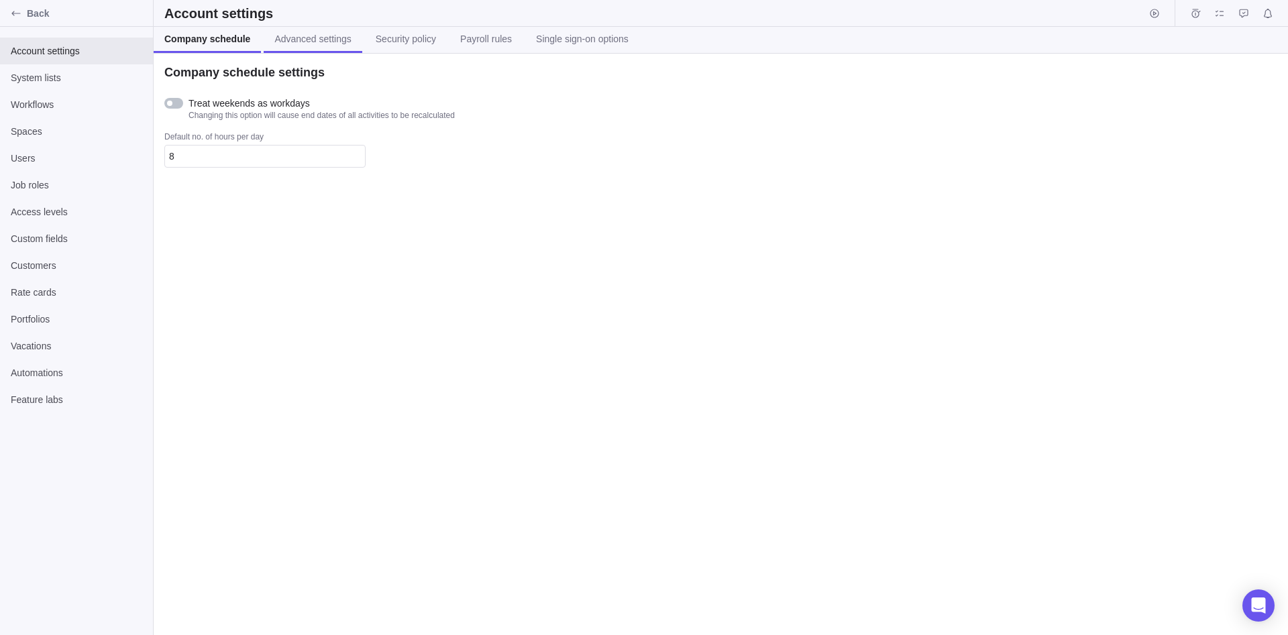
click at [304, 34] on span "Advanced settings" at bounding box center [312, 38] width 76 height 13
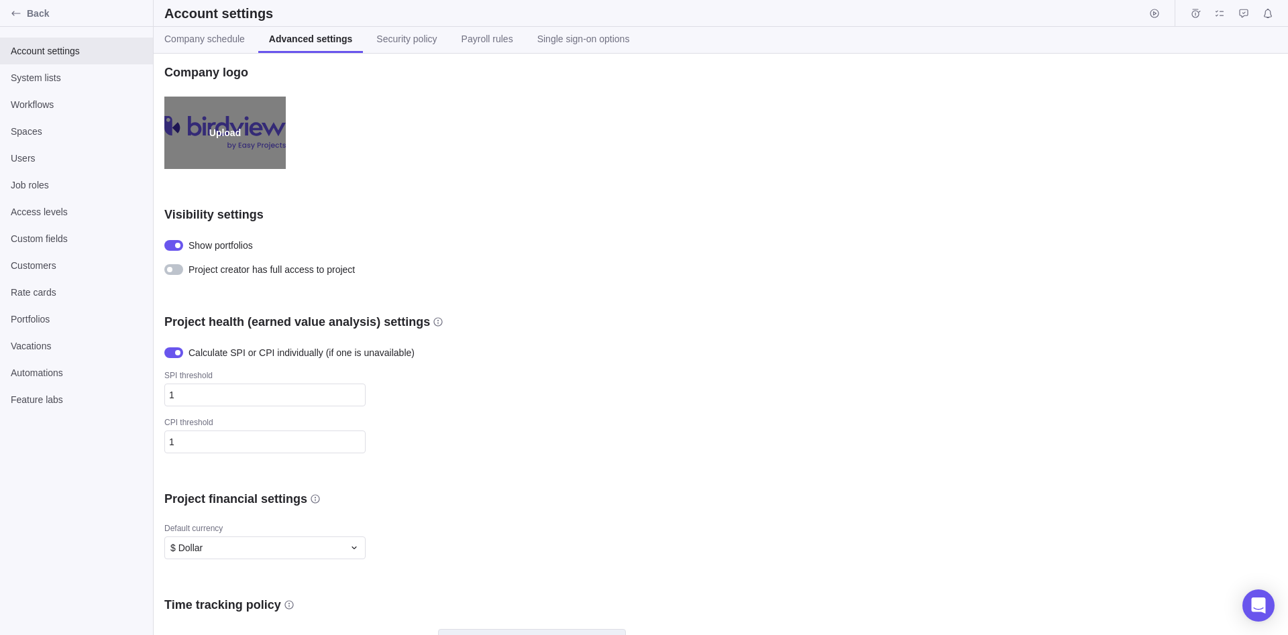
click at [215, 131] on label "Upload" at bounding box center [224, 133] width 121 height 72
click at [0, 0] on input "Upload" at bounding box center [0, 0] width 0 height 0
click at [235, 130] on label "Upload" at bounding box center [224, 133] width 121 height 72
click at [0, 0] on input "Upload" at bounding box center [0, 0] width 0 height 0
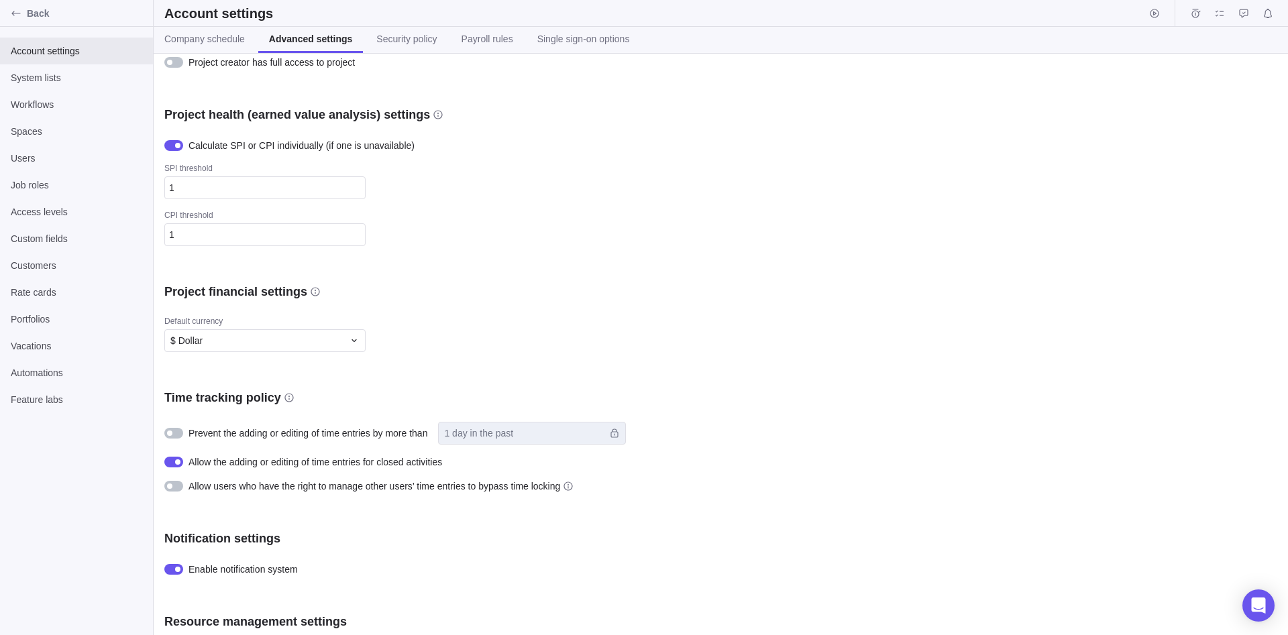
scroll to position [139, 0]
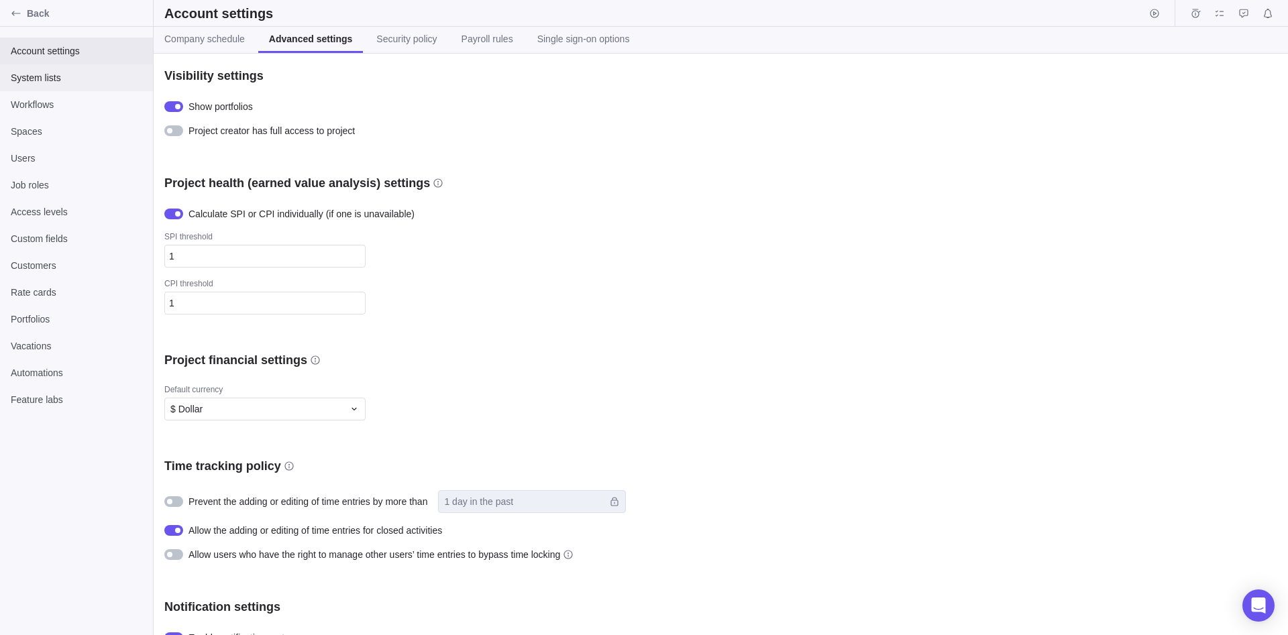
click at [107, 89] on div "System lists" at bounding box center [76, 77] width 153 height 27
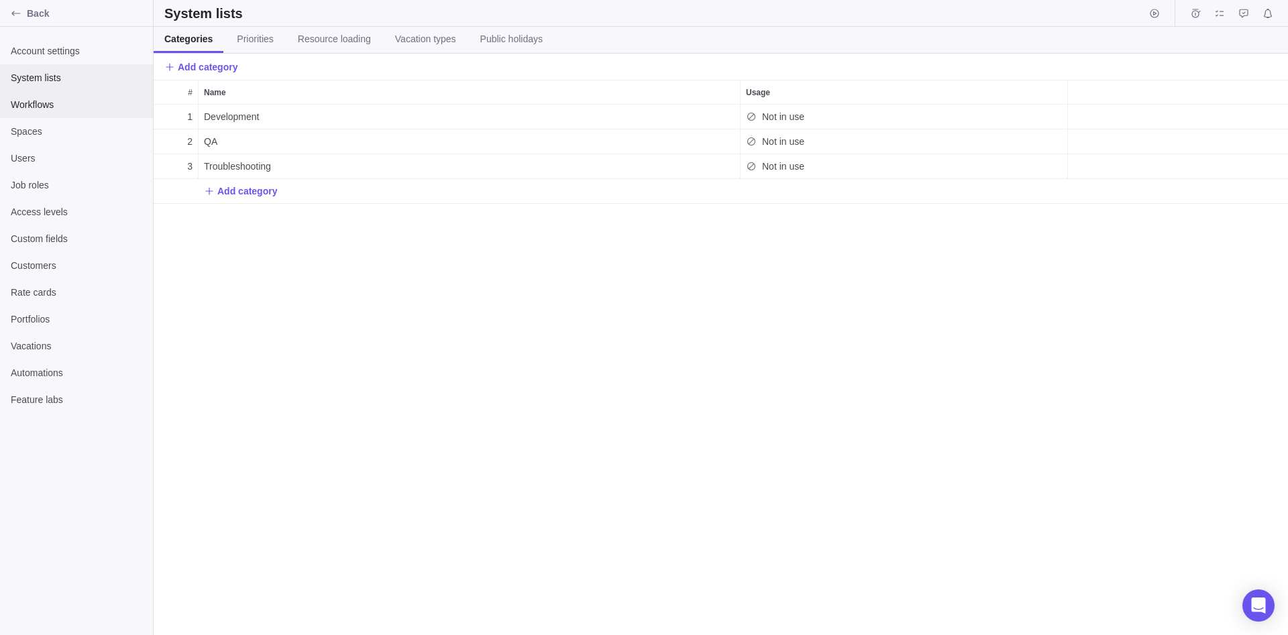
scroll to position [530, 1134]
click at [106, 100] on span "Workflows" at bounding box center [76, 104] width 131 height 13
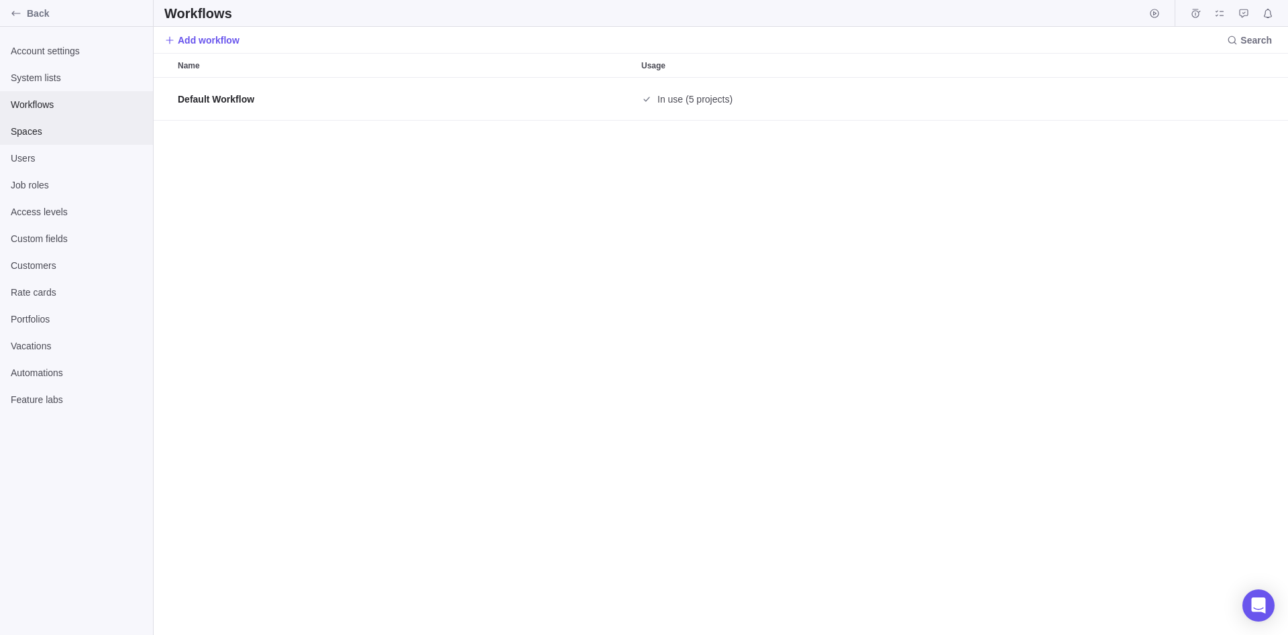
scroll to position [557, 1134]
click at [95, 131] on span "Spaces" at bounding box center [76, 131] width 131 height 13
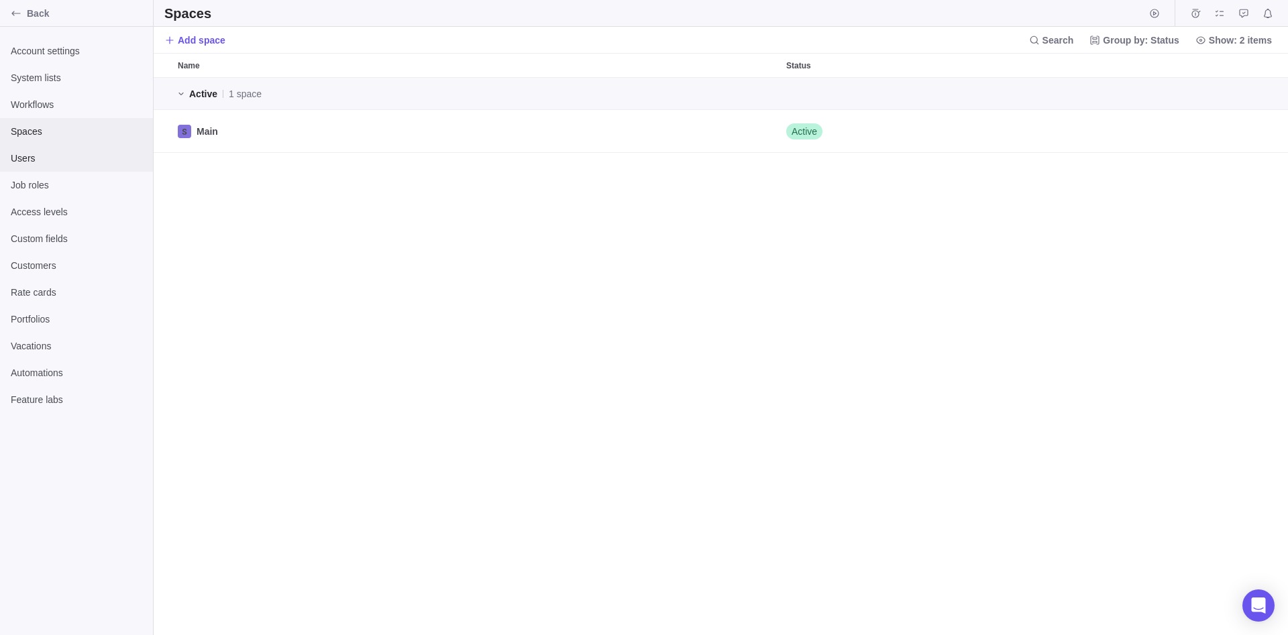
scroll to position [557, 1134]
click at [85, 168] on div "Users" at bounding box center [76, 158] width 153 height 27
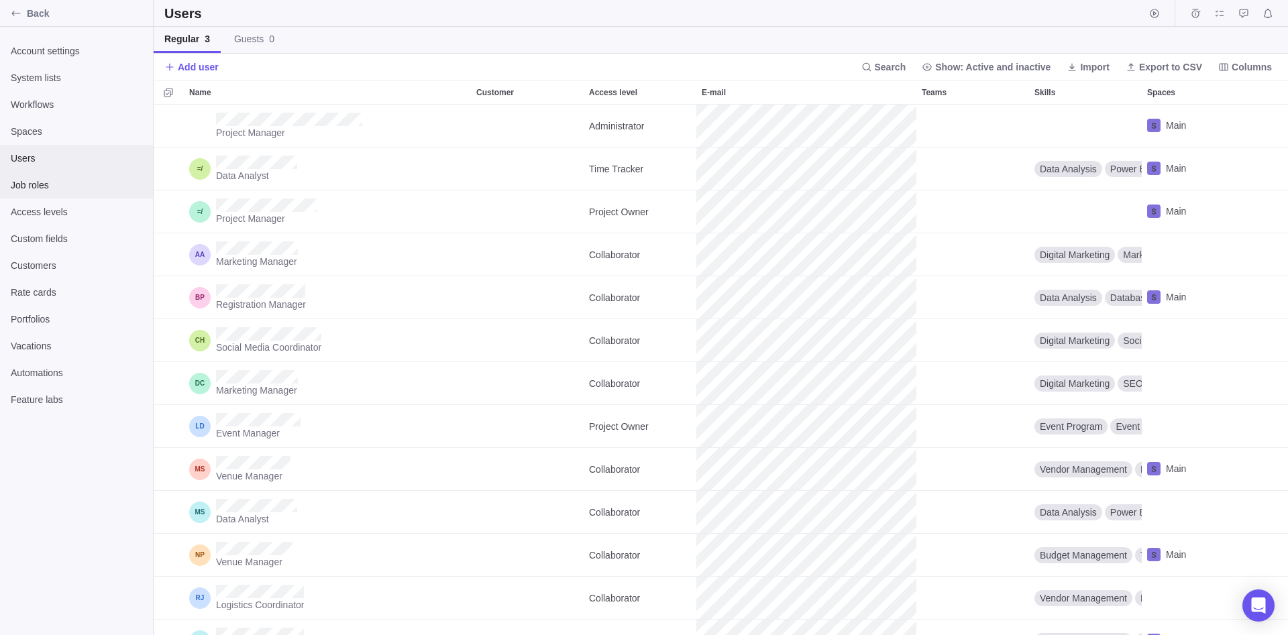
scroll to position [530, 1134]
click at [80, 206] on span "Access levels" at bounding box center [76, 211] width 131 height 13
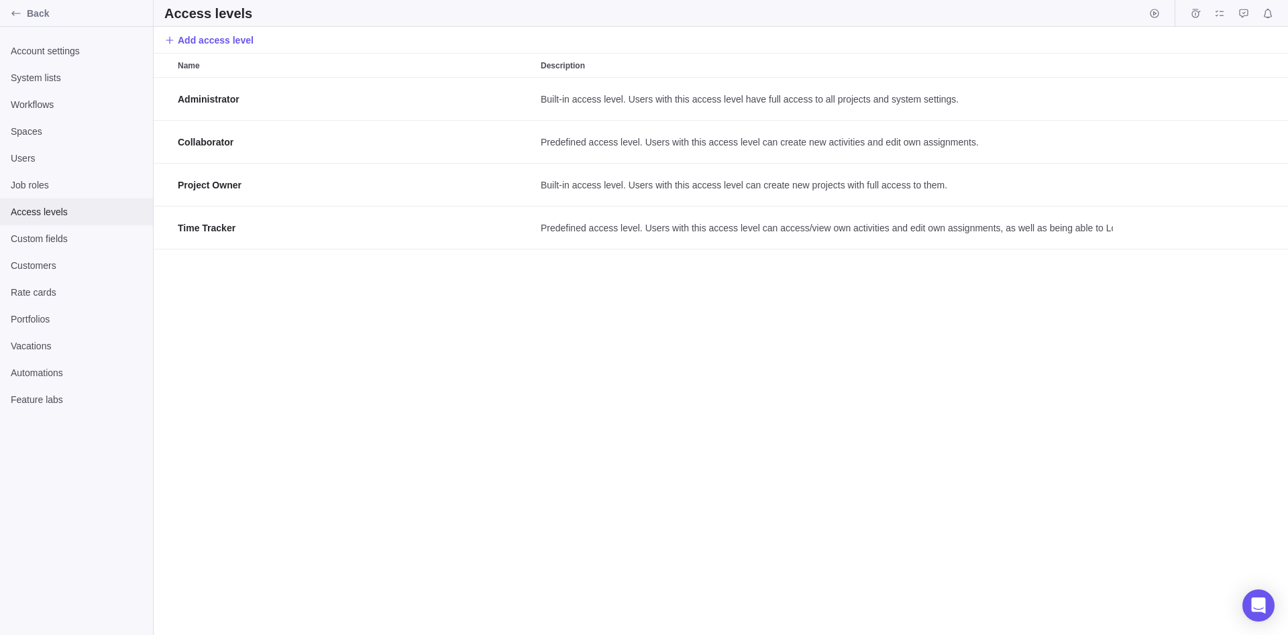
scroll to position [557, 1134]
click at [80, 234] on span "Custom fields" at bounding box center [76, 238] width 131 height 13
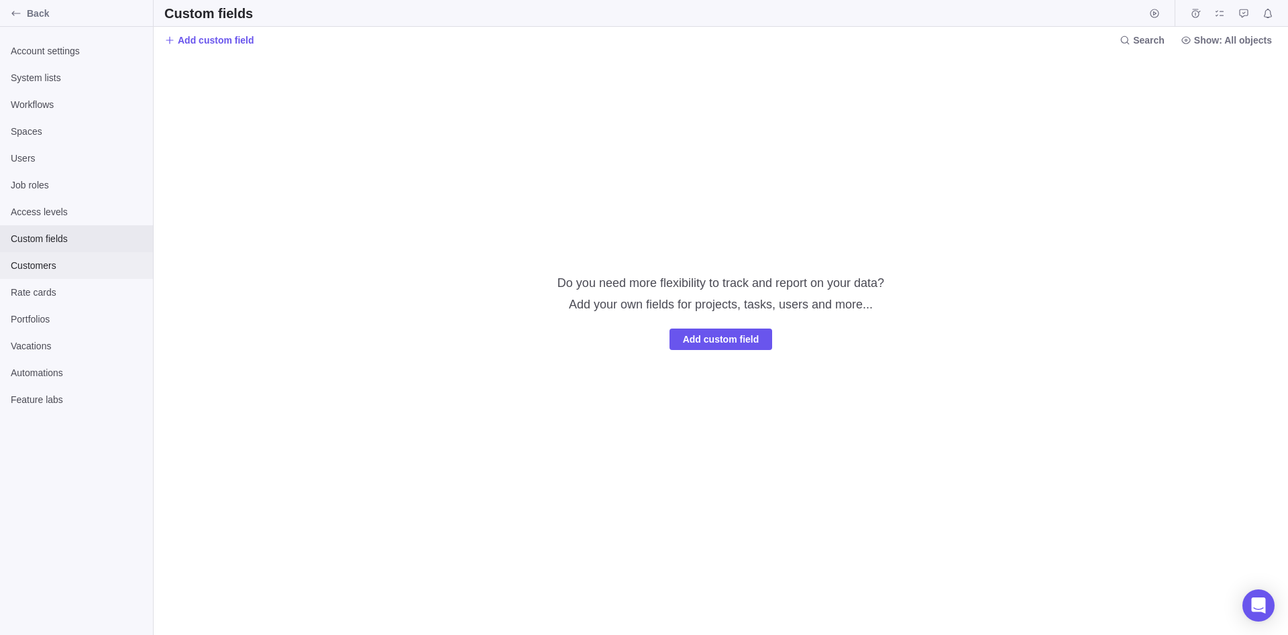
click at [84, 271] on span "Customers" at bounding box center [76, 265] width 131 height 13
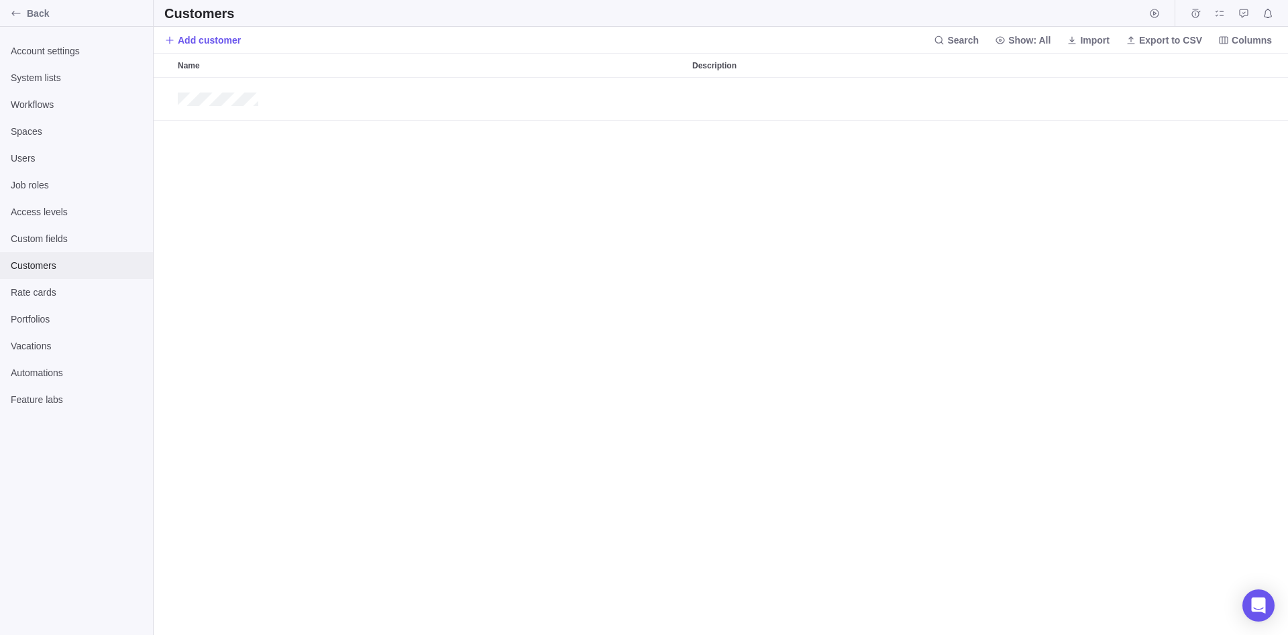
scroll to position [557, 1134]
click at [89, 297] on span "Rate cards" at bounding box center [76, 292] width 131 height 13
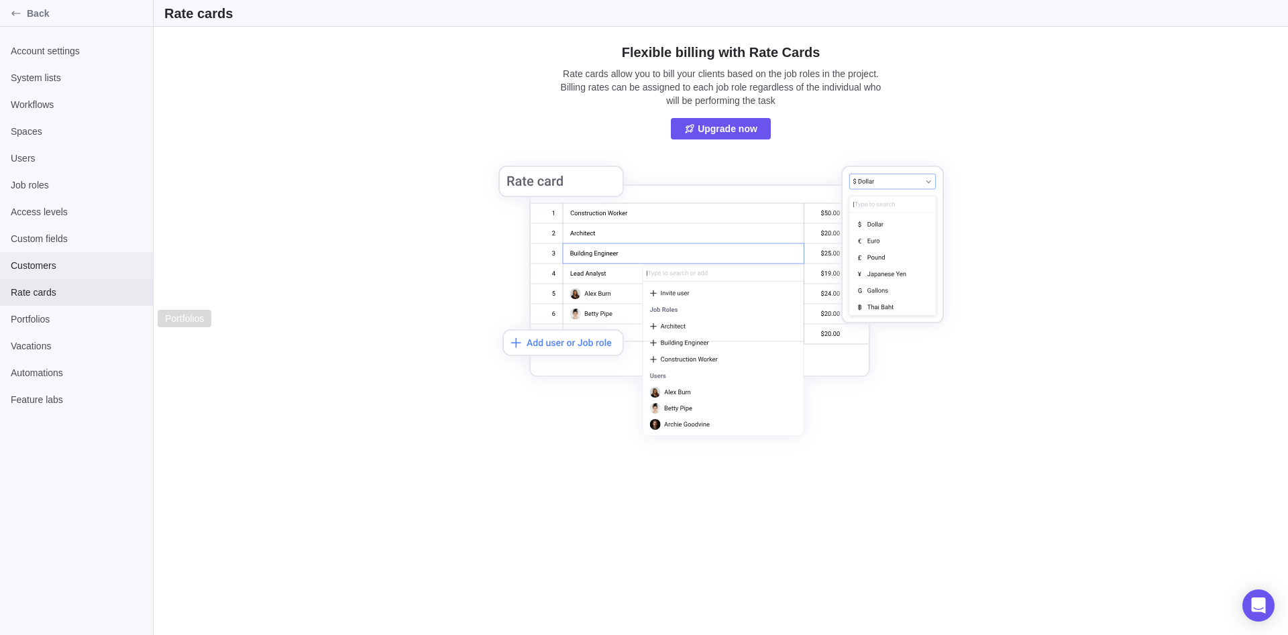
click at [79, 268] on span "Customers" at bounding box center [76, 265] width 131 height 13
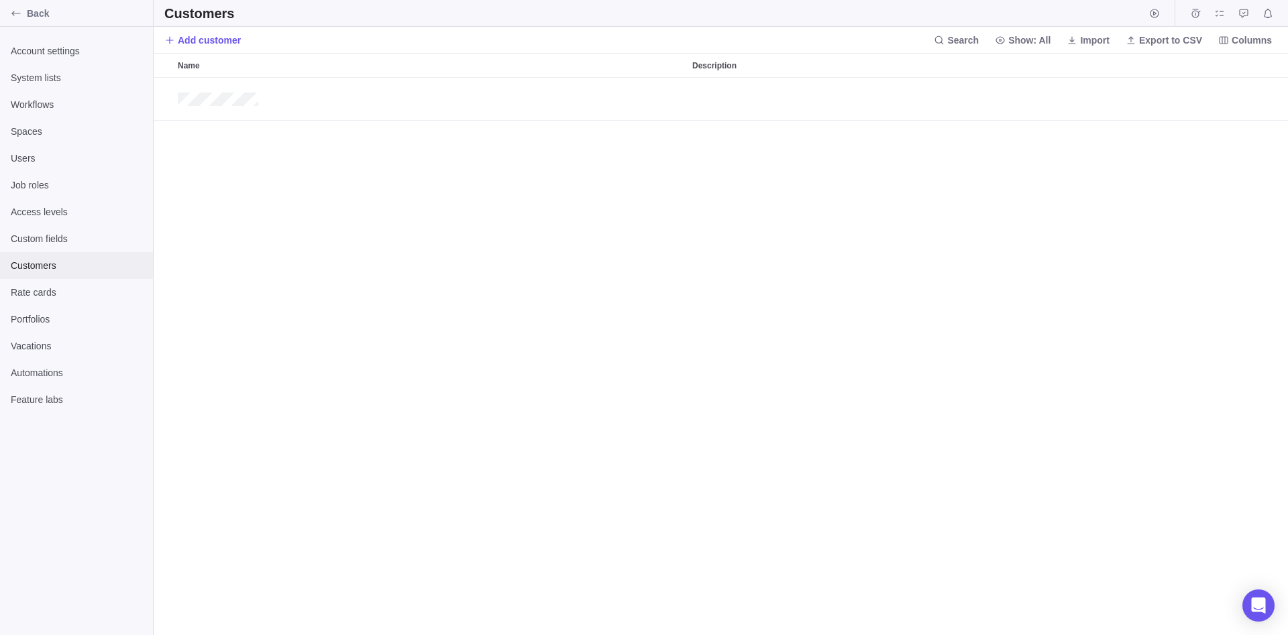
scroll to position [1, 1]
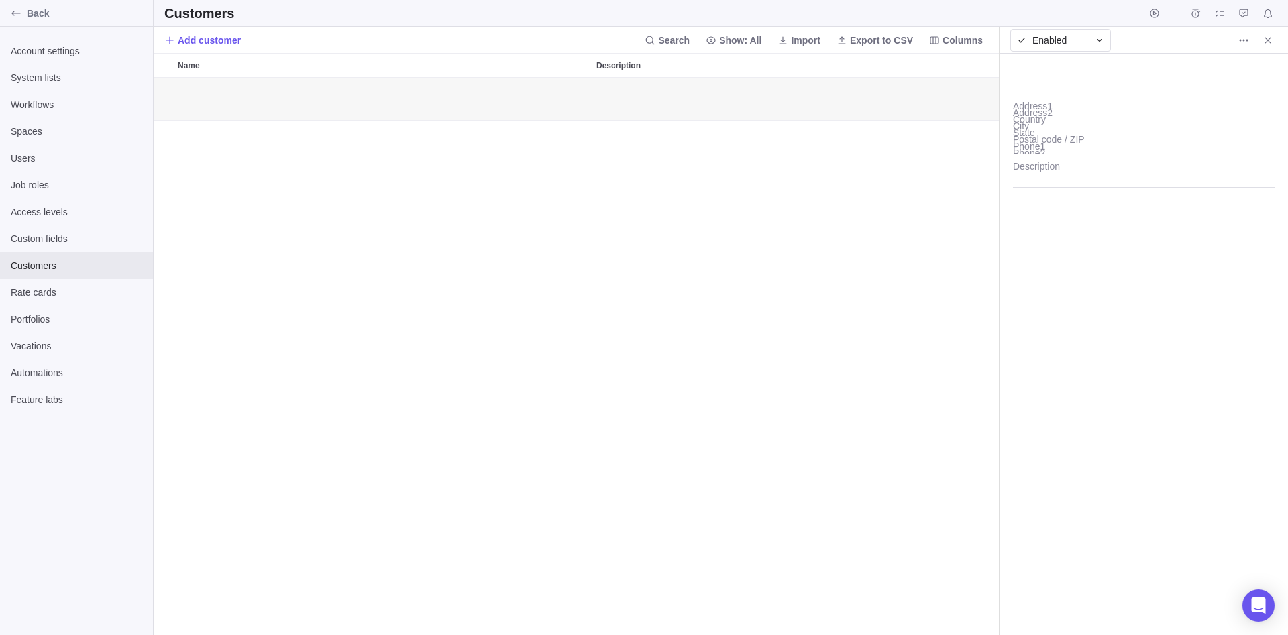
scroll to position [557, 845]
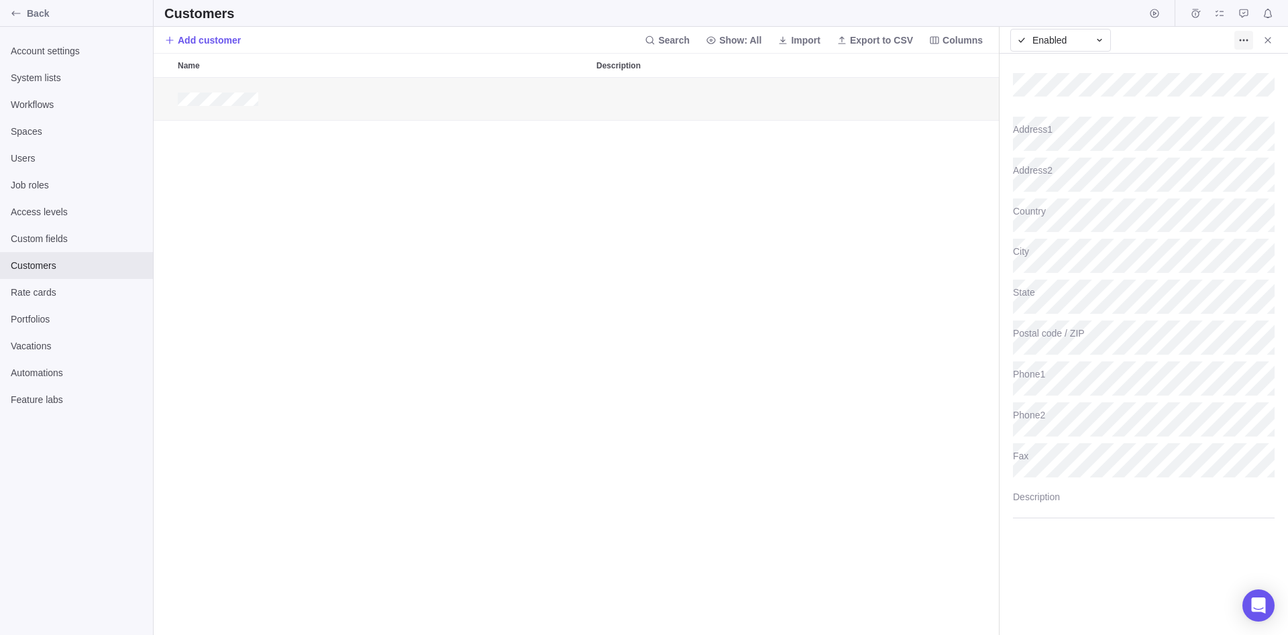
type textarea "x"
click at [1248, 35] on icon "More actions" at bounding box center [1243, 40] width 11 height 11
click at [36, 293] on body "Back Account settings System lists Workflows Spaces Users Job roles Access leve…" at bounding box center [644, 317] width 1288 height 635
click at [35, 297] on span "Rate cards" at bounding box center [76, 292] width 131 height 13
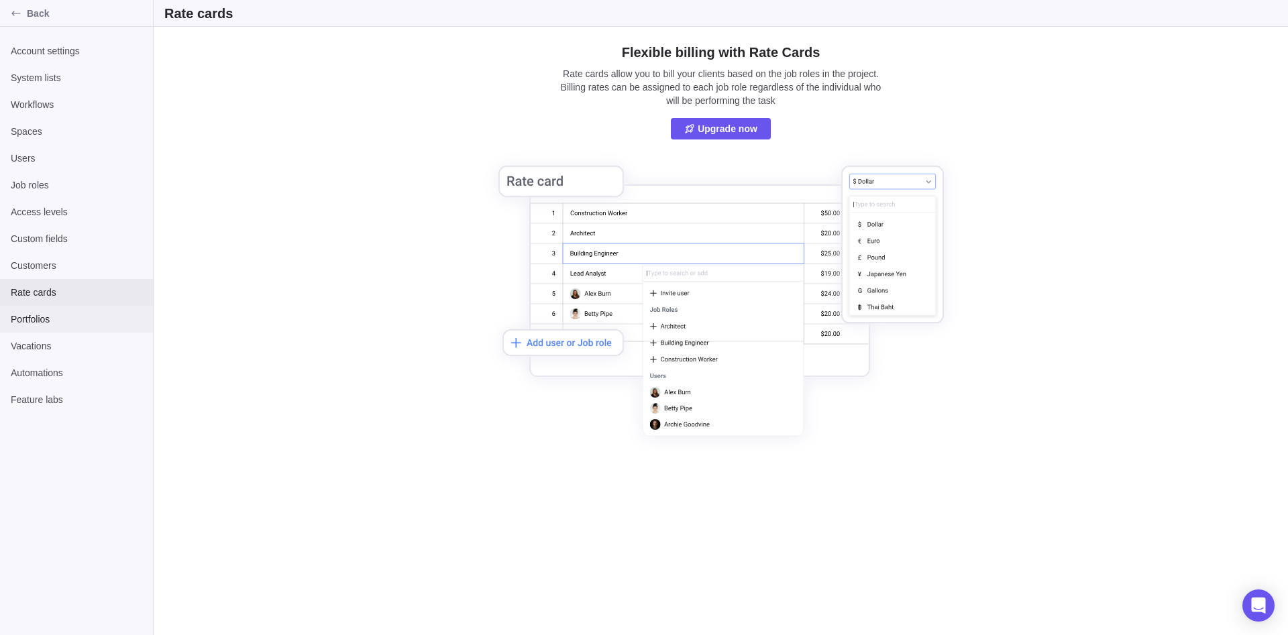
click at [37, 320] on span "Portfolios" at bounding box center [76, 318] width 131 height 13
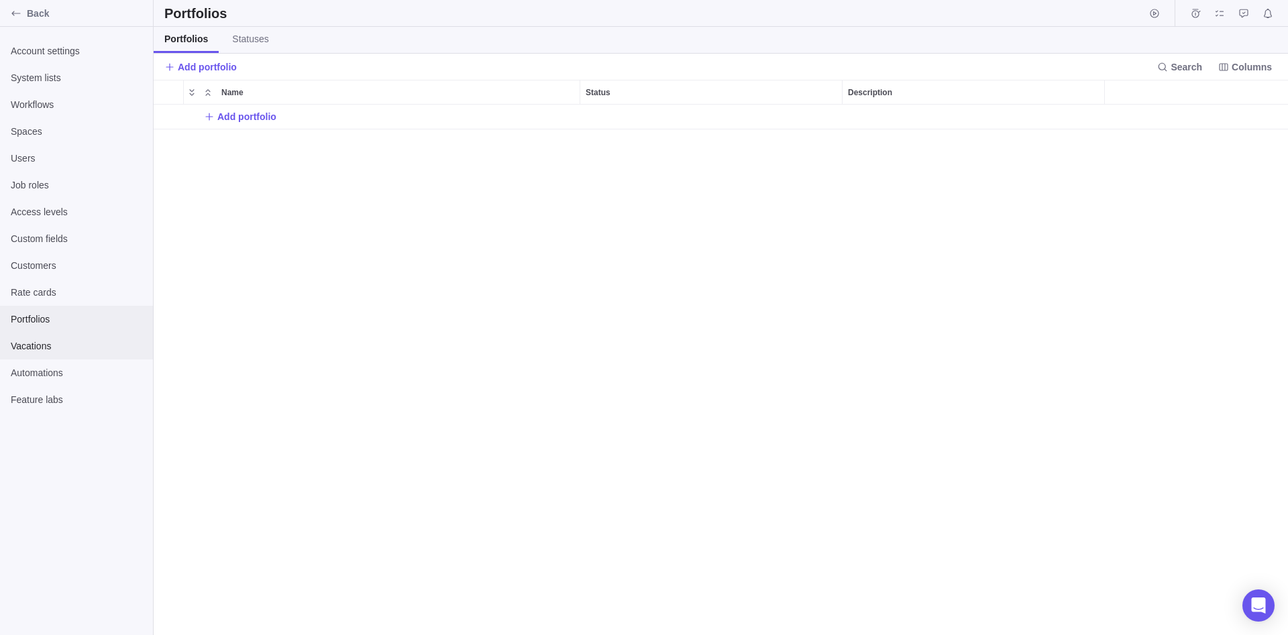
scroll to position [530, 1134]
click at [40, 343] on span "Vacations" at bounding box center [76, 345] width 131 height 13
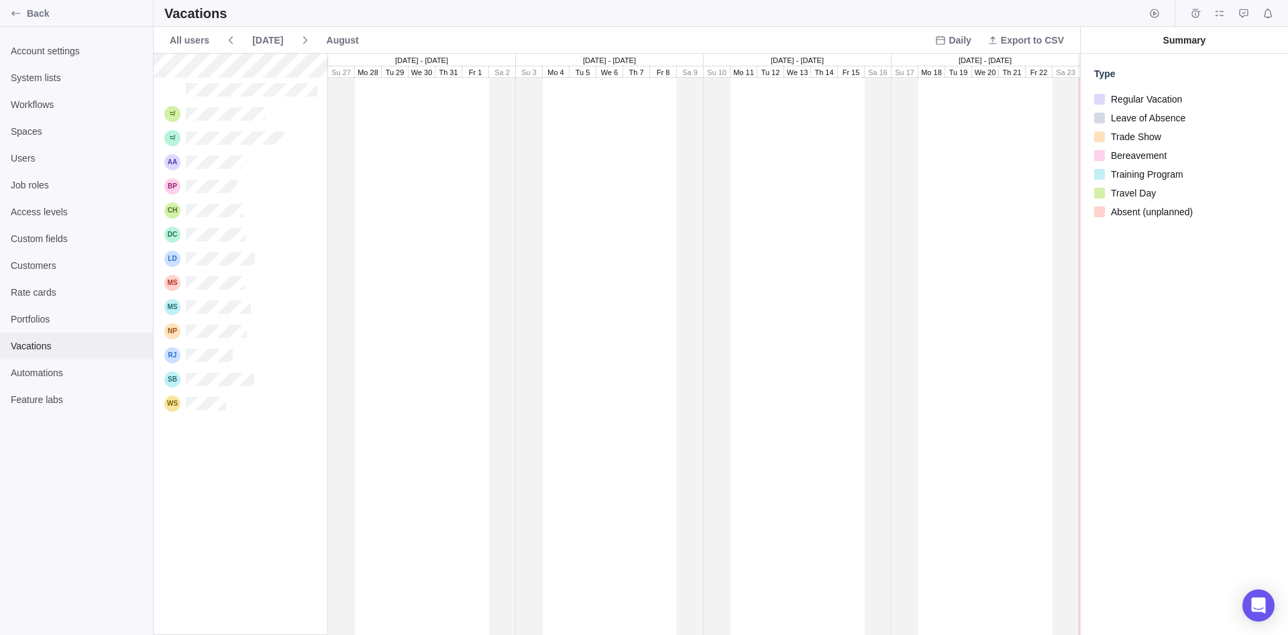
scroll to position [581, 926]
click at [46, 370] on span "Automations" at bounding box center [76, 372] width 131 height 13
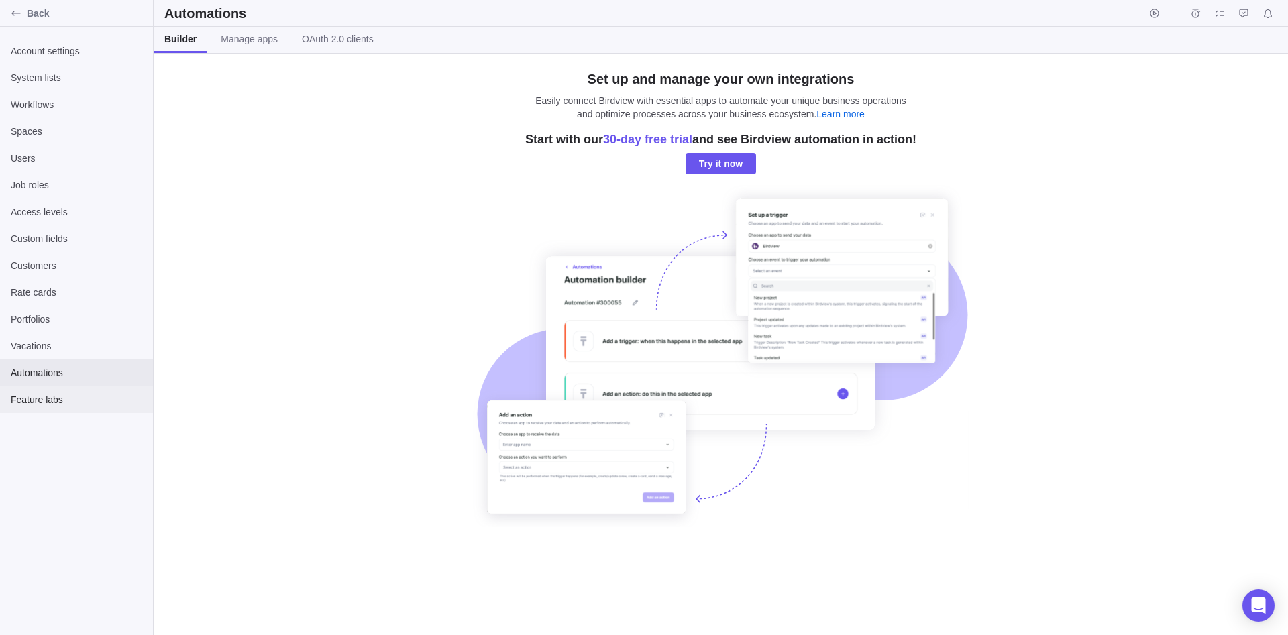
click at [48, 391] on div "Feature labs" at bounding box center [76, 399] width 153 height 27
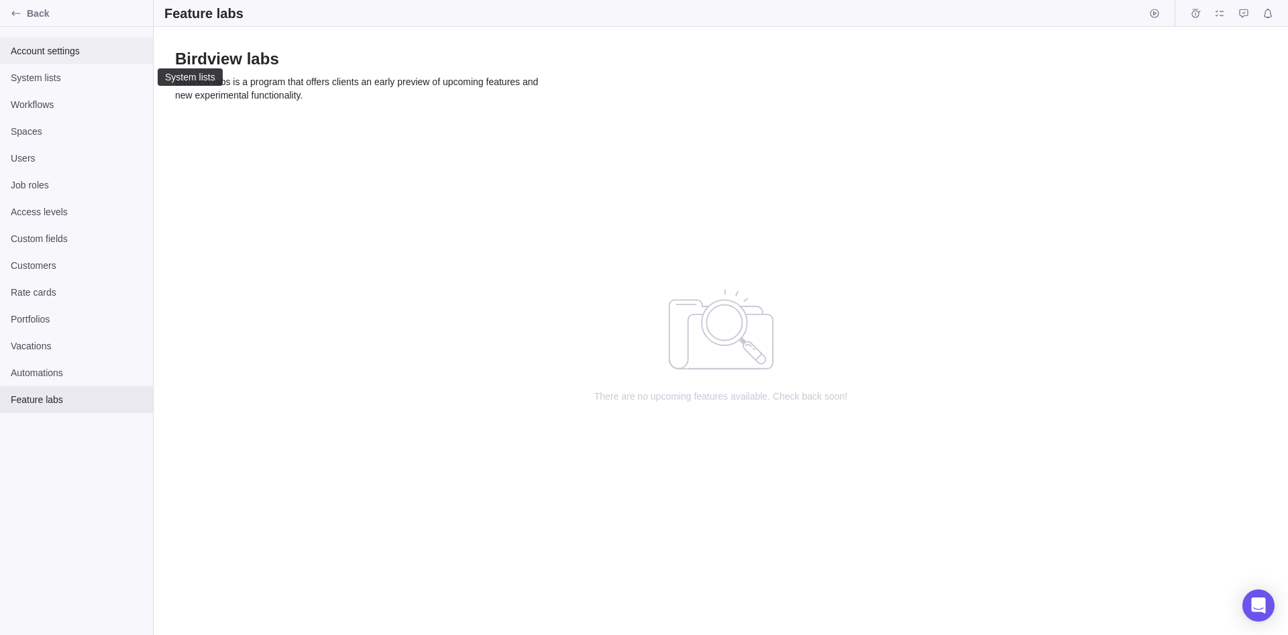
click at [78, 46] on span "Account settings" at bounding box center [76, 50] width 131 height 13
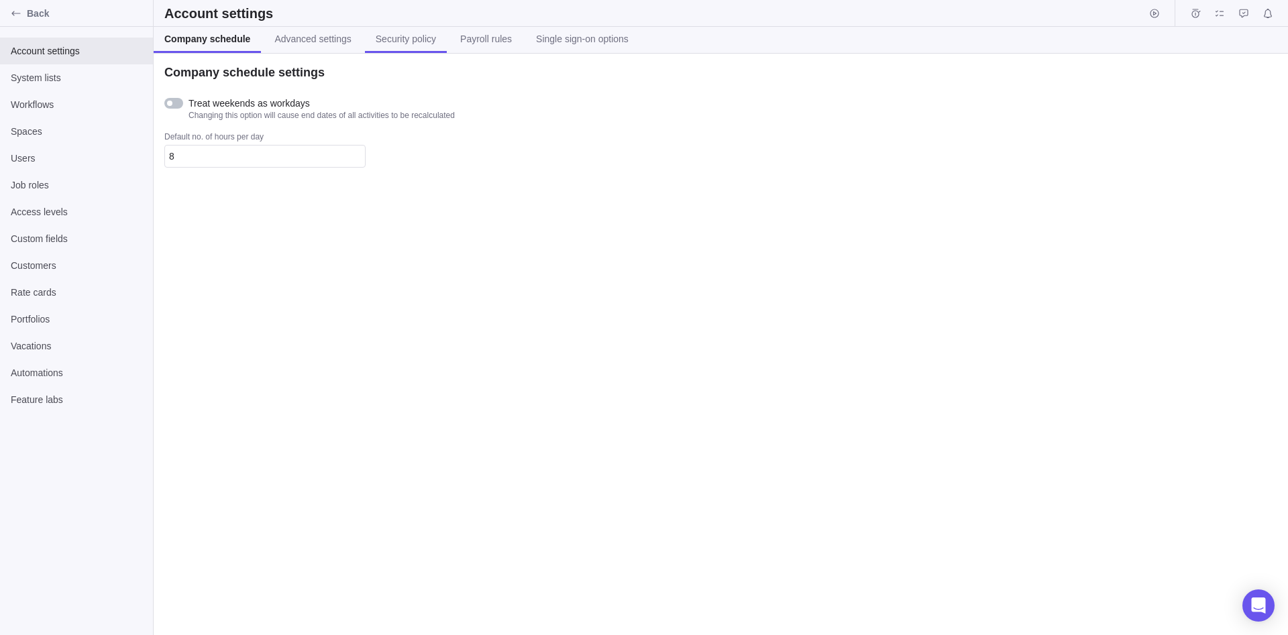
click at [400, 37] on span "Security policy" at bounding box center [406, 38] width 60 height 13
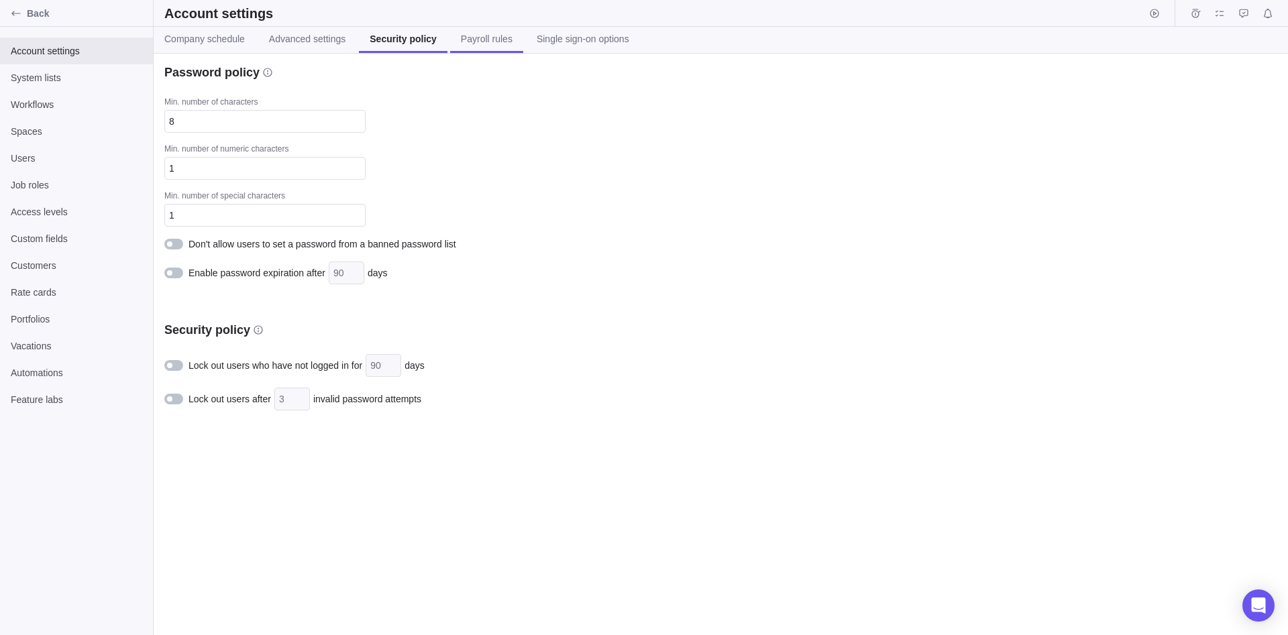
click at [501, 40] on span "Payroll rules" at bounding box center [487, 38] width 52 height 13
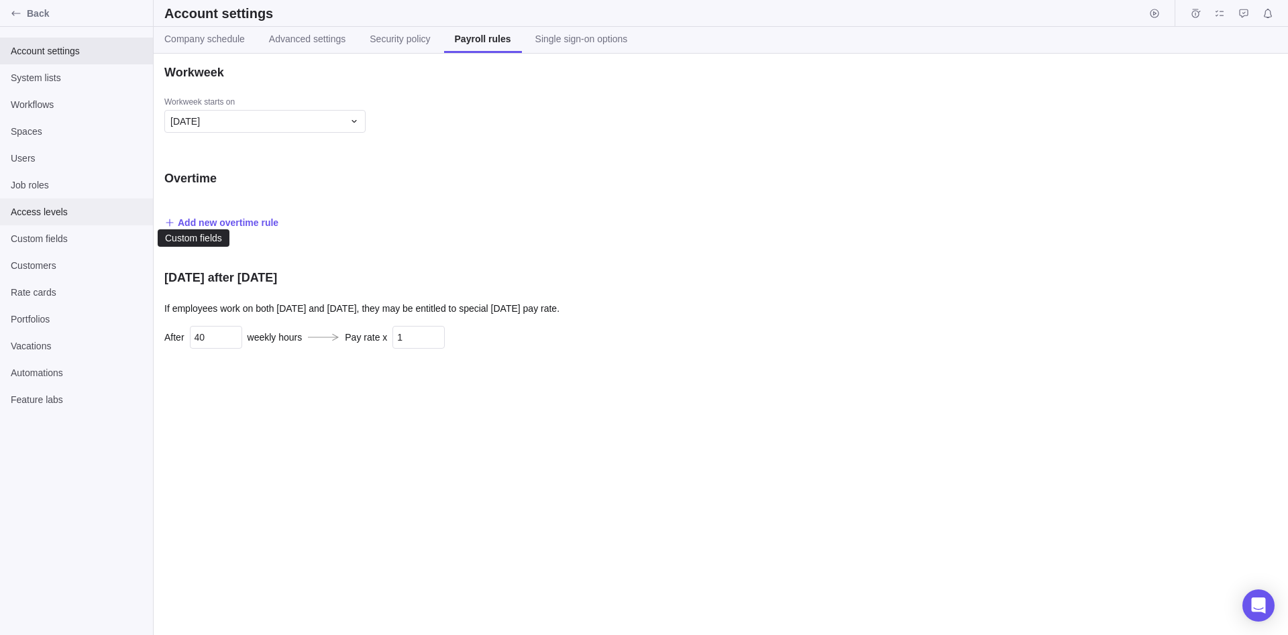
click at [37, 219] on div "Access levels" at bounding box center [76, 211] width 153 height 27
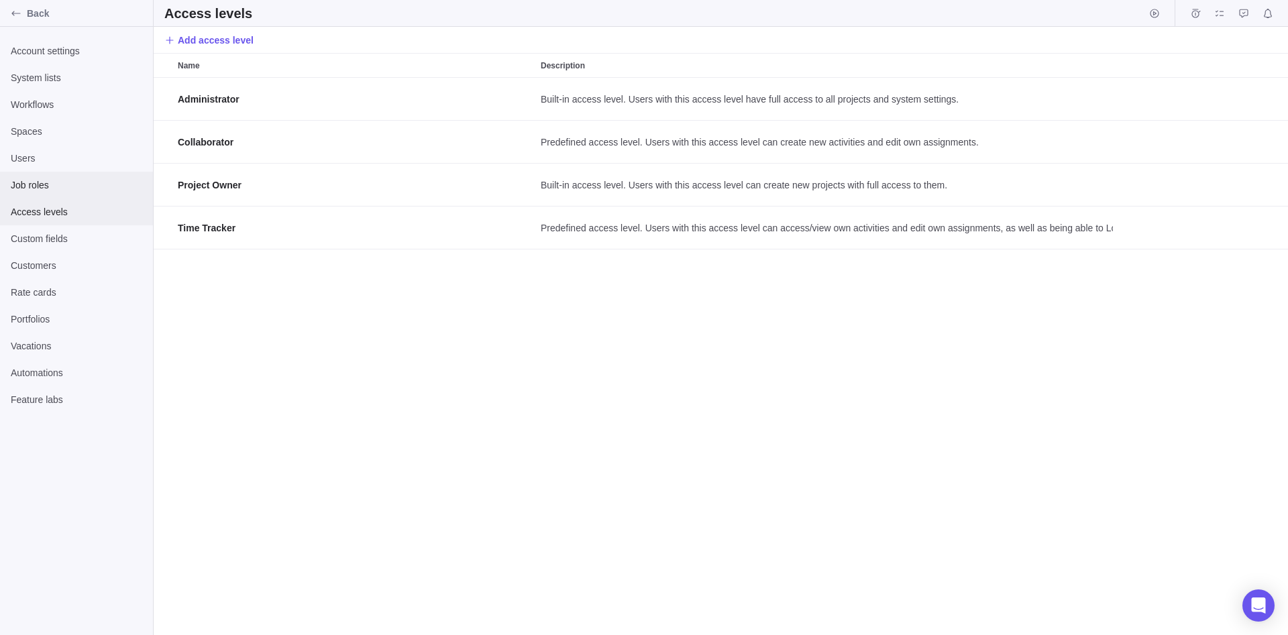
scroll to position [557, 1134]
click at [58, 185] on span "Job roles" at bounding box center [76, 184] width 131 height 13
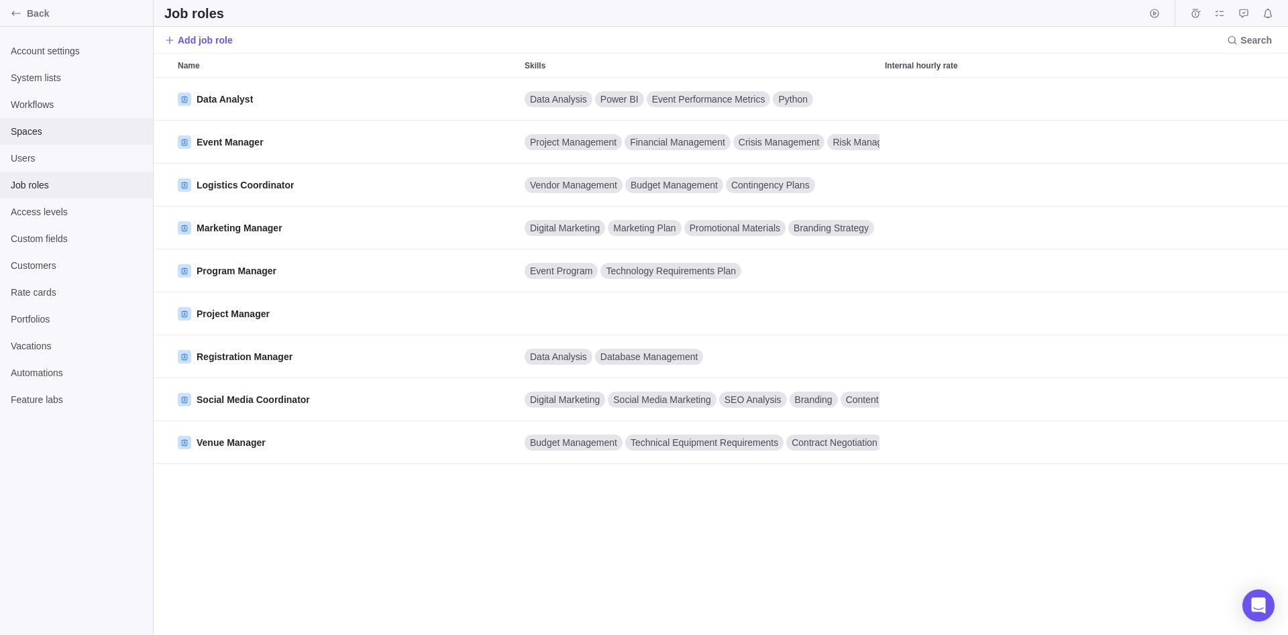
scroll to position [557, 1134]
click at [63, 74] on span "System lists" at bounding box center [76, 77] width 131 height 13
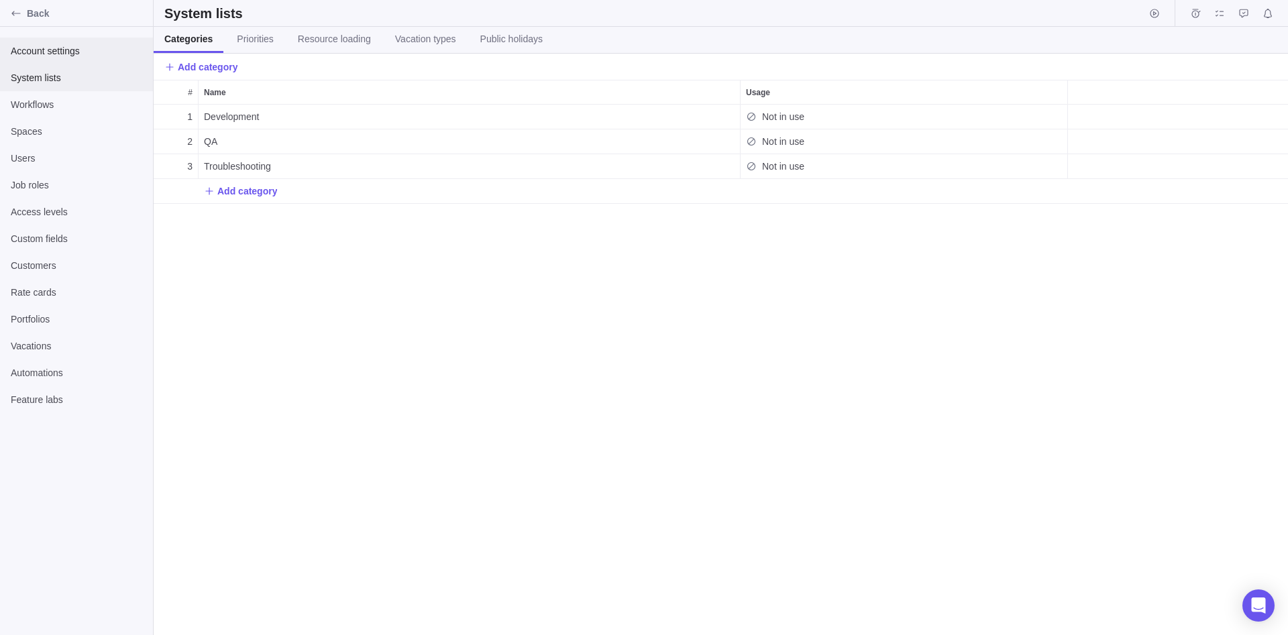
scroll to position [530, 1134]
click at [85, 52] on span "Account settings" at bounding box center [76, 50] width 131 height 13
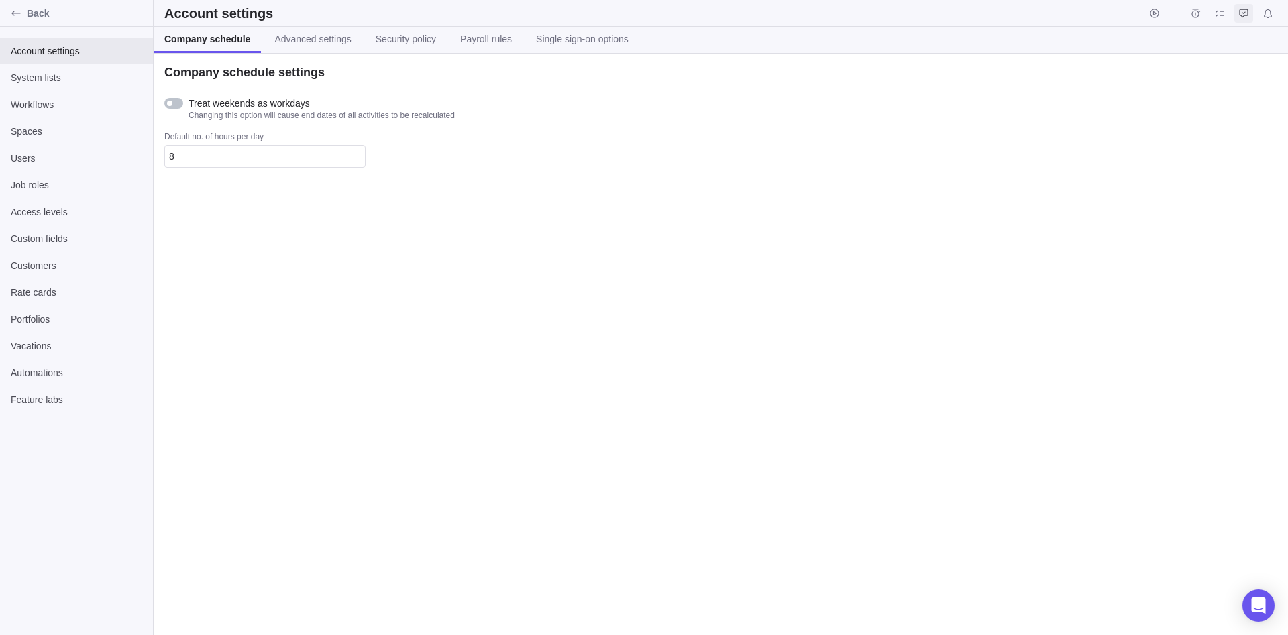
click at [1240, 11] on icon "Approval requests" at bounding box center [1243, 13] width 11 height 11
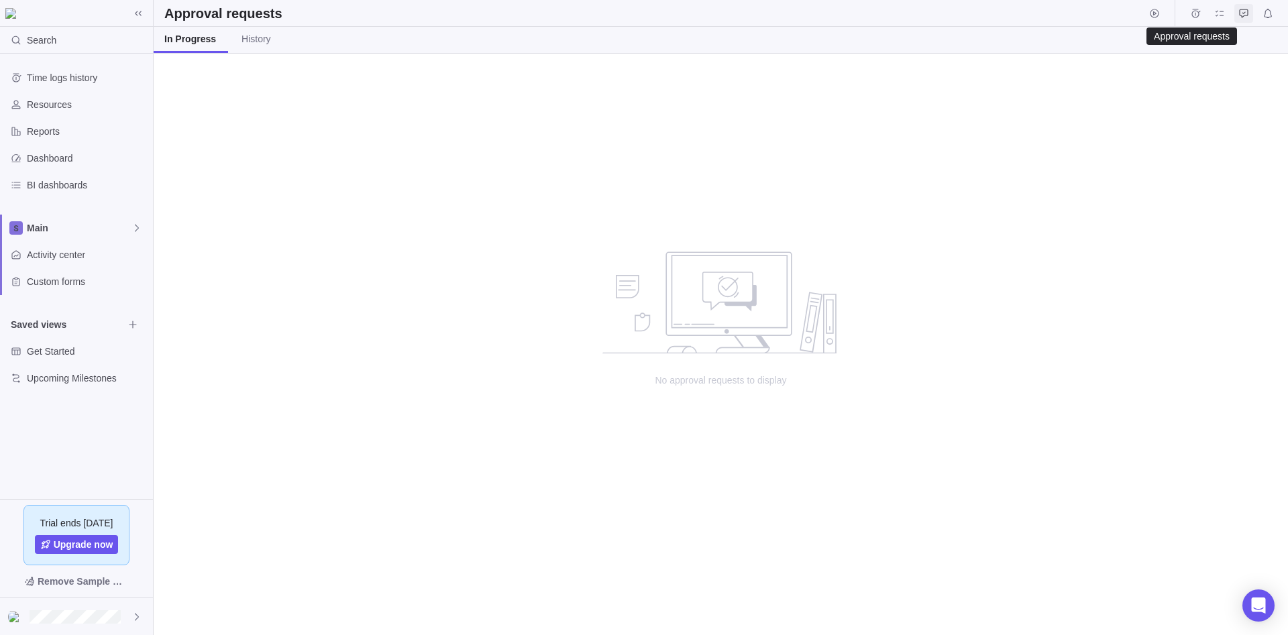
scroll to position [1, 1]
click at [1152, 14] on icon "Start timer" at bounding box center [1154, 13] width 11 height 11
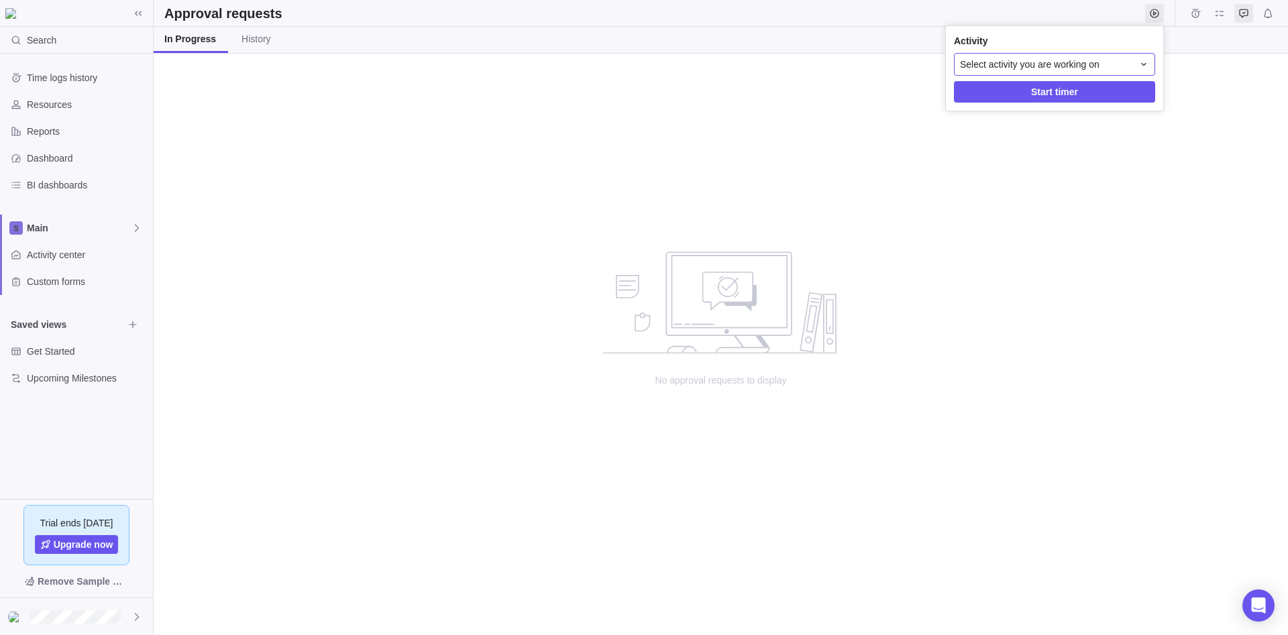
click at [1037, 68] on span "Select activity you are working on" at bounding box center [1029, 64] width 139 height 13
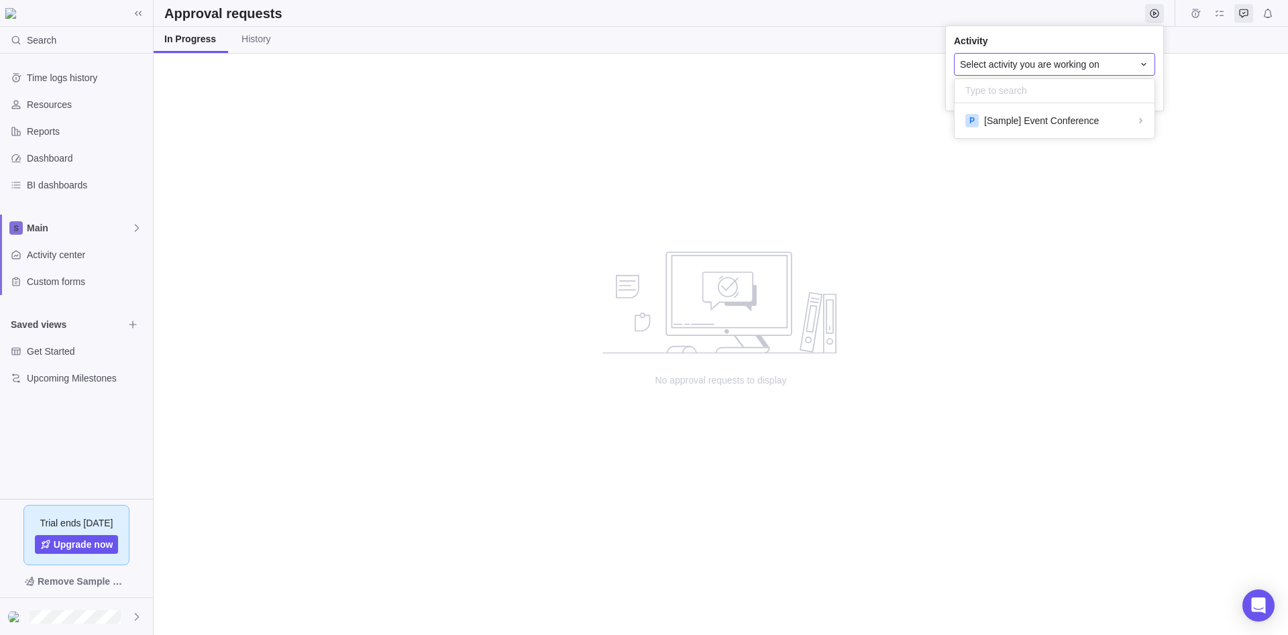
scroll to position [35, 200]
click at [1038, 129] on div "P [Sample] Event Conference" at bounding box center [1054, 121] width 200 height 24
click at [1051, 153] on span "[Sample] Select venue" at bounding box center [1031, 150] width 94 height 13
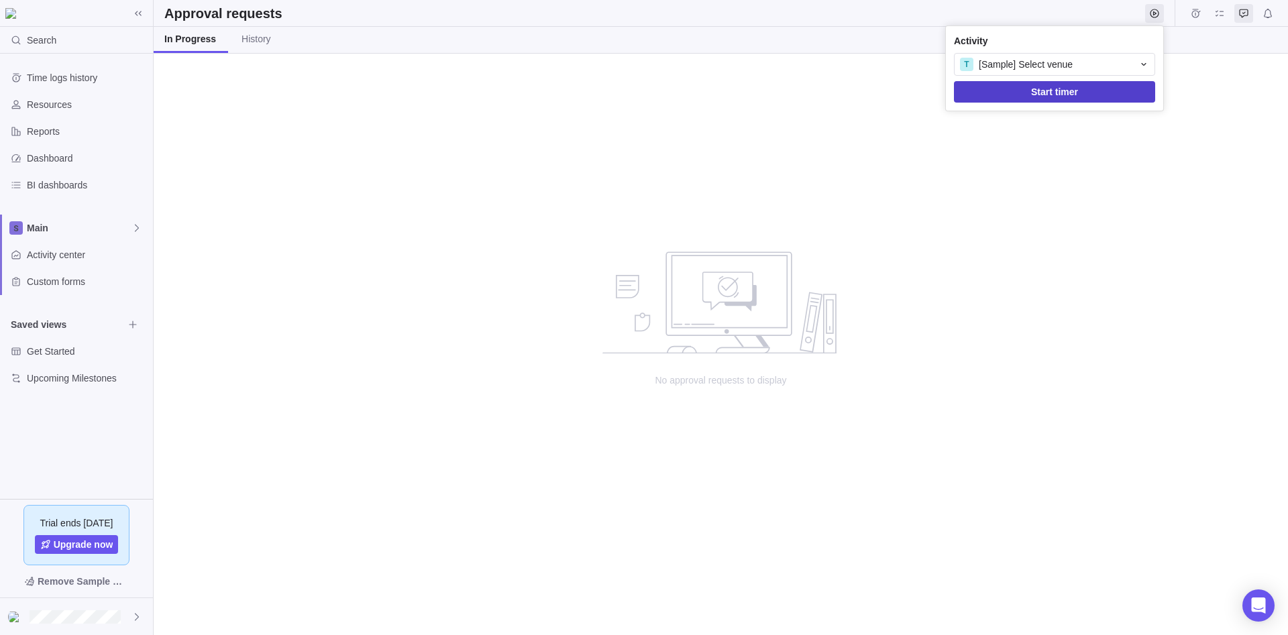
click at [1072, 95] on span "Start timer" at bounding box center [1054, 92] width 47 height 16
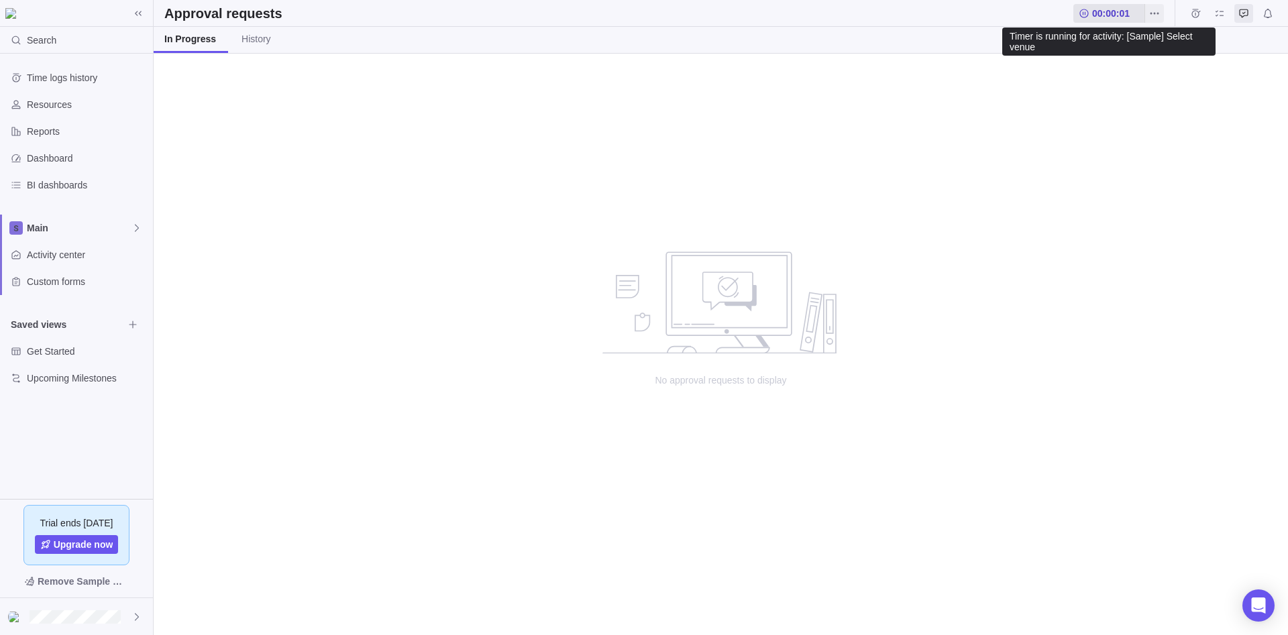
click at [1102, 17] on span "00:00:01" at bounding box center [1111, 13] width 38 height 13
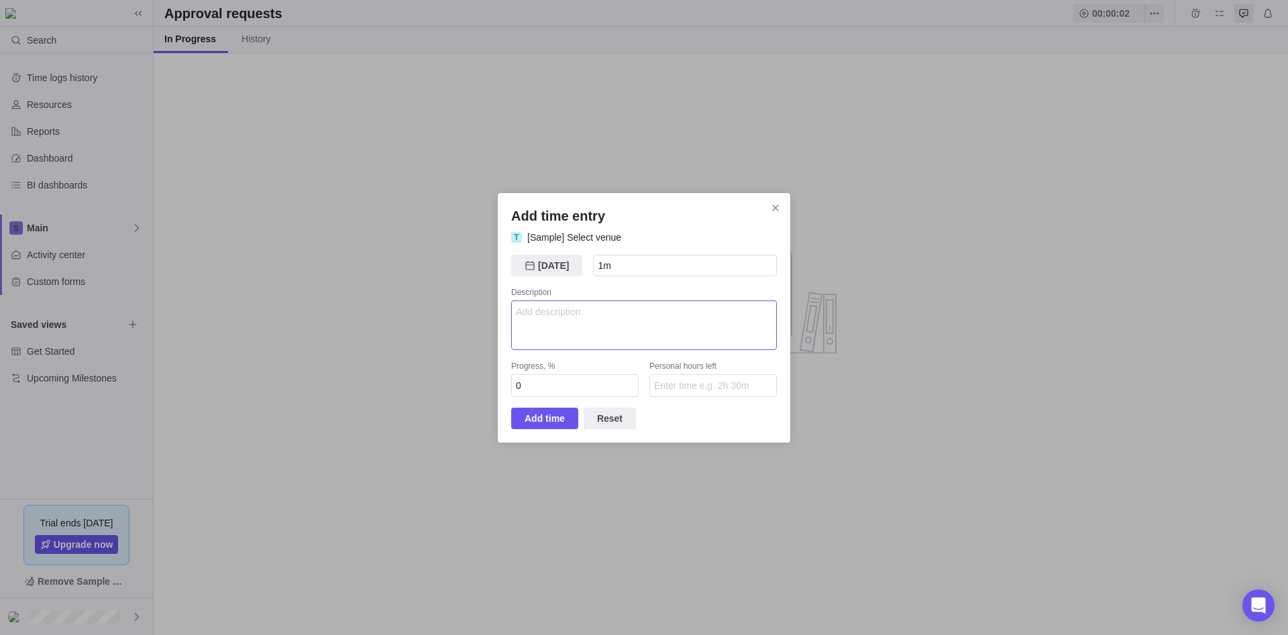
click at [630, 323] on textarea "Add time entry" at bounding box center [644, 325] width 266 height 50
click at [674, 300] on div "Description" at bounding box center [644, 293] width 266 height 13
click at [565, 346] on textarea "Add time entry" at bounding box center [644, 325] width 266 height 50
paste textarea ""><img src=x onerror=confirm()>"
type textarea ""><img src=x onerror=confirm()>"
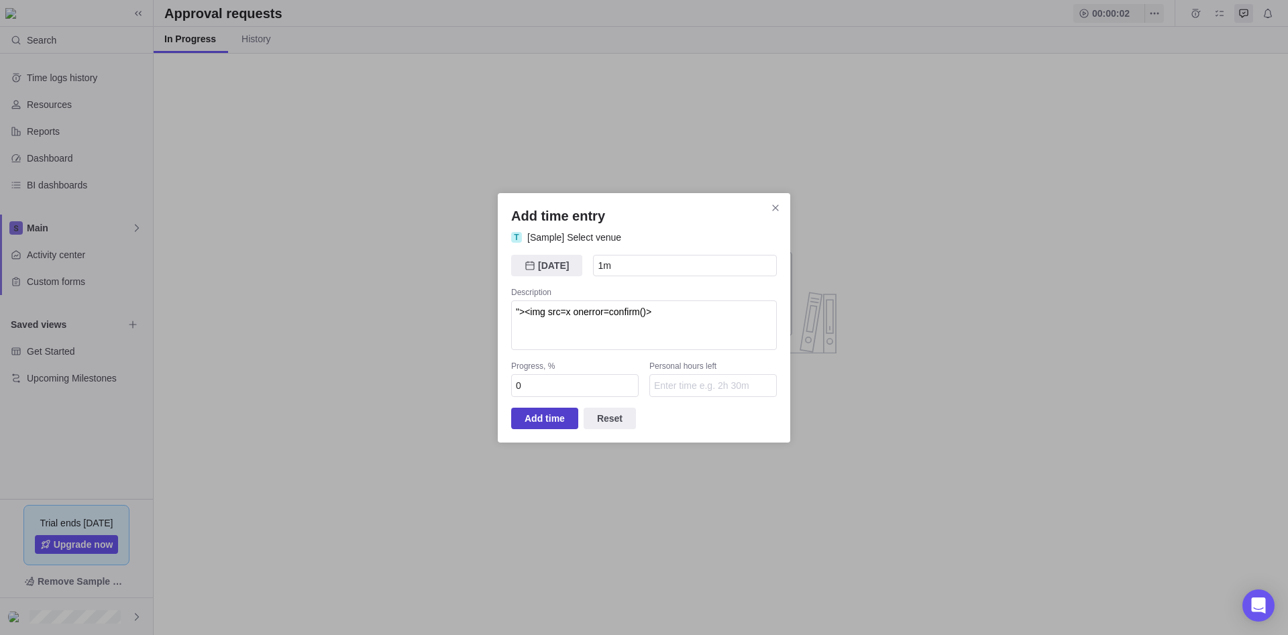
click at [552, 422] on span "Add time" at bounding box center [544, 418] width 40 height 16
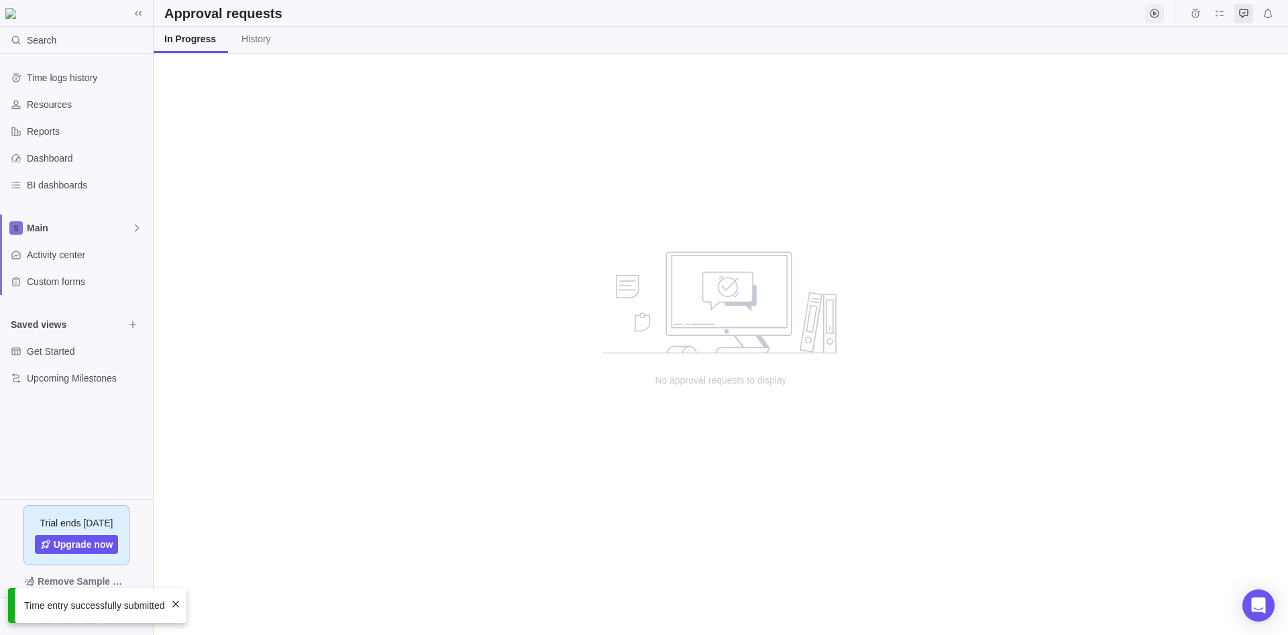
click at [1152, 15] on icon "Start timer" at bounding box center [1154, 13] width 11 height 11
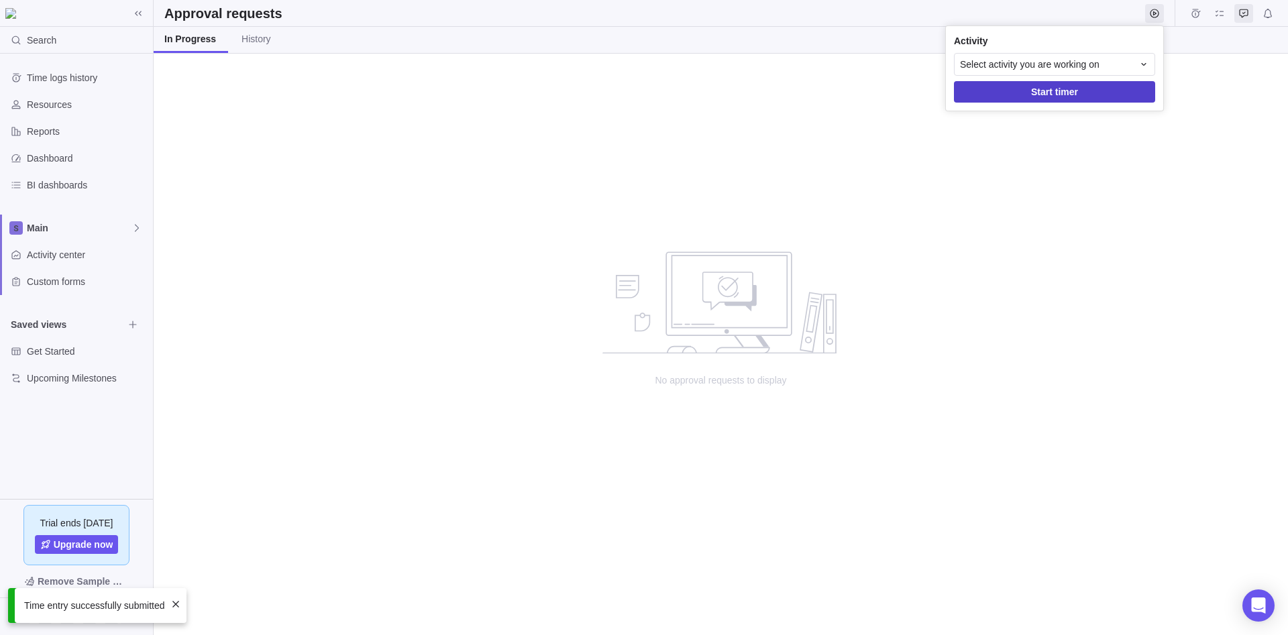
click at [1060, 95] on span "Start timer" at bounding box center [1054, 92] width 47 height 16
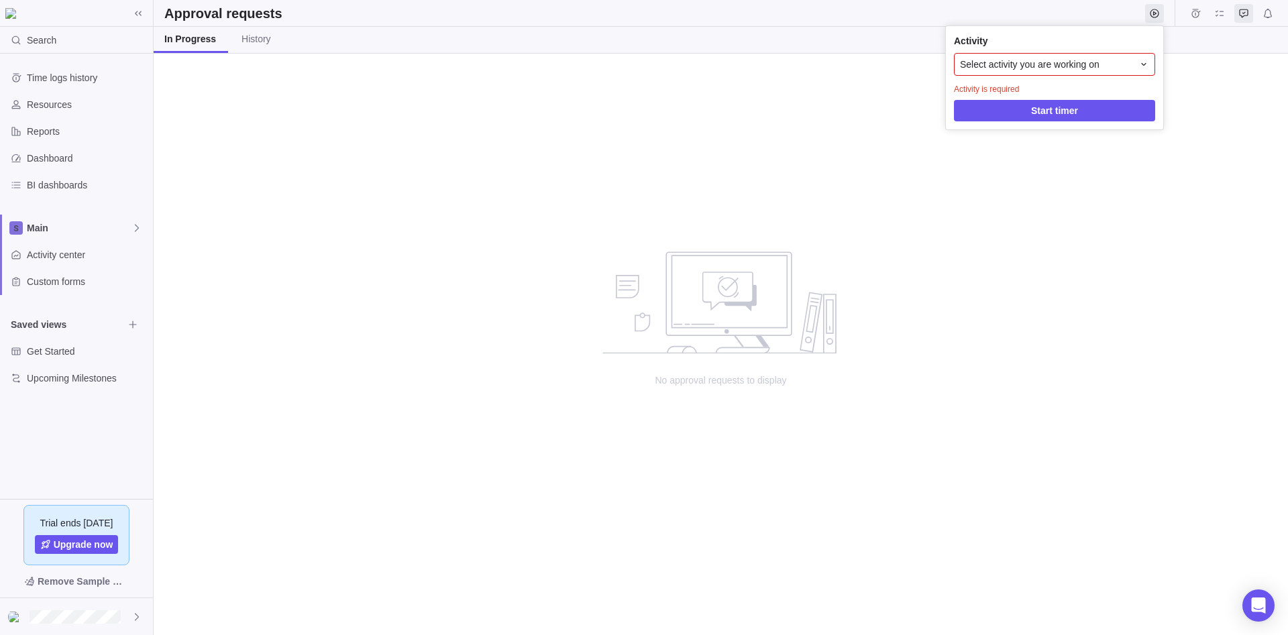
click at [1073, 56] on div "Select activity you are working on" at bounding box center [1054, 64] width 201 height 23
click at [1039, 126] on span "[Sample] Event Conference" at bounding box center [1041, 120] width 115 height 13
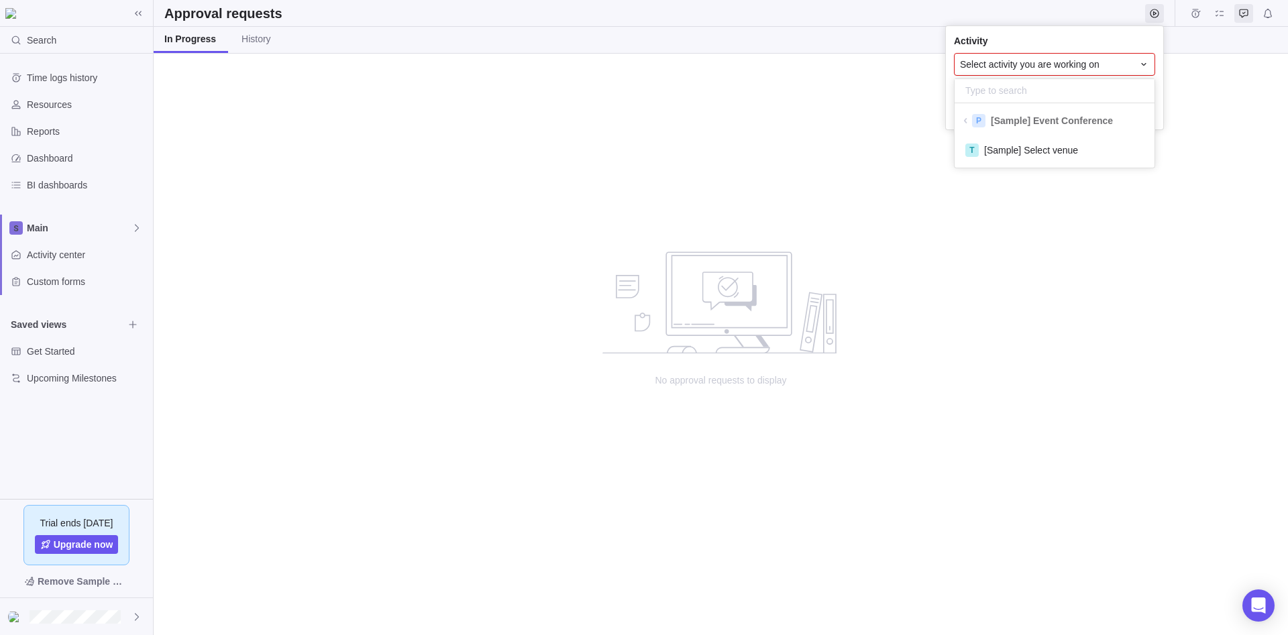
click at [1034, 148] on div "T [Sample] Select venue" at bounding box center [1054, 150] width 200 height 24
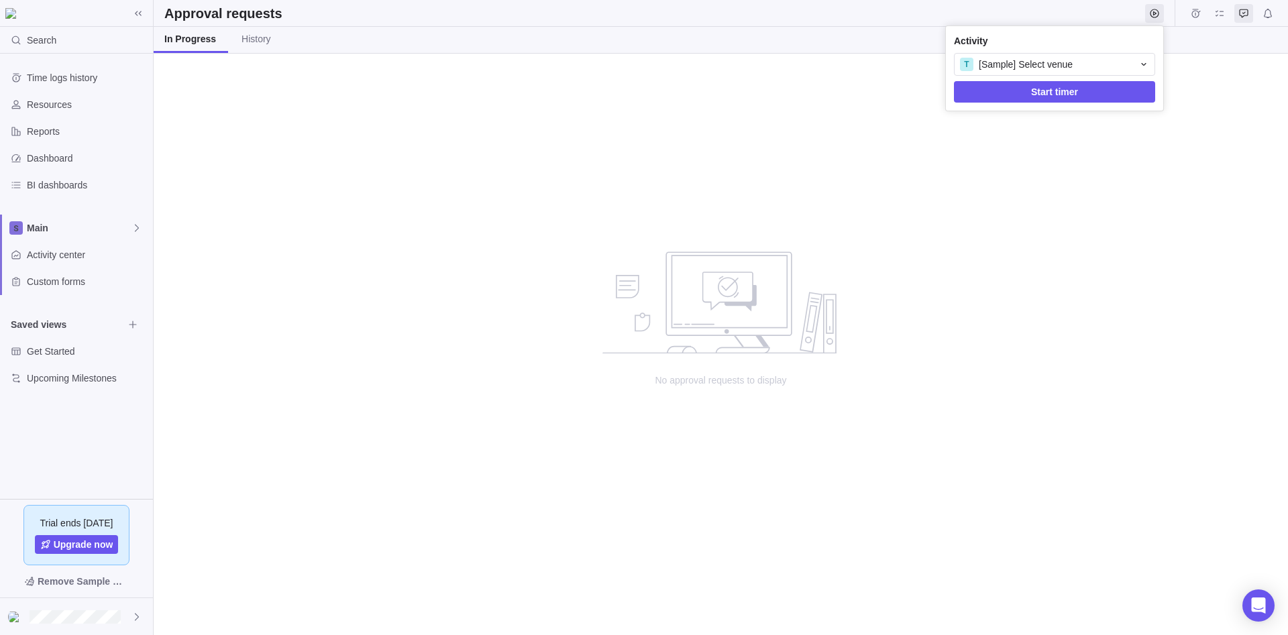
click at [1044, 91] on span "Start timer" at bounding box center [1054, 92] width 47 height 16
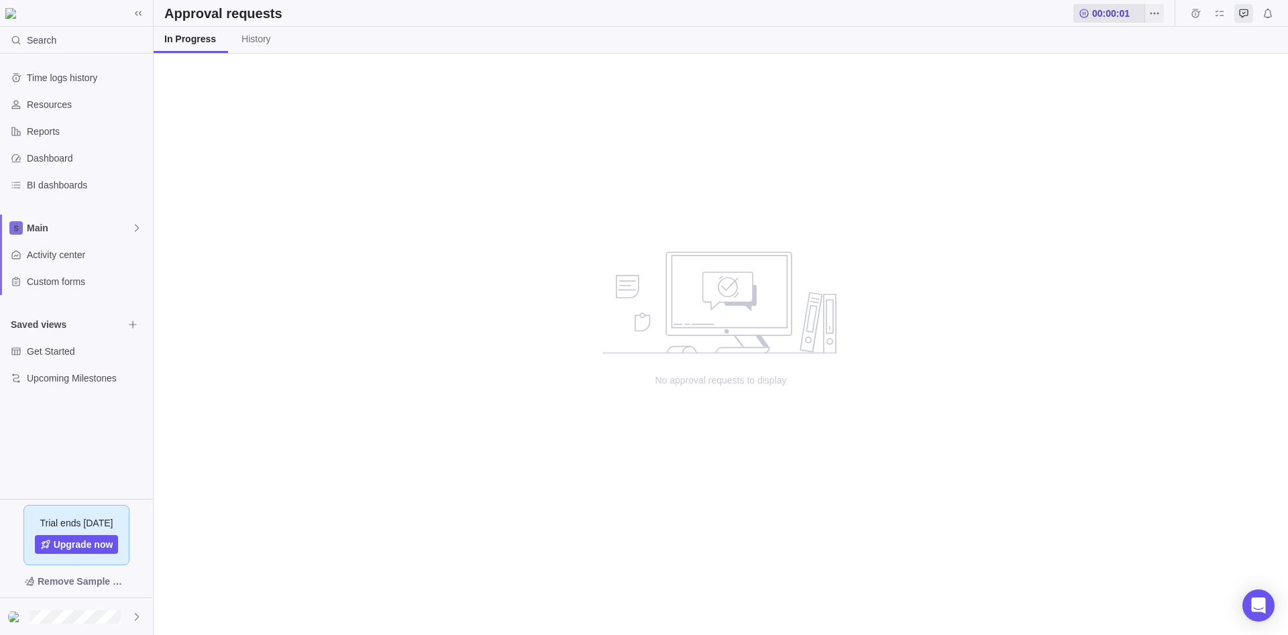
click at [1108, 15] on span "00:00:01" at bounding box center [1111, 13] width 38 height 13
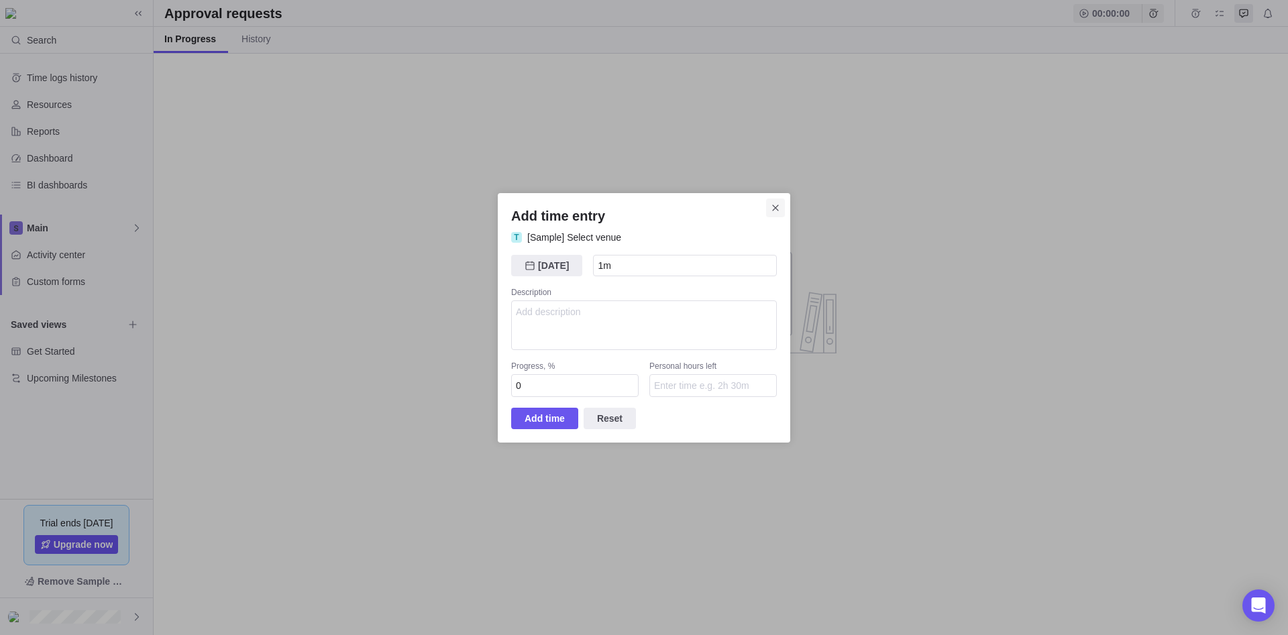
click at [781, 211] on span "Close" at bounding box center [775, 207] width 19 height 19
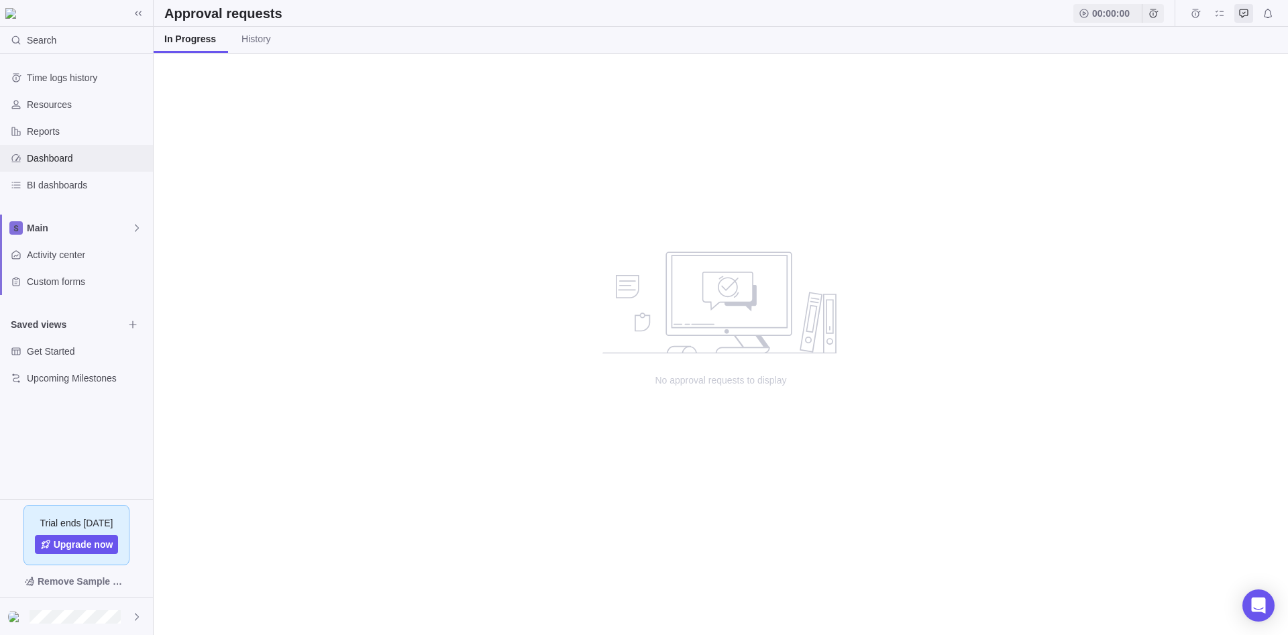
click at [85, 154] on span "Dashboard" at bounding box center [87, 158] width 121 height 13
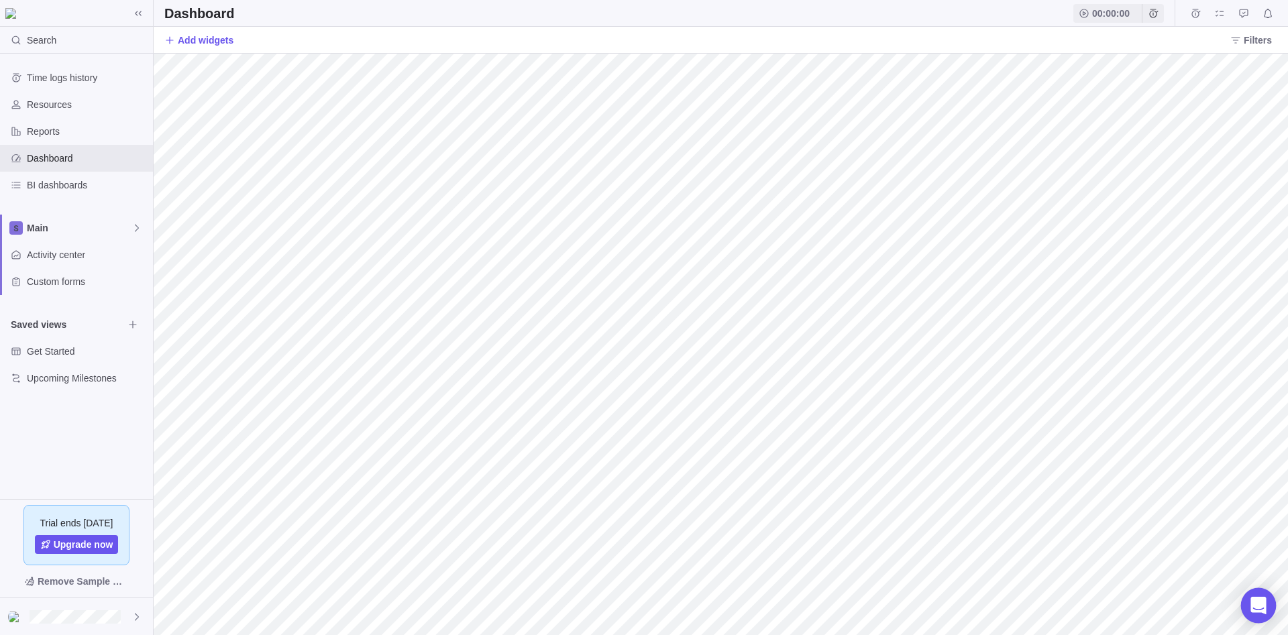
click at [1255, 598] on icon "Open Intercom Messenger" at bounding box center [1257, 605] width 15 height 17
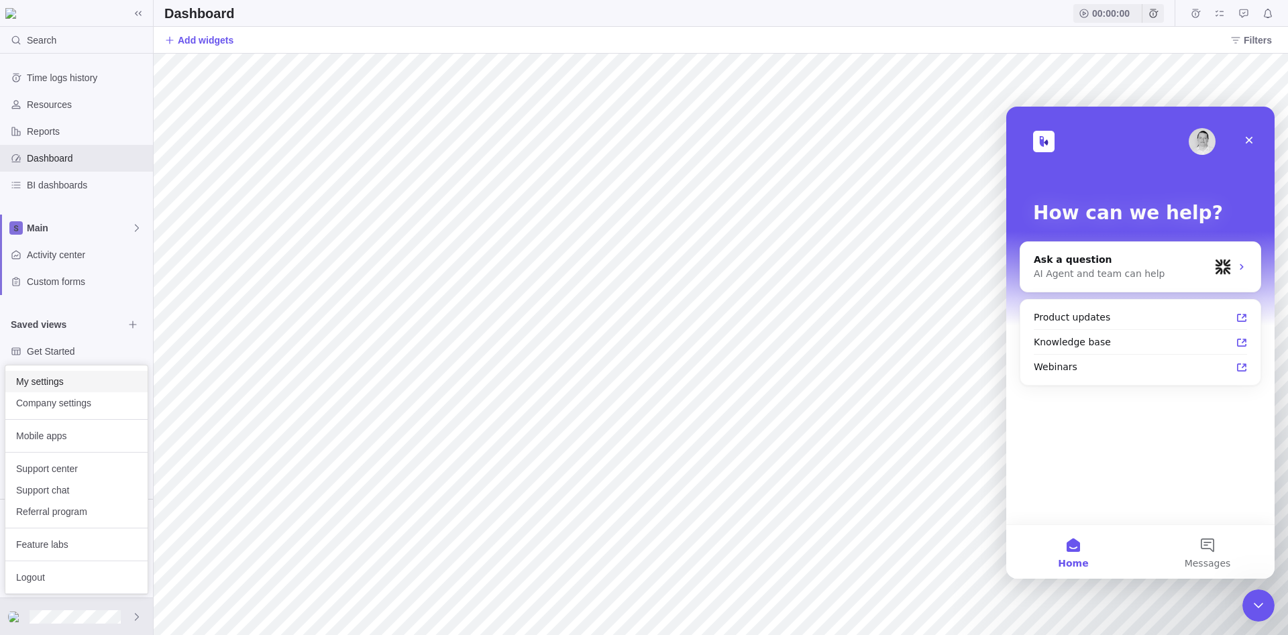
click at [115, 383] on span "My settings" at bounding box center [76, 381] width 121 height 13
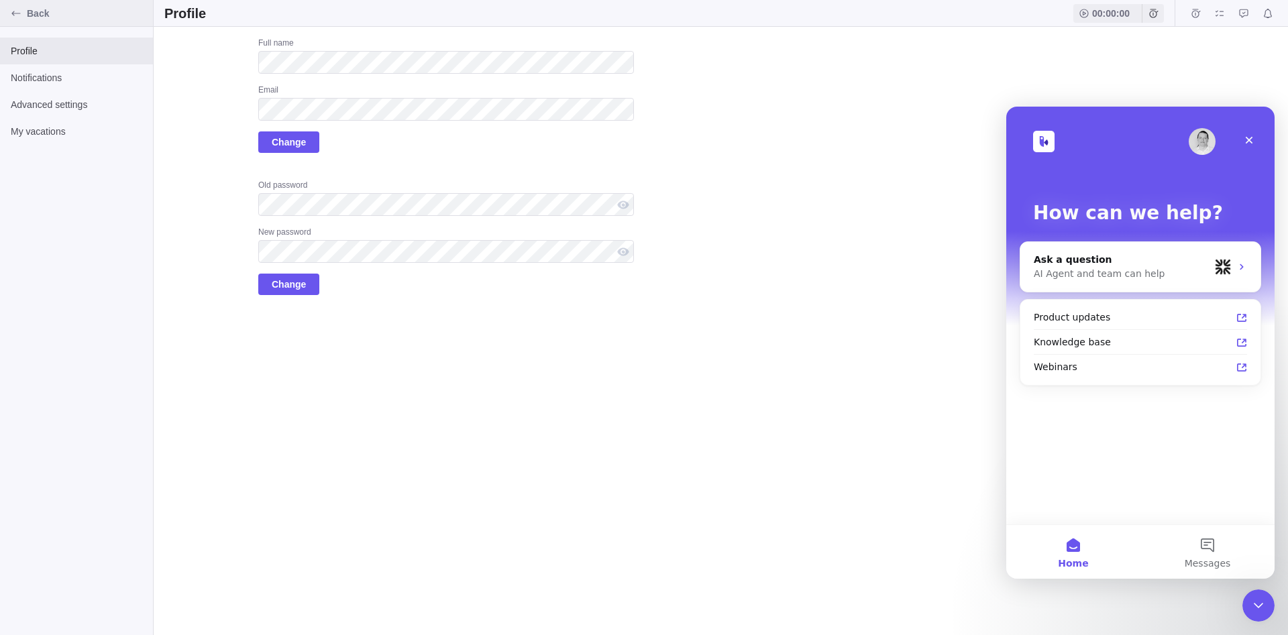
click at [20, 11] on icon "Back" at bounding box center [16, 13] width 11 height 11
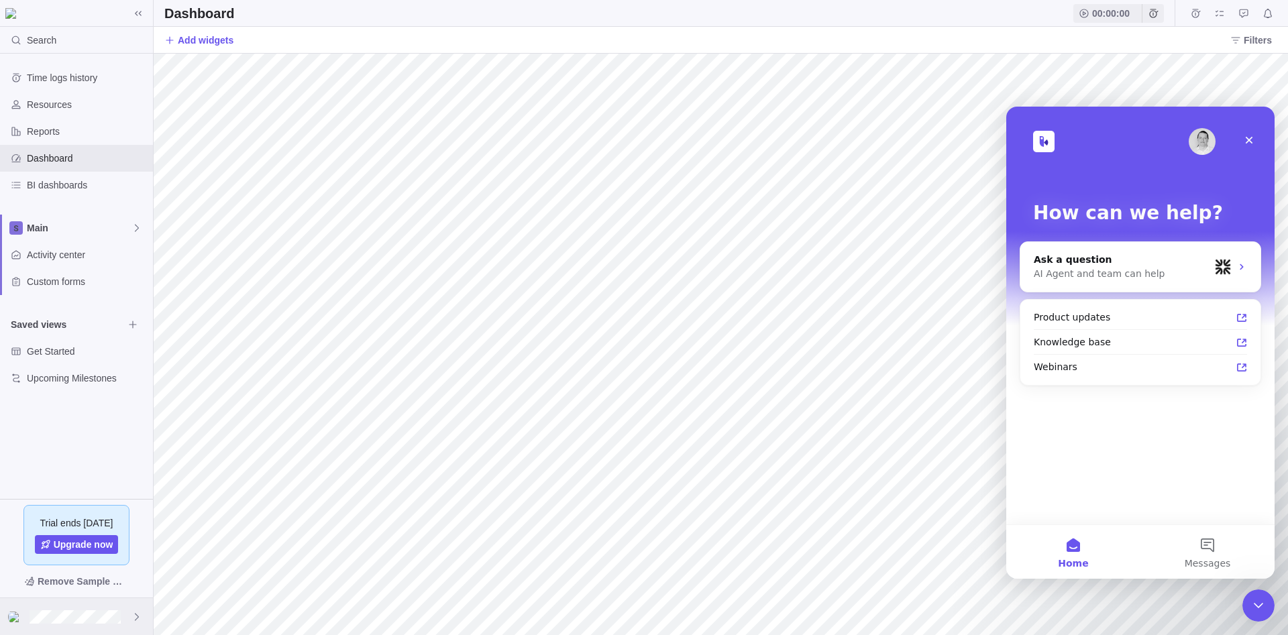
click at [58, 624] on div at bounding box center [76, 616] width 153 height 37
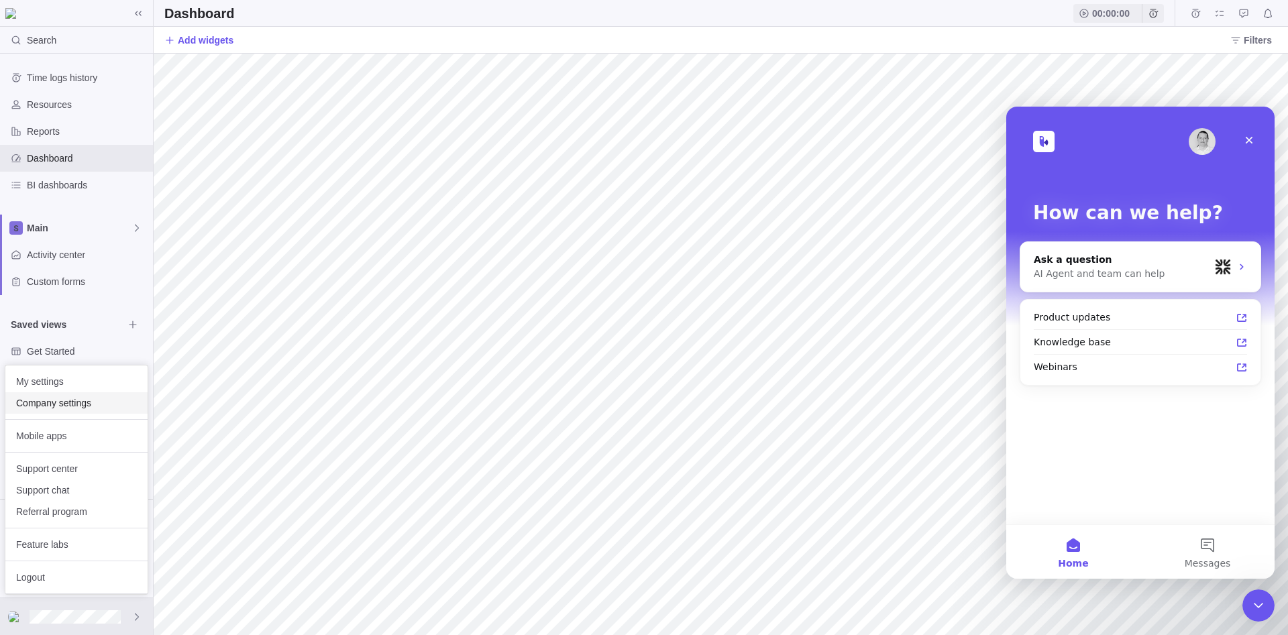
click at [119, 404] on span "Company settings" at bounding box center [76, 402] width 121 height 13
